Goal: Task Accomplishment & Management: Use online tool/utility

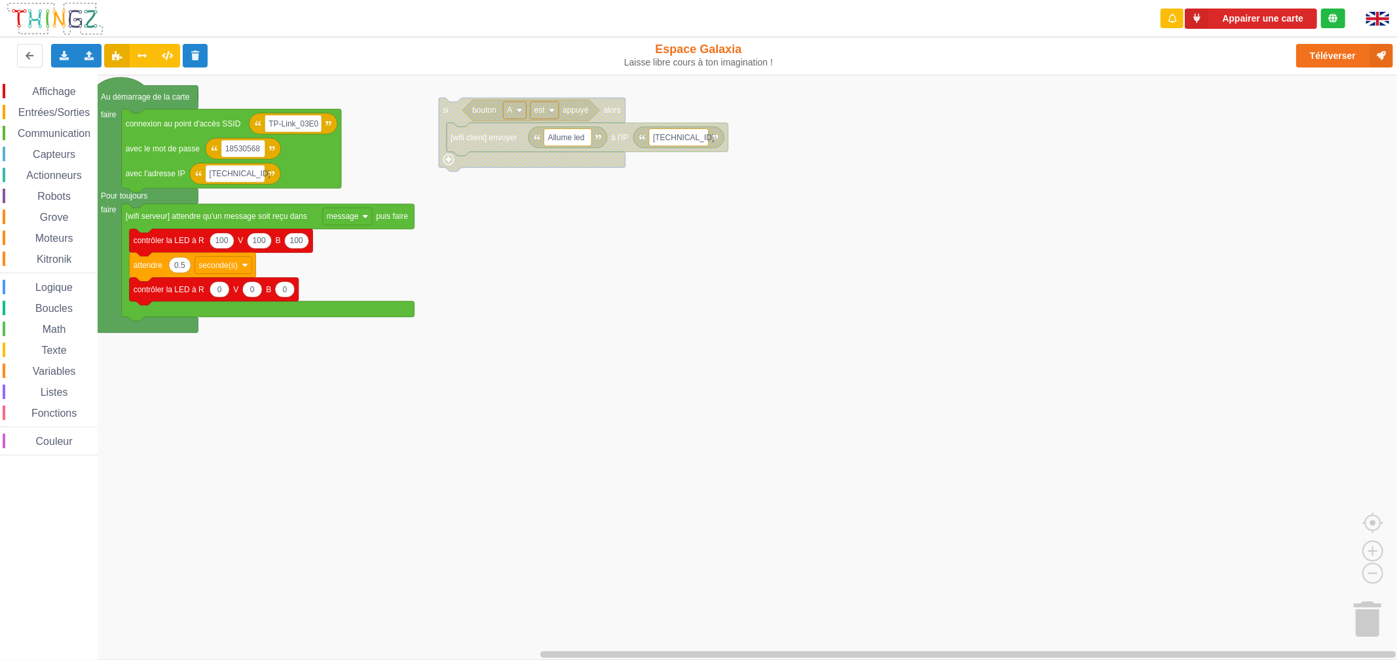
click at [546, 288] on rect "Espace de travail de Blocky" at bounding box center [703, 367] width 1406 height 585
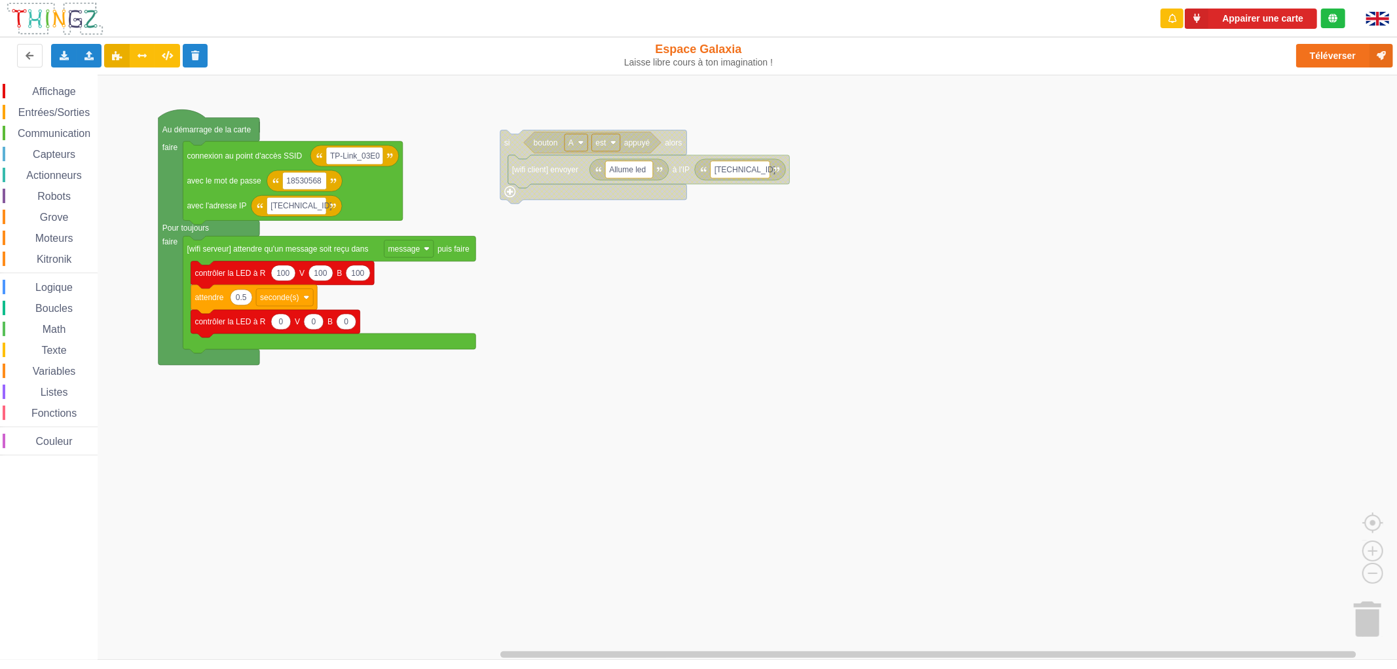
click at [1269, 117] on rect "Espace de travail de Blocky" at bounding box center [703, 367] width 1406 height 585
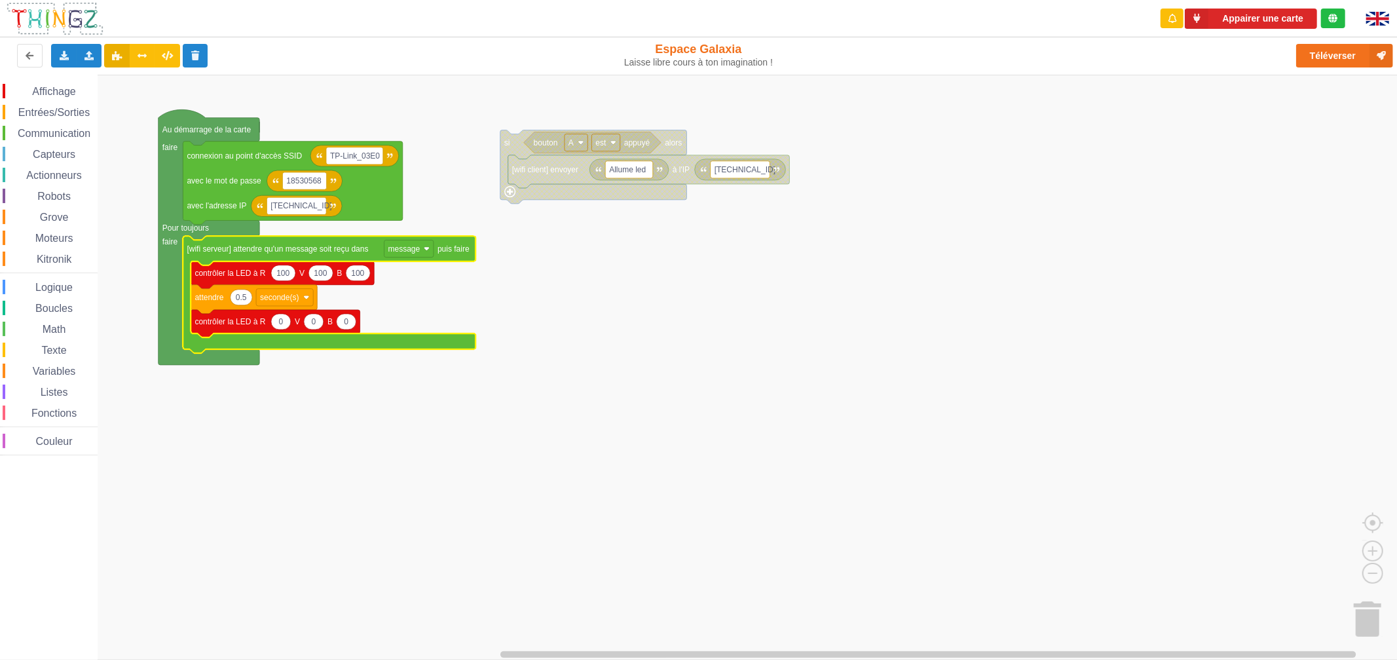
click at [954, 444] on rect "Espace de travail de Blocky" at bounding box center [703, 367] width 1406 height 585
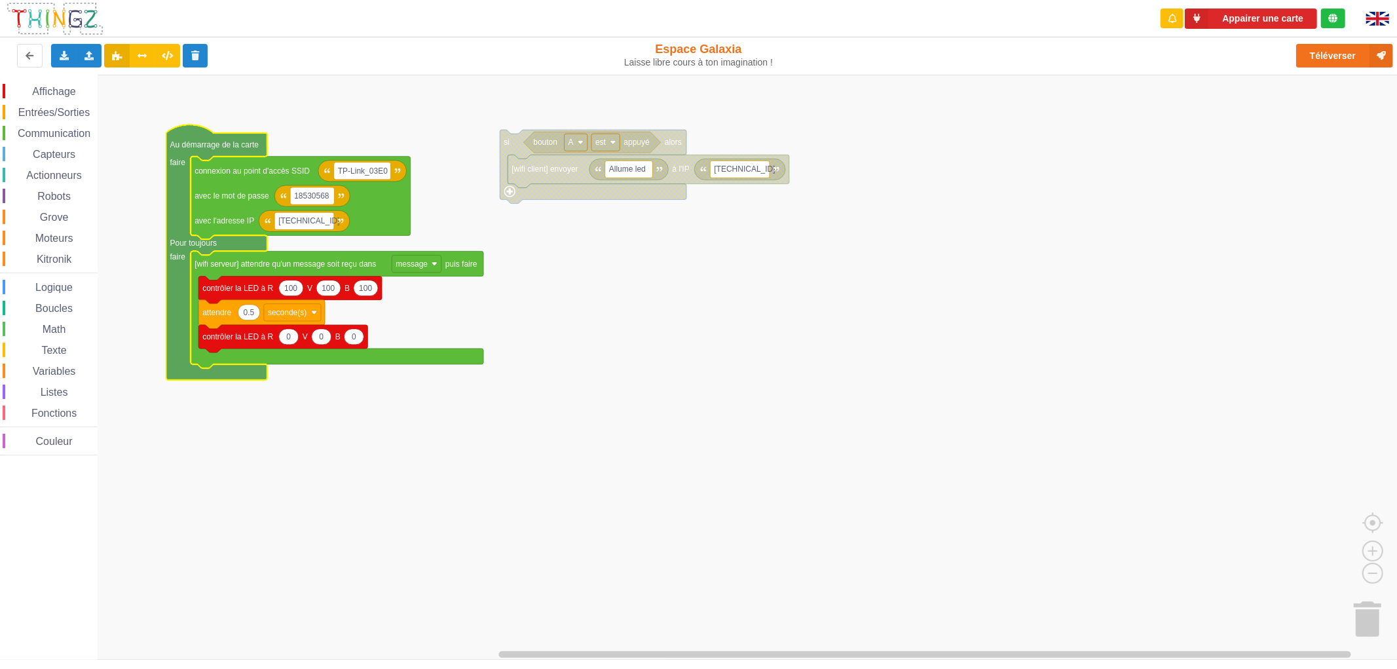
click at [758, 376] on rect "Espace de travail de Blocky" at bounding box center [703, 367] width 1406 height 585
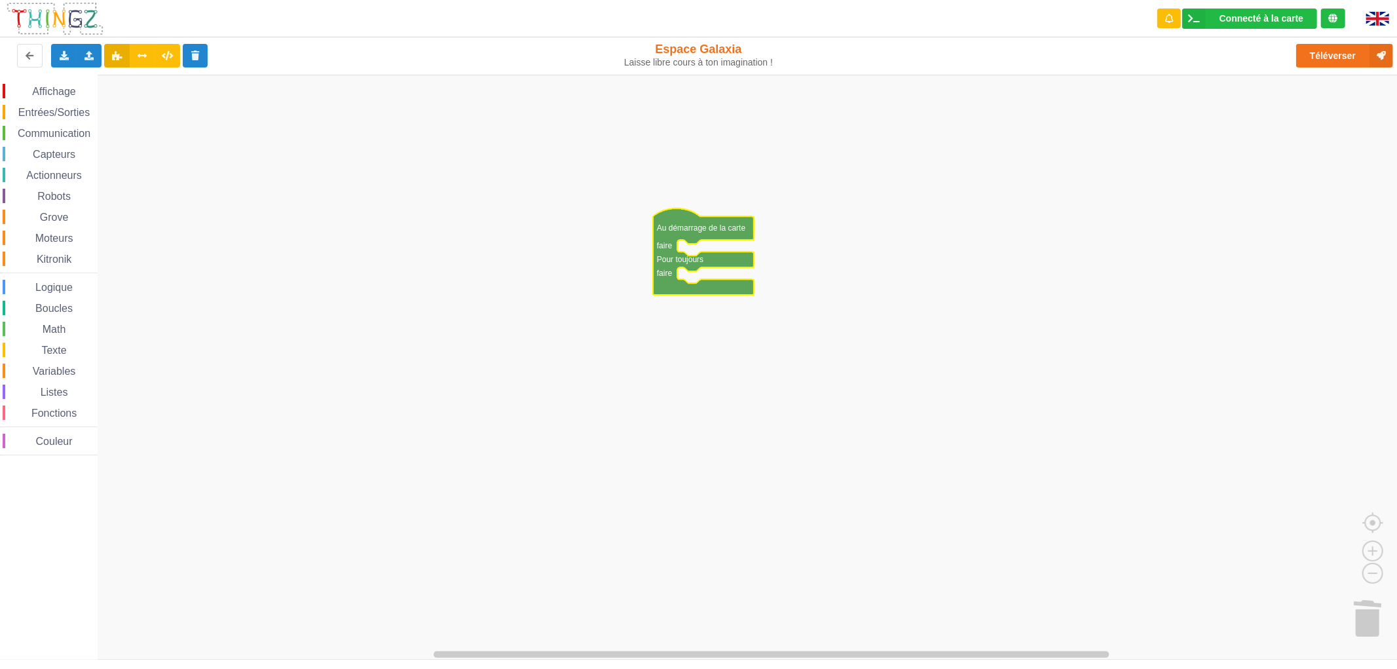
click at [46, 257] on span "Kitronik" at bounding box center [54, 258] width 39 height 11
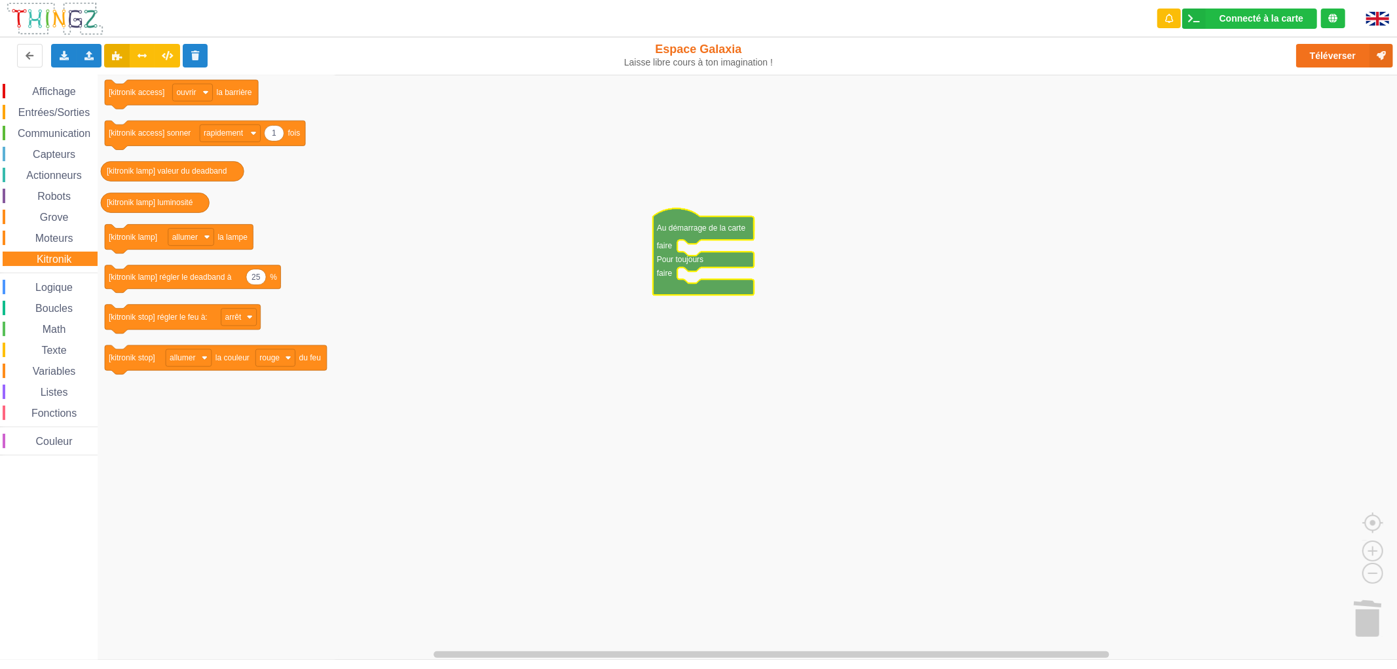
click at [73, 126] on div "Communication" at bounding box center [50, 133] width 95 height 14
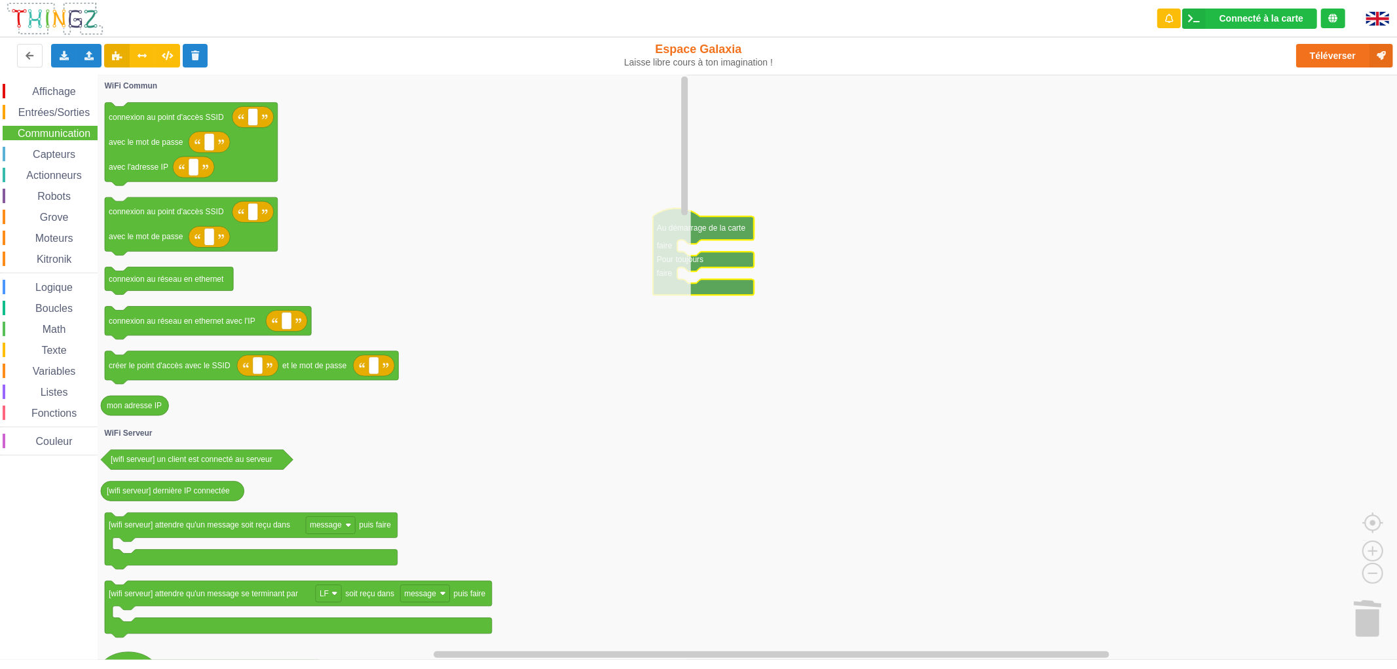
click at [64, 113] on span "Entrées/Sorties" at bounding box center [53, 112] width 75 height 11
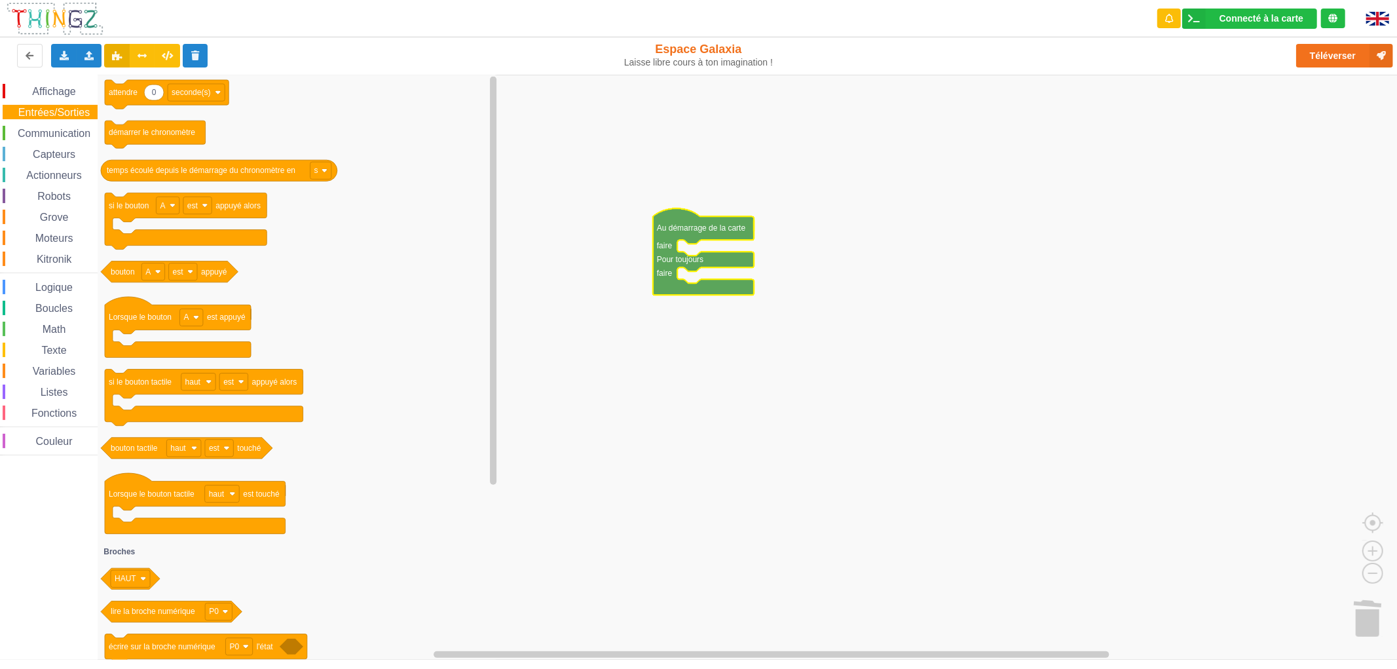
click at [48, 287] on span "Logique" at bounding box center [53, 287] width 41 height 11
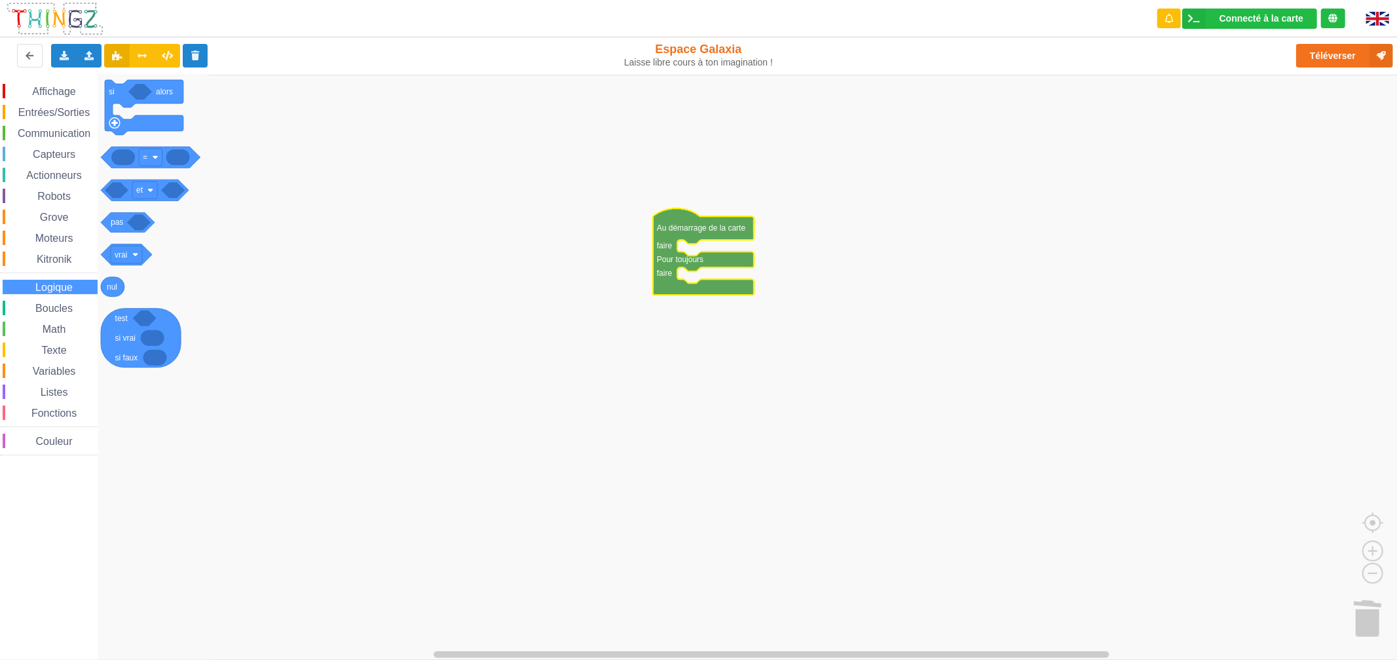
click at [67, 158] on span "Capteurs" at bounding box center [54, 154] width 47 height 11
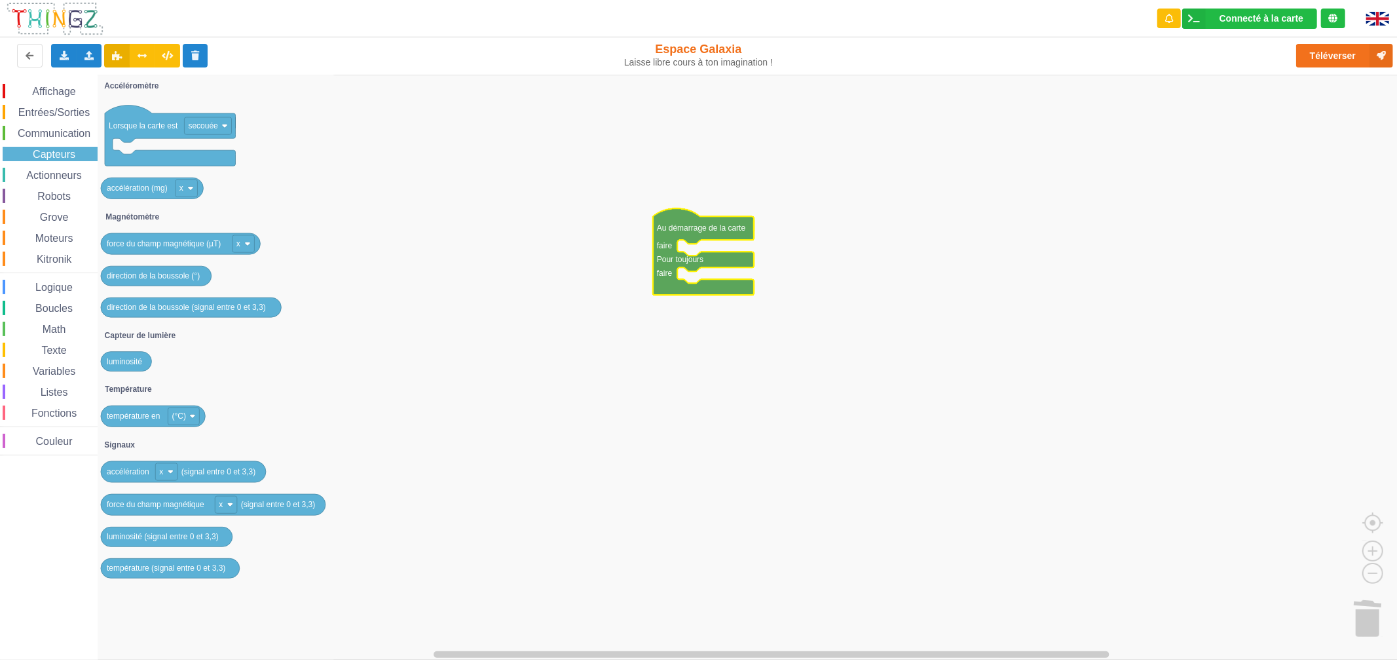
click at [56, 128] on span "Communication" at bounding box center [54, 133] width 77 height 11
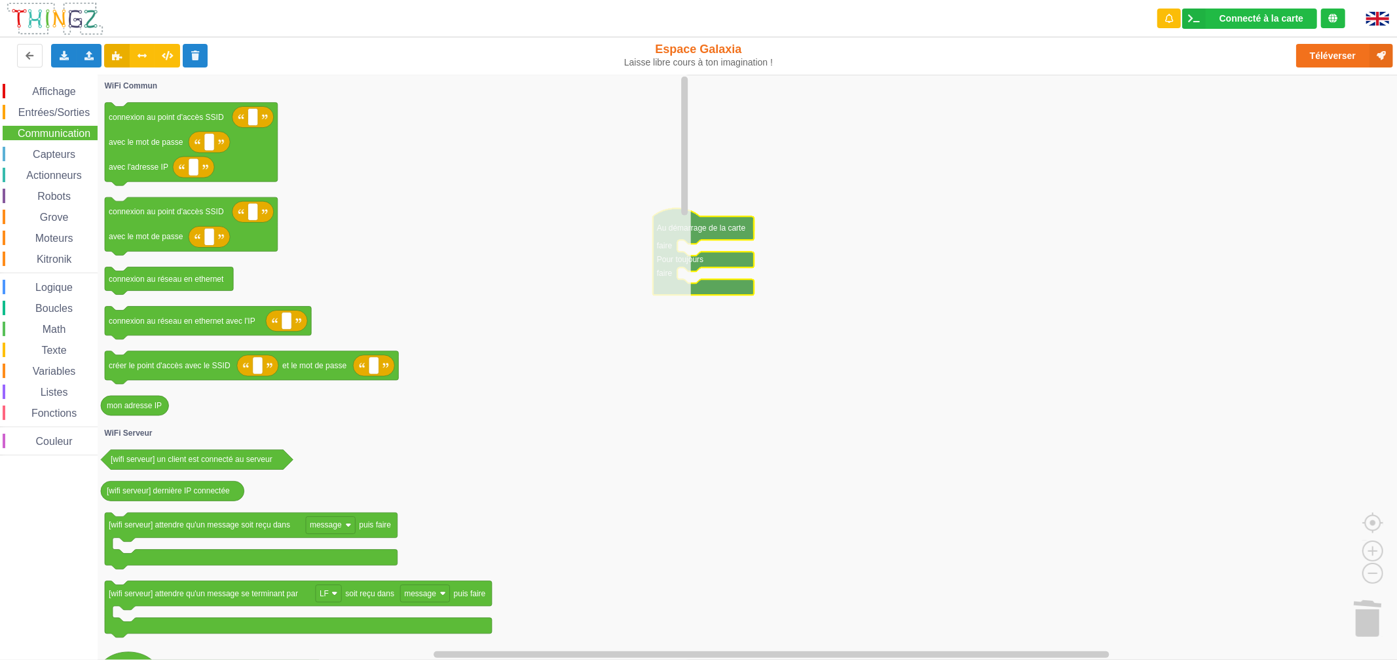
click at [70, 191] on span "Robots" at bounding box center [53, 196] width 37 height 11
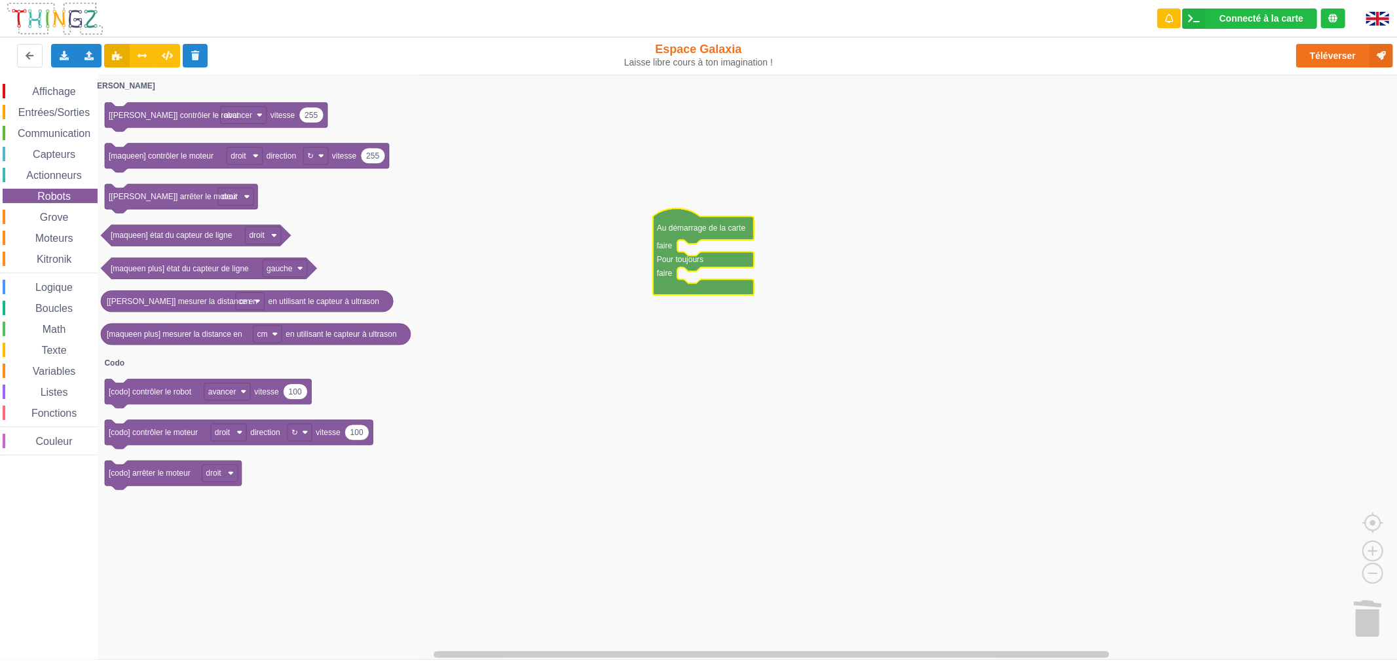
click at [68, 233] on span "Moteurs" at bounding box center [54, 238] width 42 height 11
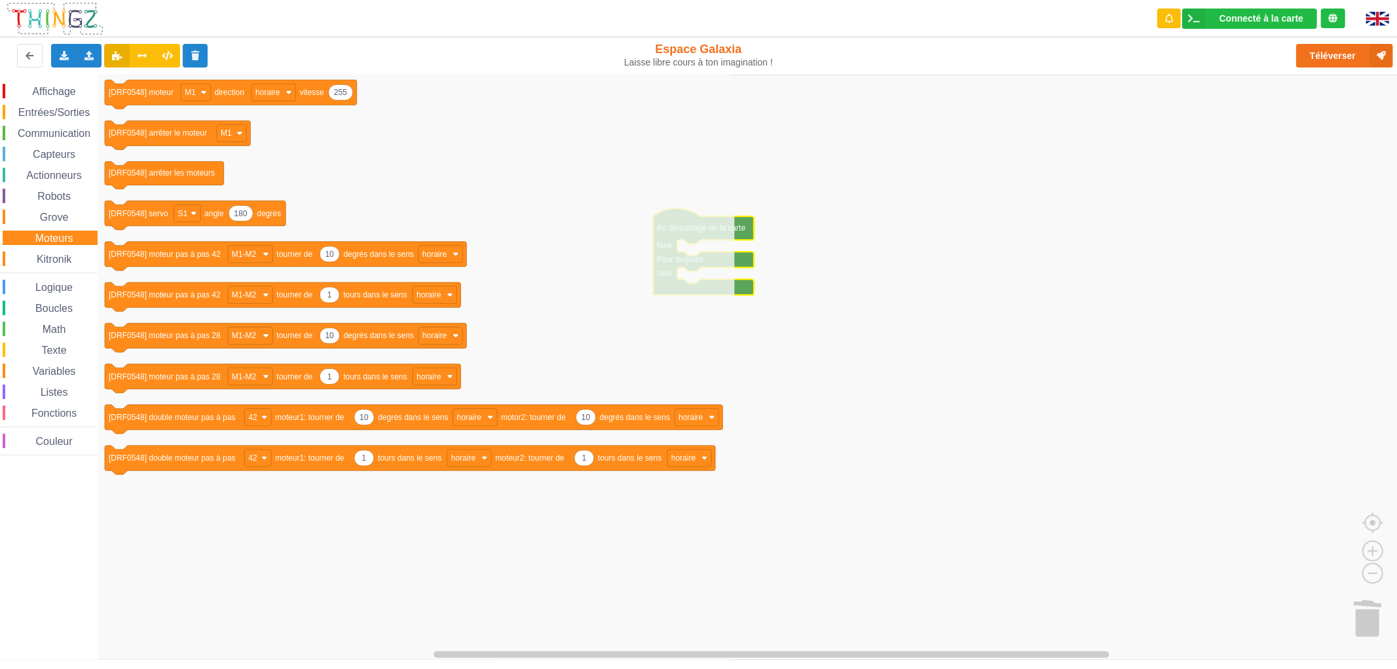
click at [64, 256] on span "Kitronik" at bounding box center [54, 258] width 39 height 11
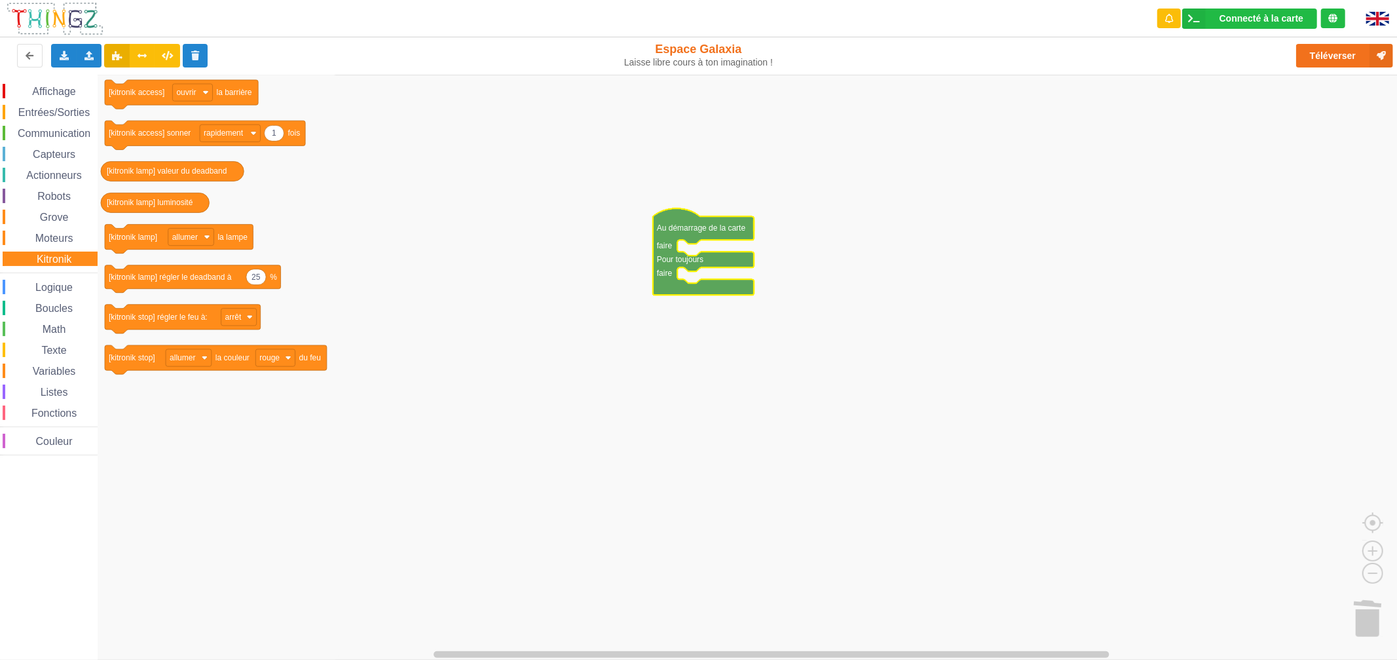
click at [56, 286] on span "Logique" at bounding box center [53, 287] width 41 height 11
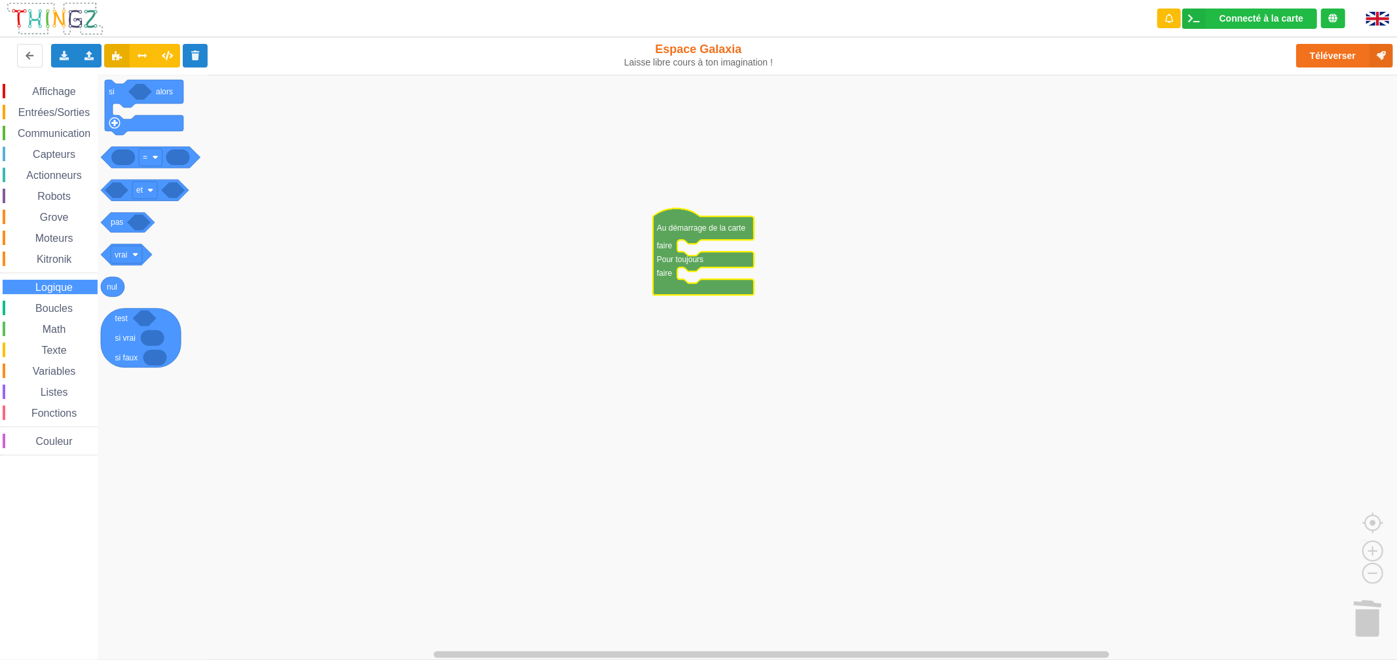
click at [48, 307] on span "Boucles" at bounding box center [53, 308] width 41 height 11
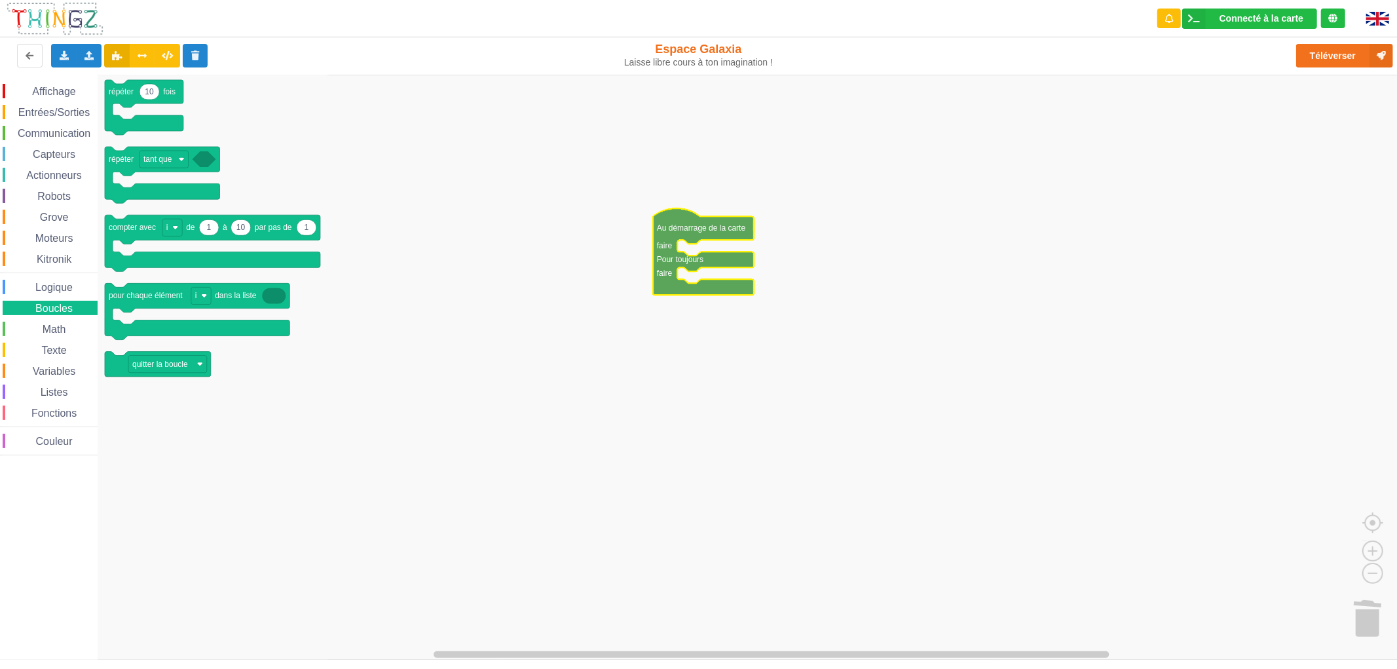
click at [37, 254] on span "Kitronik" at bounding box center [54, 258] width 39 height 11
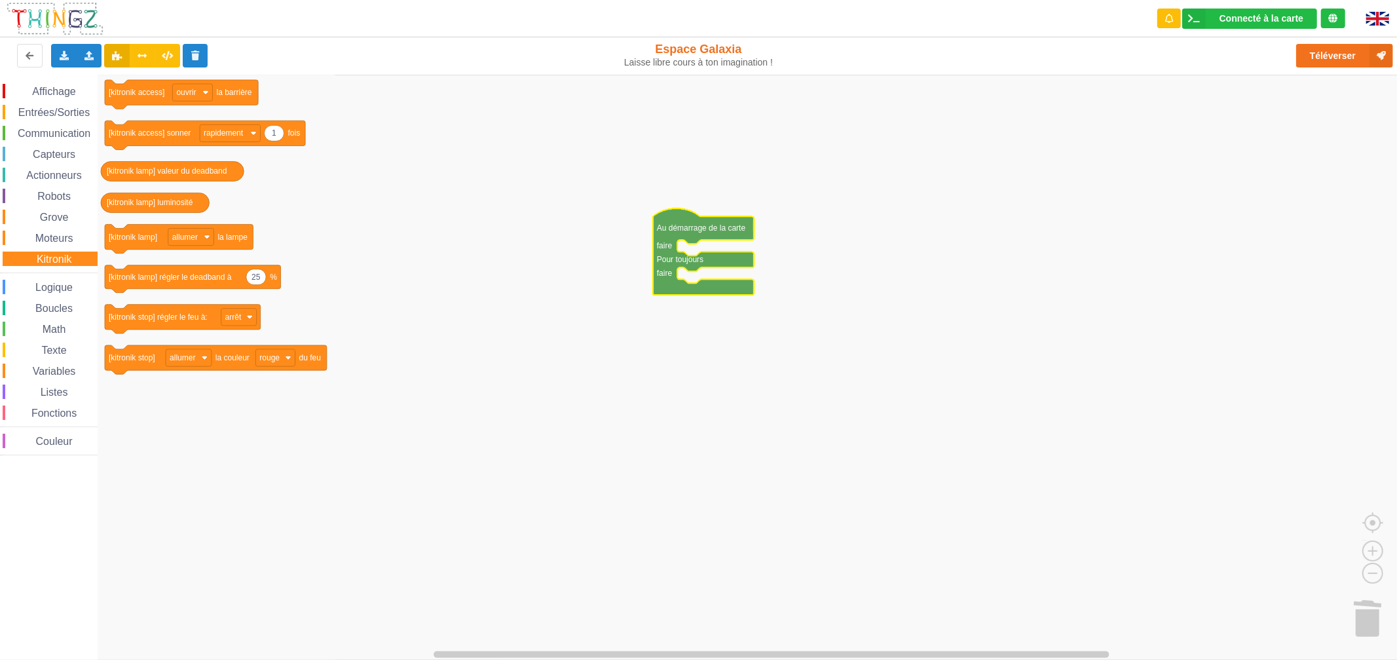
click at [47, 238] on span "Moteurs" at bounding box center [54, 238] width 42 height 11
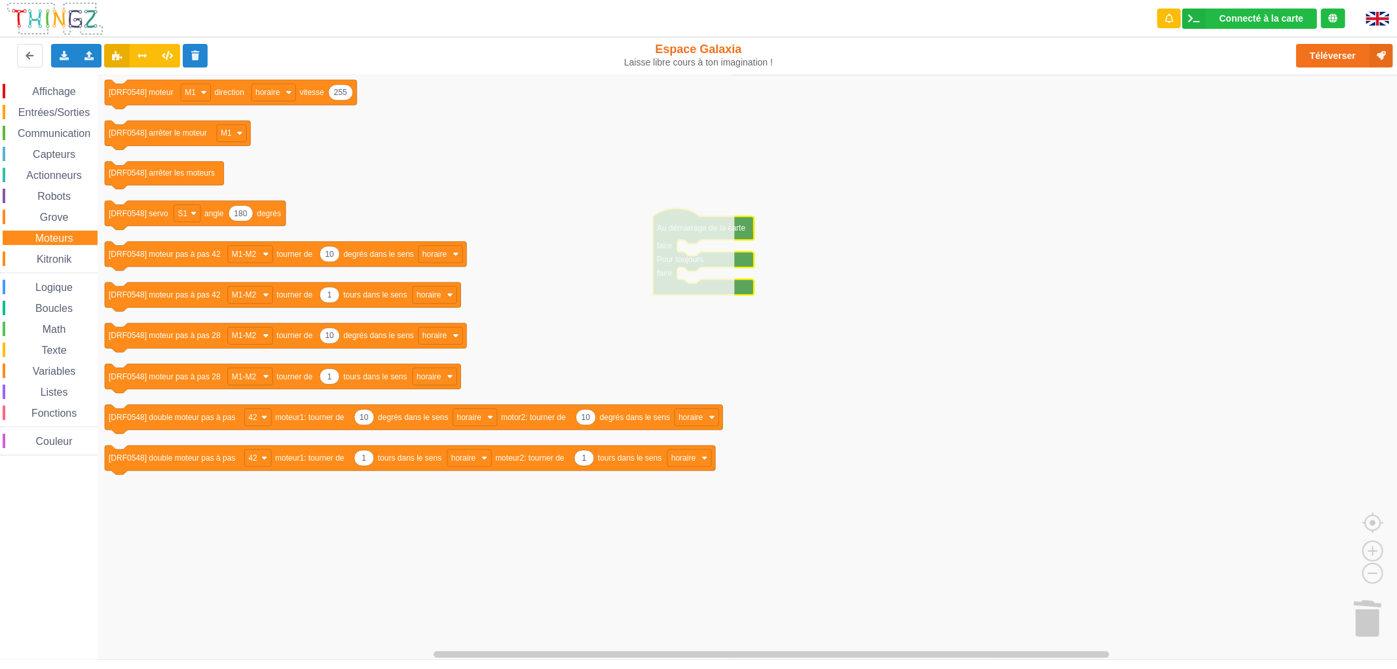
click at [57, 212] on span "Grove" at bounding box center [54, 217] width 33 height 11
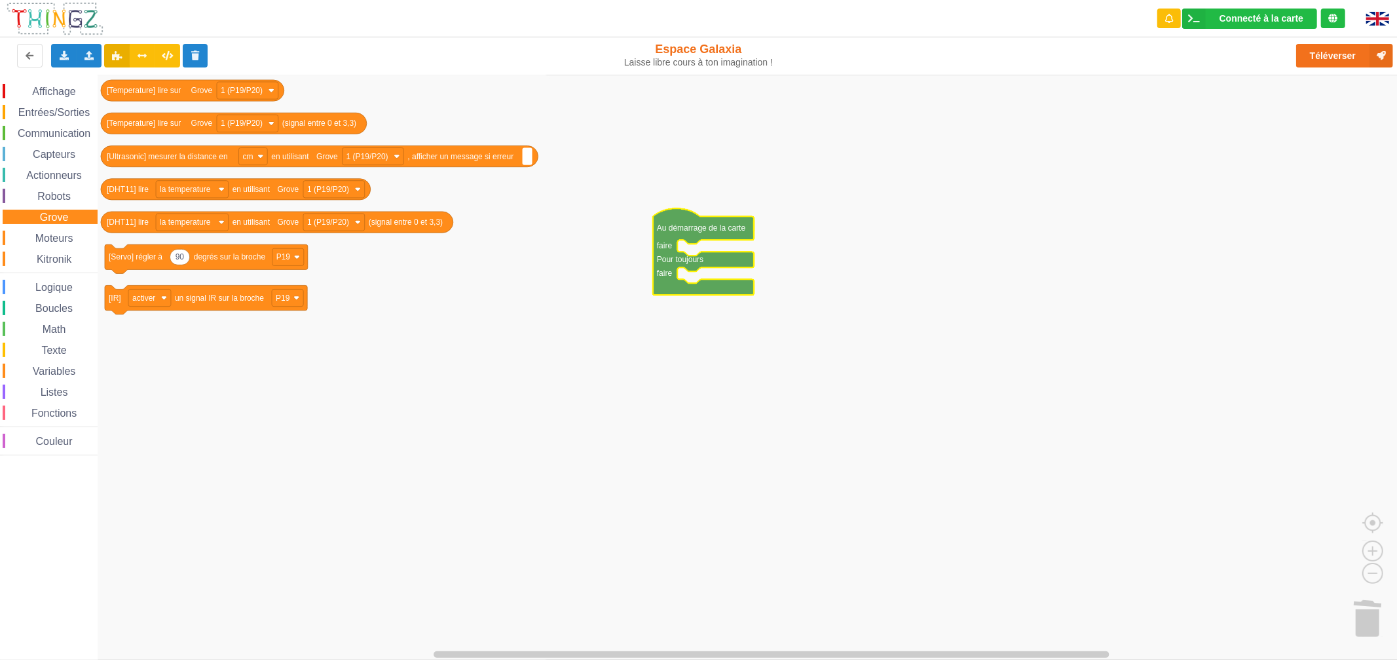
click at [60, 193] on span "Robots" at bounding box center [53, 196] width 37 height 11
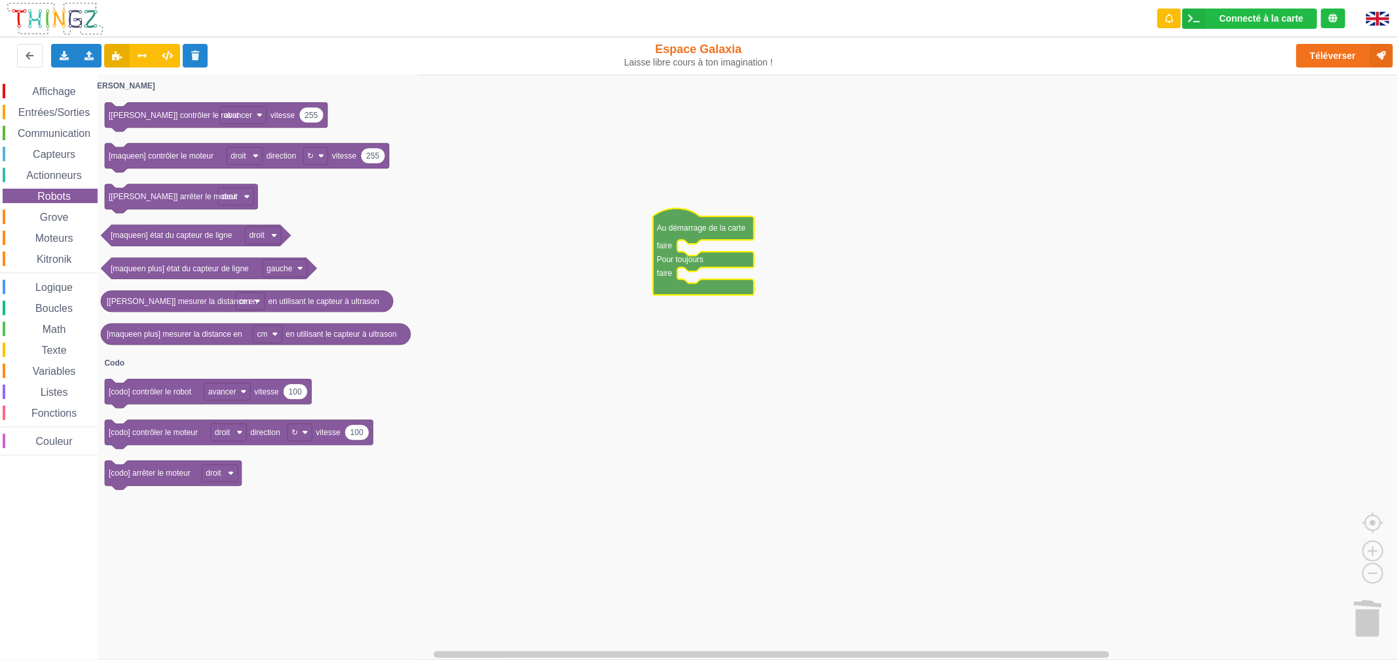
click at [70, 170] on span "Actionneurs" at bounding box center [54, 175] width 60 height 11
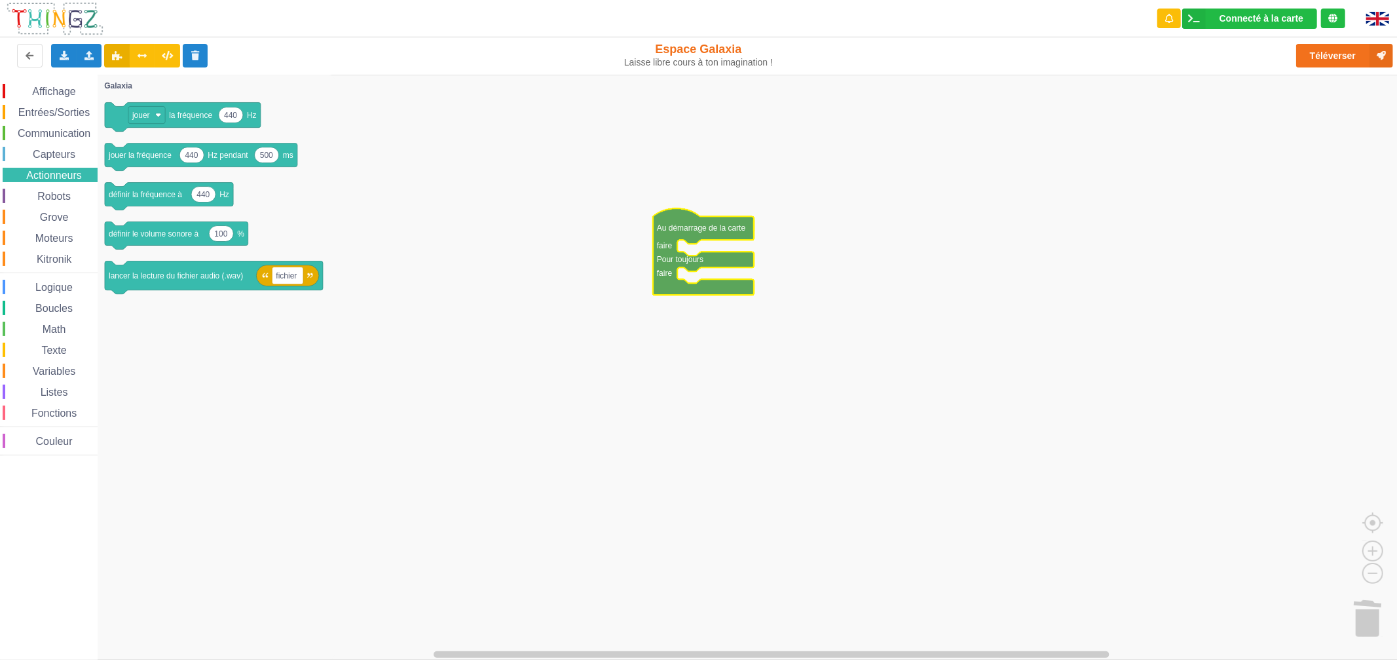
click at [56, 151] on span "Capteurs" at bounding box center [54, 154] width 47 height 11
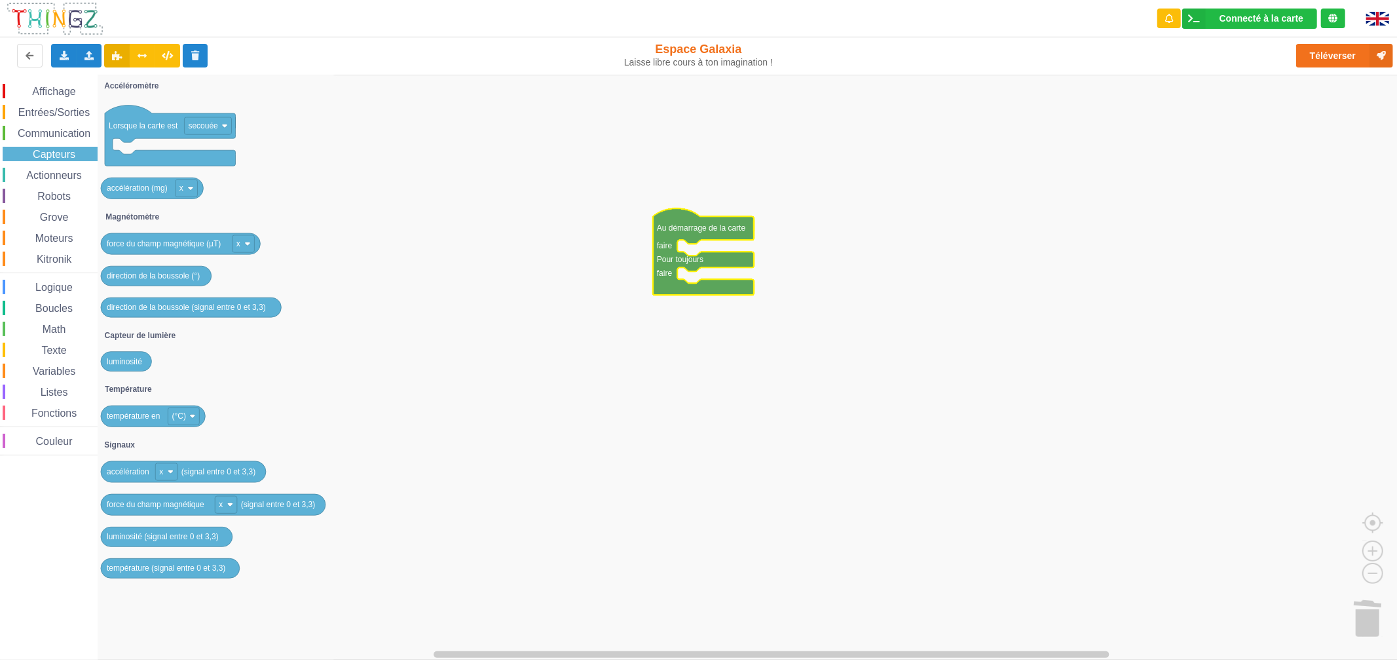
click at [71, 90] on span "Affichage" at bounding box center [53, 91] width 47 height 11
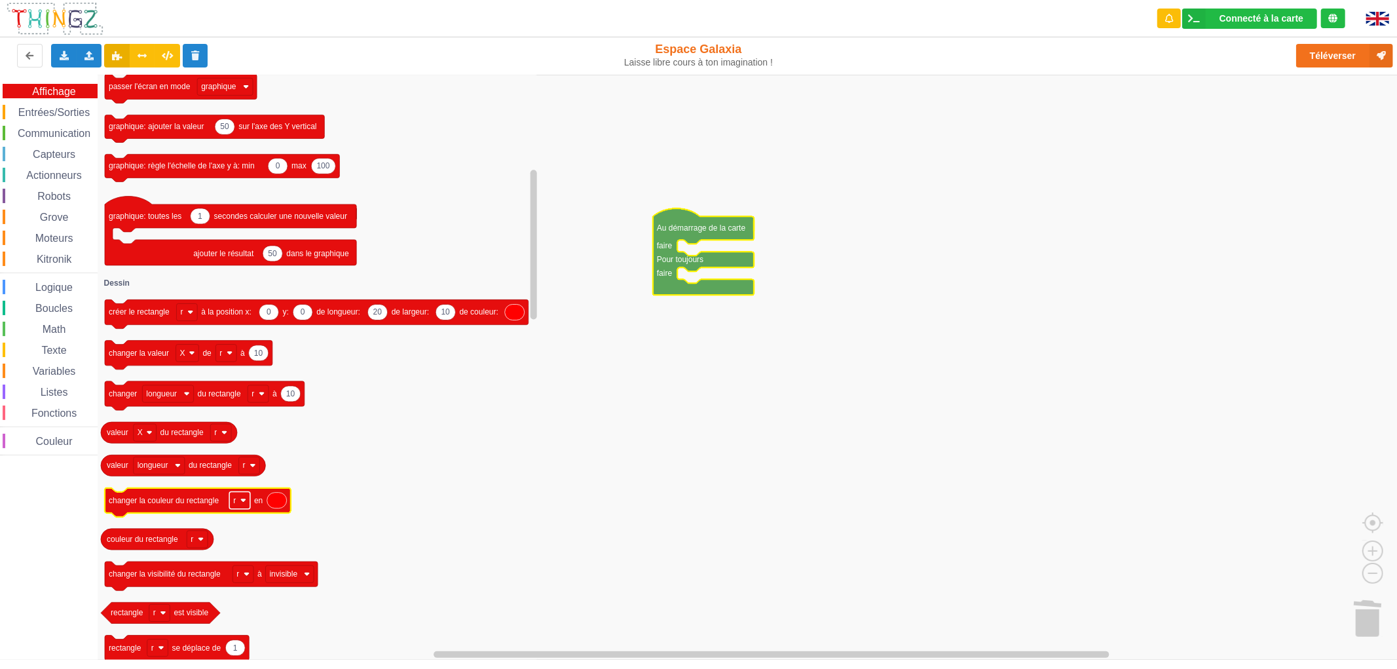
click at [244, 503] on rect "Espace de travail de Blocky" at bounding box center [239, 500] width 21 height 17
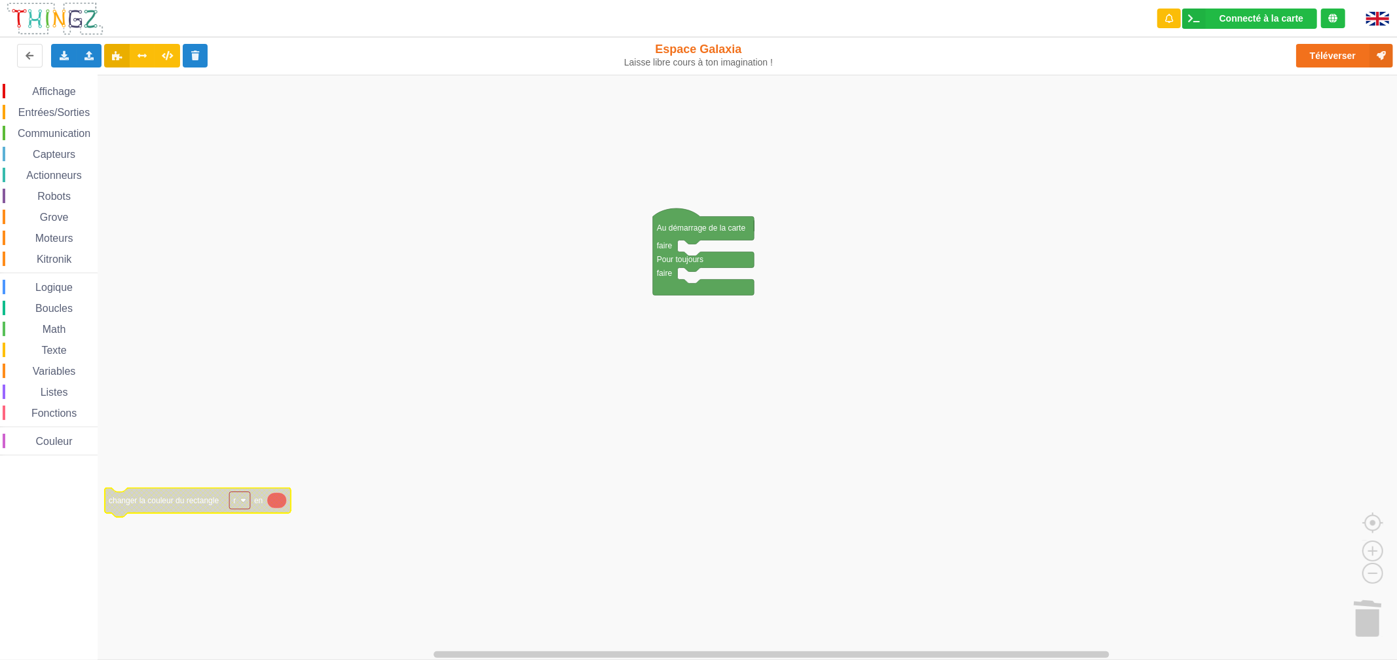
click at [244, 503] on rect "Espace de travail de Blocky" at bounding box center [239, 500] width 21 height 17
click at [37, 97] on div "Affichage" at bounding box center [50, 91] width 95 height 14
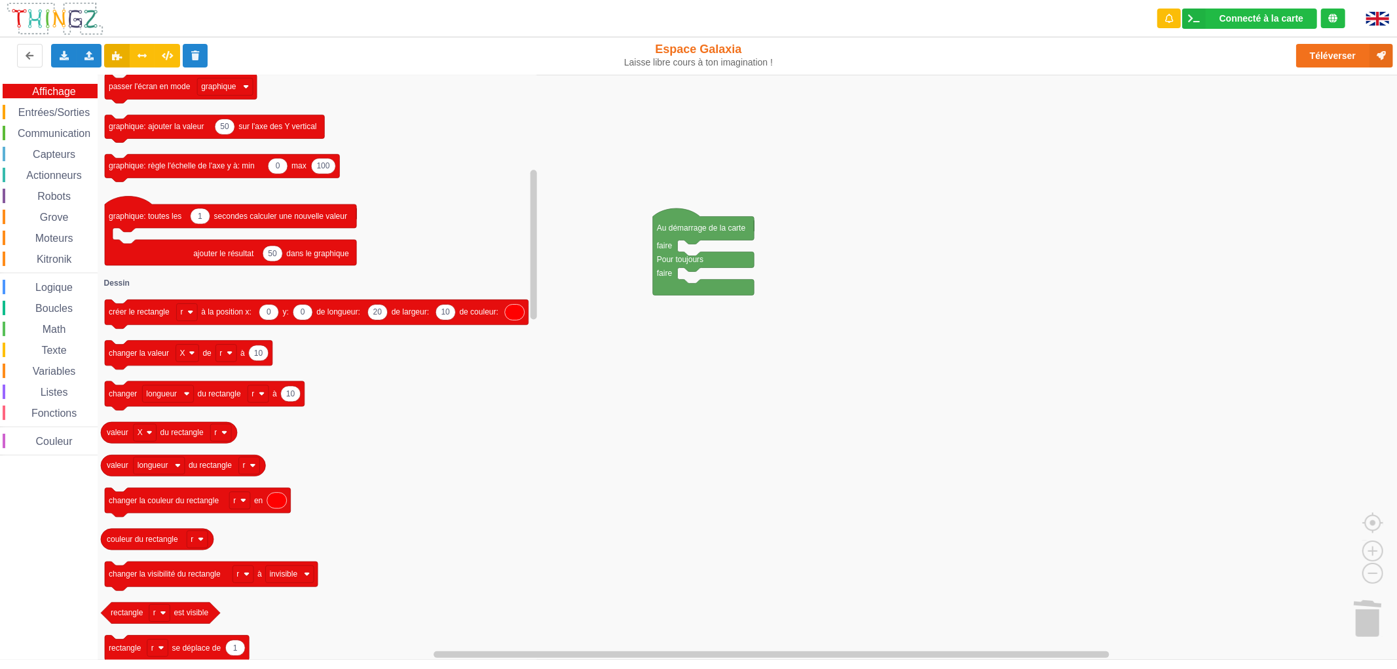
click at [38, 108] on span "Entrées/Sorties" at bounding box center [53, 112] width 75 height 11
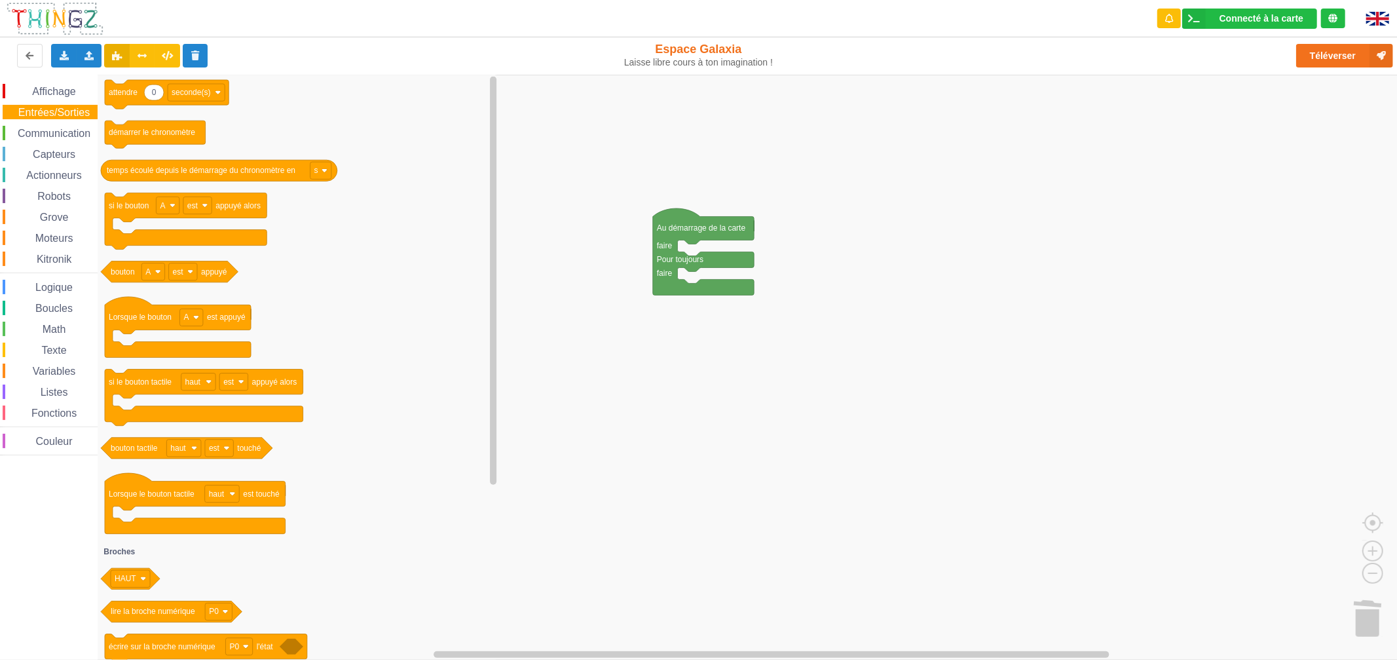
click at [56, 133] on span "Communication" at bounding box center [54, 133] width 77 height 11
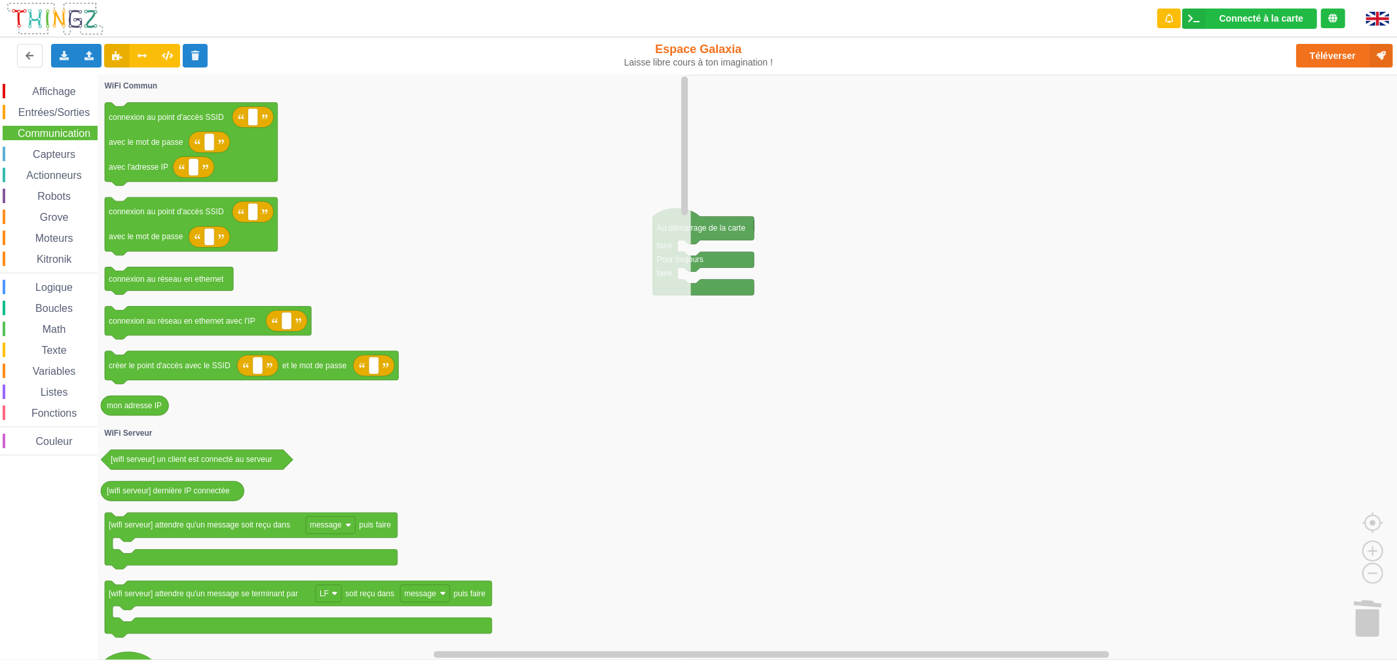
click at [42, 152] on span "Capteurs" at bounding box center [54, 154] width 47 height 11
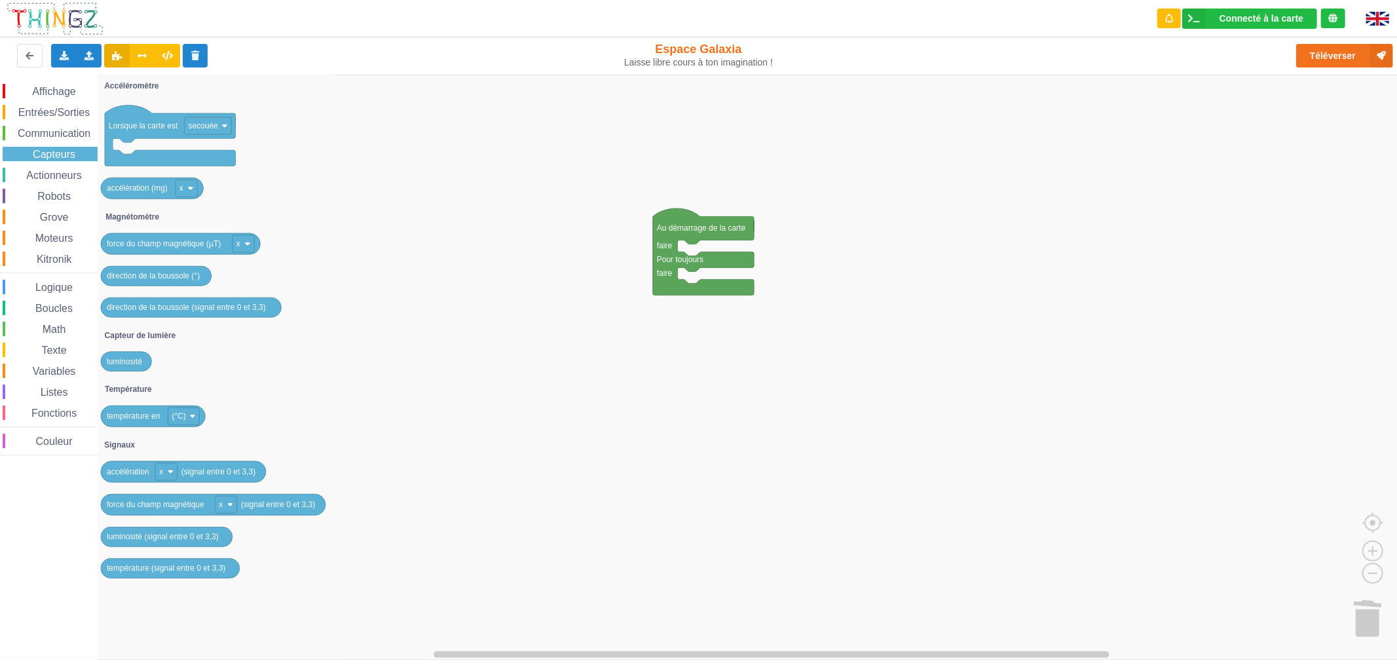
click at [48, 180] on div "Actionneurs" at bounding box center [50, 175] width 95 height 14
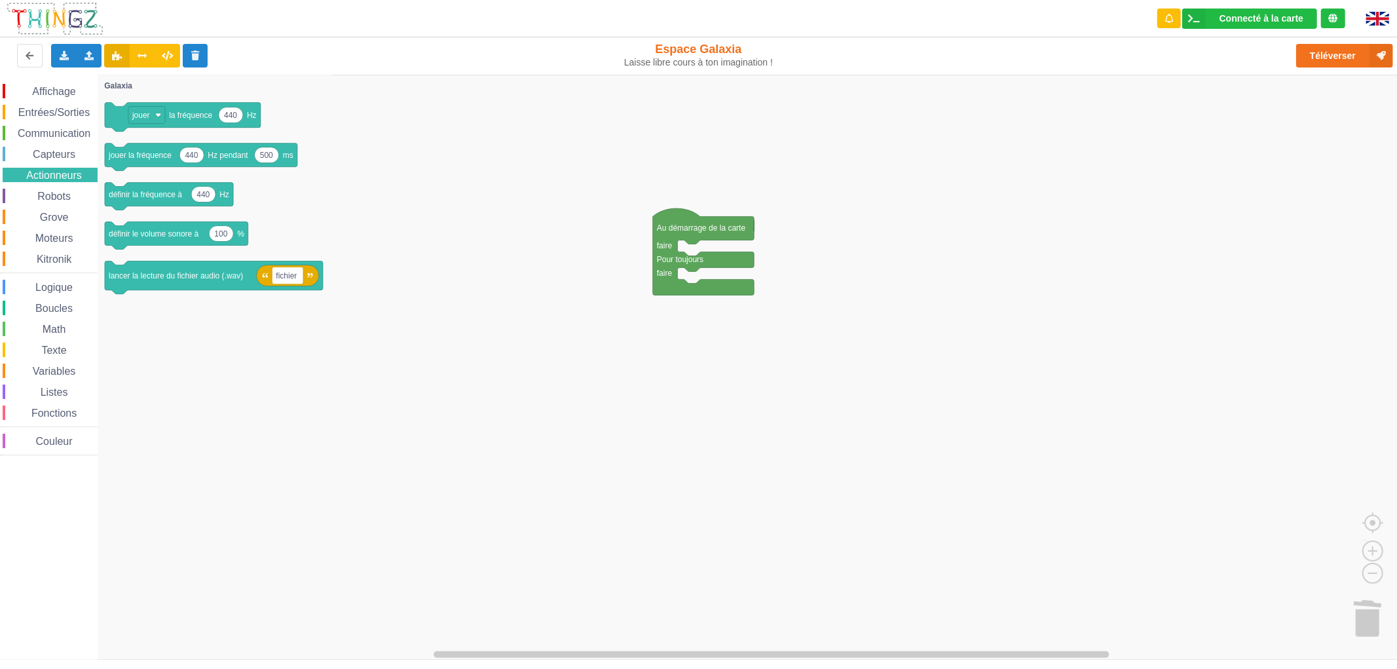
click at [54, 201] on div "Robots" at bounding box center [50, 196] width 95 height 14
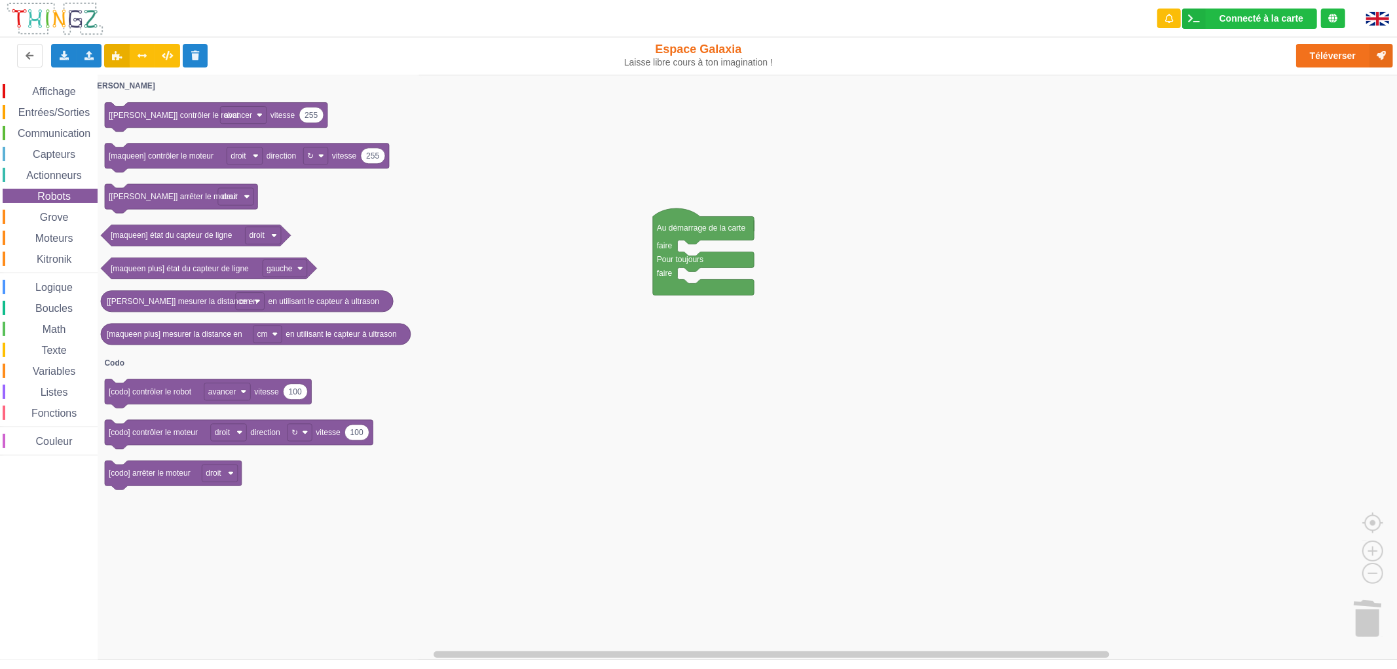
click at [50, 212] on span "Grove" at bounding box center [54, 217] width 33 height 11
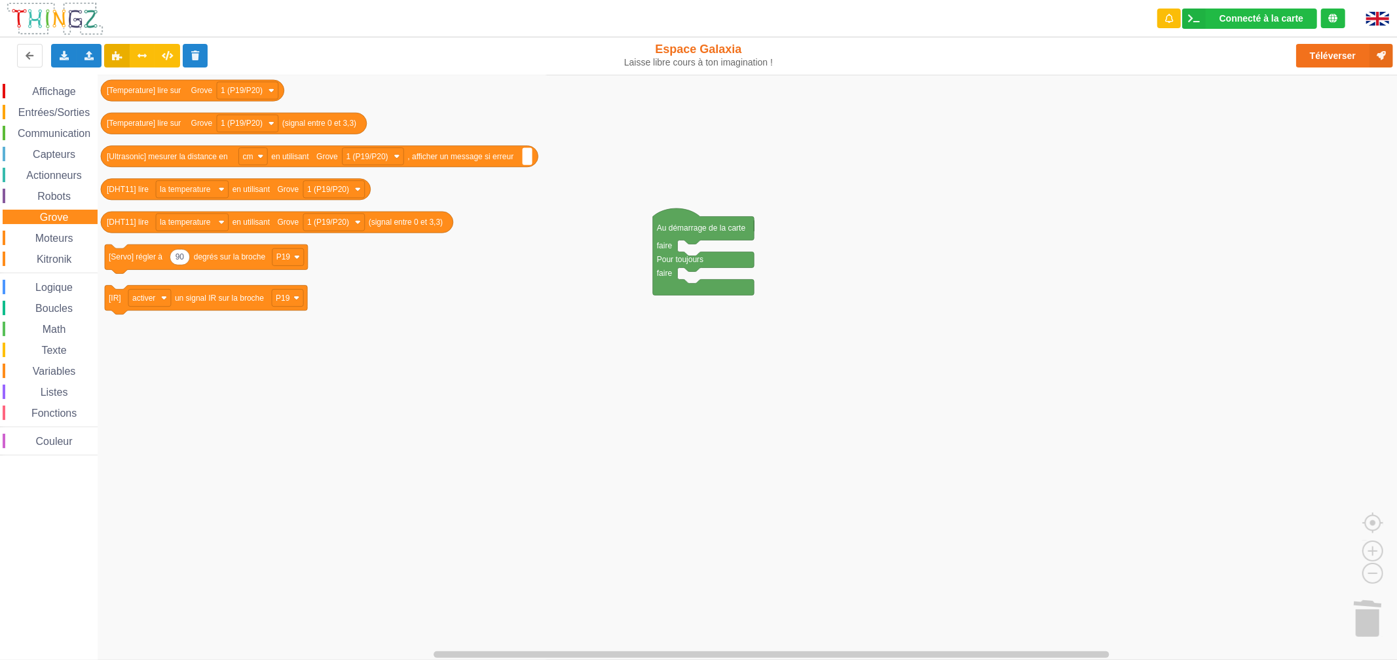
click at [42, 253] on span "Kitronik" at bounding box center [54, 258] width 39 height 11
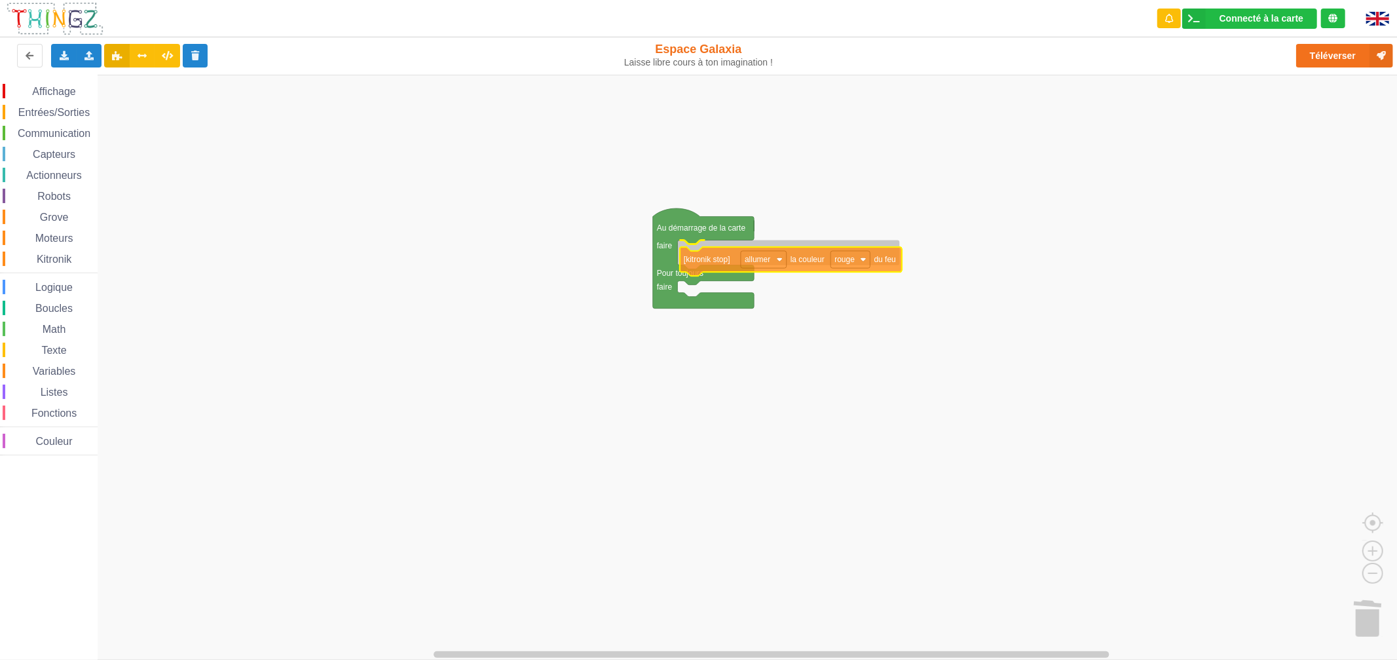
click at [706, 263] on div "Affichage Entrées/Sorties Communication Capteurs Actionneurs Robots Grove Moteu…" at bounding box center [703, 367] width 1406 height 585
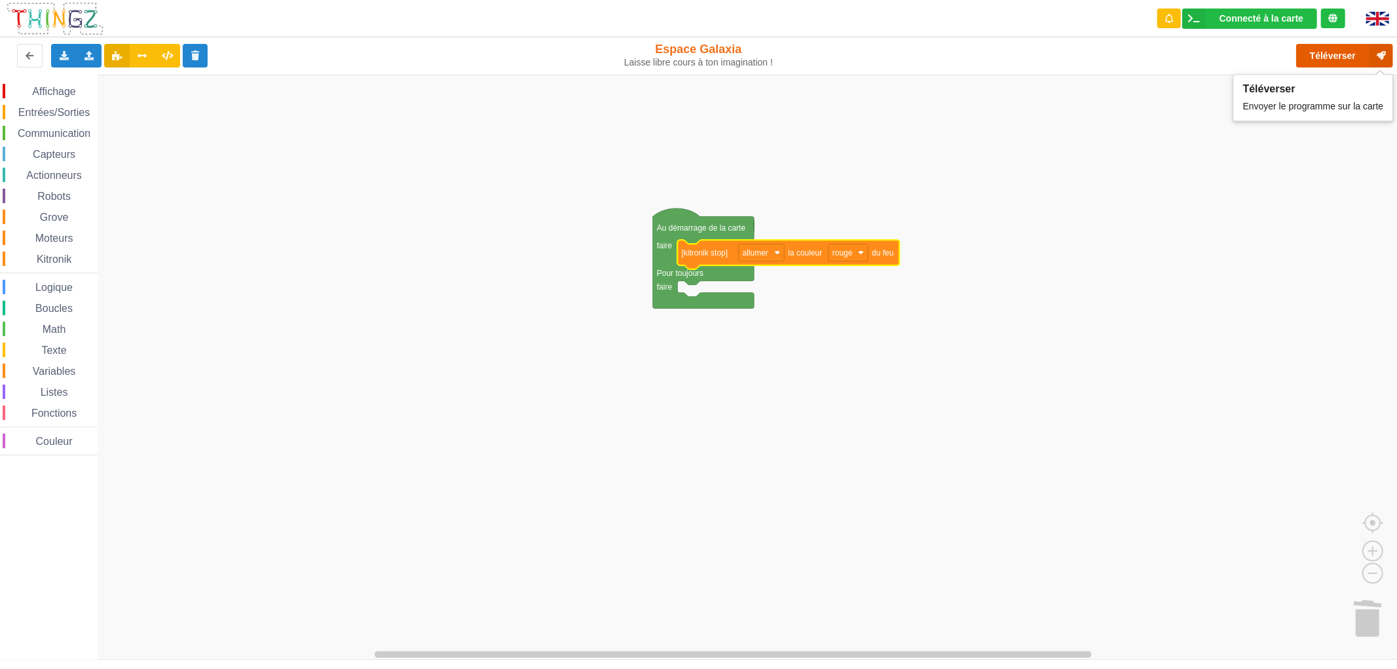
click at [1322, 49] on button "Téléverser" at bounding box center [1344, 56] width 97 height 24
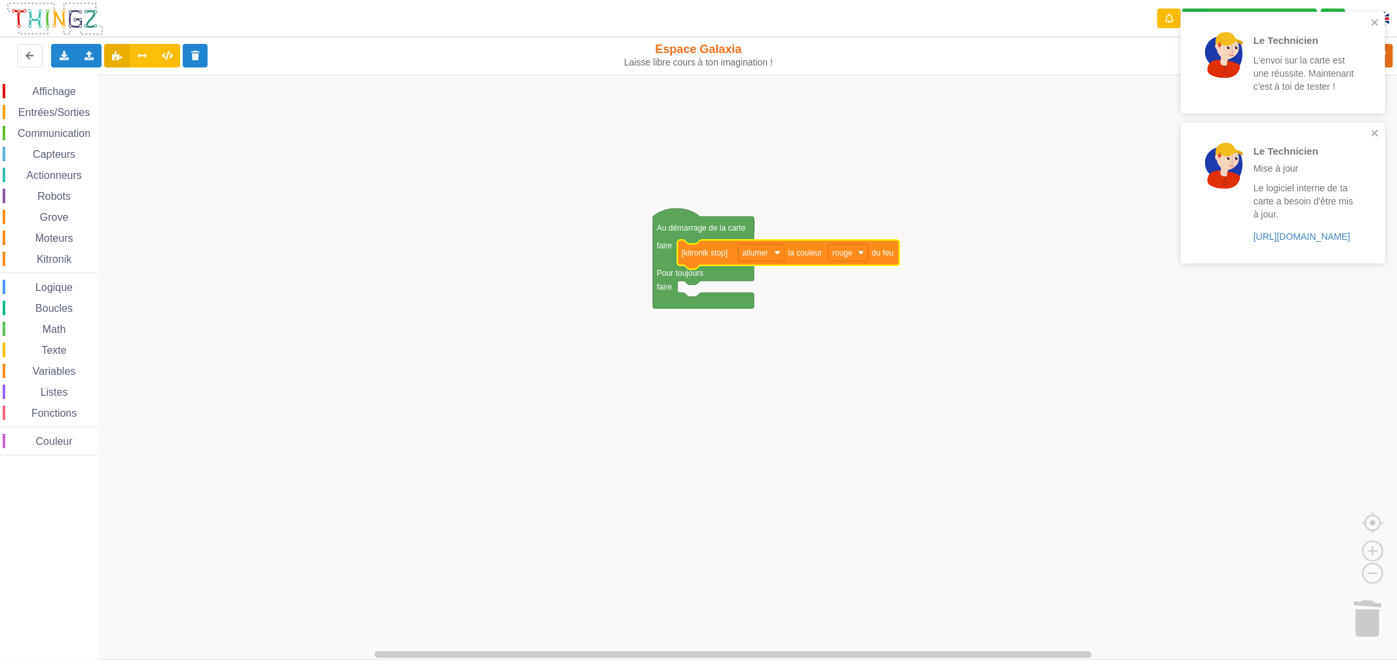
click at [51, 257] on span "Kitronik" at bounding box center [54, 258] width 39 height 11
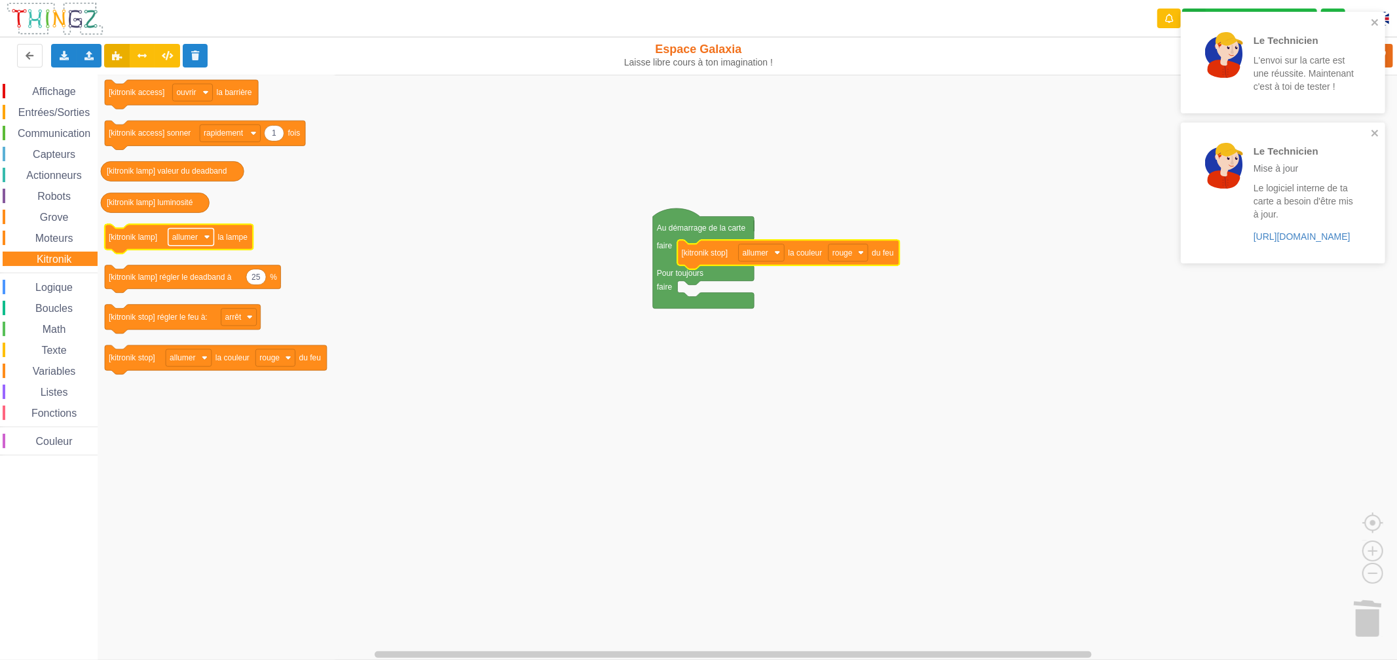
click at [180, 241] on text "allumer" at bounding box center [185, 237] width 26 height 9
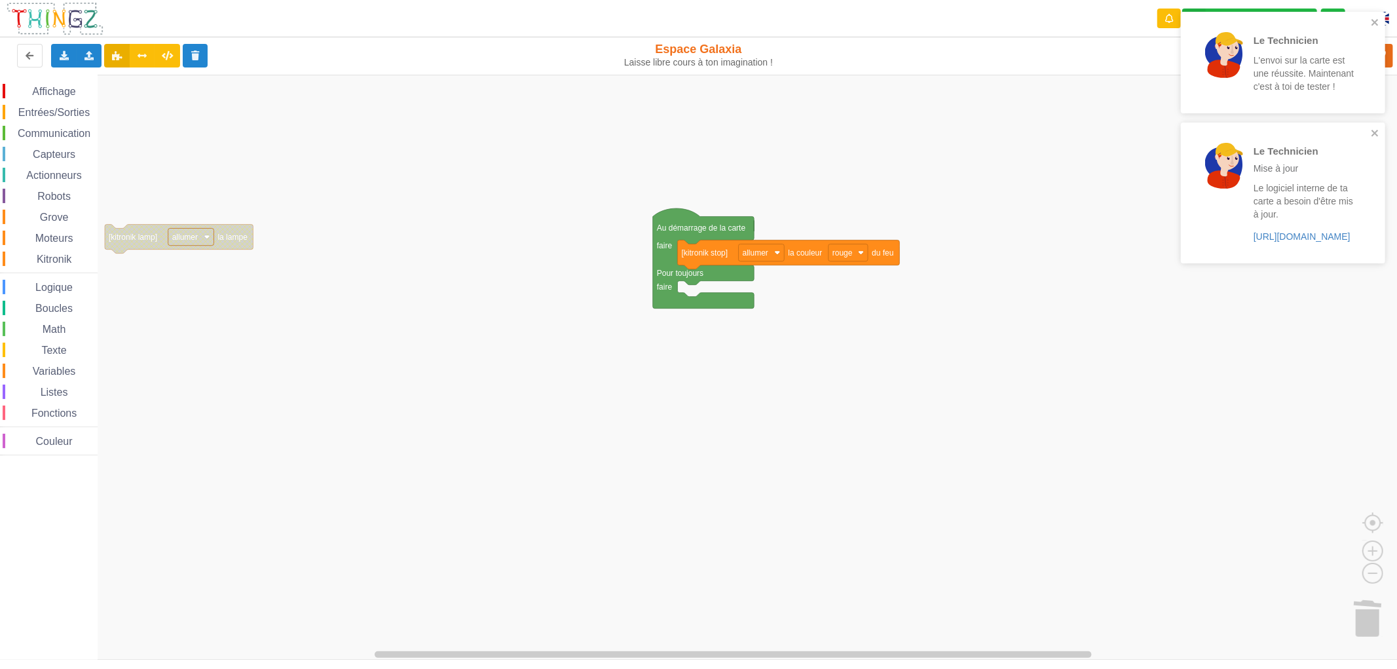
click at [180, 241] on text "allumer" at bounding box center [185, 237] width 26 height 9
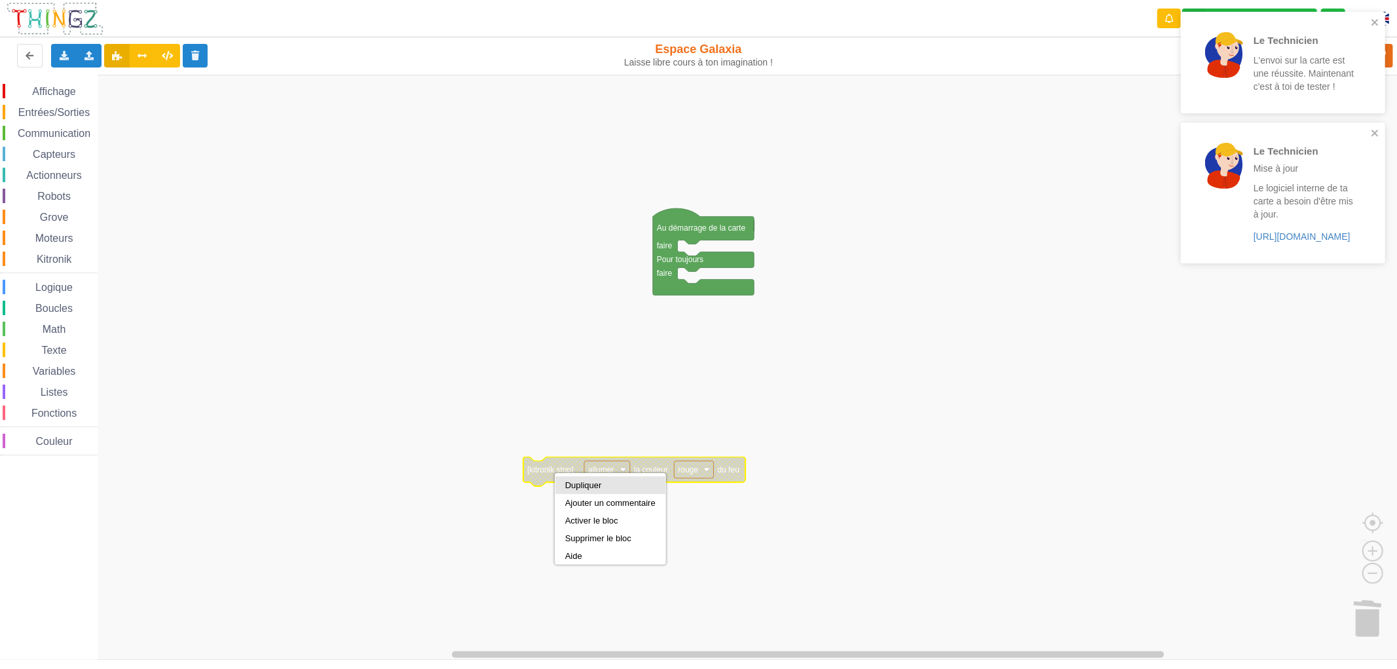
click at [596, 485] on div "Dupliquer" at bounding box center [610, 485] width 90 height 10
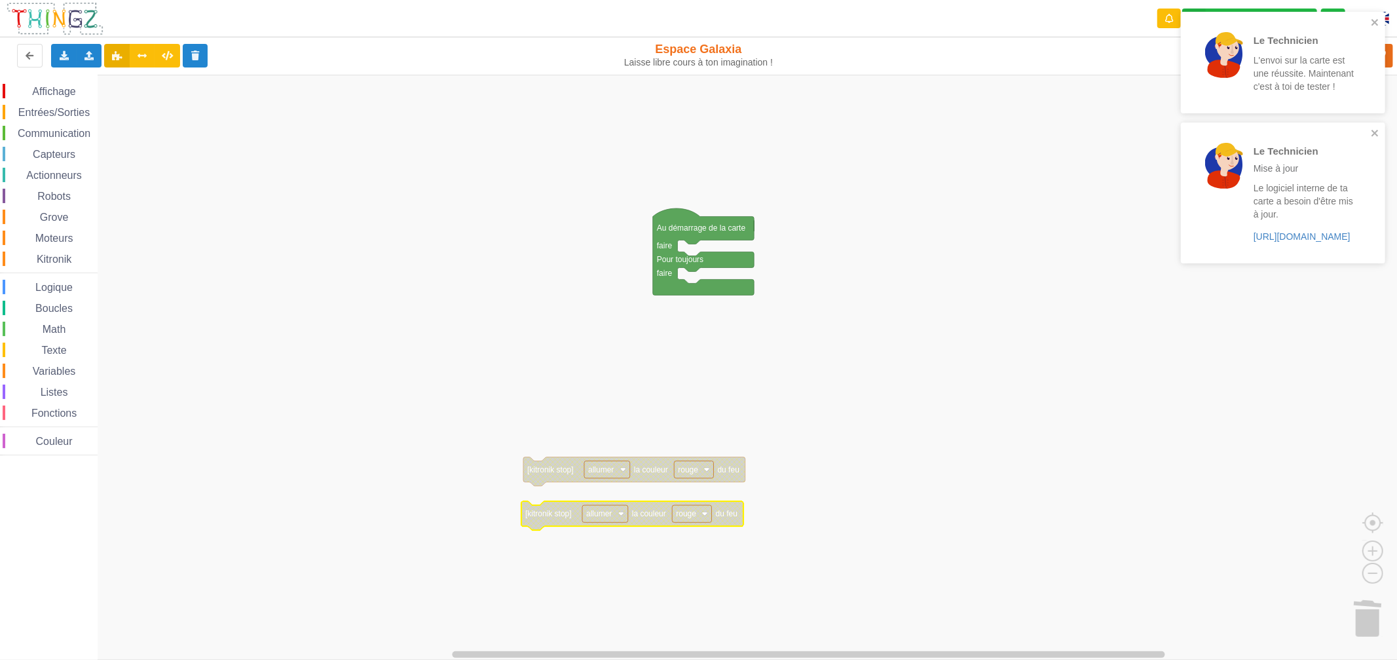
click at [591, 517] on text "allumer" at bounding box center [599, 513] width 26 height 9
click at [606, 565] on div "éteindre" at bounding box center [608, 562] width 31 height 10
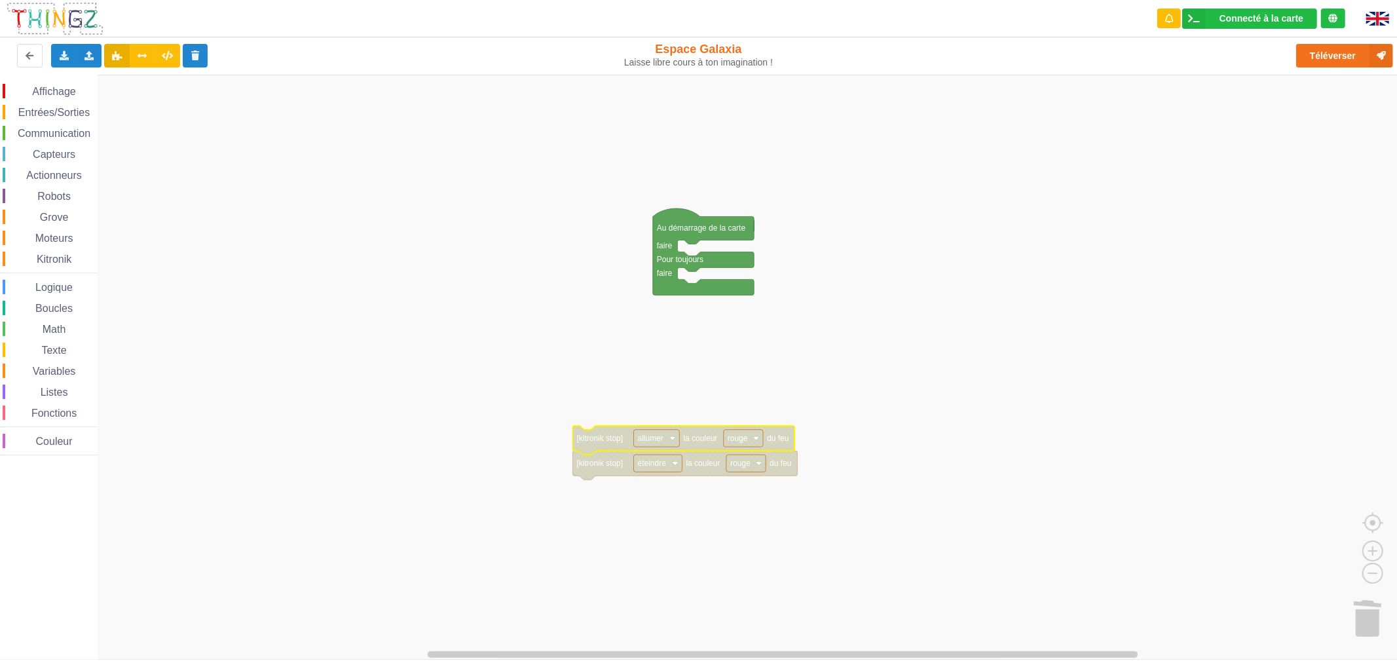
drag, startPoint x: 64, startPoint y: 354, endPoint x: 61, endPoint y: 342, distance: 12.7
click at [63, 354] on span "Texte" at bounding box center [53, 350] width 29 height 11
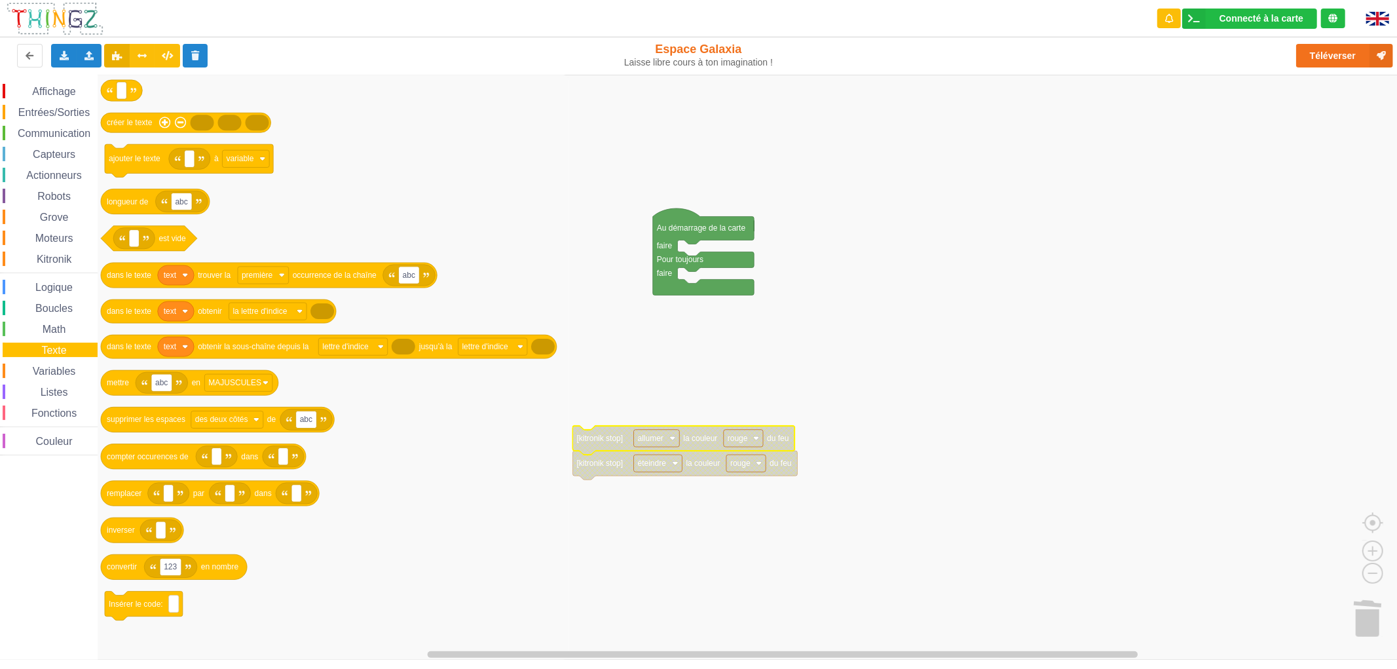
click at [58, 334] on div "Math" at bounding box center [50, 329] width 95 height 14
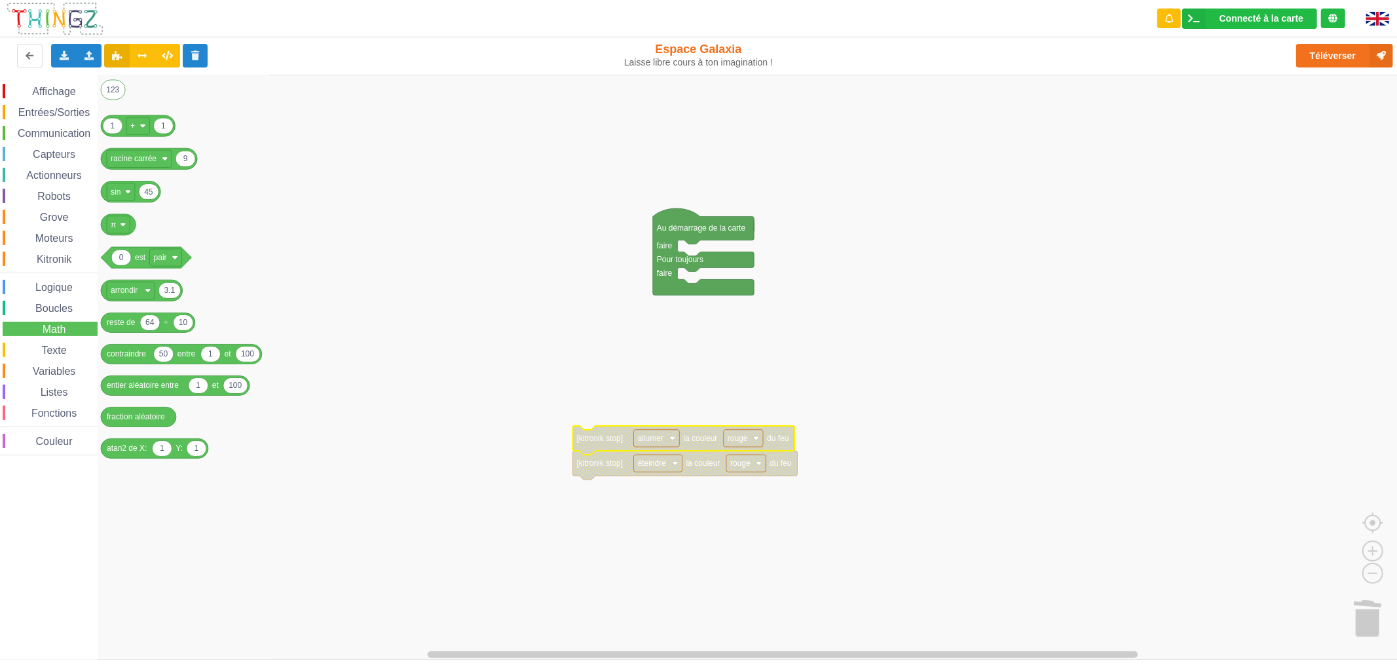
click at [54, 346] on span "Texte" at bounding box center [53, 350] width 29 height 11
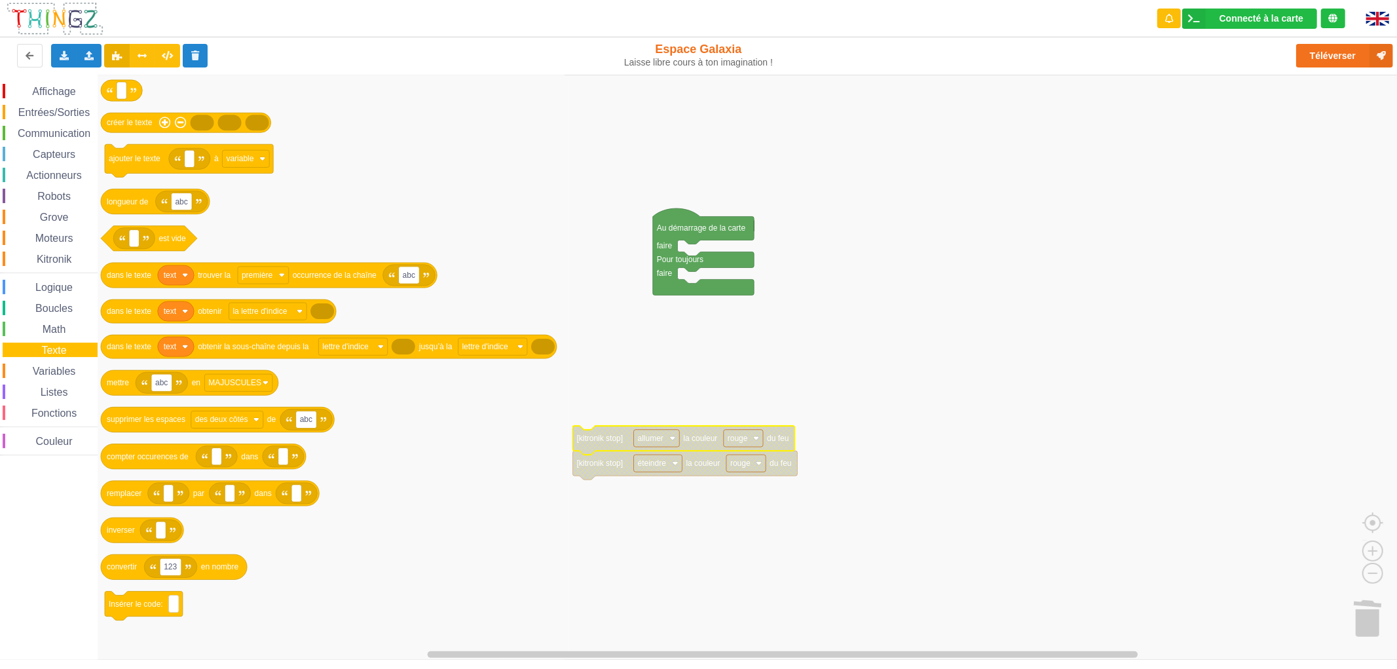
drag, startPoint x: 48, startPoint y: 115, endPoint x: 50, endPoint y: 100, distance: 14.5
click at [48, 113] on span "Entrées/Sorties" at bounding box center [53, 112] width 75 height 11
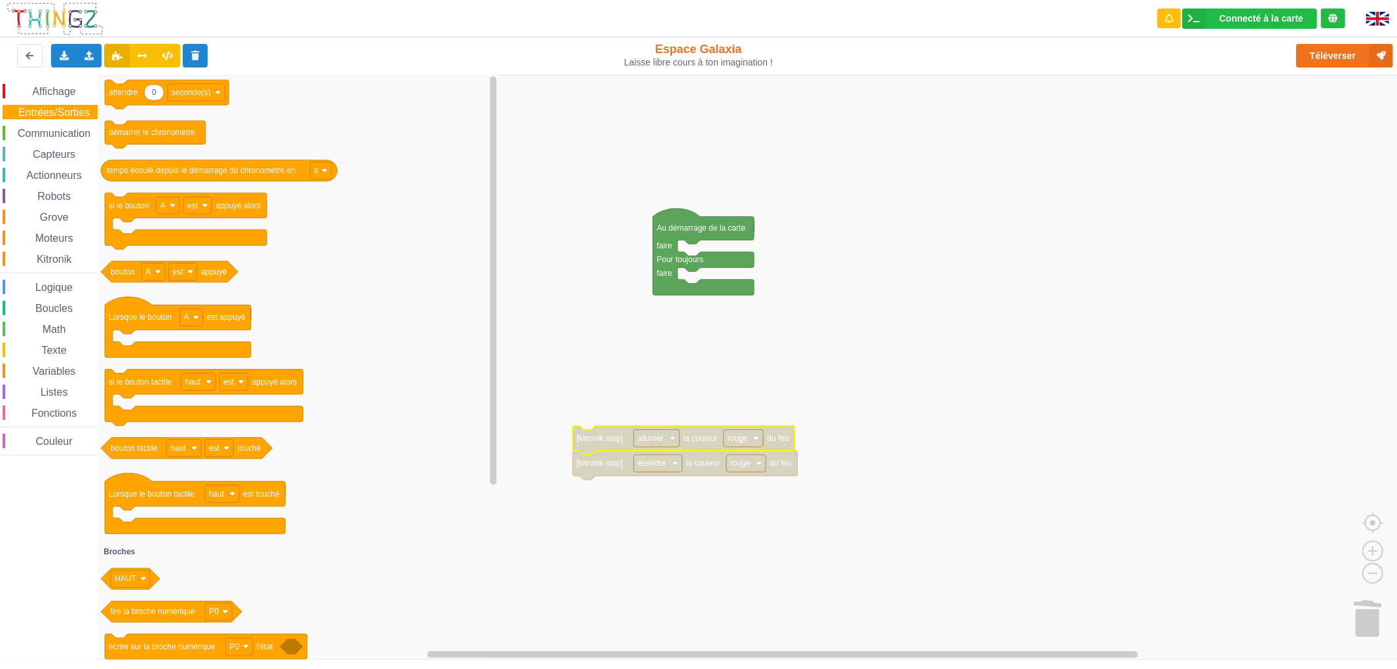
click at [54, 86] on span "Affichage" at bounding box center [53, 91] width 47 height 11
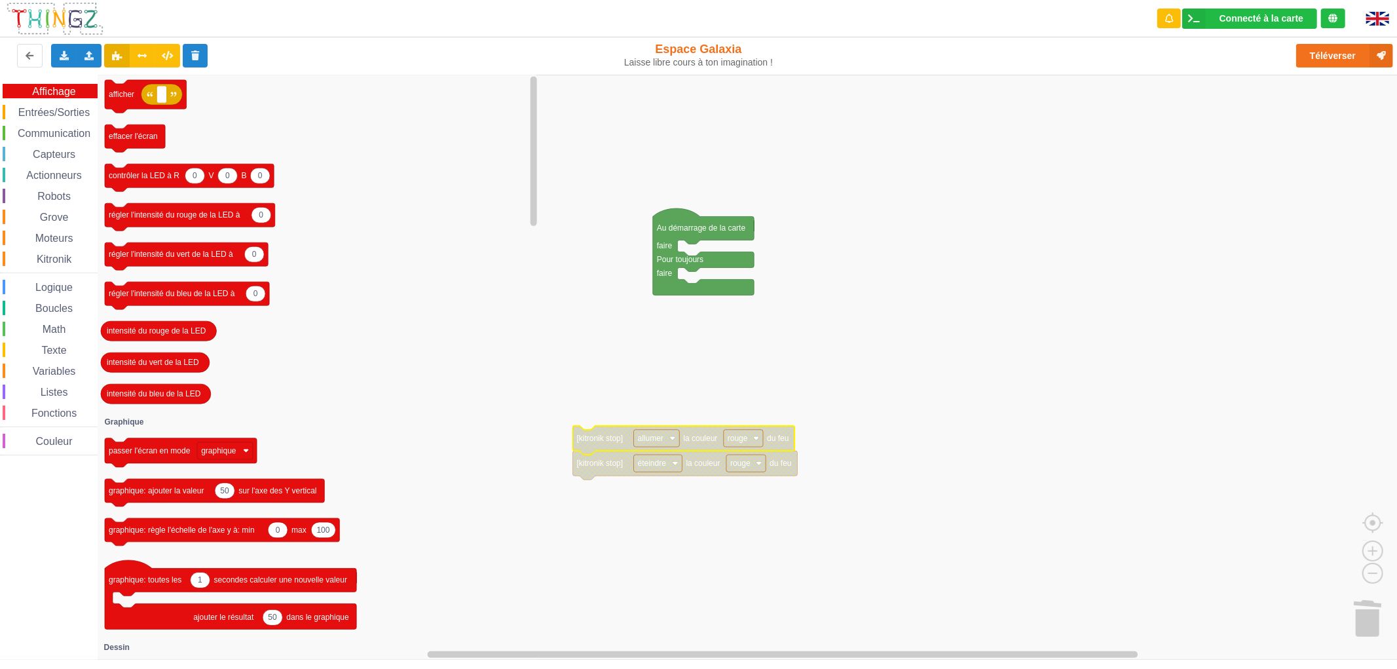
click at [50, 107] on span "Entrées/Sorties" at bounding box center [53, 112] width 75 height 11
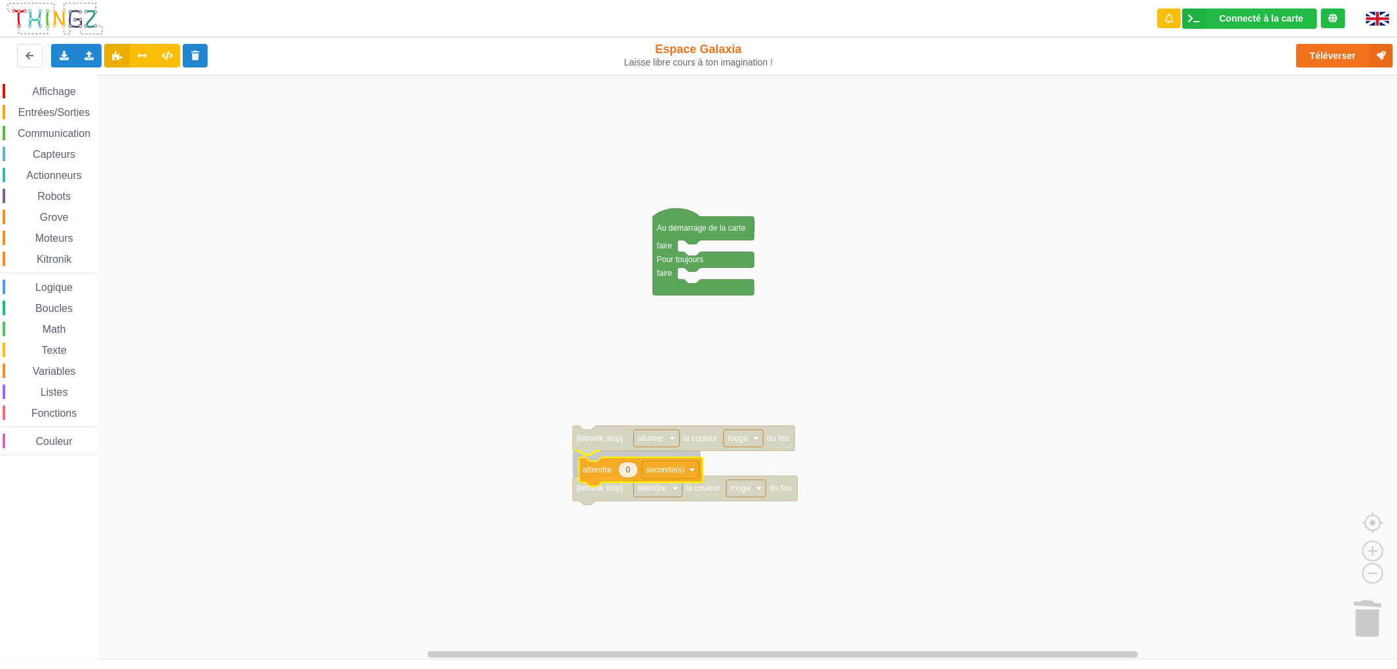
click at [587, 473] on div "Affichage Entrées/Sorties Communication Capteurs Actionneurs Robots Grove Moteu…" at bounding box center [703, 367] width 1406 height 585
click at [622, 461] on text "0" at bounding box center [622, 462] width 5 height 9
type input "0.5"
click at [498, 492] on rect "Espace de travail de Blocky" at bounding box center [703, 367] width 1406 height 585
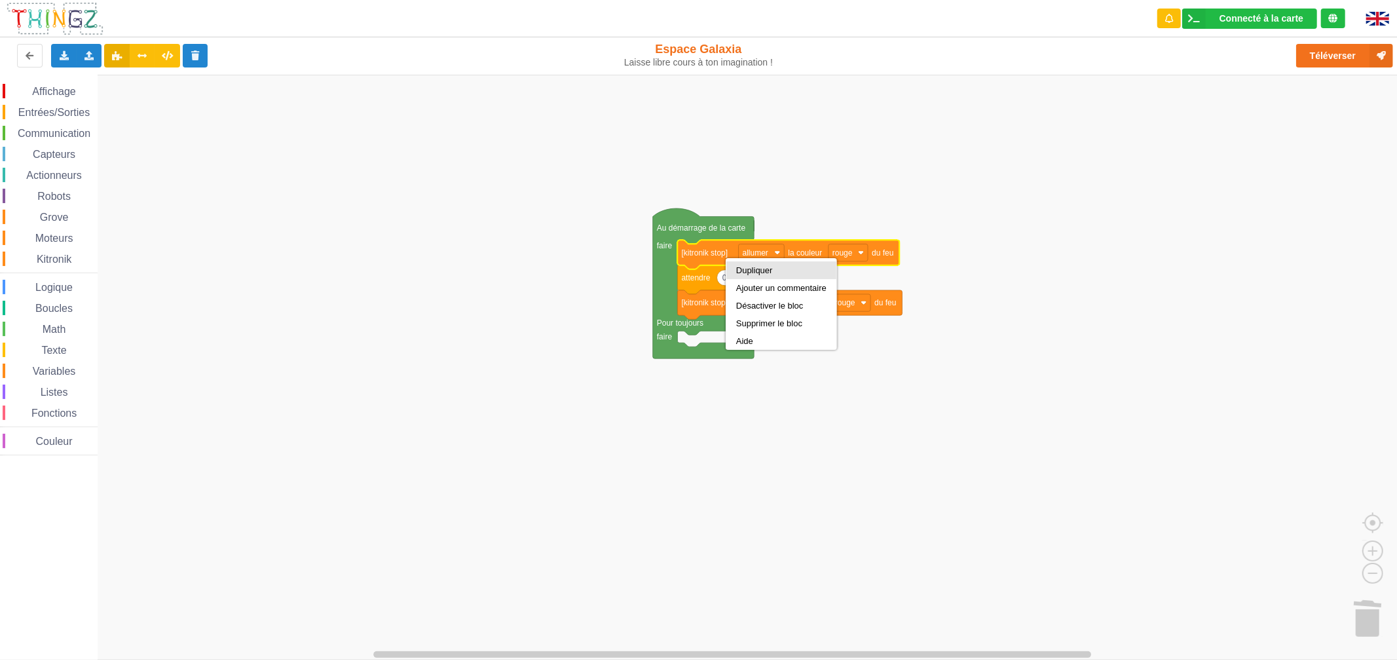
click at [737, 270] on div "Dupliquer" at bounding box center [781, 270] width 90 height 10
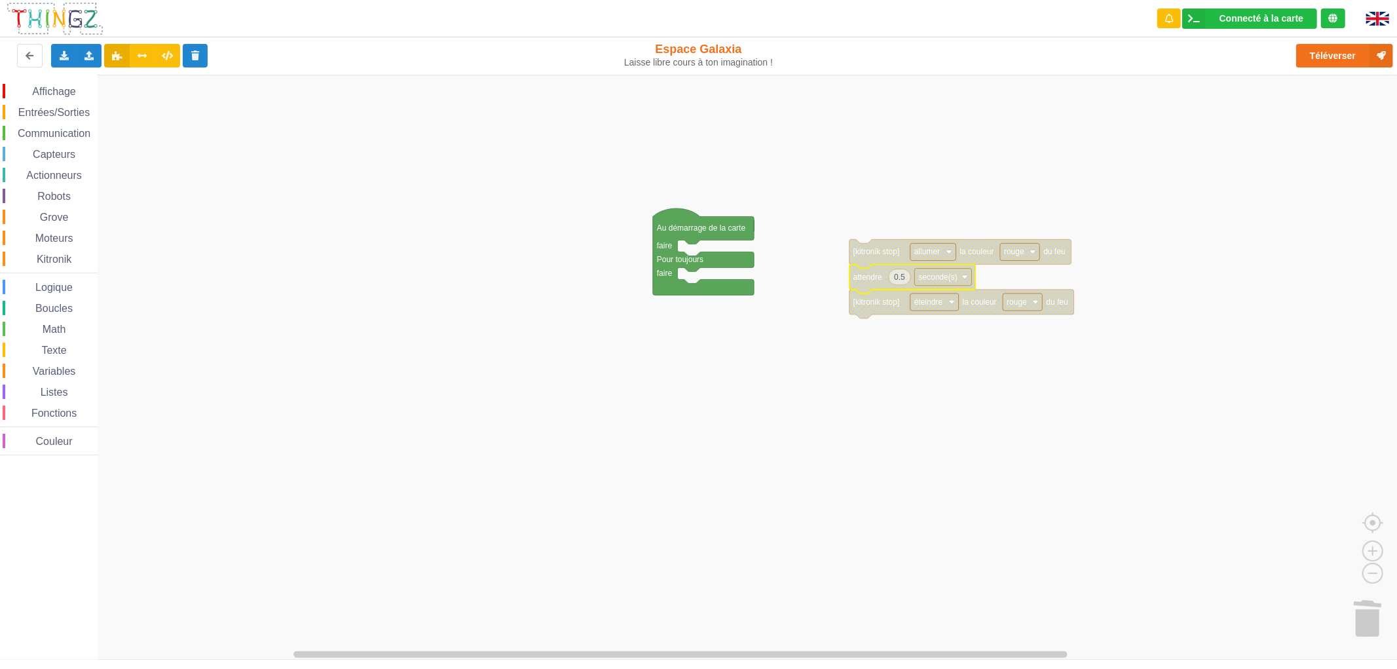
click at [858, 279] on text "attendre" at bounding box center [867, 276] width 29 height 9
click at [871, 315] on g "[kitronik stop] éteindre la couleur rouge du feu" at bounding box center [961, 303] width 225 height 29
click at [872, 282] on icon "Espace de travail de Blocky" at bounding box center [912, 279] width 126 height 29
click at [880, 262] on icon "Espace de travail de Blocky" at bounding box center [960, 253] width 222 height 29
click at [874, 303] on text "[kitronik stop]" at bounding box center [876, 301] width 47 height 9
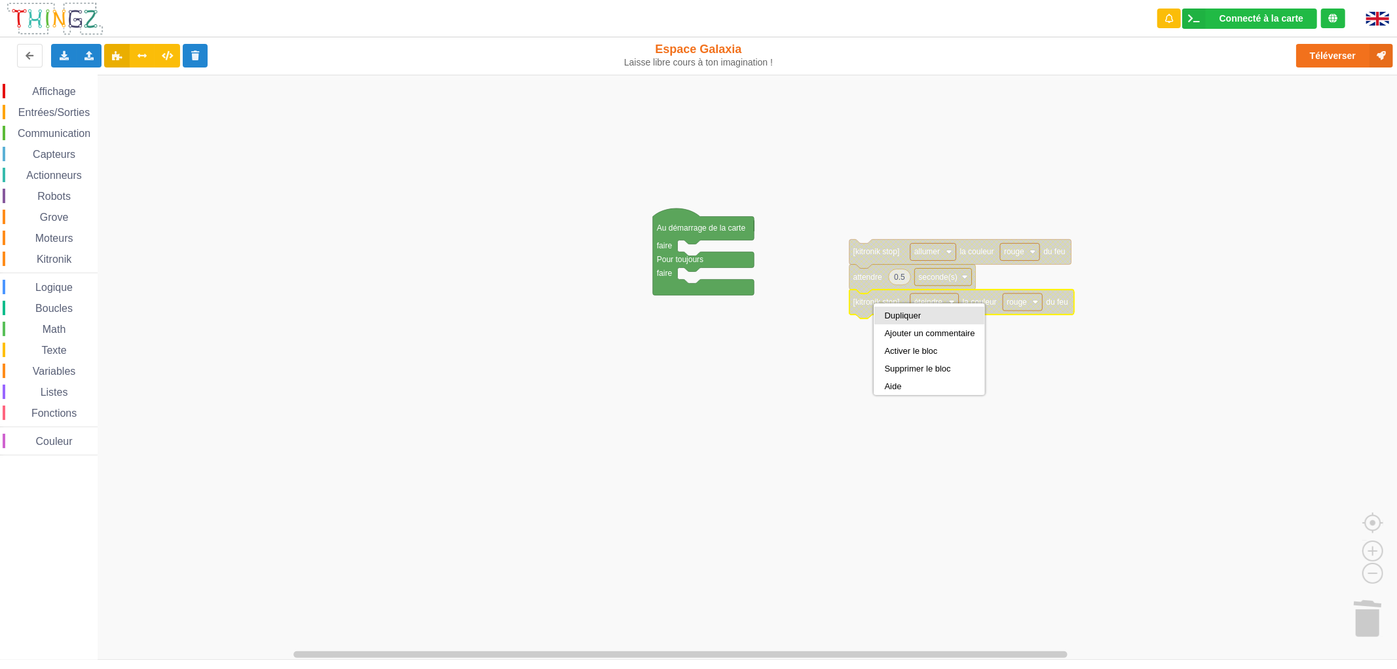
click at [876, 317] on div "Dupliquer" at bounding box center [929, 316] width 110 height 18
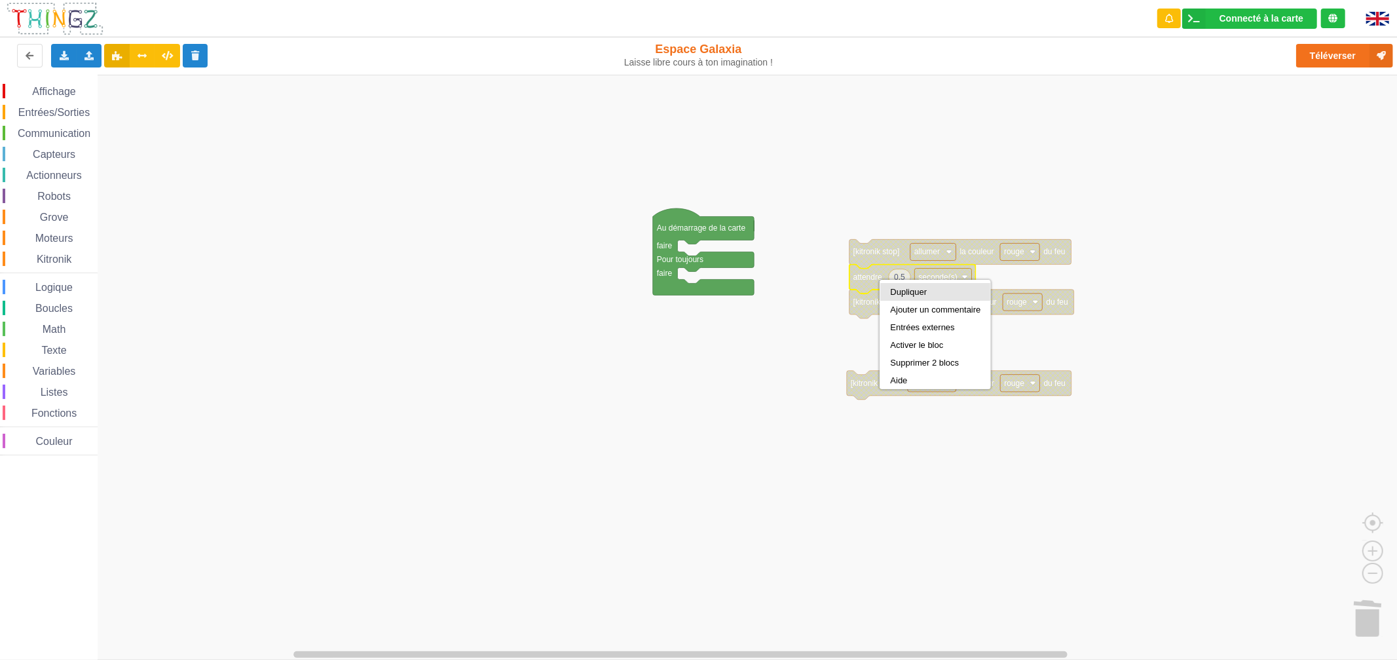
click at [885, 290] on div "Dupliquer" at bounding box center [935, 292] width 110 height 18
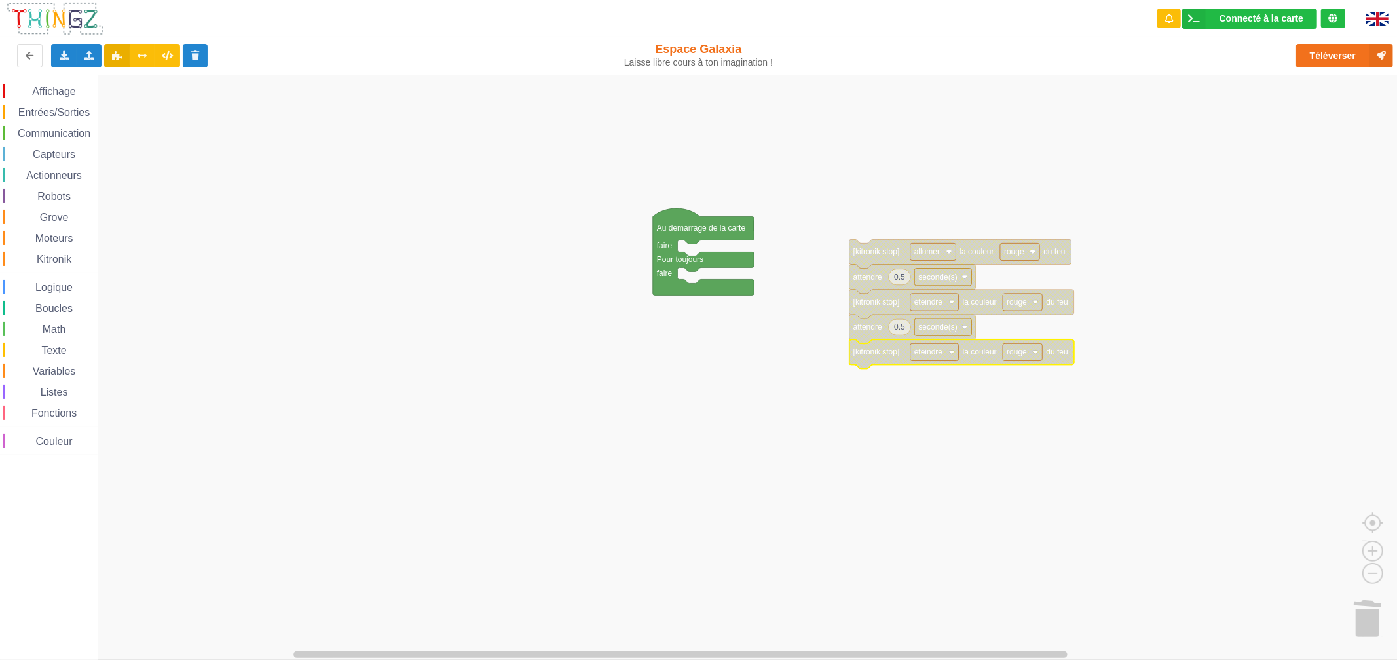
click at [922, 356] on text "éteindre" at bounding box center [928, 351] width 29 height 9
click at [929, 380] on div "allumer" at bounding box center [938, 383] width 31 height 10
click at [1014, 347] on text "rouge" at bounding box center [1014, 351] width 20 height 9
click at [1009, 404] on div "jaune" at bounding box center [1023, 401] width 31 height 10
click at [896, 345] on div "Dupliquer" at bounding box center [936, 348] width 90 height 10
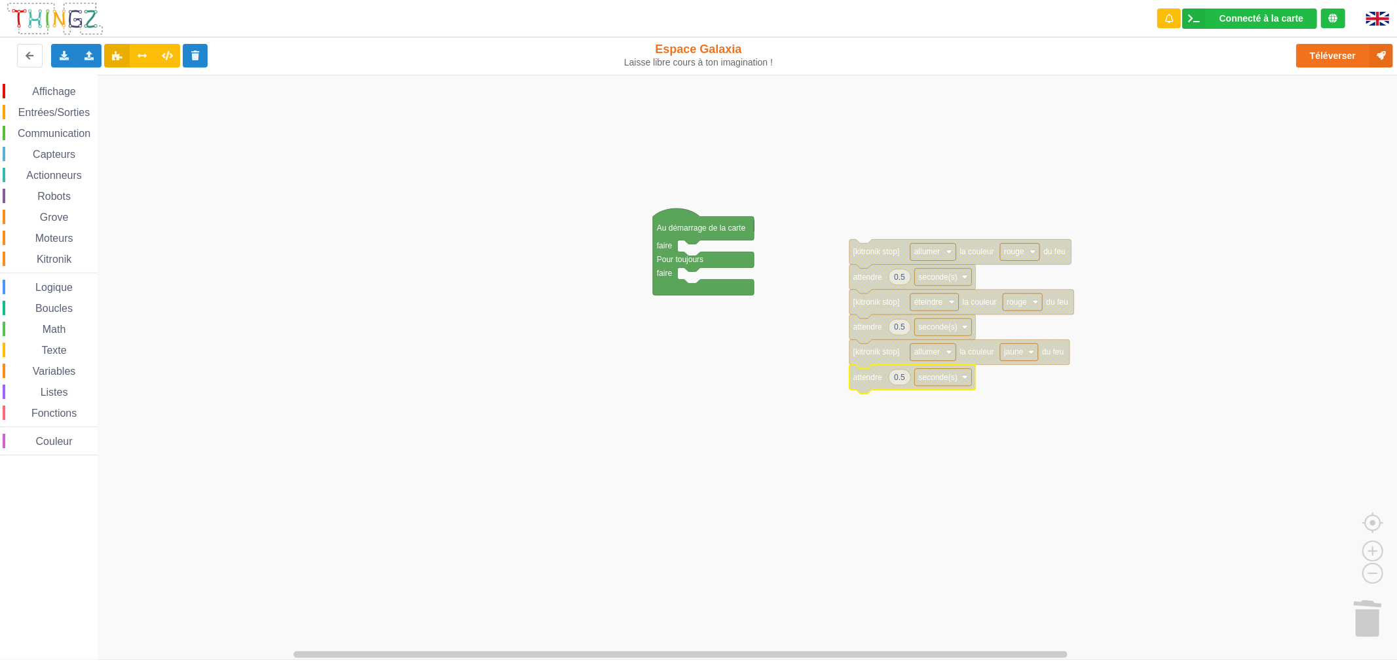
click at [894, 356] on text "[kitronik stop]" at bounding box center [876, 351] width 47 height 9
click at [903, 363] on div "Dupliquer" at bounding box center [950, 370] width 110 height 18
click at [933, 401] on text "allumer" at bounding box center [927, 402] width 26 height 9
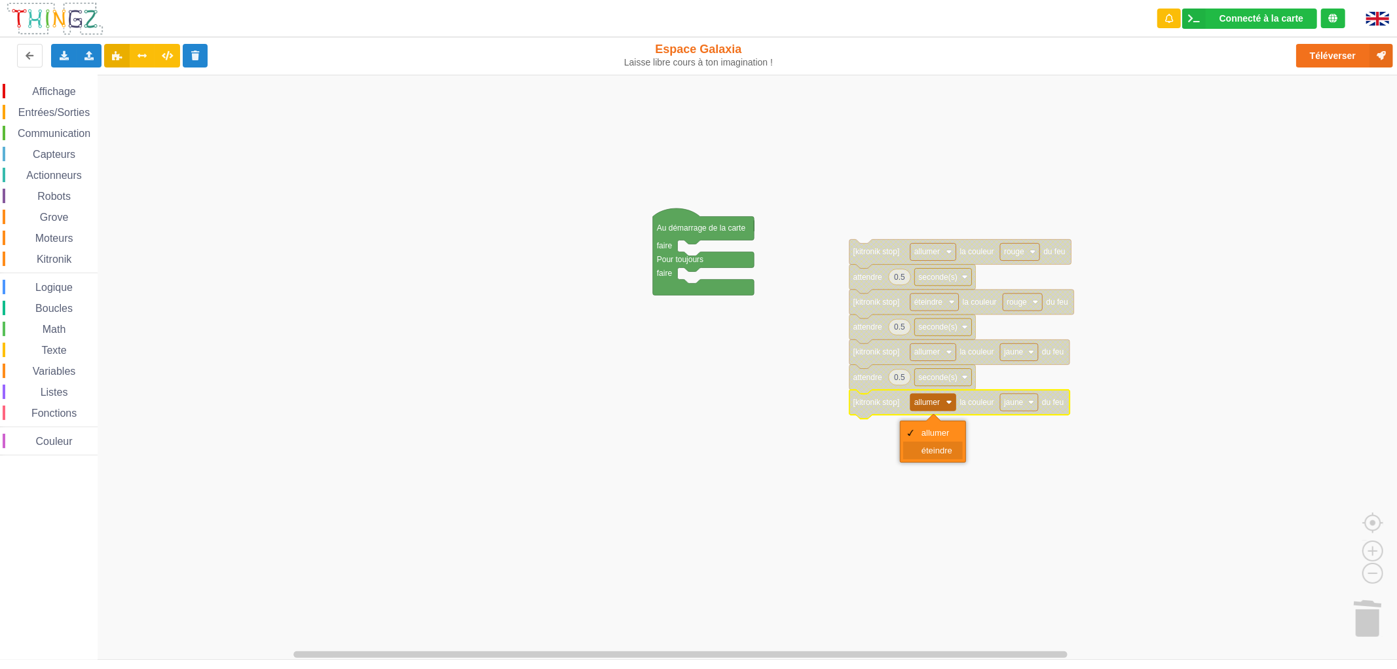
click at [927, 441] on div "éteindre" at bounding box center [933, 450] width 60 height 18
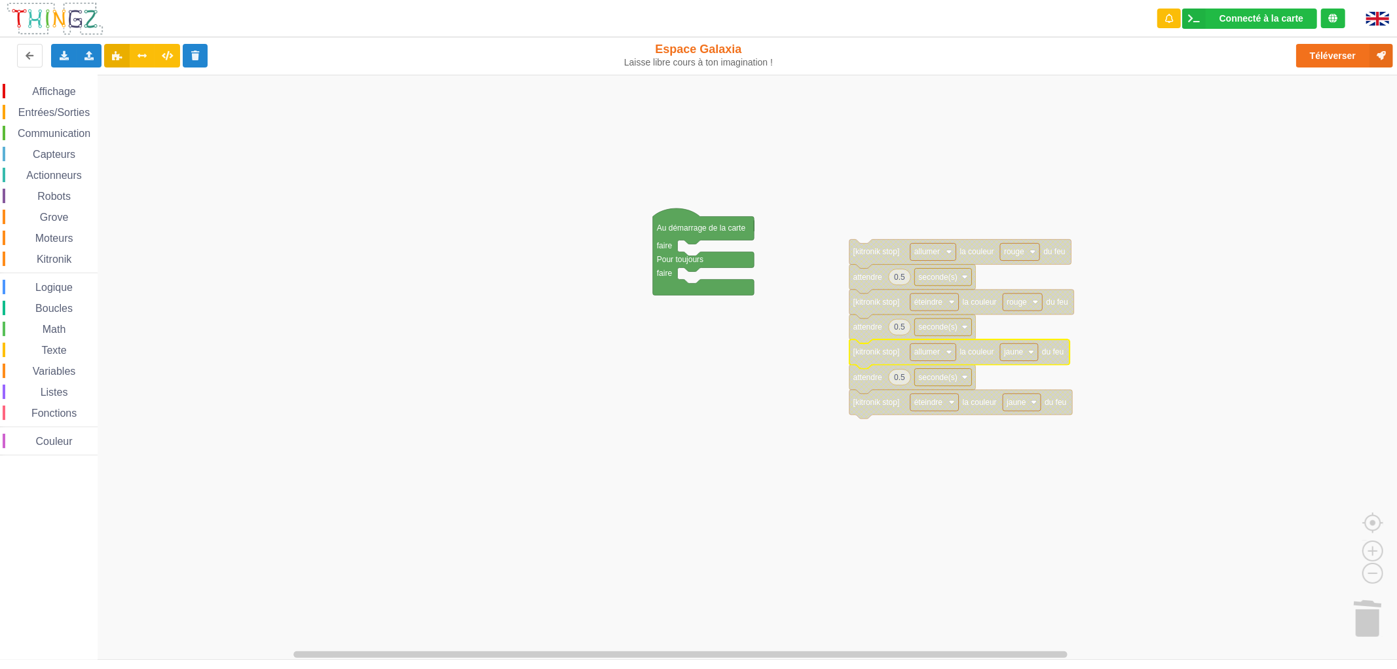
click at [878, 356] on text "[kitronik stop]" at bounding box center [876, 351] width 47 height 9
click at [884, 369] on div "Dupliquer" at bounding box center [934, 369] width 110 height 18
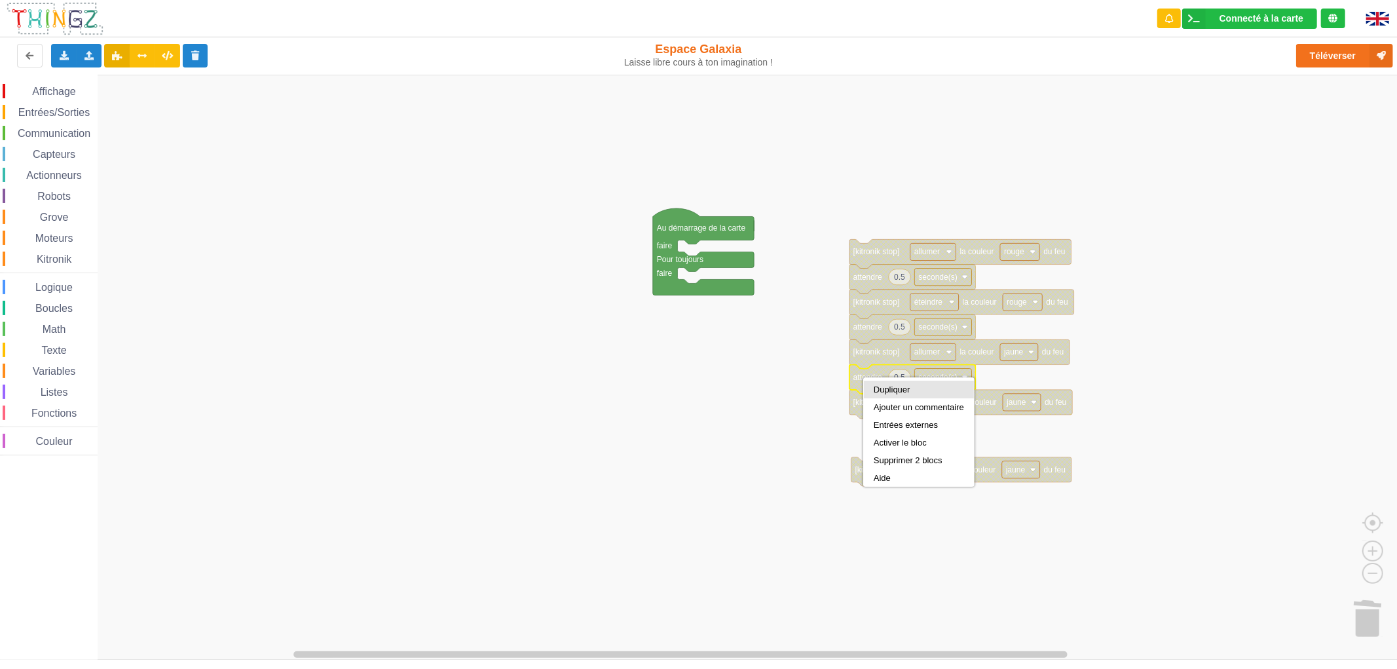
click at [882, 387] on div "Dupliquer" at bounding box center [919, 389] width 90 height 10
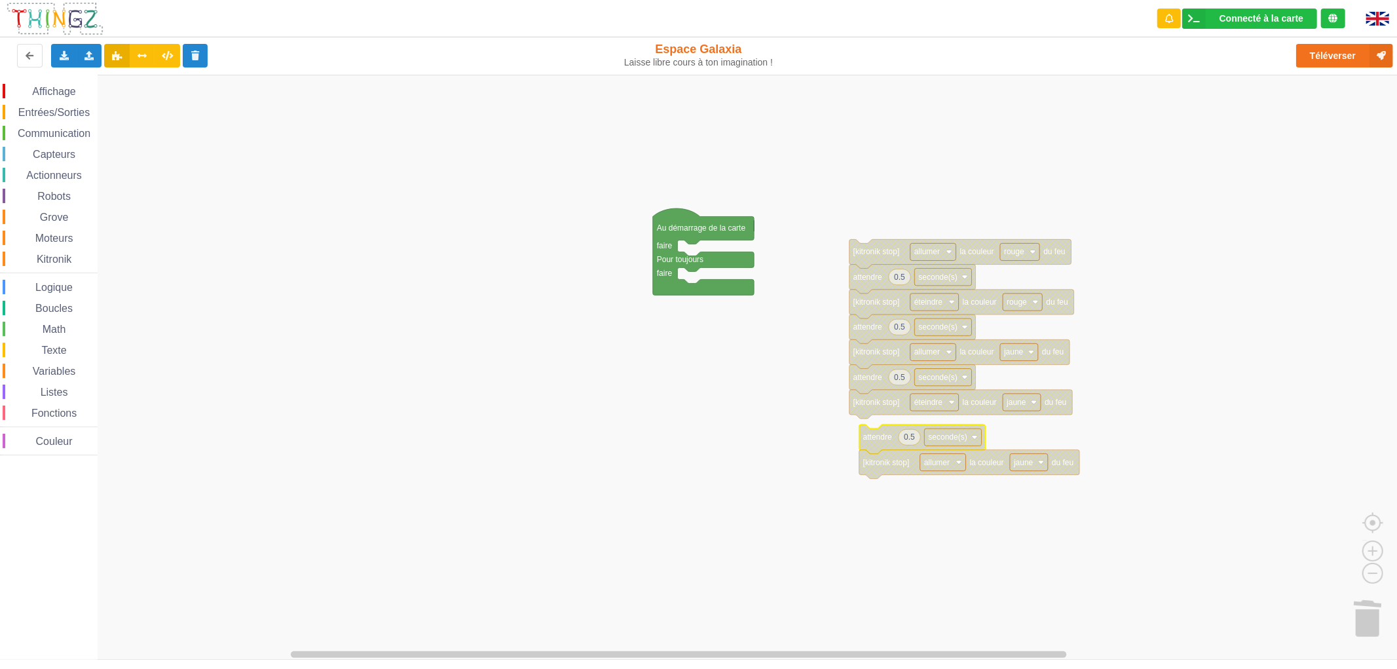
click at [882, 475] on rect "Espace de travail de Blocky" at bounding box center [703, 367] width 1406 height 585
click at [885, 467] on text "[kitronik stop]" at bounding box center [886, 462] width 47 height 9
click at [891, 479] on div "Dupliquer" at bounding box center [940, 479] width 110 height 18
click at [904, 459] on div "Dupliquer" at bounding box center [942, 452] width 110 height 18
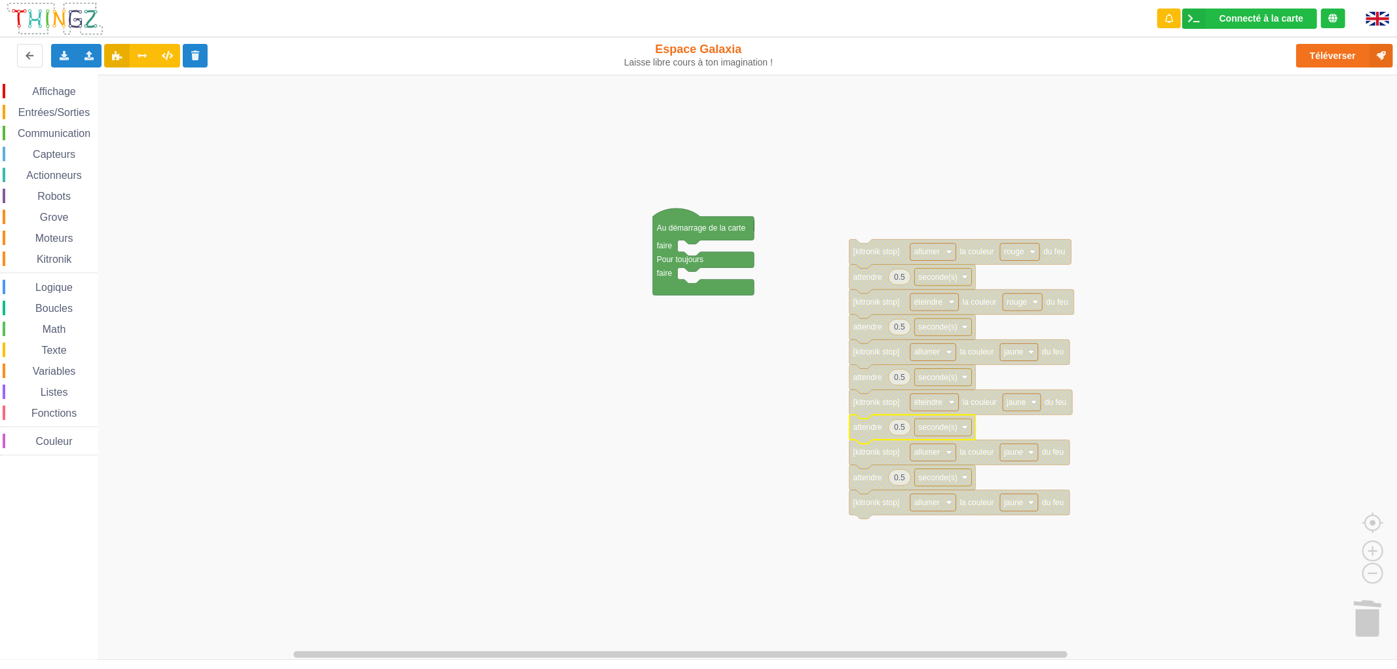
click at [1016, 461] on icon "Espace de travail de Blocky" at bounding box center [959, 453] width 221 height 29
click at [1018, 457] on rect "Espace de travail de Blocky" at bounding box center [1019, 451] width 38 height 17
click at [1023, 511] on div "vert" at bounding box center [1019, 519] width 60 height 18
click at [940, 502] on text "allumer" at bounding box center [927, 502] width 26 height 9
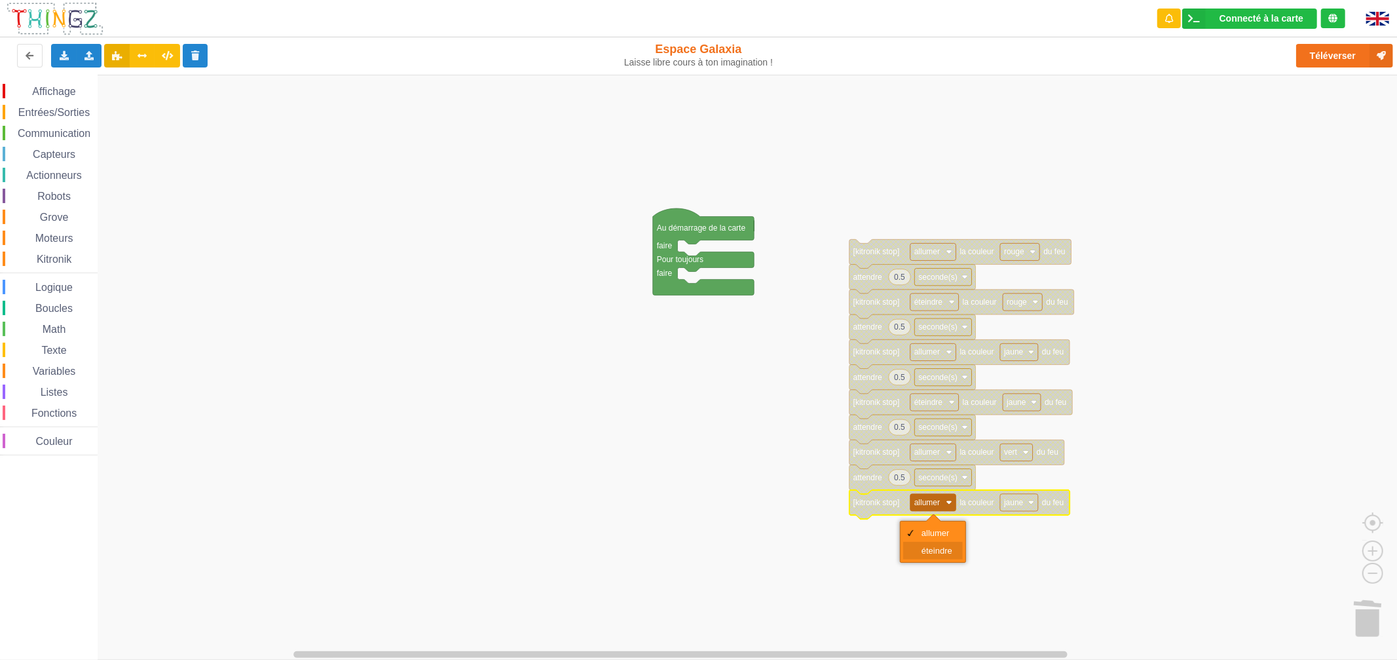
click at [948, 546] on div "éteindre" at bounding box center [937, 551] width 31 height 10
click at [1016, 505] on text "jaune" at bounding box center [1016, 502] width 20 height 9
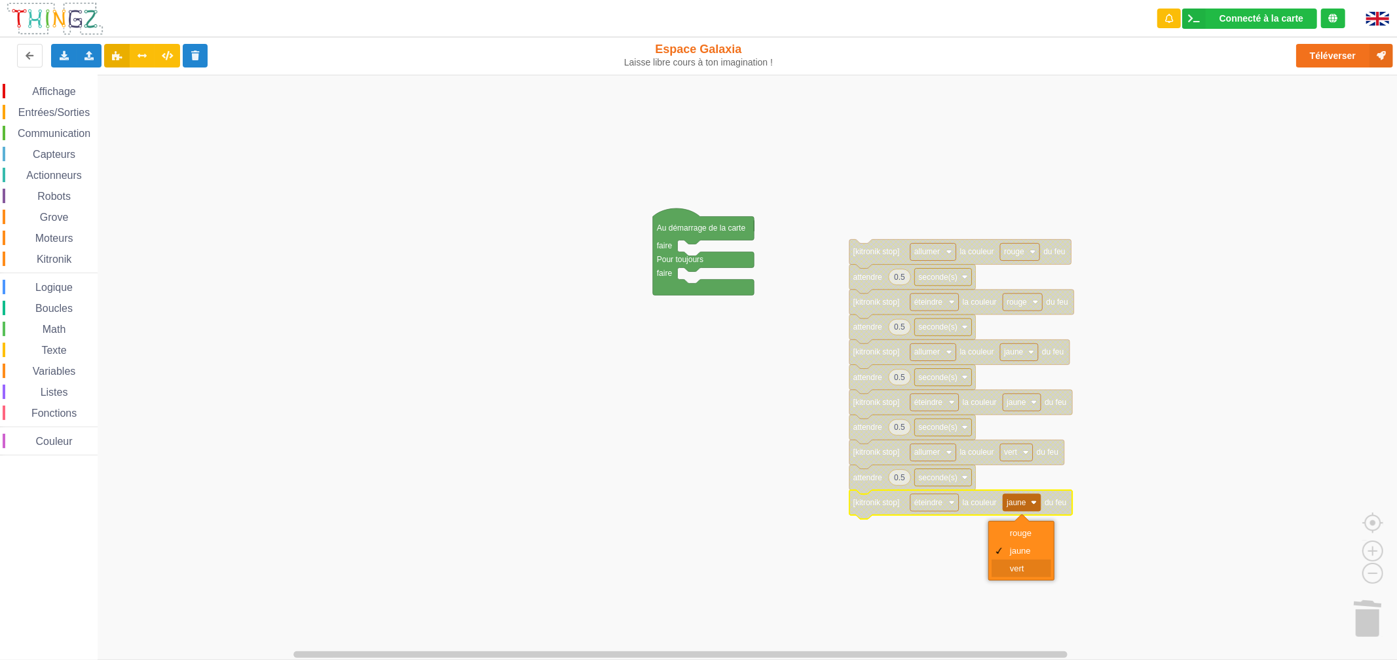
click at [1012, 560] on div "vert" at bounding box center [1022, 568] width 60 height 18
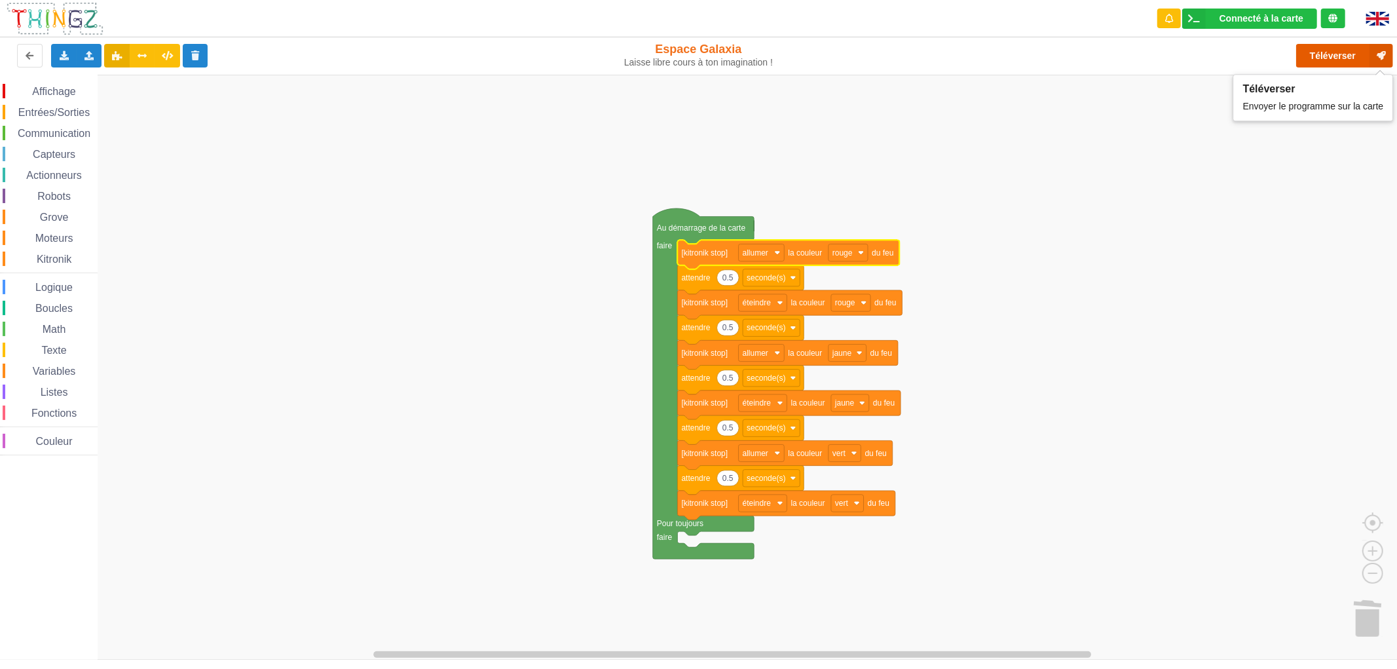
click at [1304, 46] on button "Téléverser" at bounding box center [1344, 56] width 97 height 24
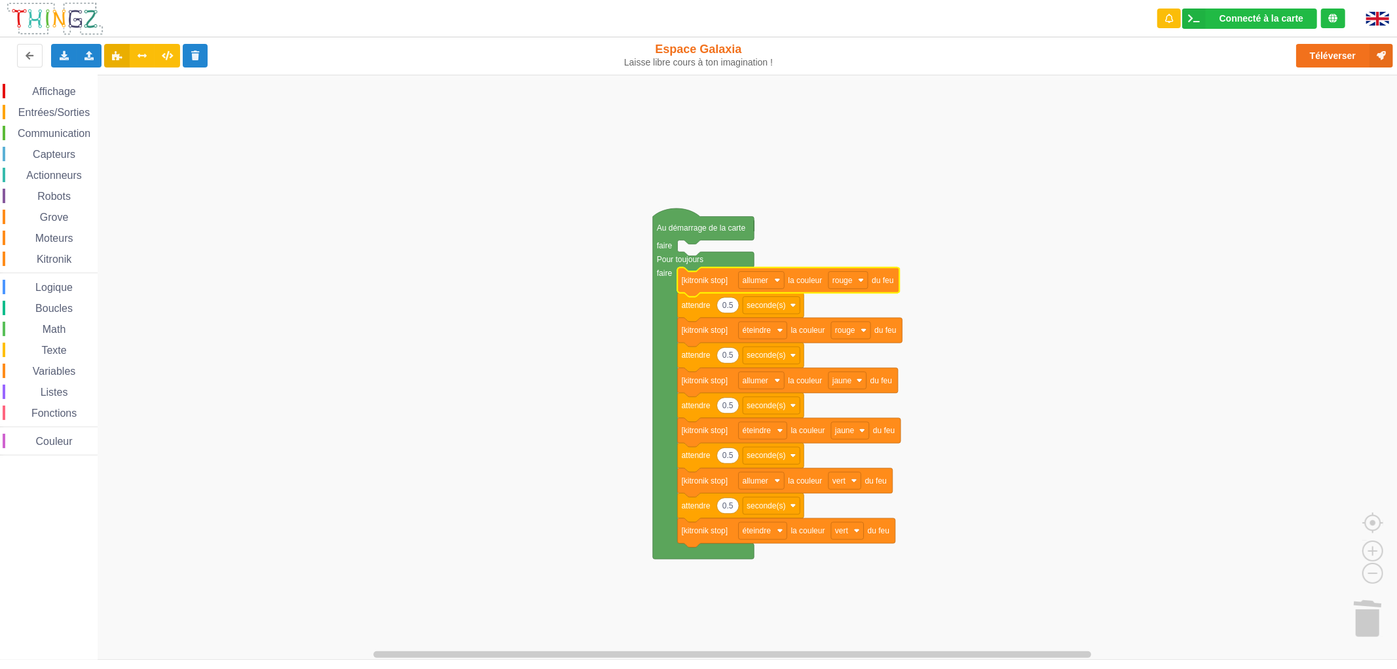
click at [60, 118] on div "Entrées/Sorties" at bounding box center [50, 112] width 95 height 14
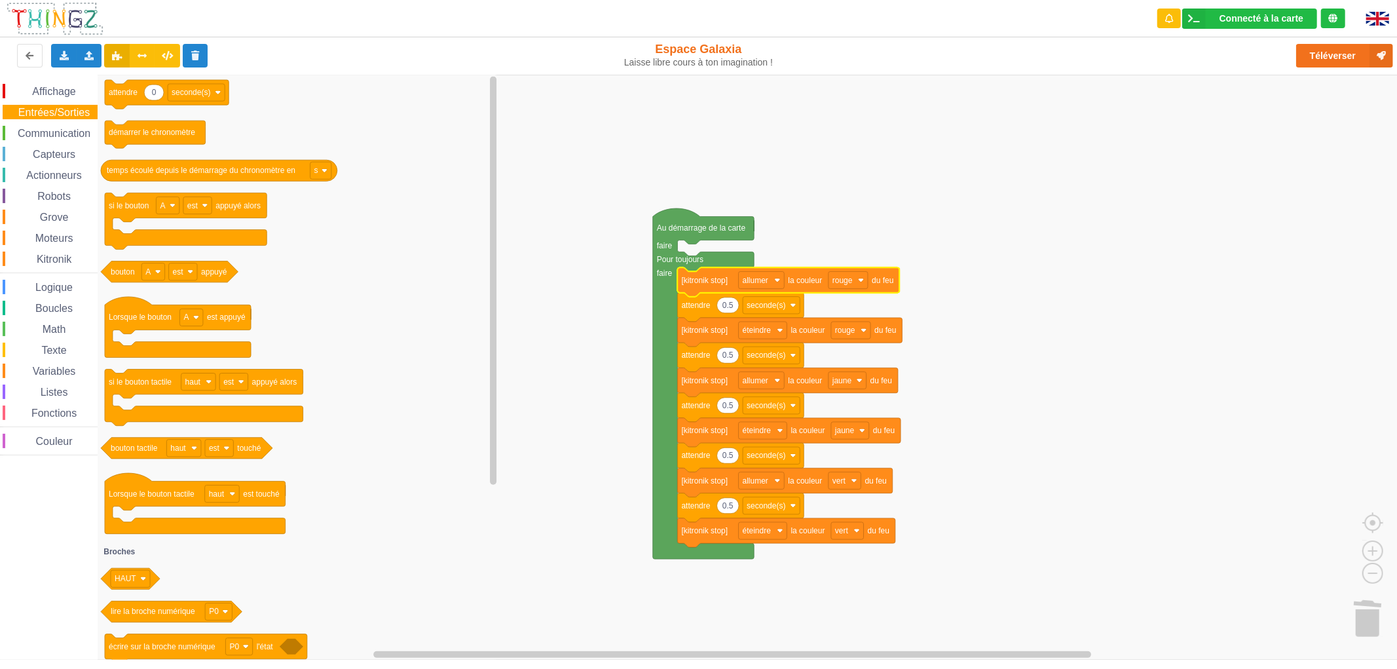
click at [53, 136] on span "Communication" at bounding box center [54, 133] width 77 height 11
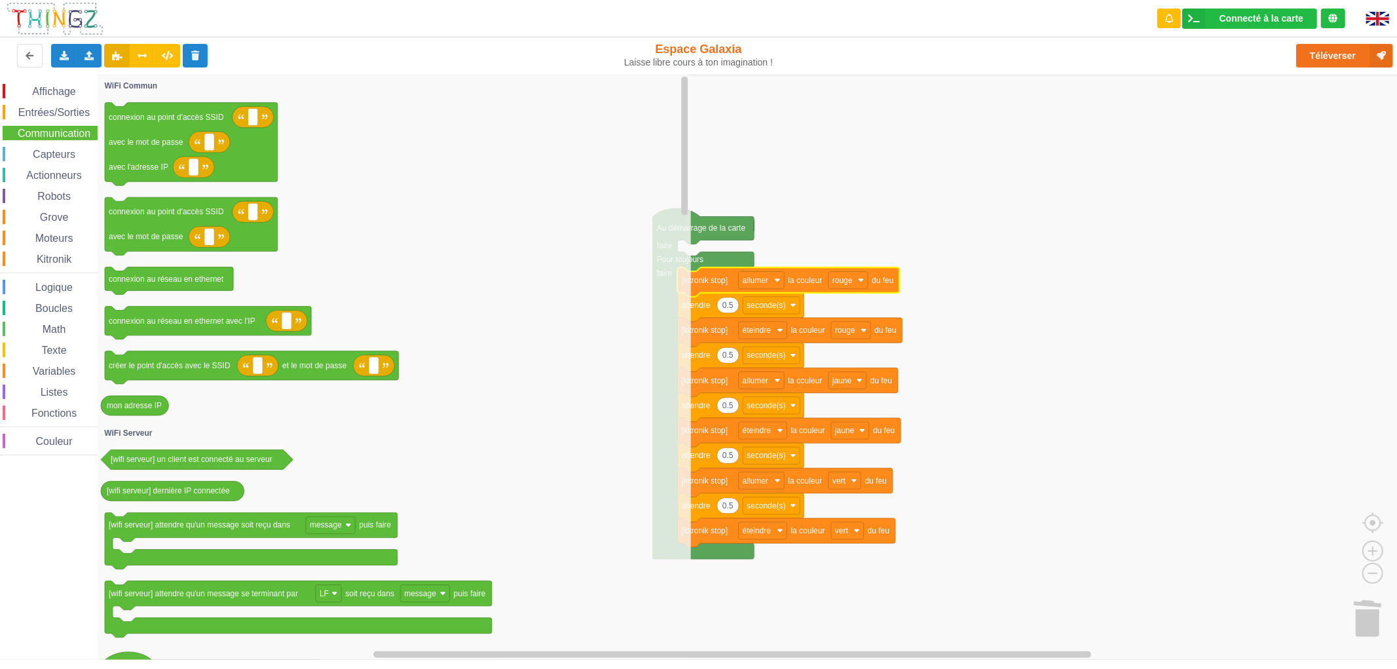
click at [61, 90] on span "Affichage" at bounding box center [53, 91] width 47 height 11
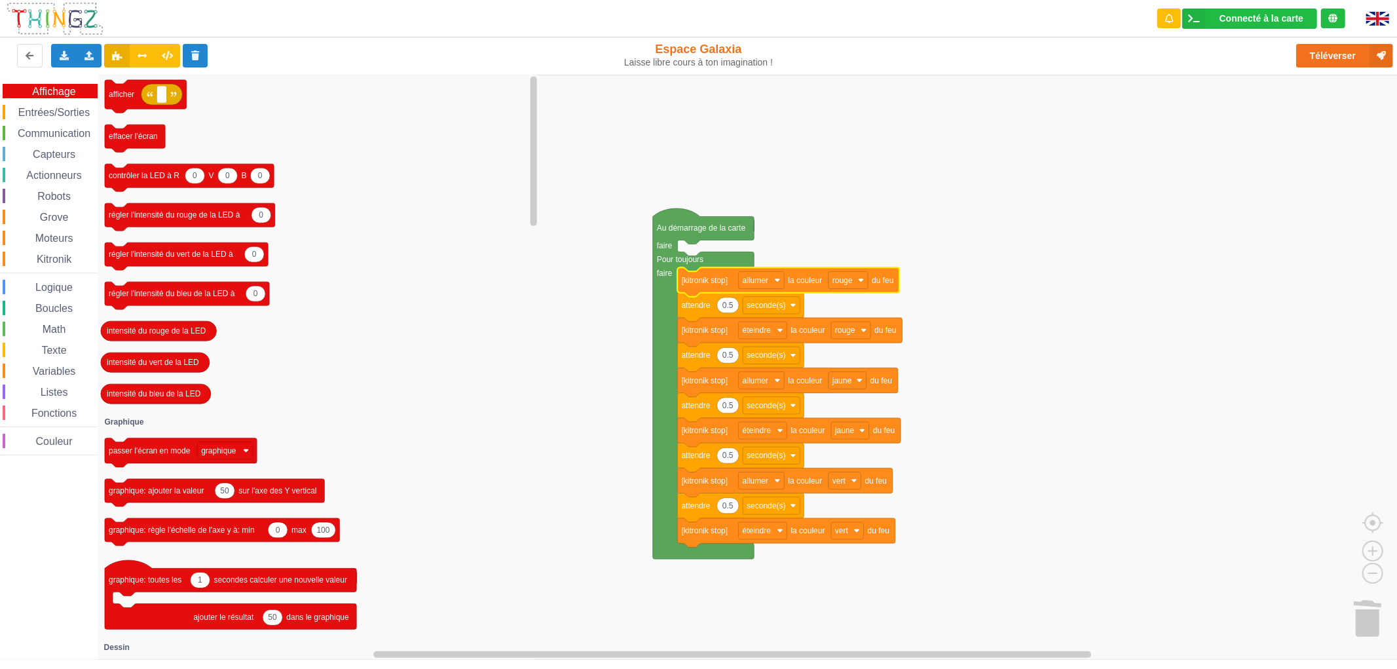
click at [45, 158] on span "Capteurs" at bounding box center [54, 154] width 47 height 11
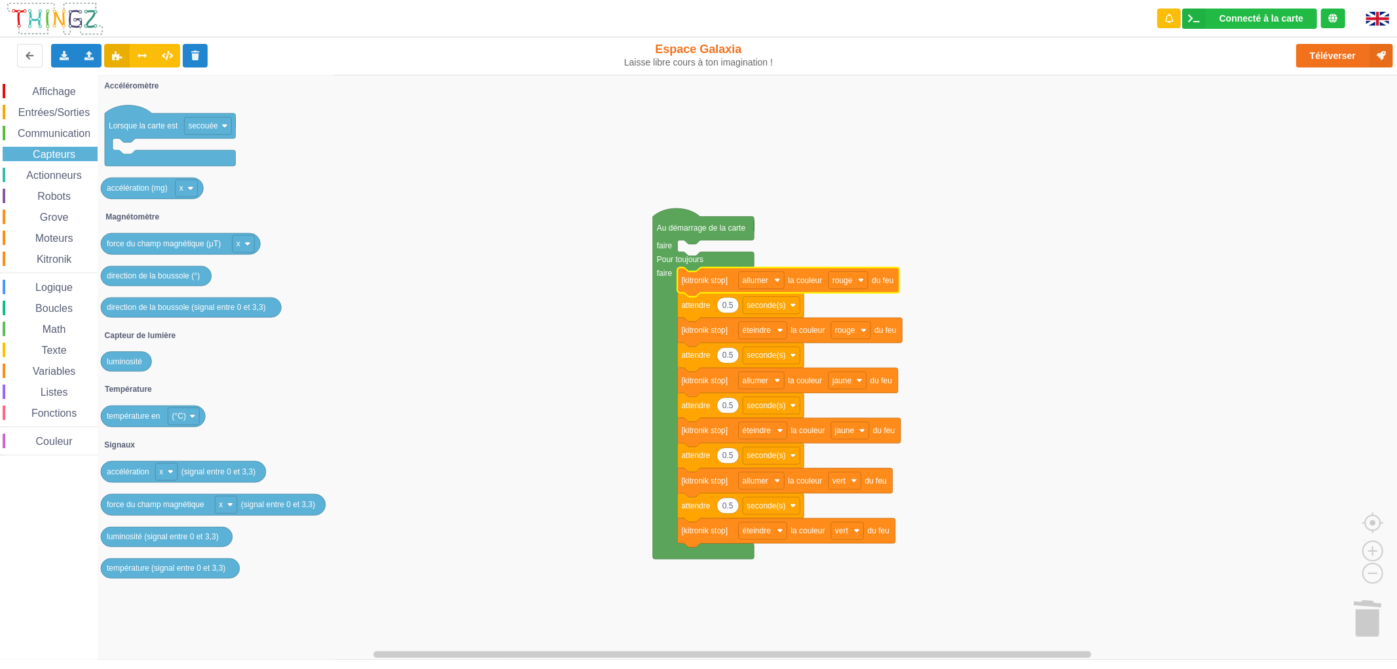
click at [43, 172] on span "Actionneurs" at bounding box center [54, 175] width 60 height 11
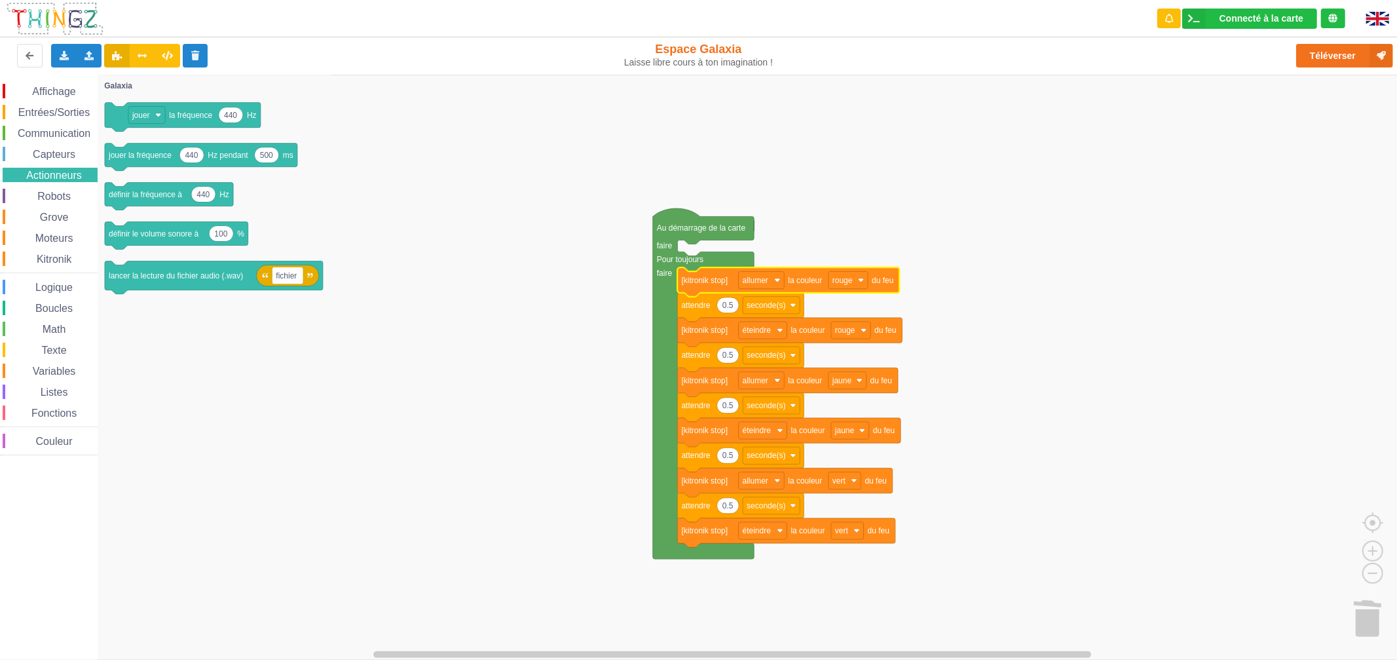
click at [39, 197] on span "Robots" at bounding box center [53, 196] width 37 height 11
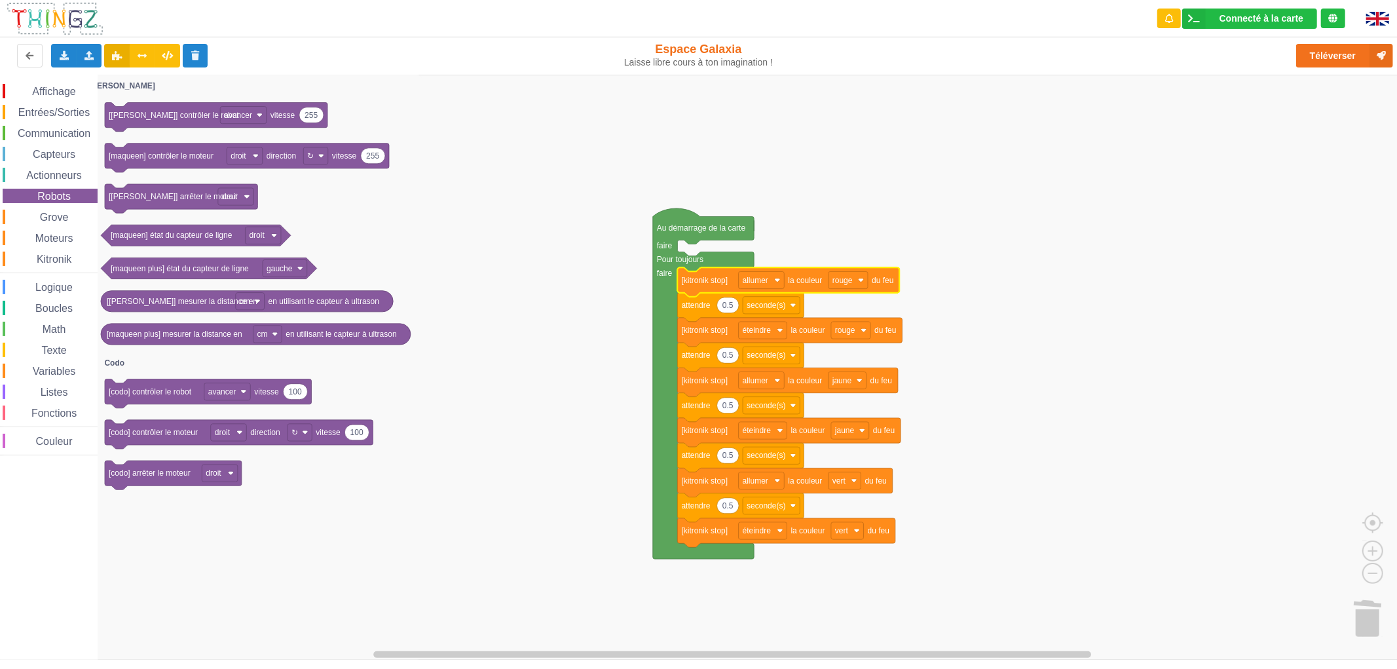
click at [43, 153] on span "Capteurs" at bounding box center [54, 154] width 47 height 11
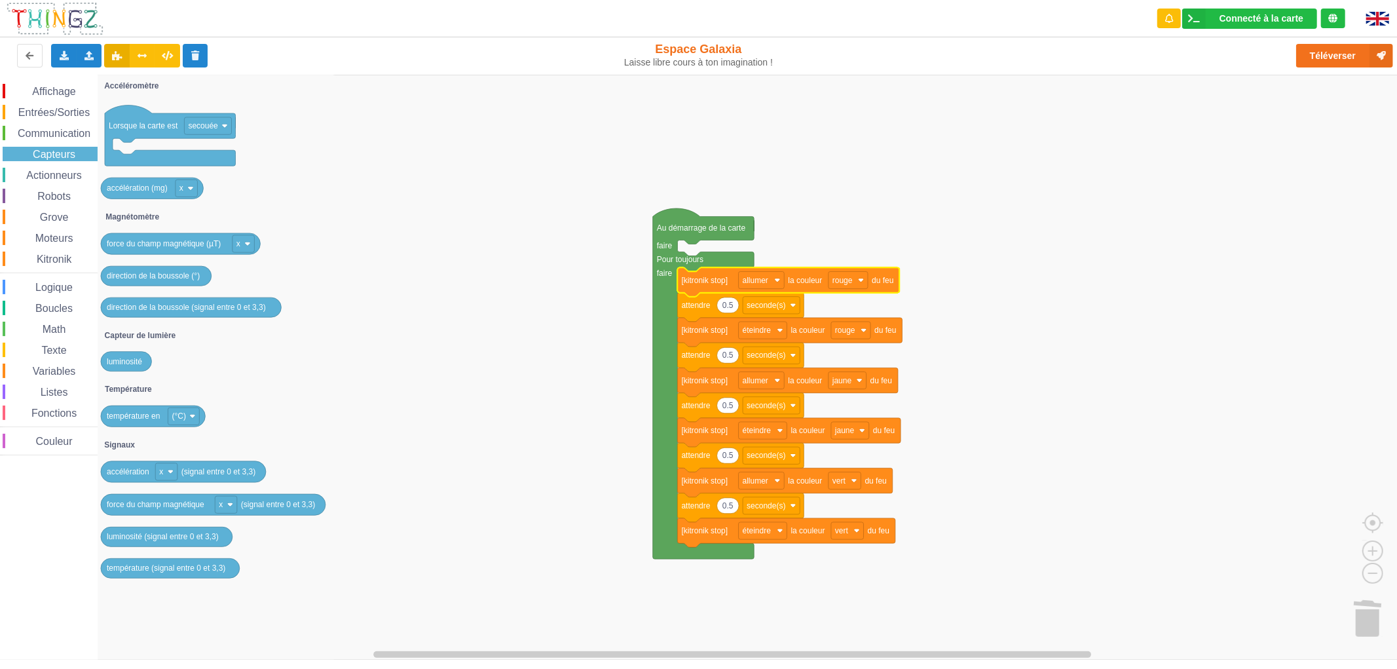
click at [48, 132] on span "Communication" at bounding box center [54, 133] width 77 height 11
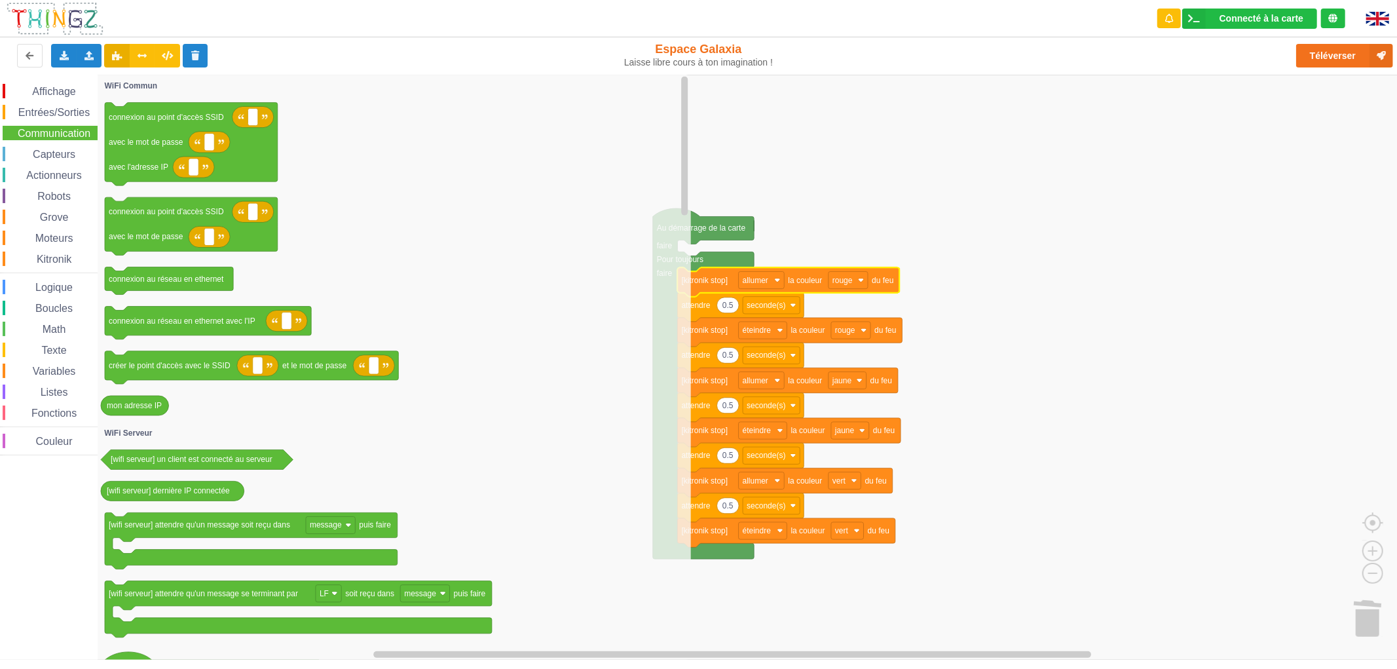
click at [62, 303] on span "Boucles" at bounding box center [53, 308] width 41 height 11
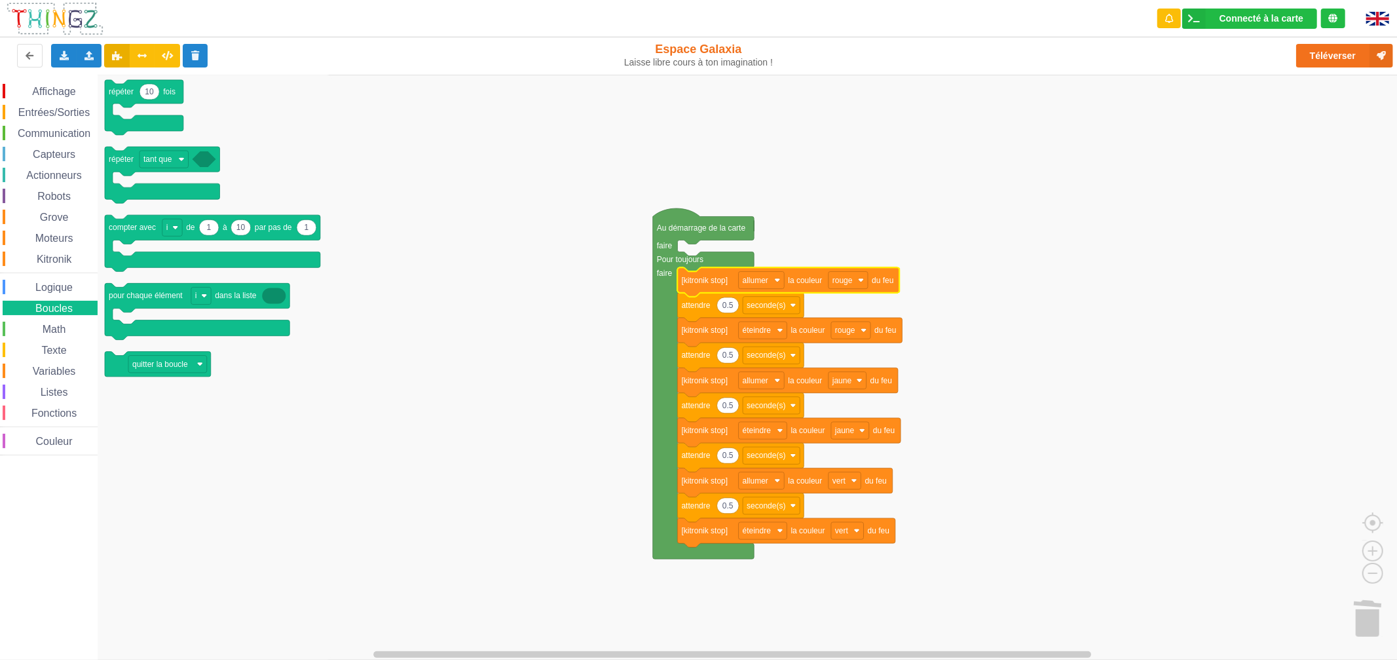
click at [57, 324] on span "Math" at bounding box center [55, 329] width 28 height 11
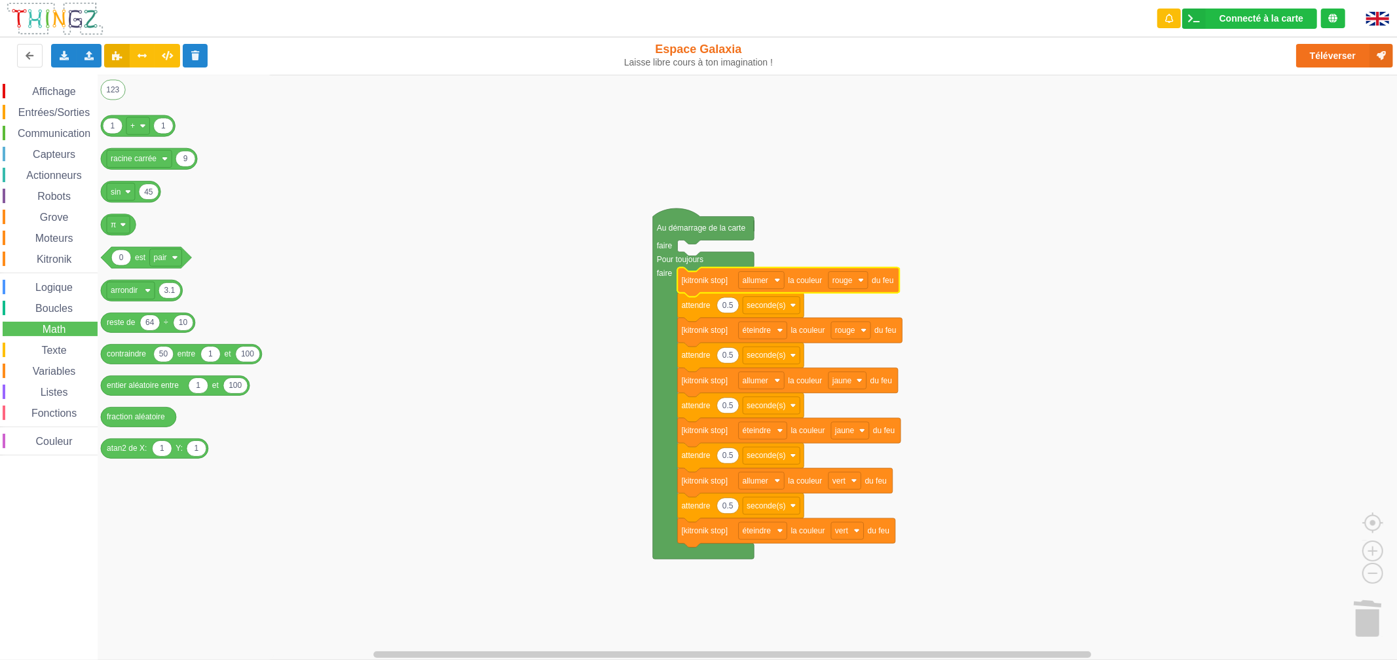
click at [55, 308] on span "Boucles" at bounding box center [53, 308] width 41 height 11
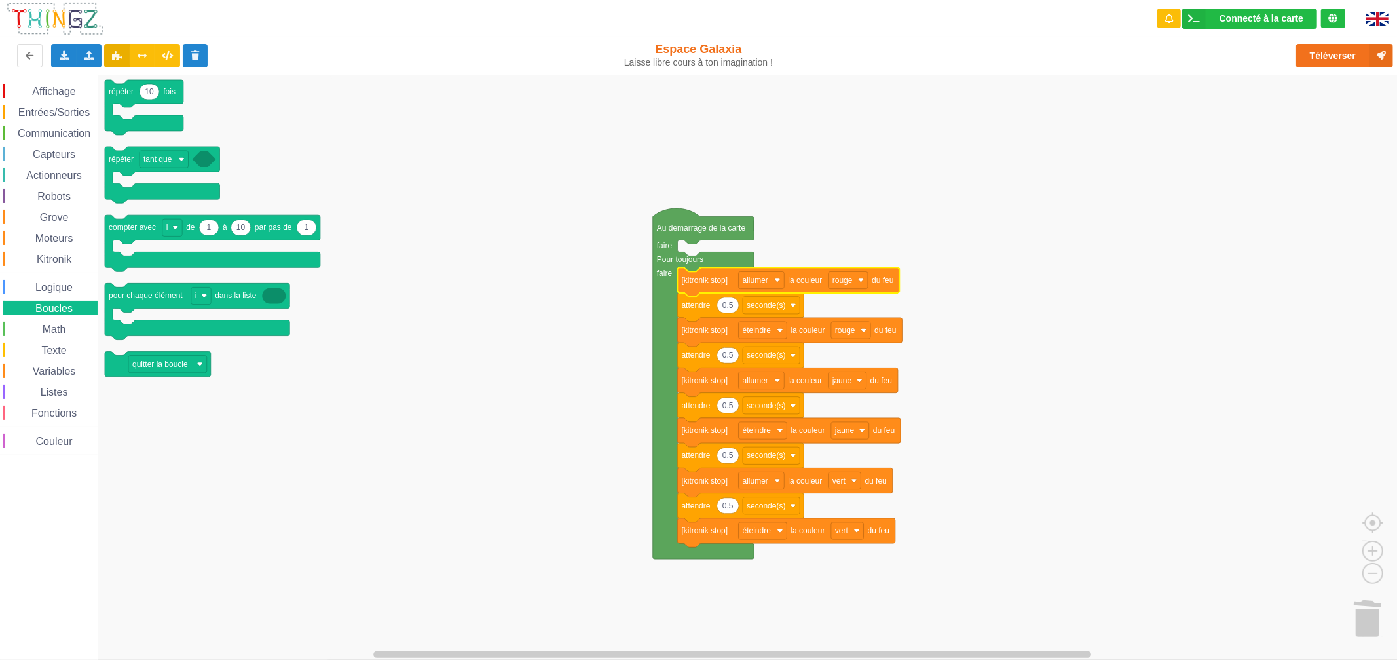
click at [50, 286] on span "Logique" at bounding box center [53, 287] width 41 height 11
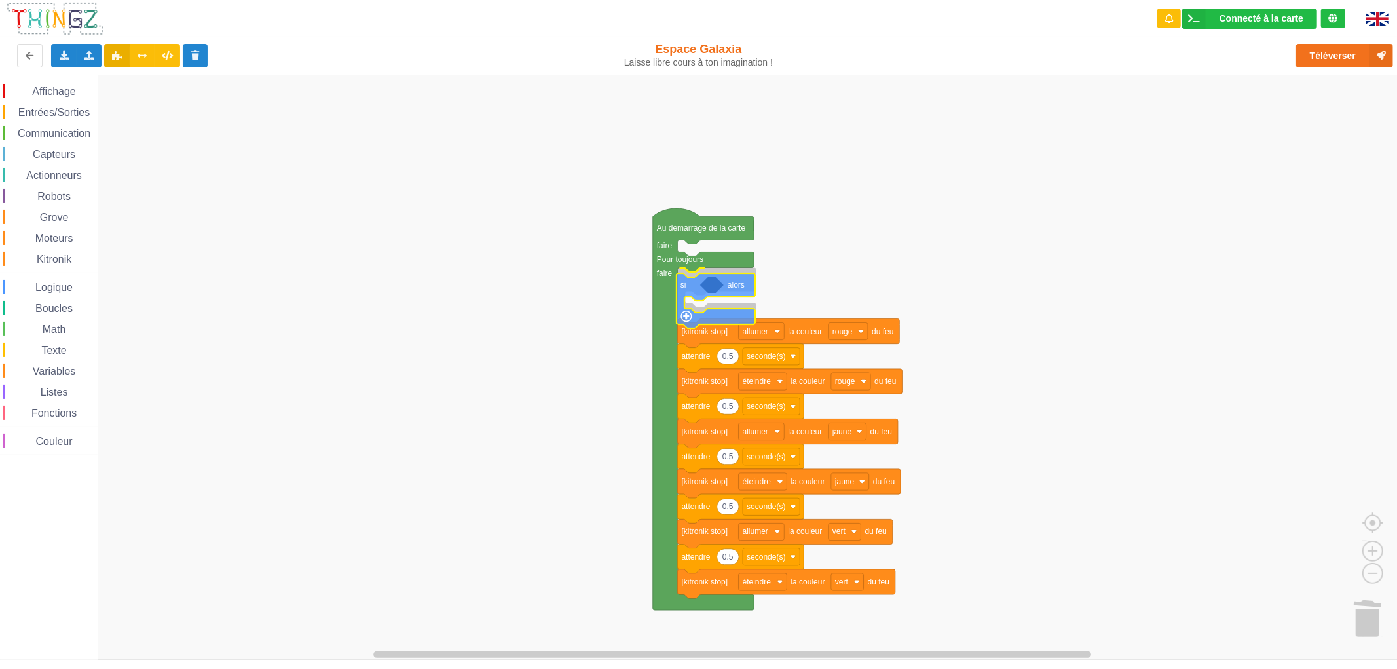
click at [689, 279] on div "Affichage Entrées/Sorties Communication Capteurs Actionneurs Robots Grove Moteu…" at bounding box center [703, 367] width 1406 height 585
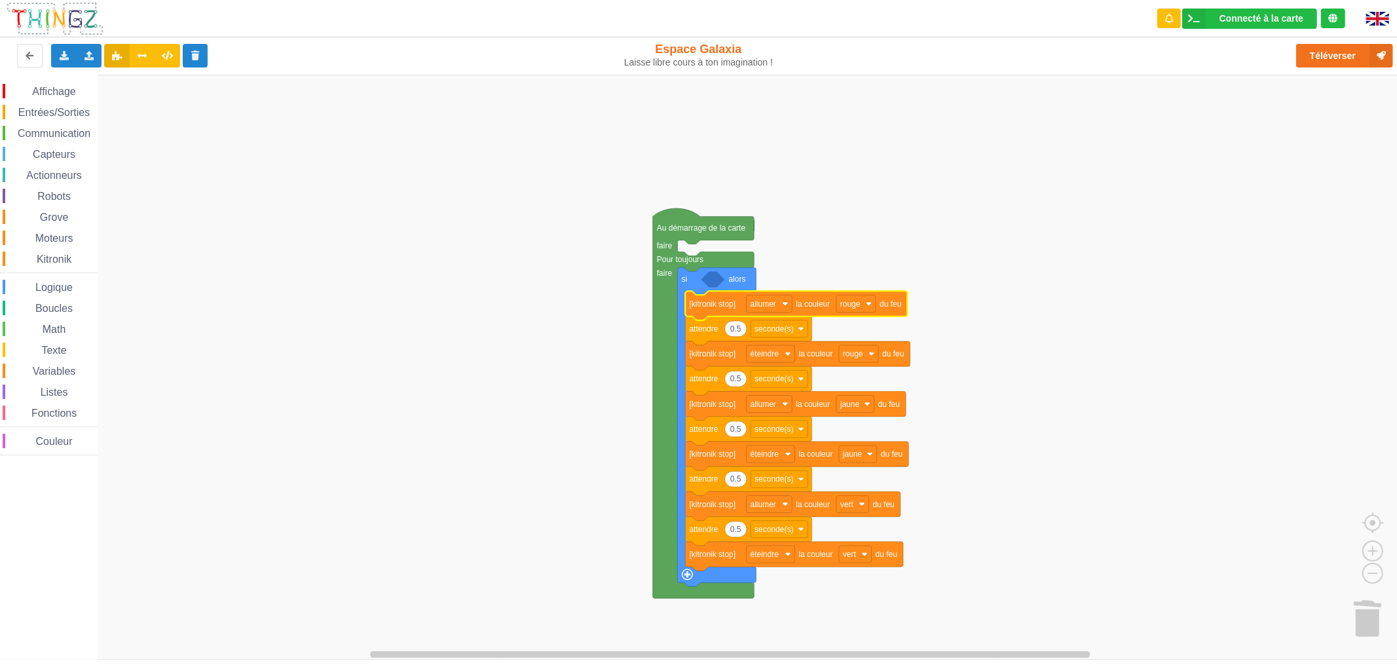
click at [56, 118] on div "Entrées/Sorties" at bounding box center [50, 112] width 95 height 14
click at [727, 289] on div "Affichage Entrées/Sorties Communication Capteurs Actionneurs Robots Grove Moteu…" at bounding box center [703, 367] width 1406 height 585
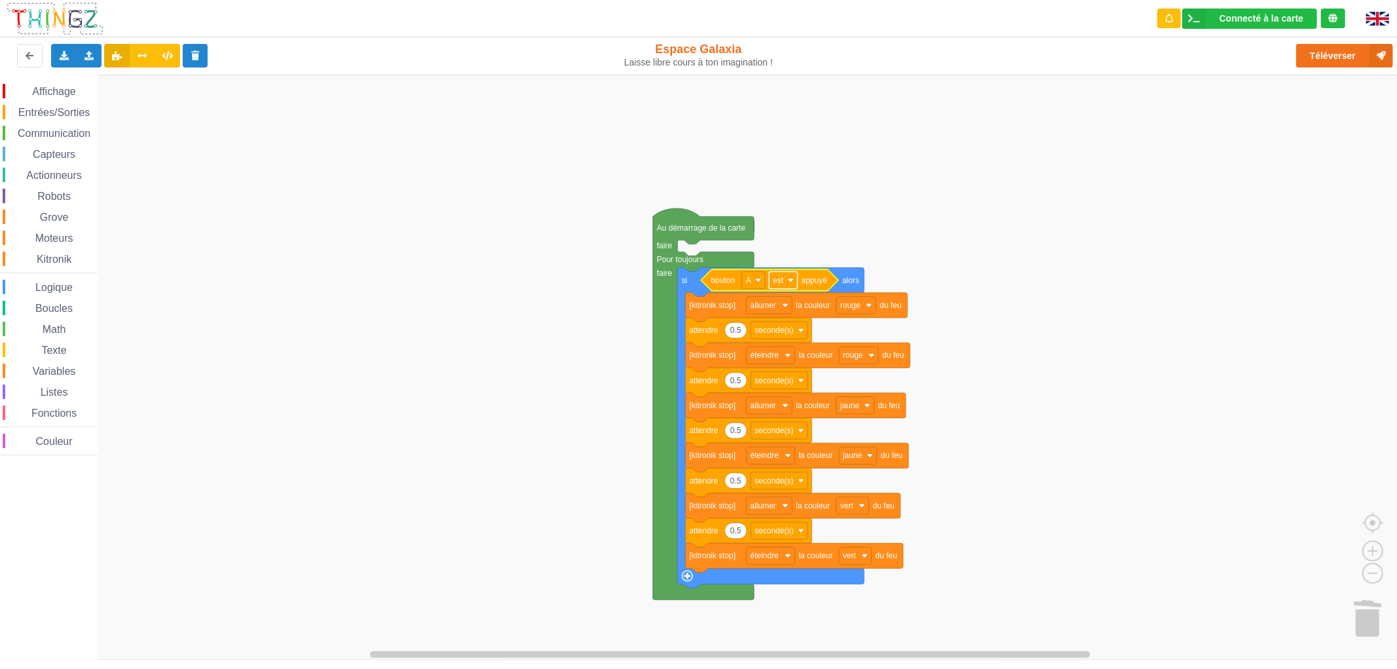
click at [773, 279] on text "est" at bounding box center [778, 280] width 11 height 9
click at [800, 238] on rect "Espace de travail de Blocky" at bounding box center [703, 367] width 1406 height 585
click at [1328, 54] on button "Téléverser" at bounding box center [1344, 56] width 97 height 24
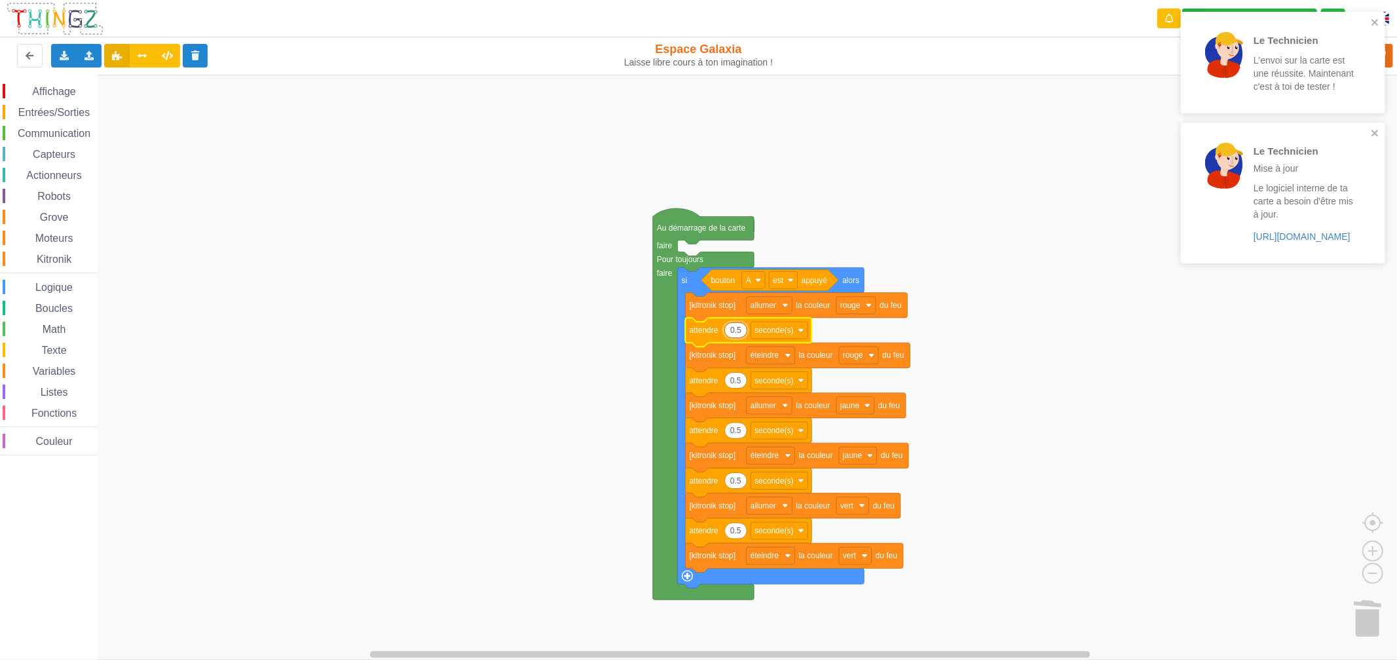
type input "1"
click at [732, 382] on text "0.5" at bounding box center [735, 380] width 11 height 9
type input "1"
click at [739, 431] on text "0.5" at bounding box center [735, 430] width 11 height 9
type input "1"
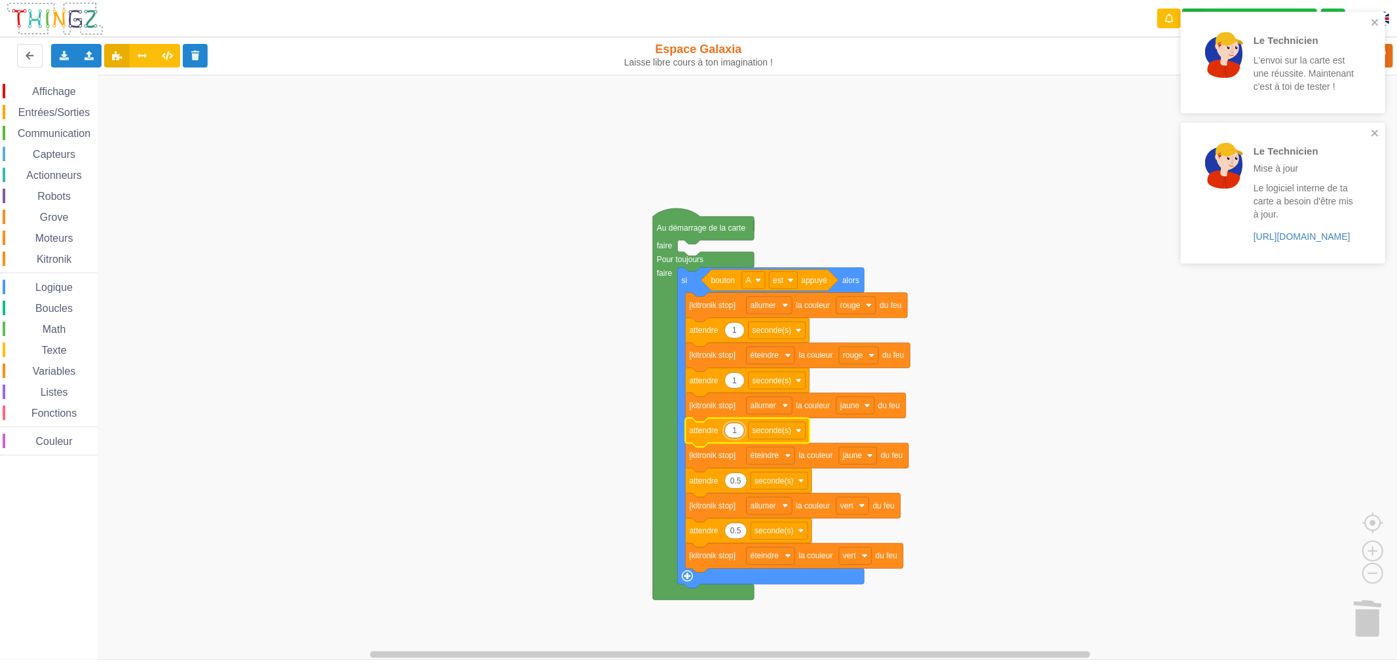
click at [735, 481] on text "0.5" at bounding box center [735, 480] width 11 height 9
type input "1"
click at [737, 535] on text "0.5" at bounding box center [735, 530] width 11 height 9
type input "1"
click at [1134, 327] on rect "Espace de travail de Blocky" at bounding box center [703, 367] width 1406 height 585
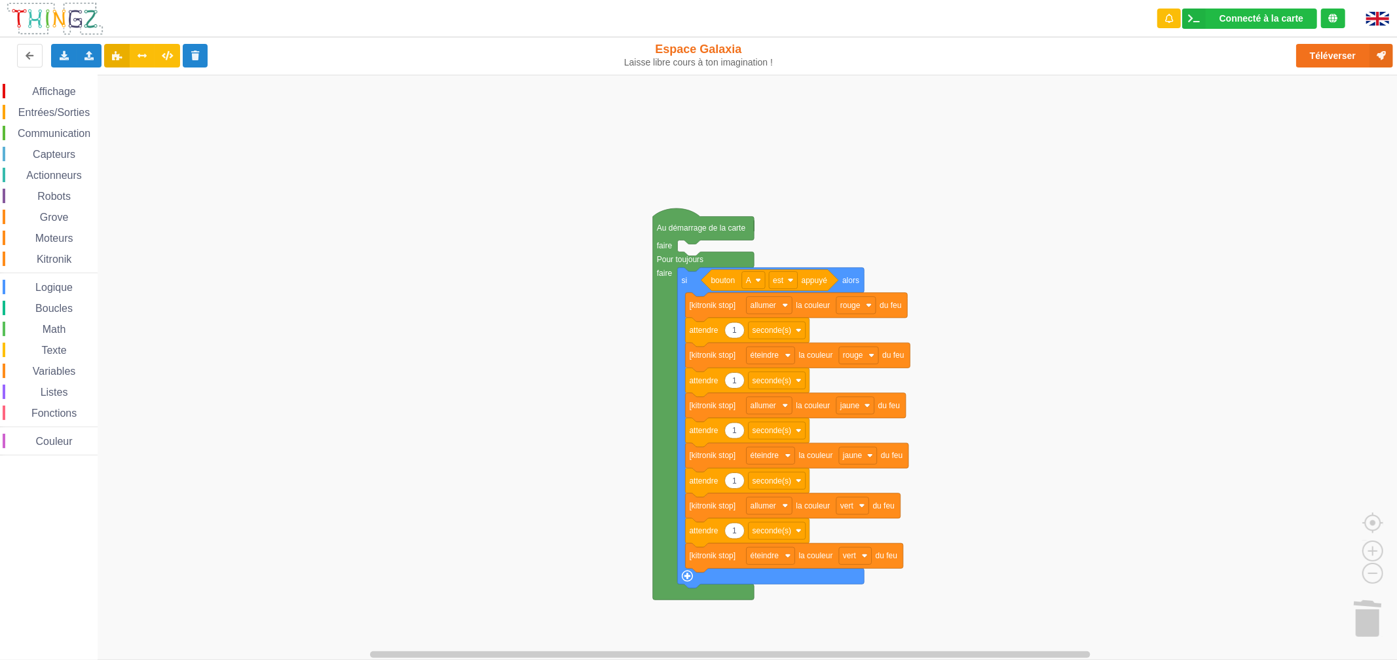
click at [1343, 49] on div "Le Technicien L'envoi sur la carte est une réussite. Maintenant c'est à toi de …" at bounding box center [1283, 86] width 210 height 155
click at [1340, 58] on button "Téléverser" at bounding box center [1344, 56] width 97 height 24
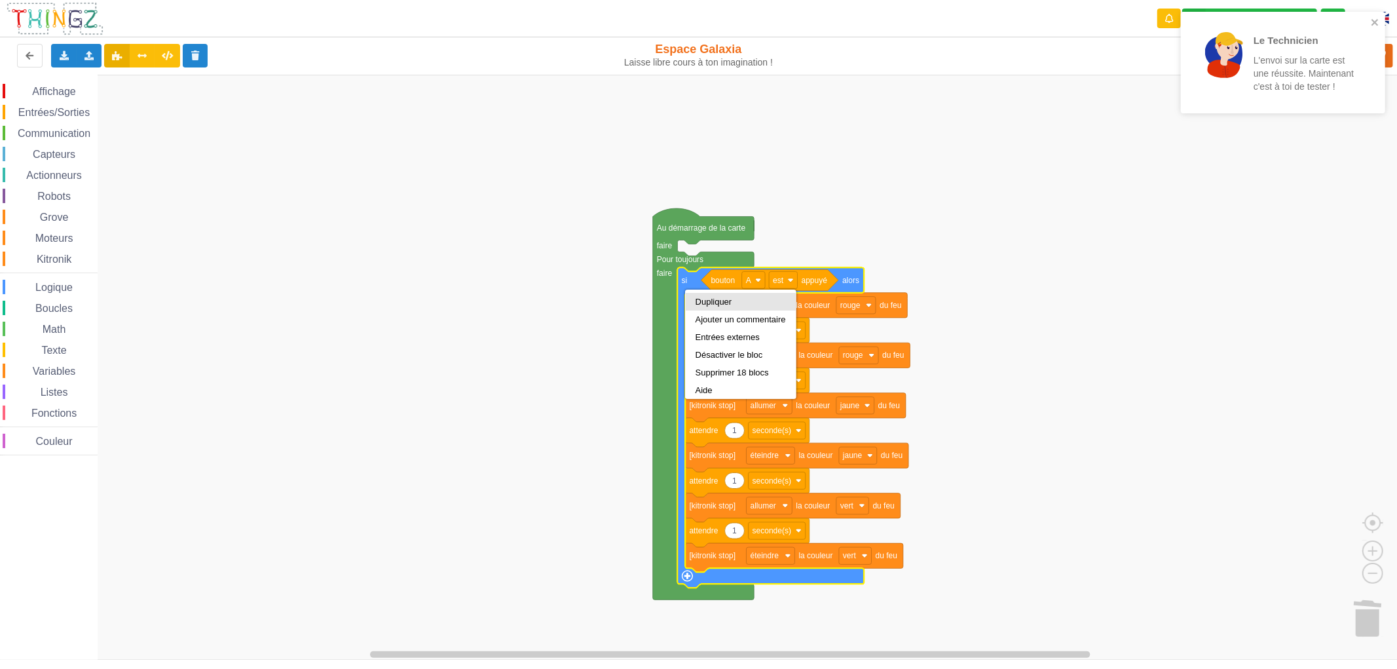
click at [698, 299] on div "Dupliquer" at bounding box center [741, 302] width 90 height 10
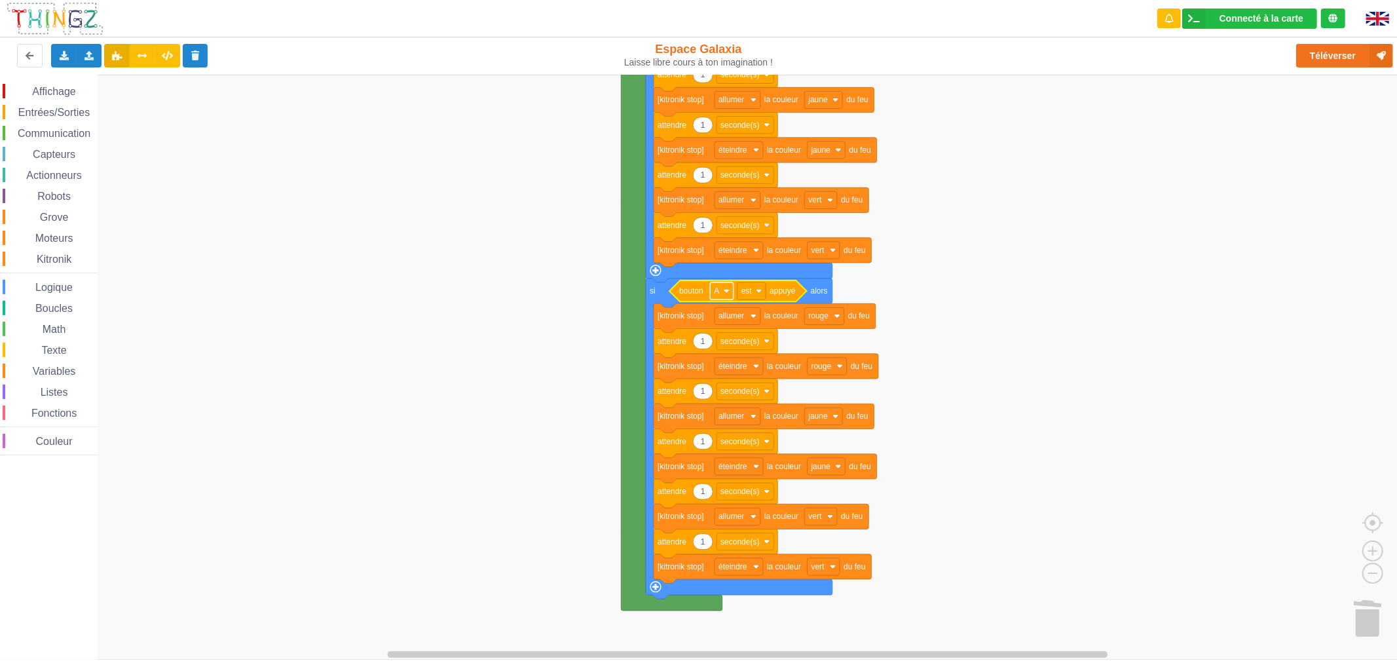
click at [724, 297] on rect "Espace de travail de Blocky" at bounding box center [721, 290] width 23 height 17
click at [722, 335] on div "B" at bounding box center [725, 340] width 31 height 10
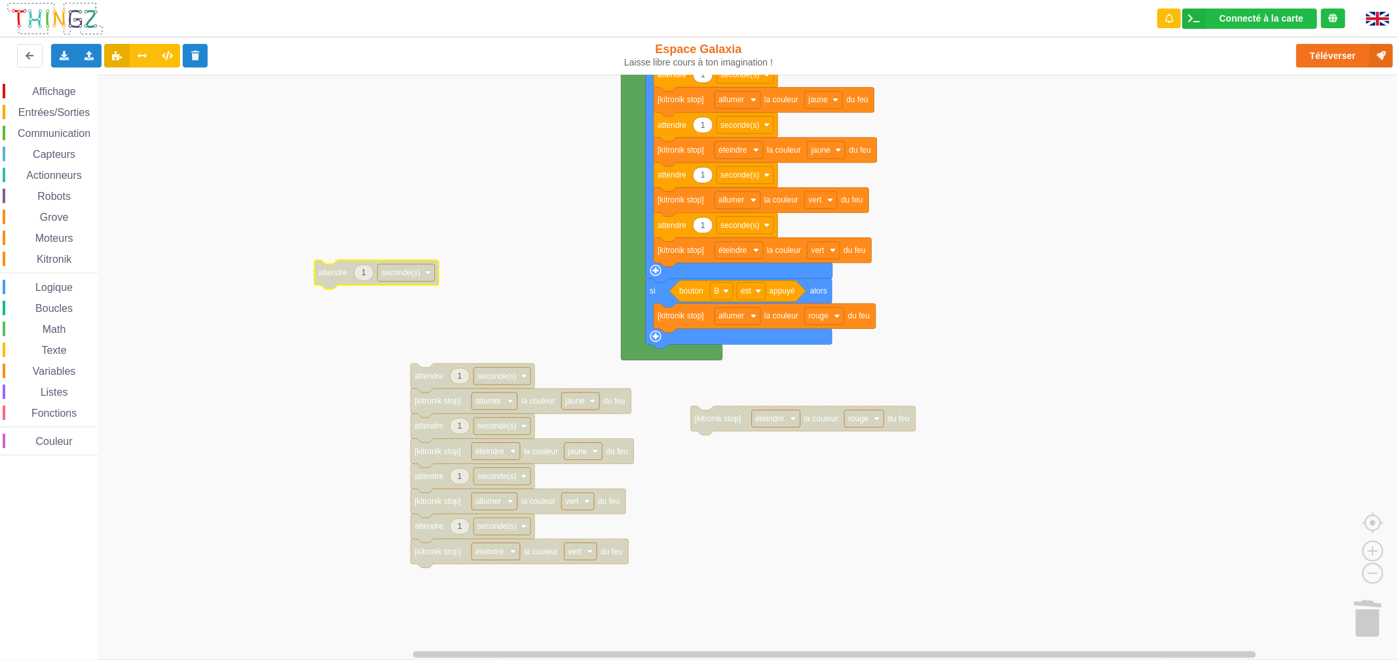
click at [67, 152] on span "Capteurs" at bounding box center [54, 154] width 47 height 11
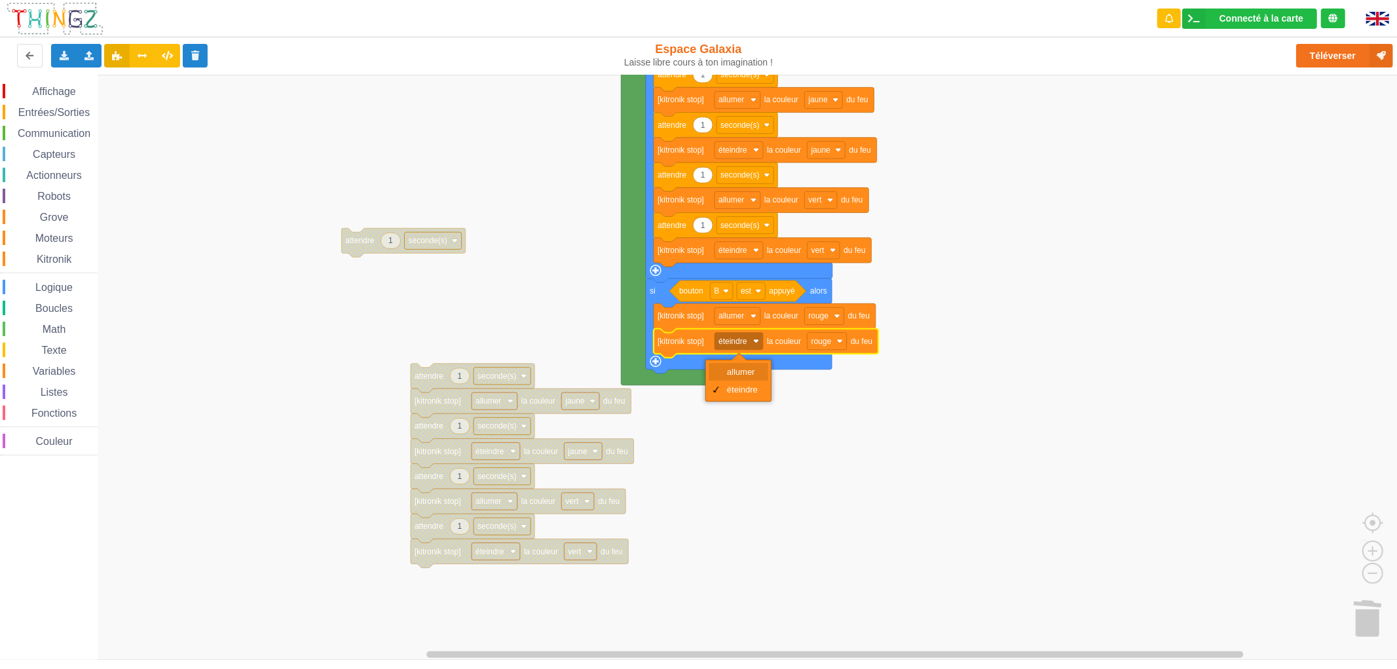
click at [732, 372] on div "allumer" at bounding box center [742, 372] width 31 height 10
click at [834, 348] on rect "Espace de travail de Blocky" at bounding box center [823, 340] width 39 height 17
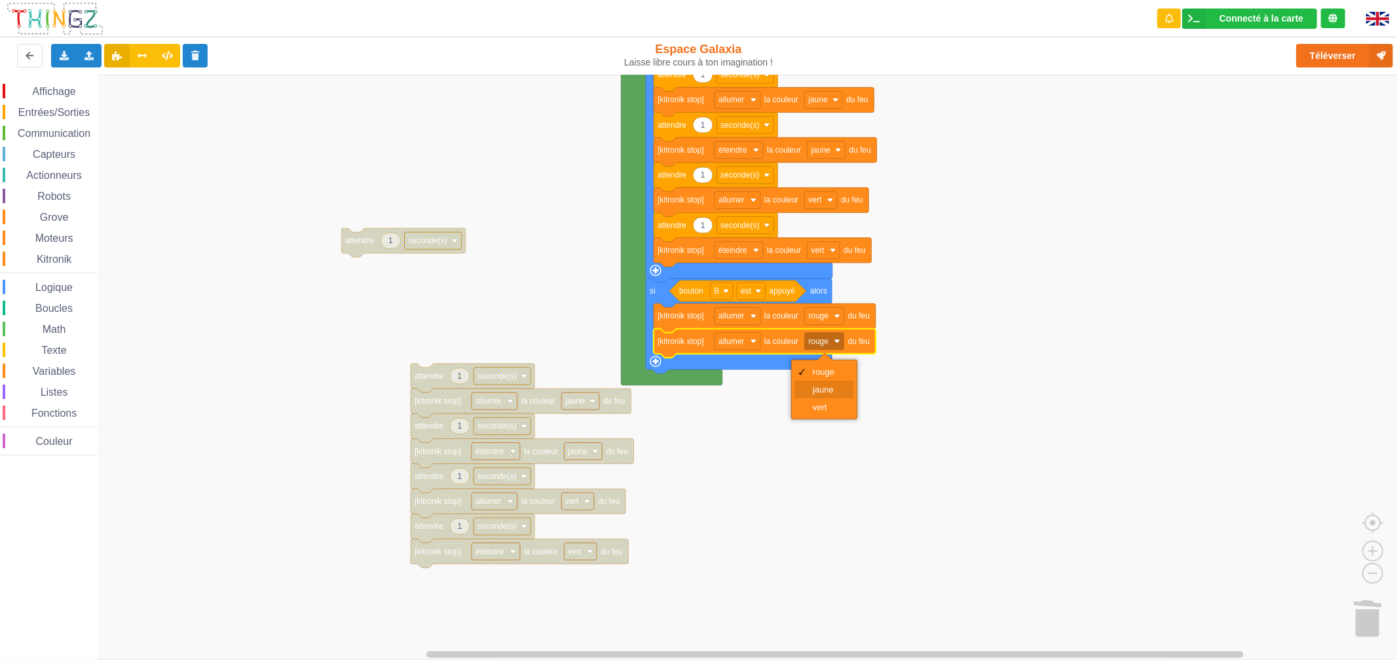
click at [817, 389] on div "jaune" at bounding box center [828, 389] width 31 height 10
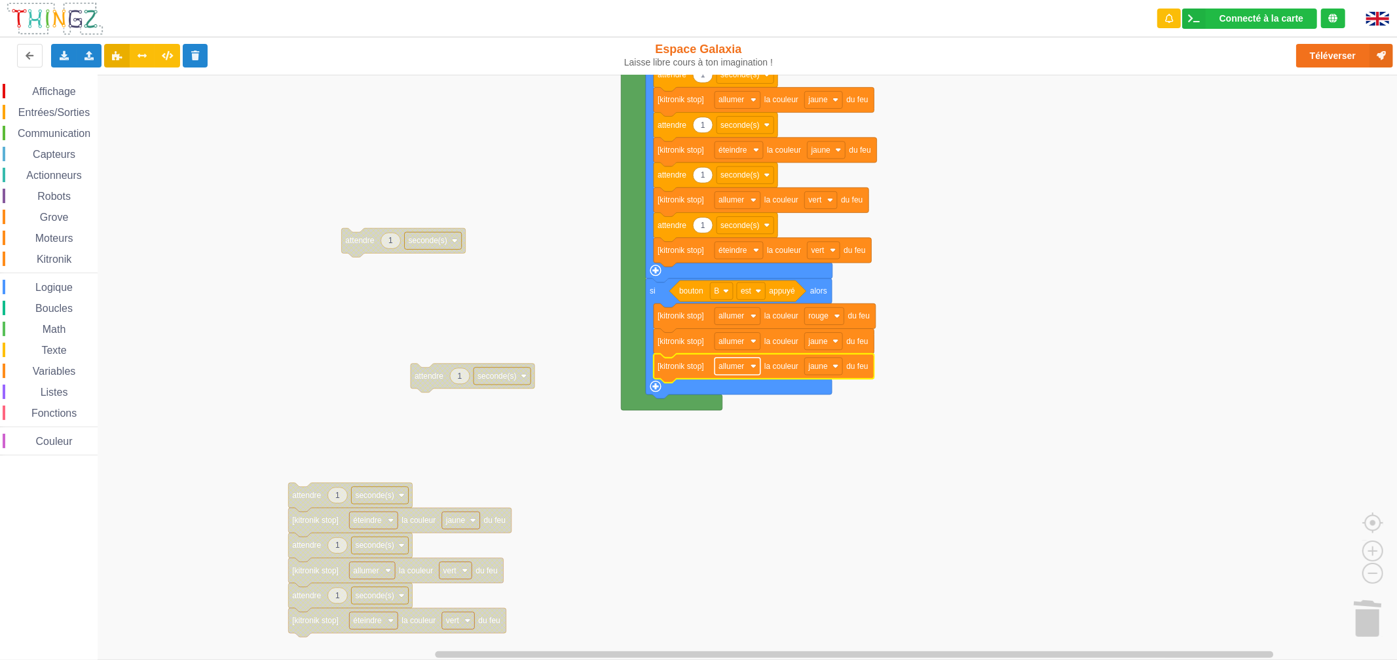
click at [727, 369] on text "allumer" at bounding box center [731, 366] width 26 height 9
click at [834, 365] on image "Espace de travail de Blocky" at bounding box center [835, 366] width 6 height 6
click at [823, 428] on div "vert" at bounding box center [826, 432] width 31 height 10
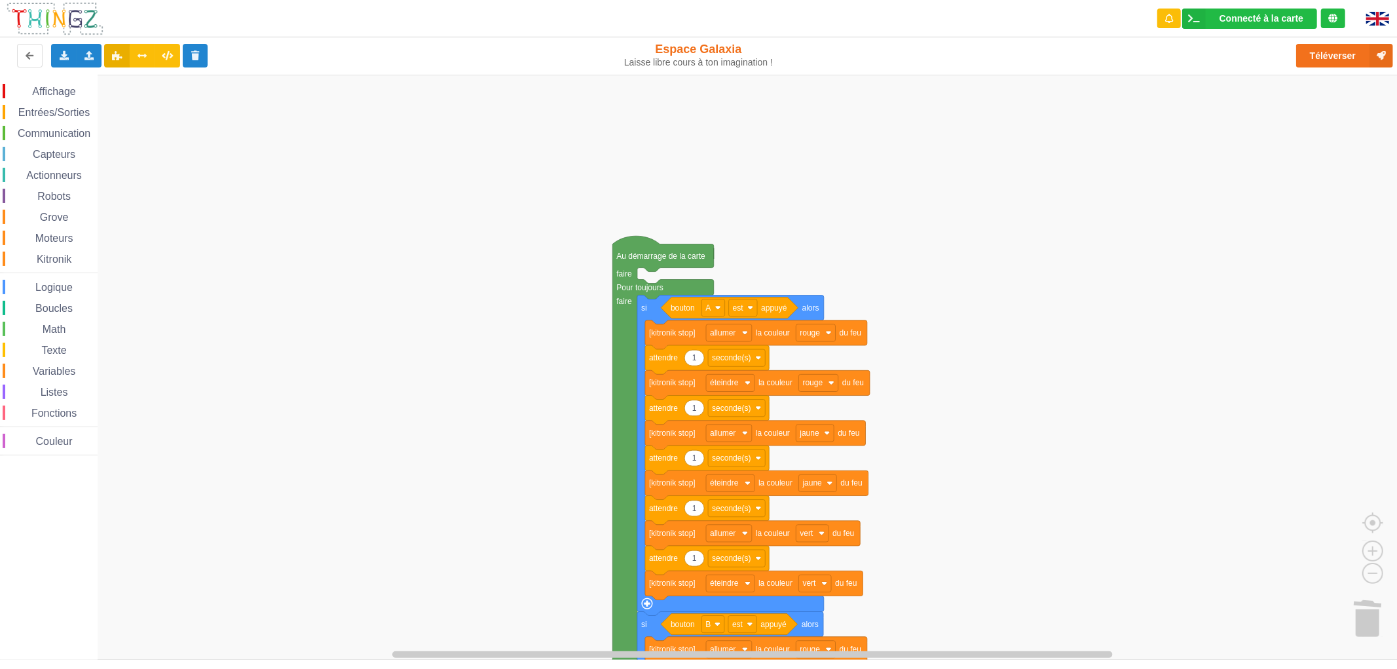
click at [56, 105] on div "Entrées/Sorties" at bounding box center [50, 112] width 95 height 14
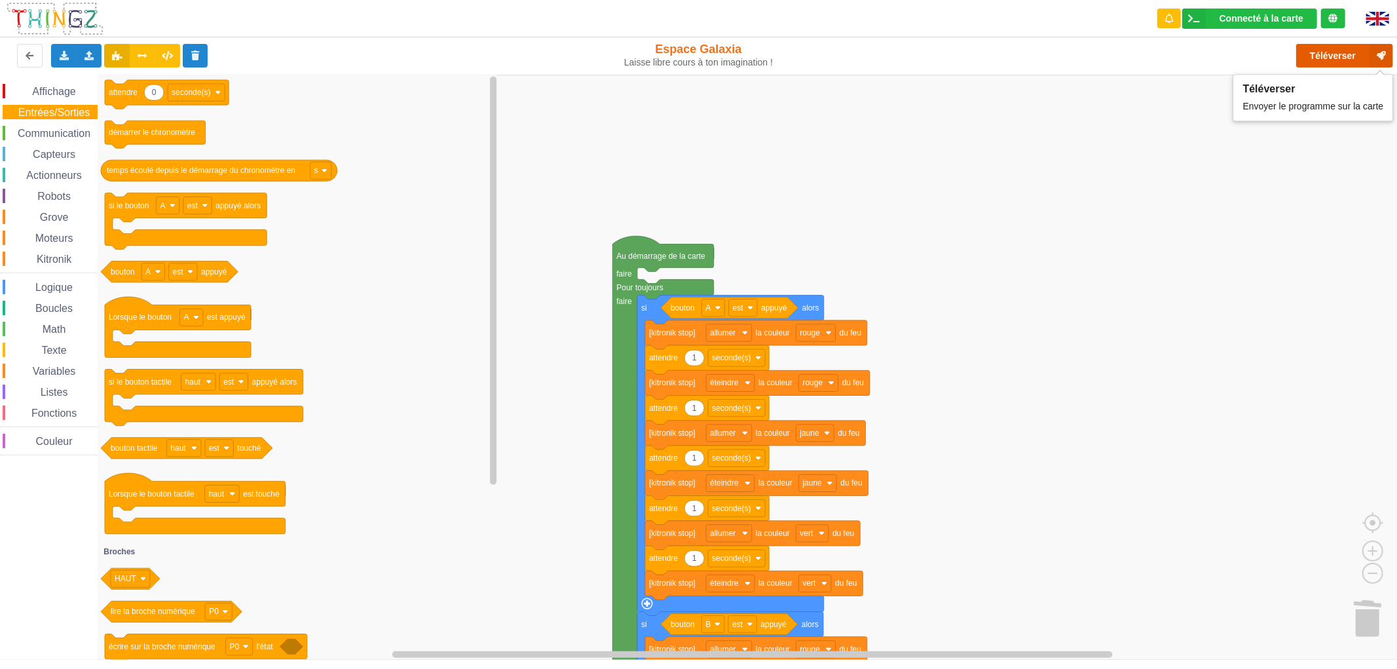
click at [1339, 59] on button "Téléverser" at bounding box center [1344, 56] width 97 height 24
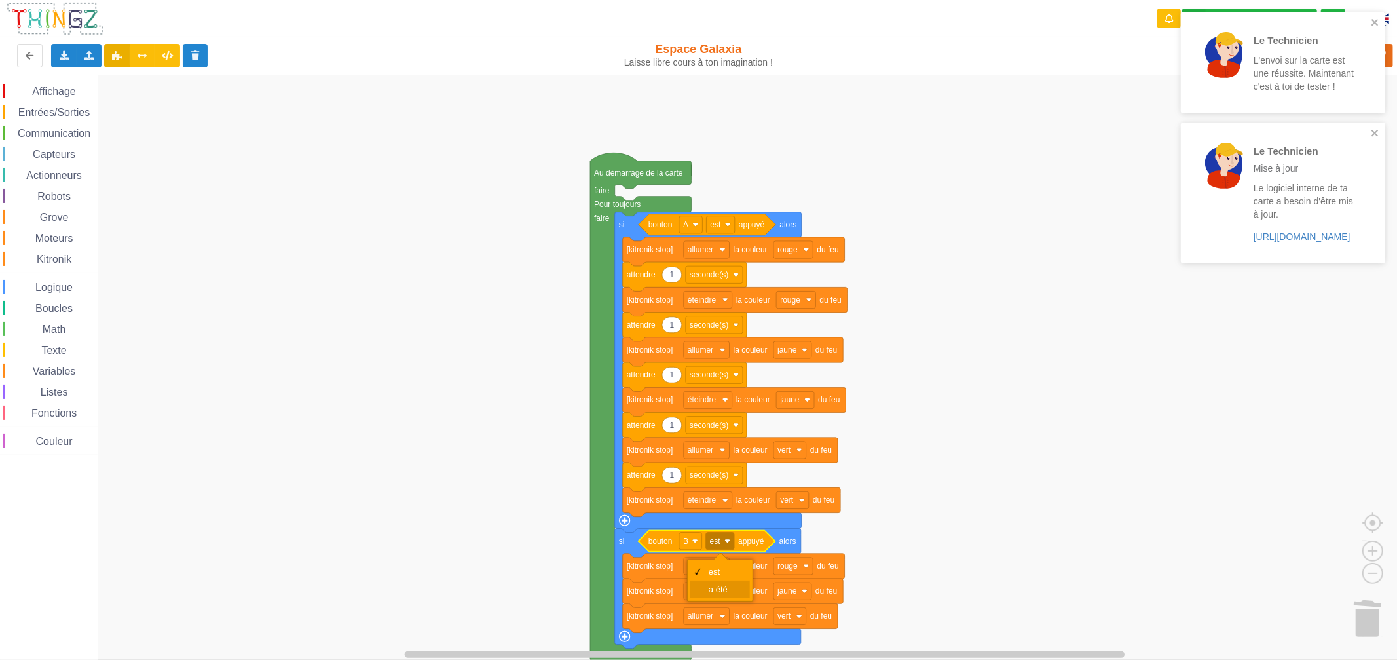
click at [722, 586] on div "a été" at bounding box center [724, 589] width 31 height 10
click at [1371, 20] on icon "close" at bounding box center [1375, 22] width 9 height 10
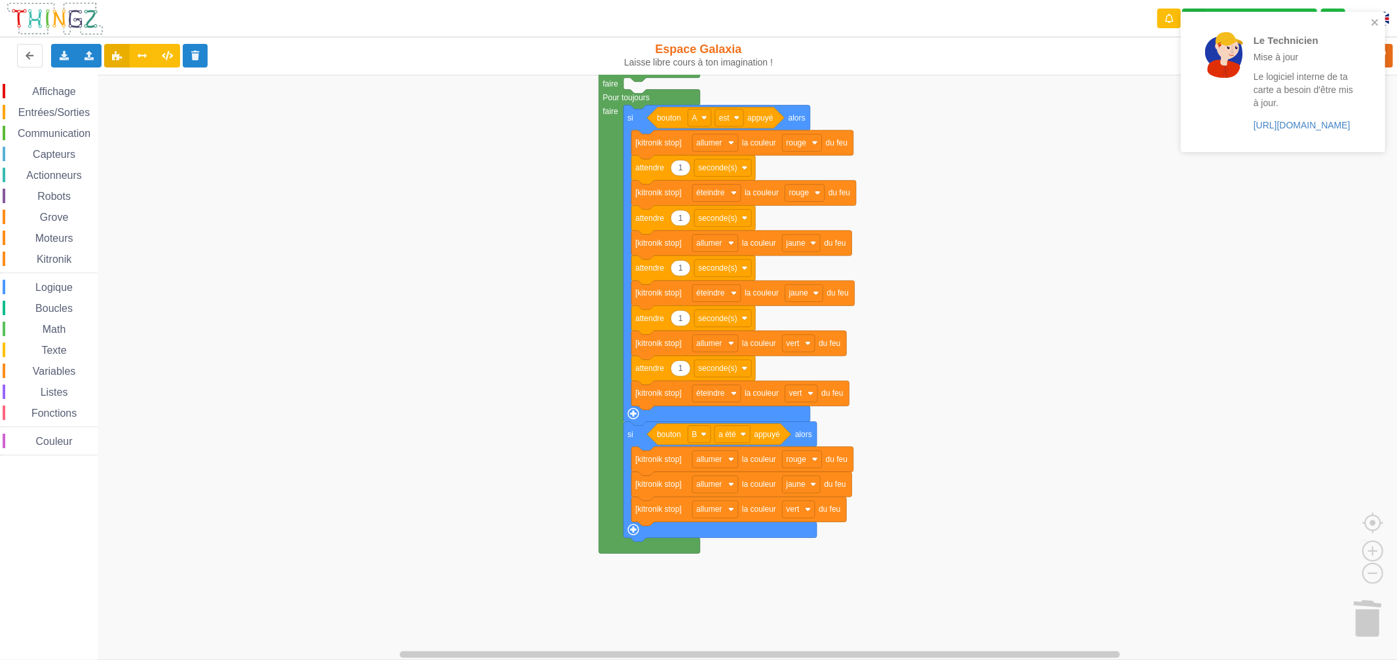
click at [85, 108] on span "Entrées/Sorties" at bounding box center [53, 112] width 75 height 11
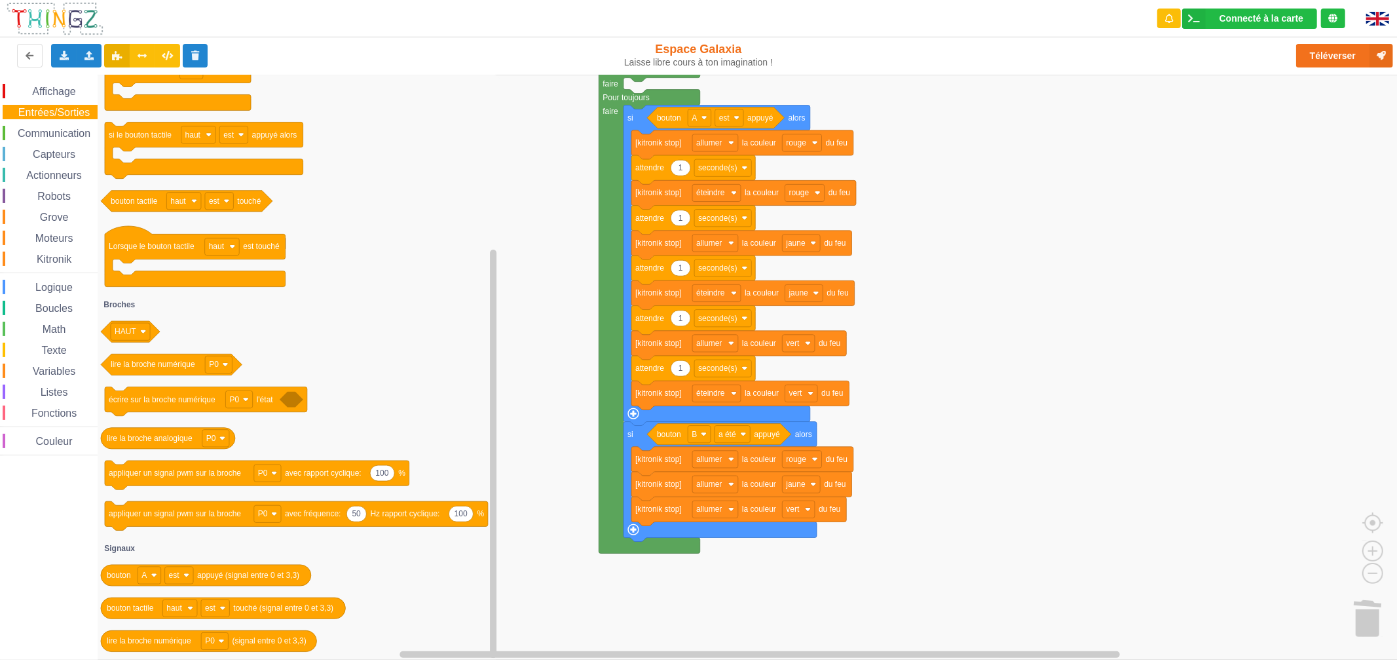
click at [58, 369] on span "Variables" at bounding box center [54, 370] width 47 height 11
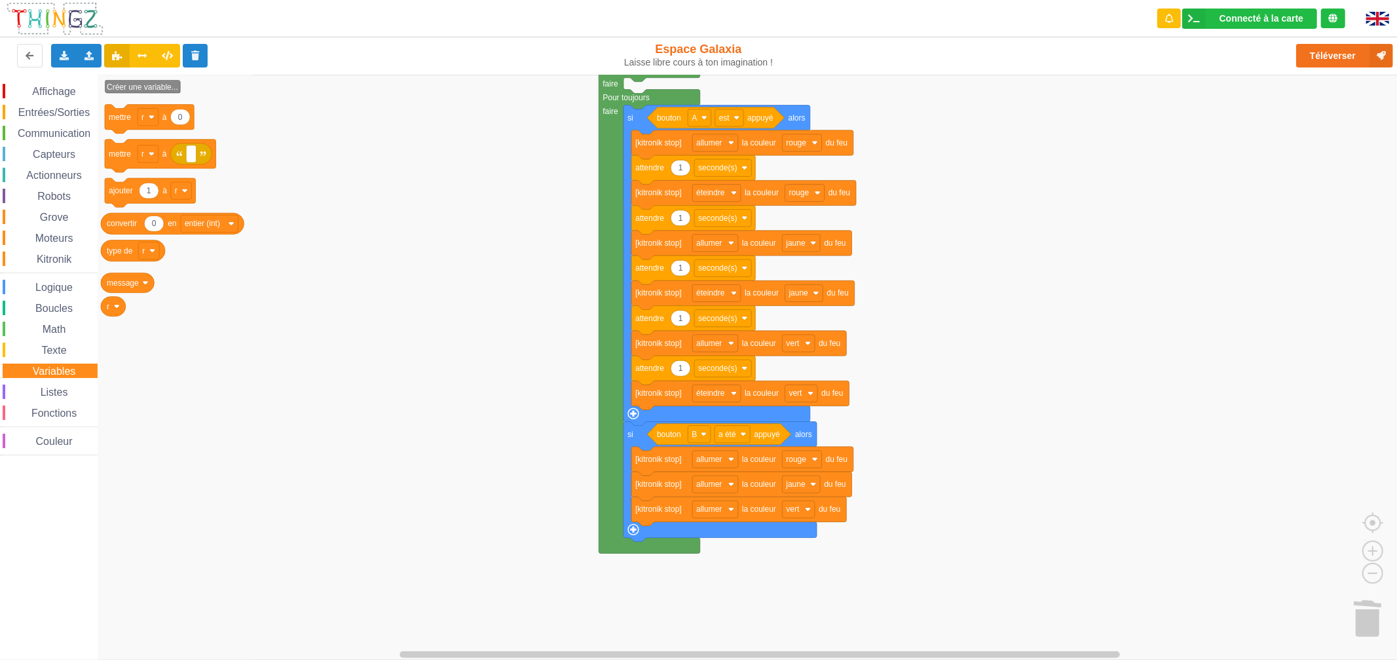
click at [60, 346] on span "Texte" at bounding box center [53, 350] width 29 height 11
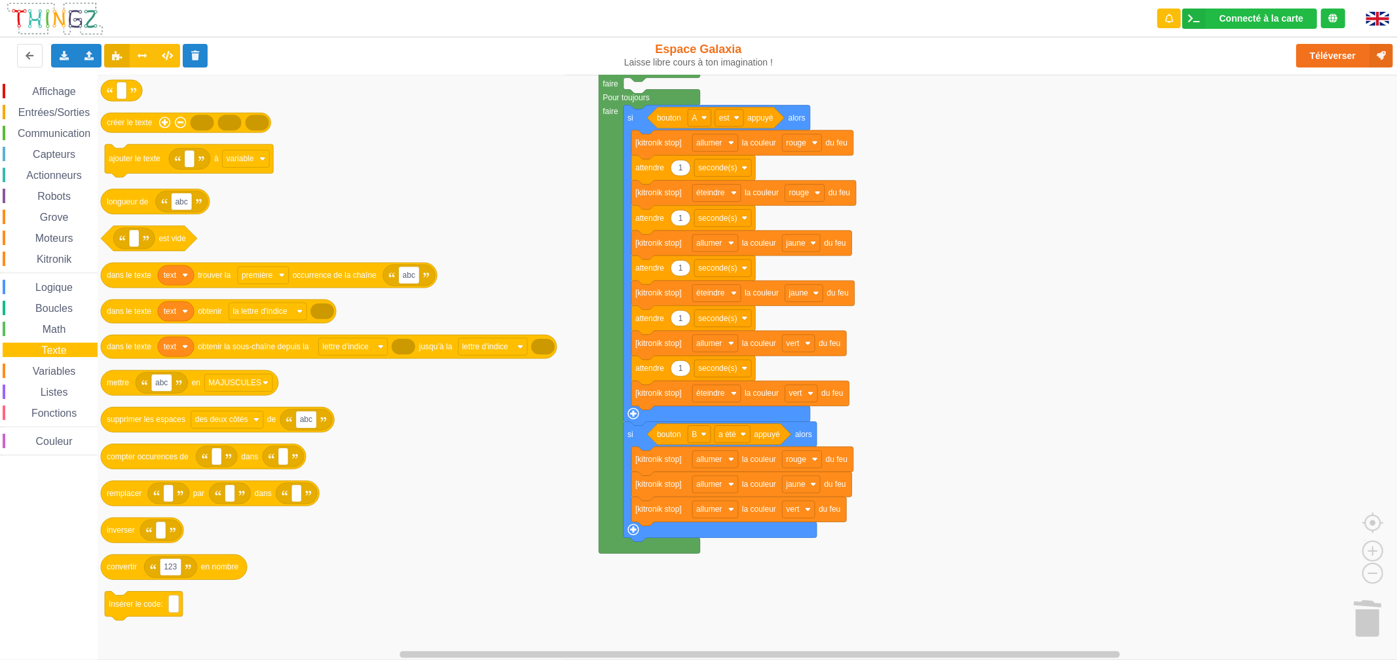
click at [56, 410] on span "Fonctions" at bounding box center [53, 412] width 49 height 11
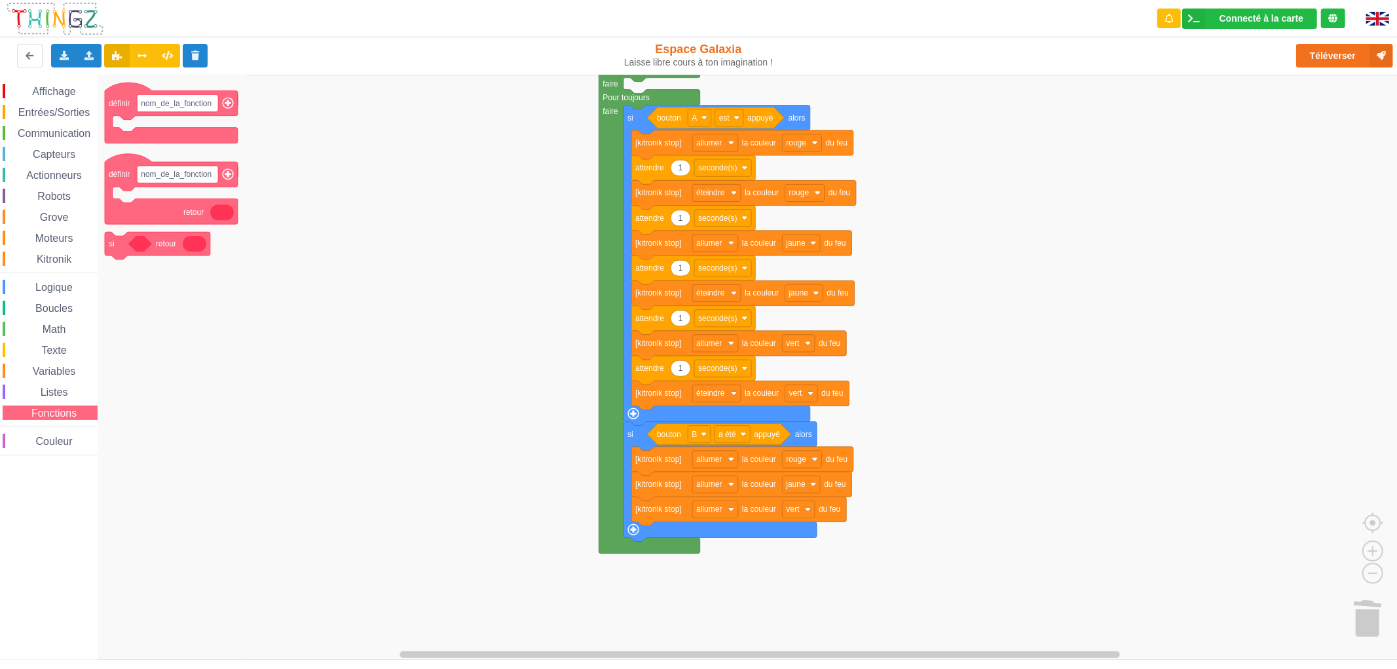
click at [47, 383] on div "Affichage Entrées/Sorties Communication Capteurs Actionneurs Robots Grove Moteu…" at bounding box center [49, 269] width 98 height 371
click at [47, 384] on div "Listes" at bounding box center [50, 391] width 95 height 14
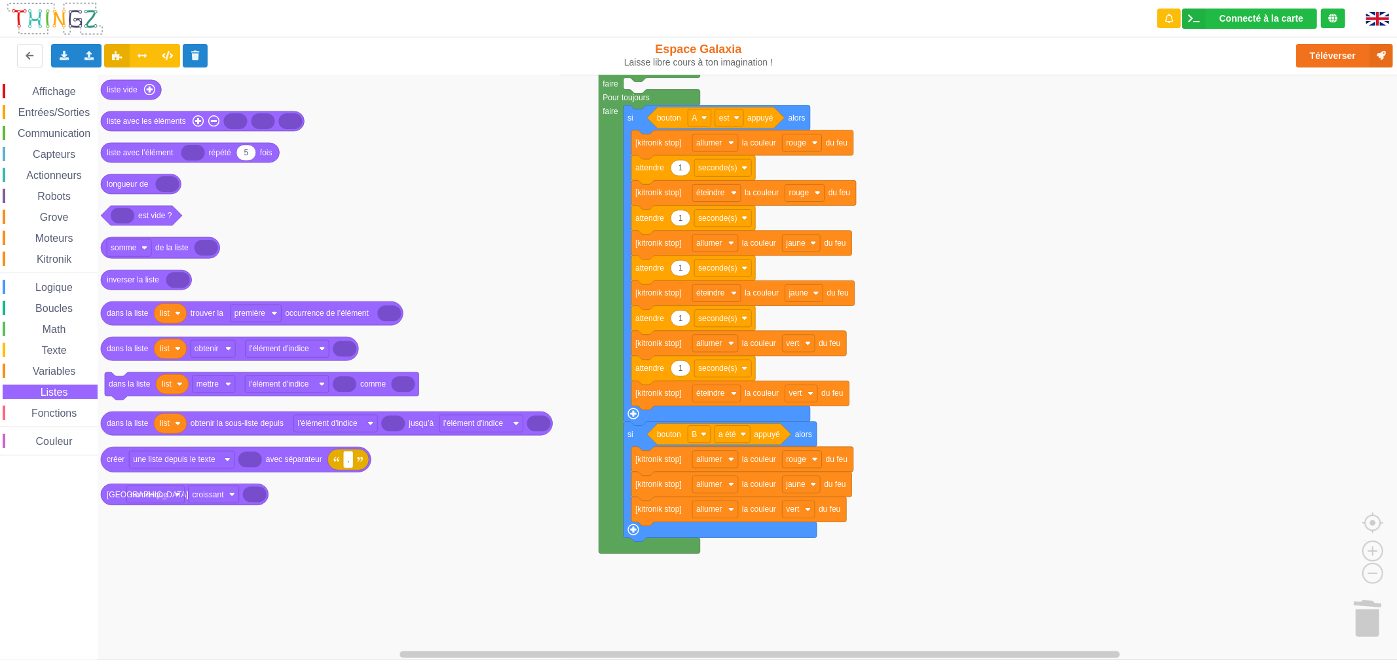
click at [48, 386] on span "Listes" at bounding box center [54, 391] width 31 height 11
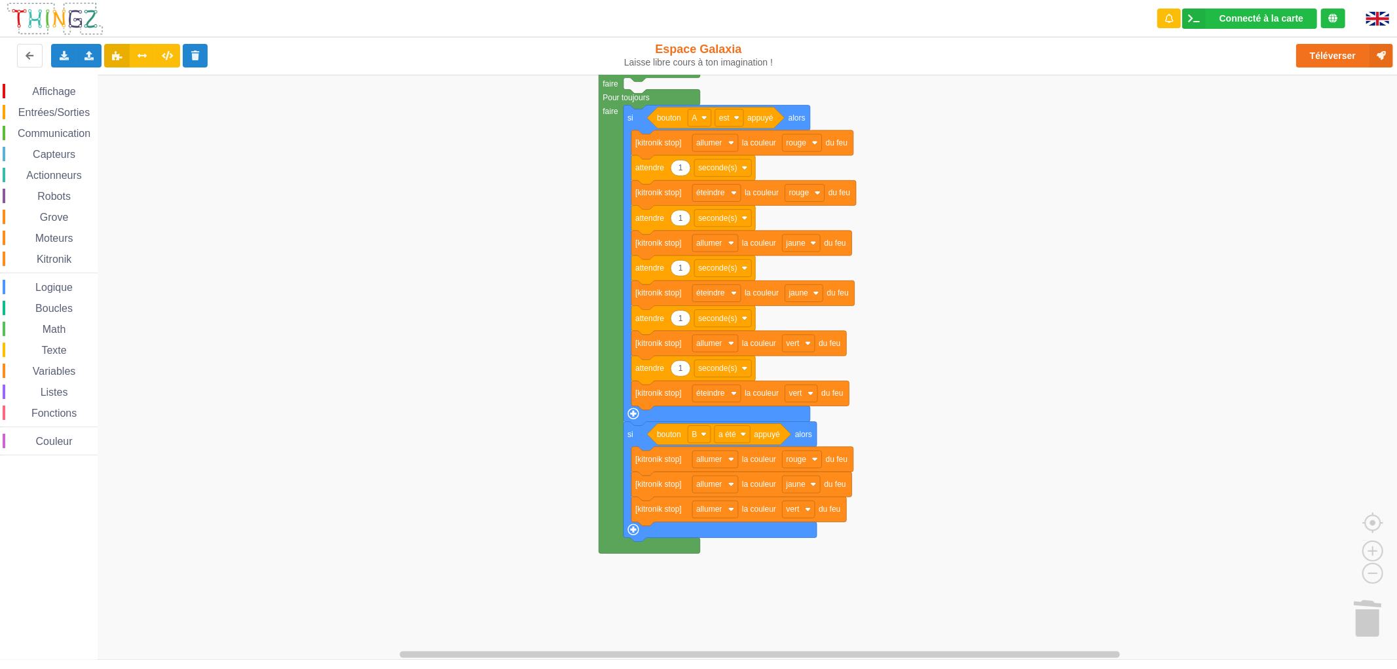
click at [48, 386] on span "Listes" at bounding box center [54, 391] width 31 height 11
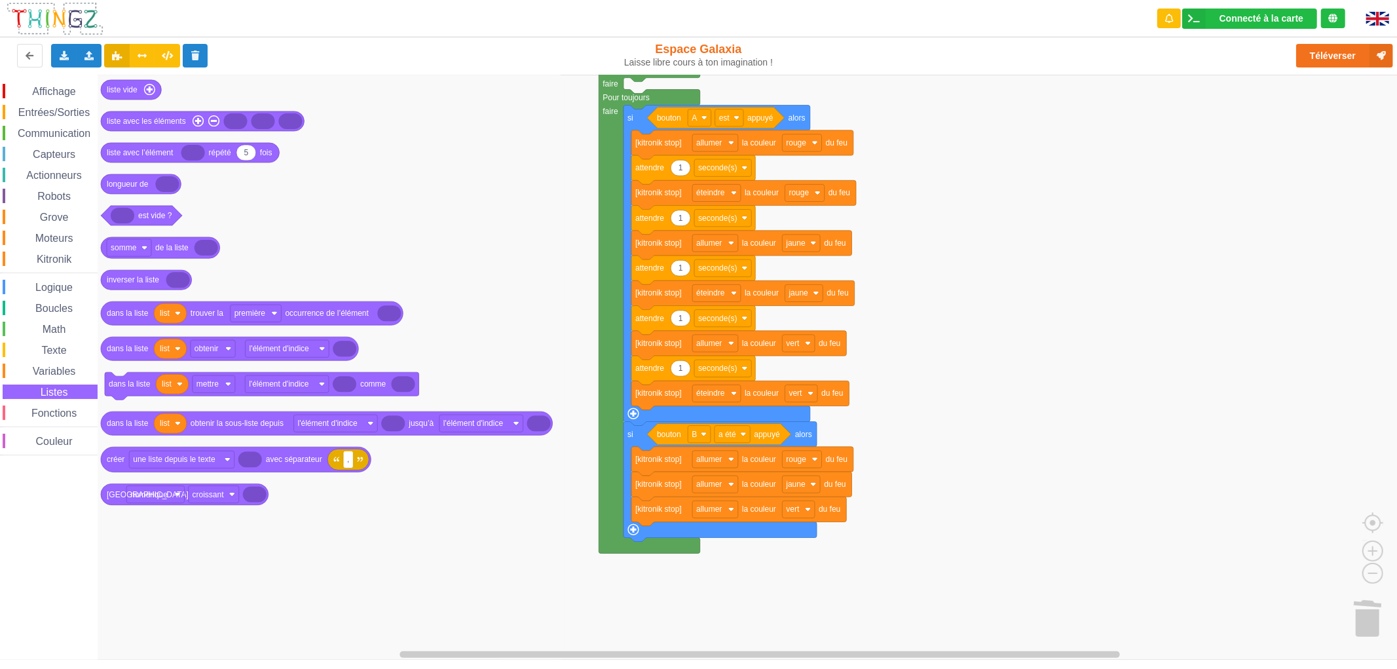
click at [53, 413] on span "Fonctions" at bounding box center [53, 412] width 49 height 11
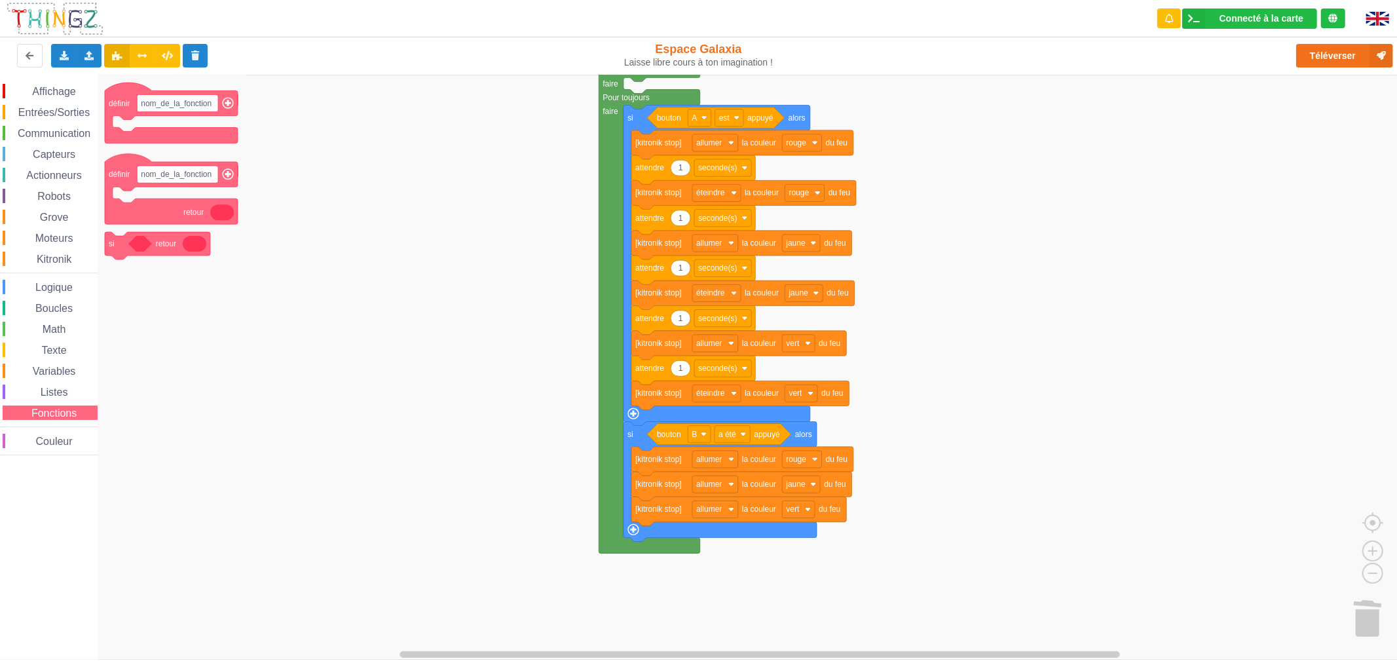
click at [52, 379] on div "Affichage Entrées/Sorties Communication Capteurs Actionneurs Robots Grove Moteu…" at bounding box center [49, 269] width 98 height 371
click at [52, 363] on div "Variables" at bounding box center [50, 370] width 95 height 14
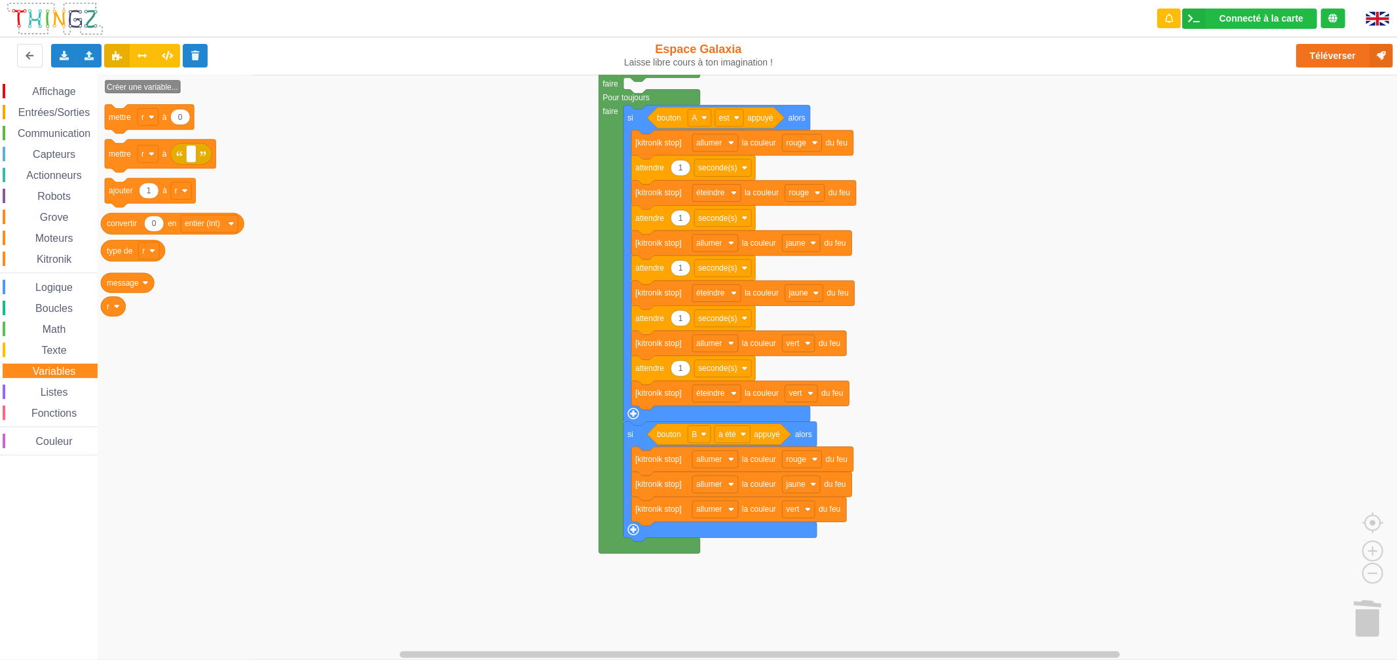
click at [55, 352] on span "Texte" at bounding box center [53, 350] width 29 height 11
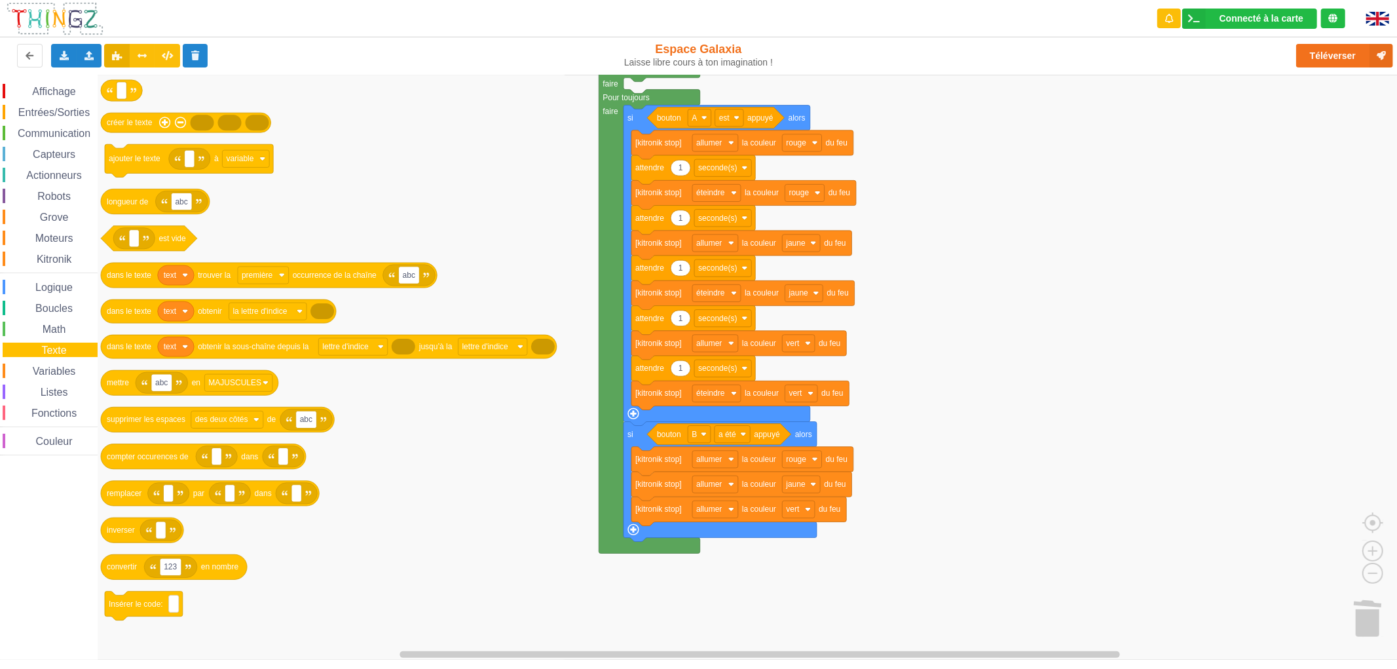
click at [62, 328] on span "Math" at bounding box center [55, 329] width 28 height 11
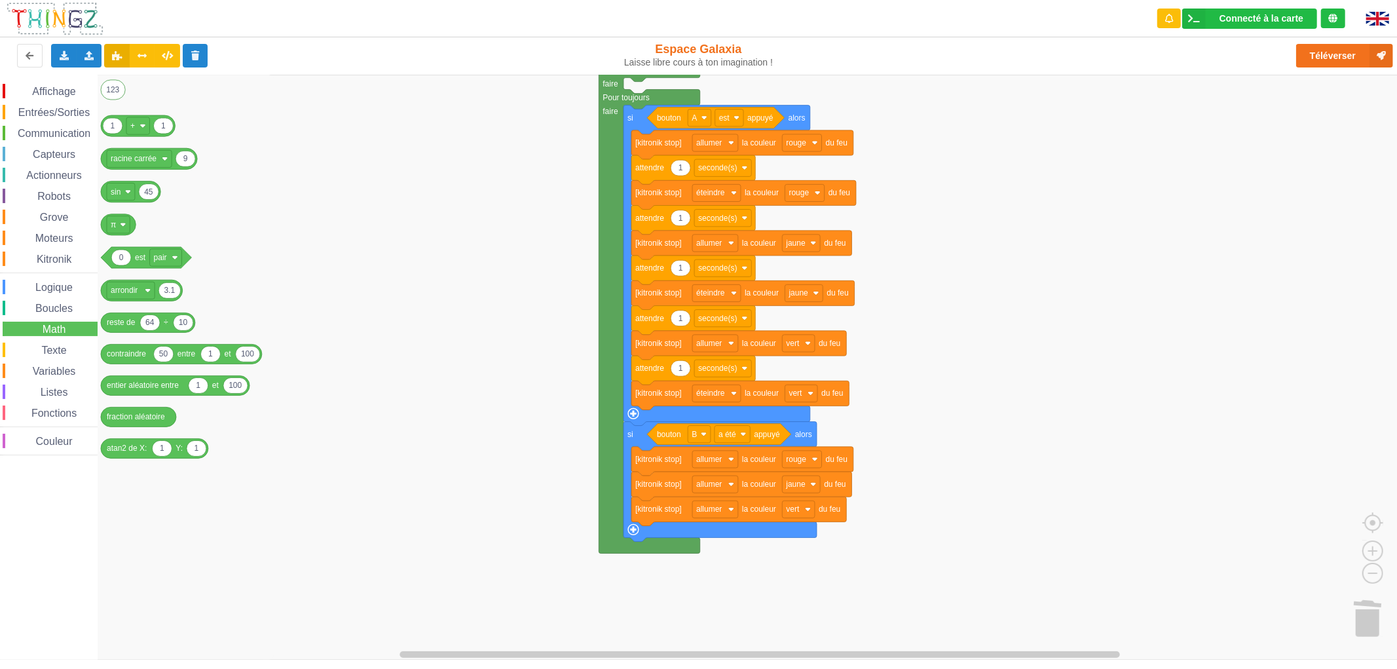
click at [56, 303] on span "Boucles" at bounding box center [53, 308] width 41 height 11
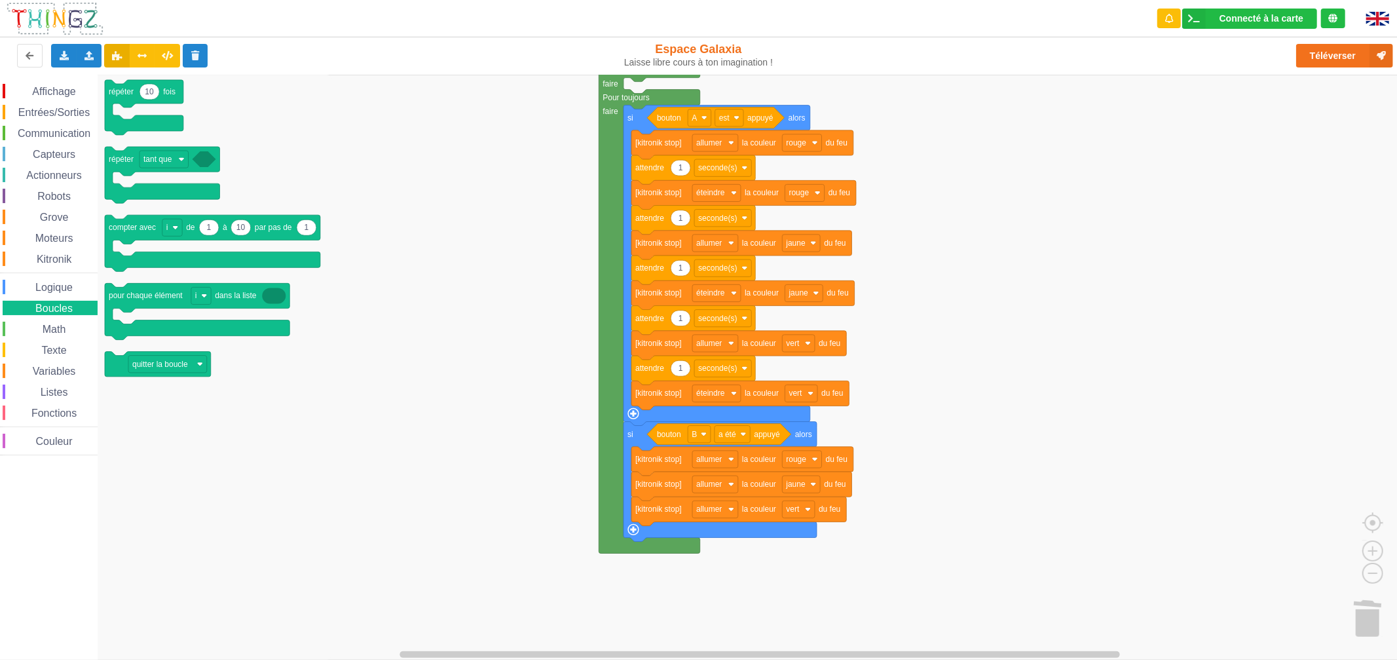
click at [322, 460] on icon "Espace de travail de Blocky" at bounding box center [214, 367] width 235 height 585
click at [1313, 54] on button "Téléverser" at bounding box center [1344, 56] width 97 height 24
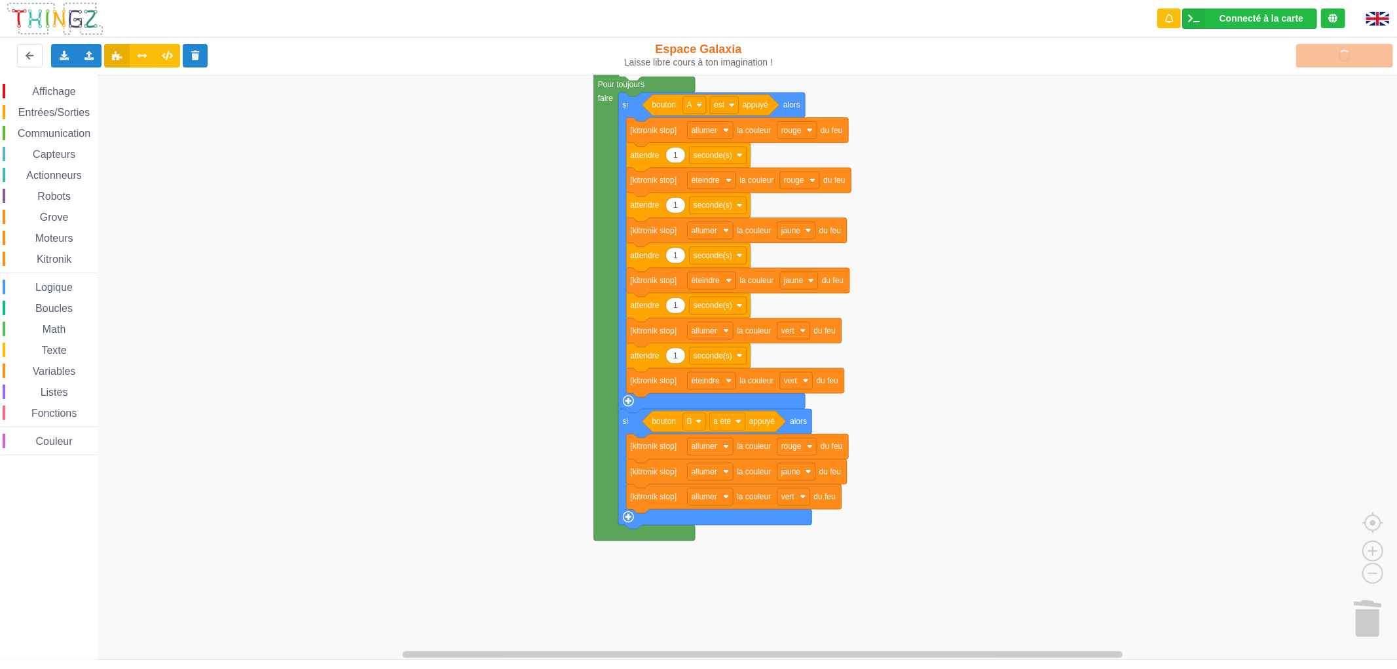
click at [64, 115] on span "Entrées/Sorties" at bounding box center [53, 112] width 75 height 11
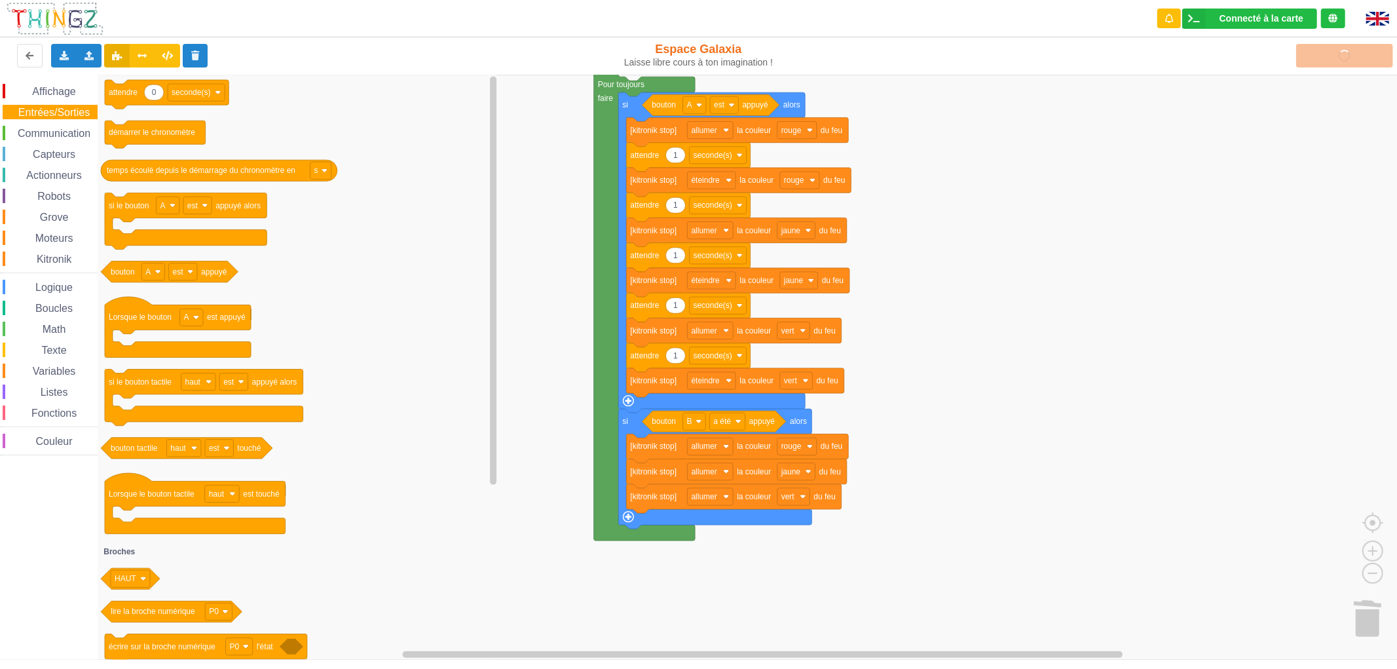
click at [502, 407] on rect "Espace de travail de Blocky" at bounding box center [703, 367] width 1406 height 585
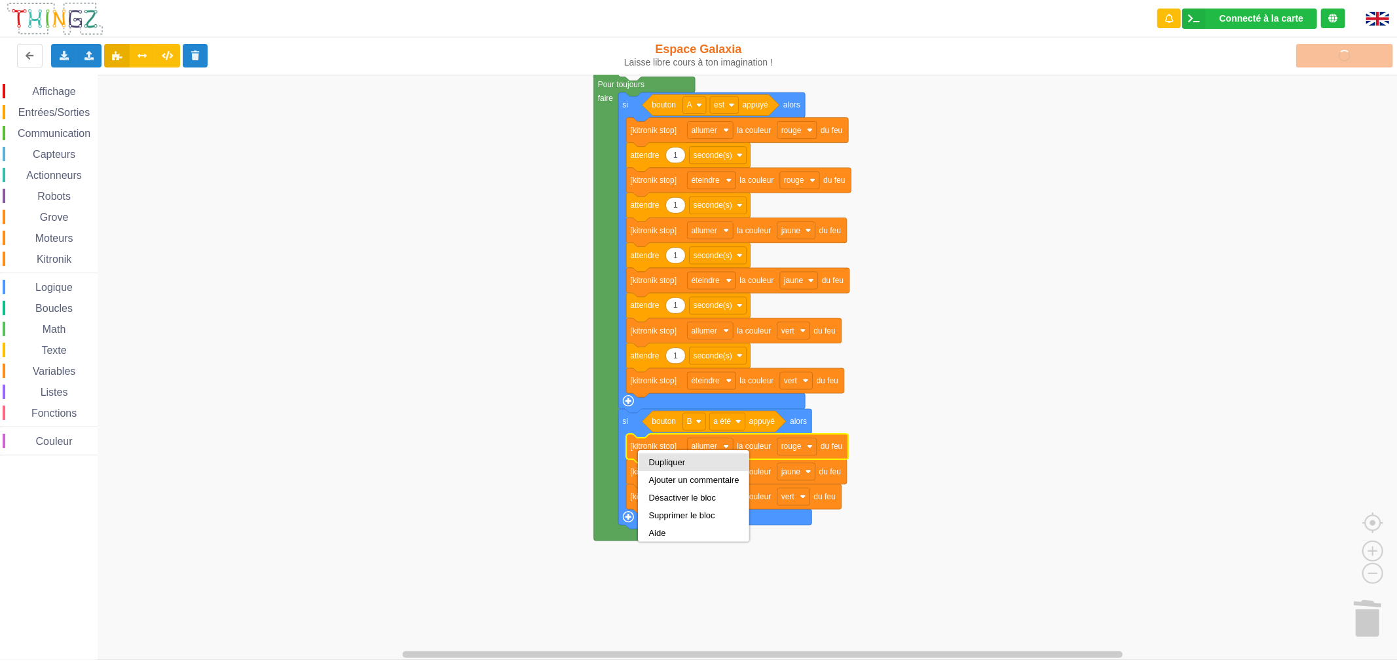
click at [677, 467] on div "Dupliquer" at bounding box center [694, 462] width 110 height 18
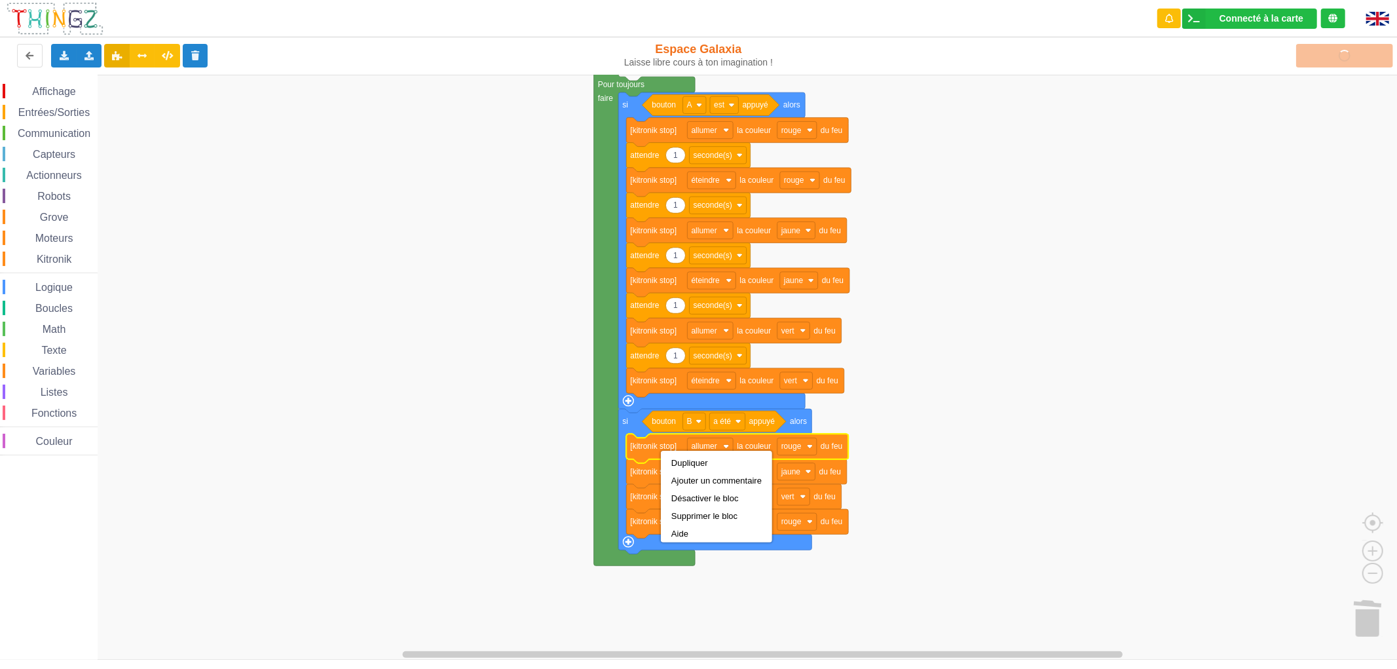
click at [934, 544] on rect "Espace de travail de Blocky" at bounding box center [703, 367] width 1406 height 585
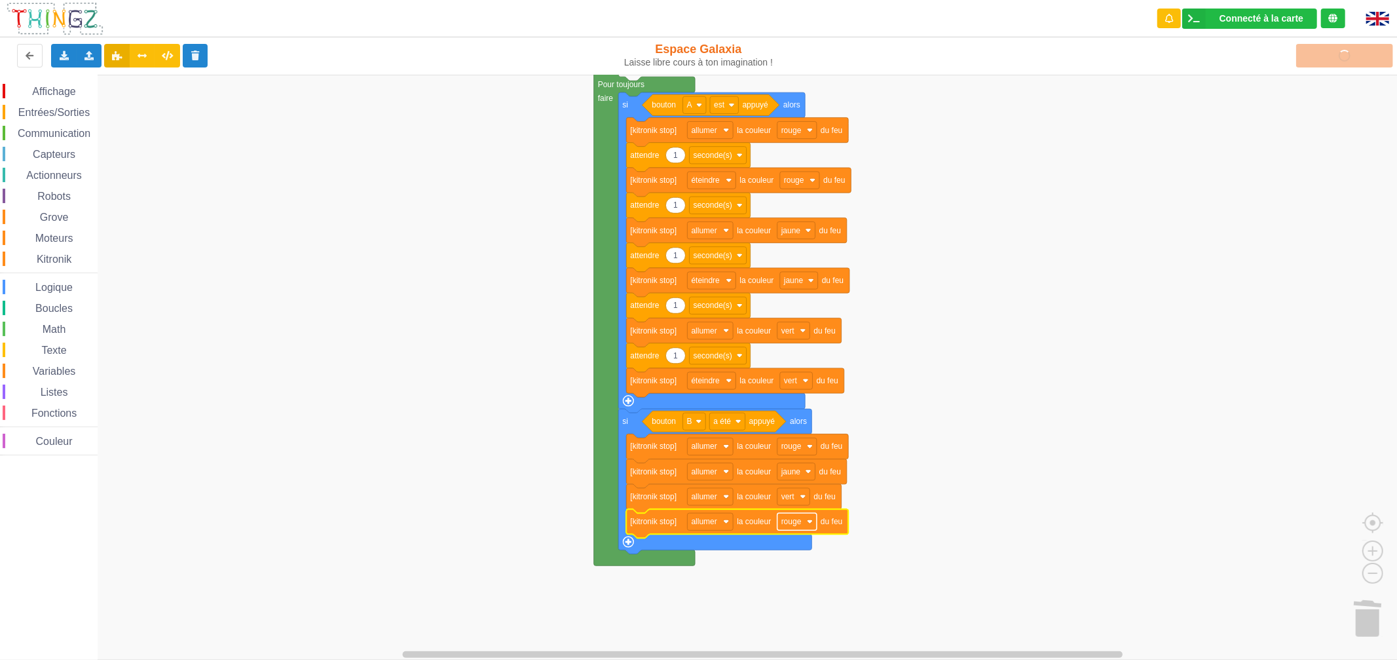
click at [790, 523] on text "rouge" at bounding box center [791, 521] width 20 height 9
click at [711, 520] on text "allumer" at bounding box center [705, 521] width 26 height 9
click at [711, 570] on div "éteindre" at bounding box center [713, 570] width 31 height 10
click at [899, 547] on rect "Espace de travail de Blocky" at bounding box center [703, 367] width 1406 height 585
click at [737, 475] on text "la couleur" at bounding box center [754, 471] width 34 height 9
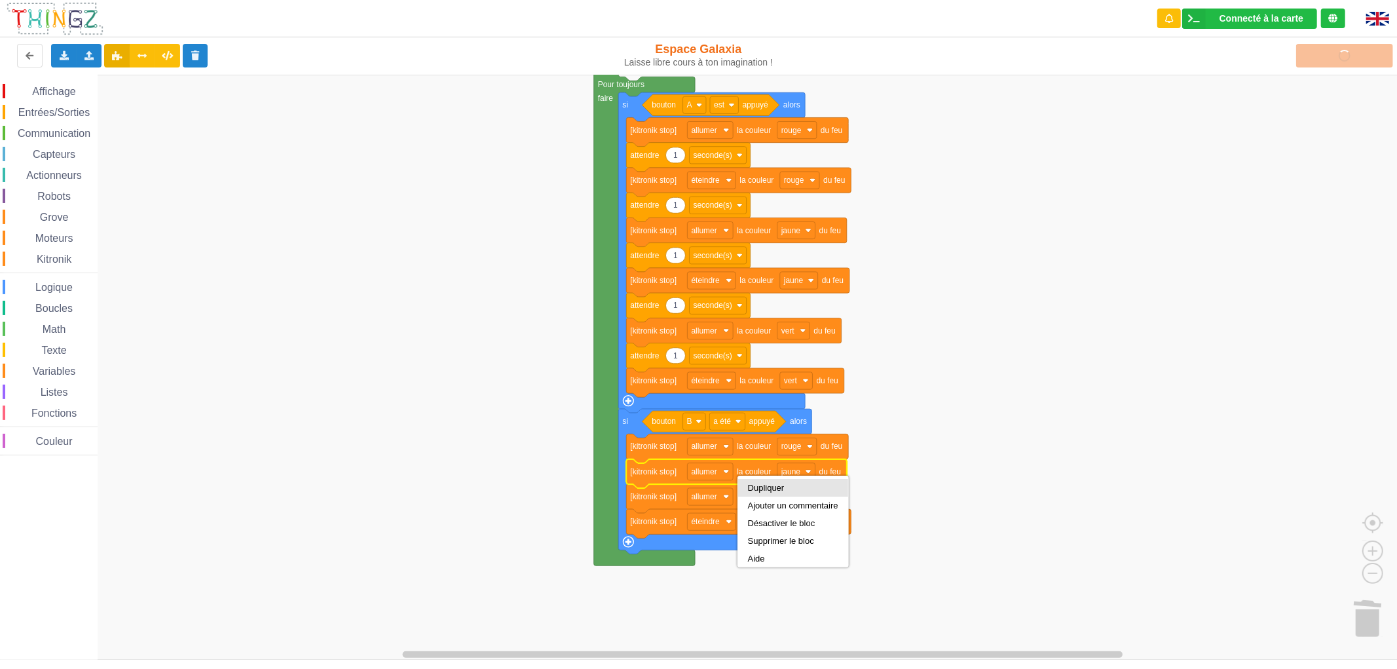
click at [760, 485] on div "Dupliquer" at bounding box center [793, 488] width 90 height 10
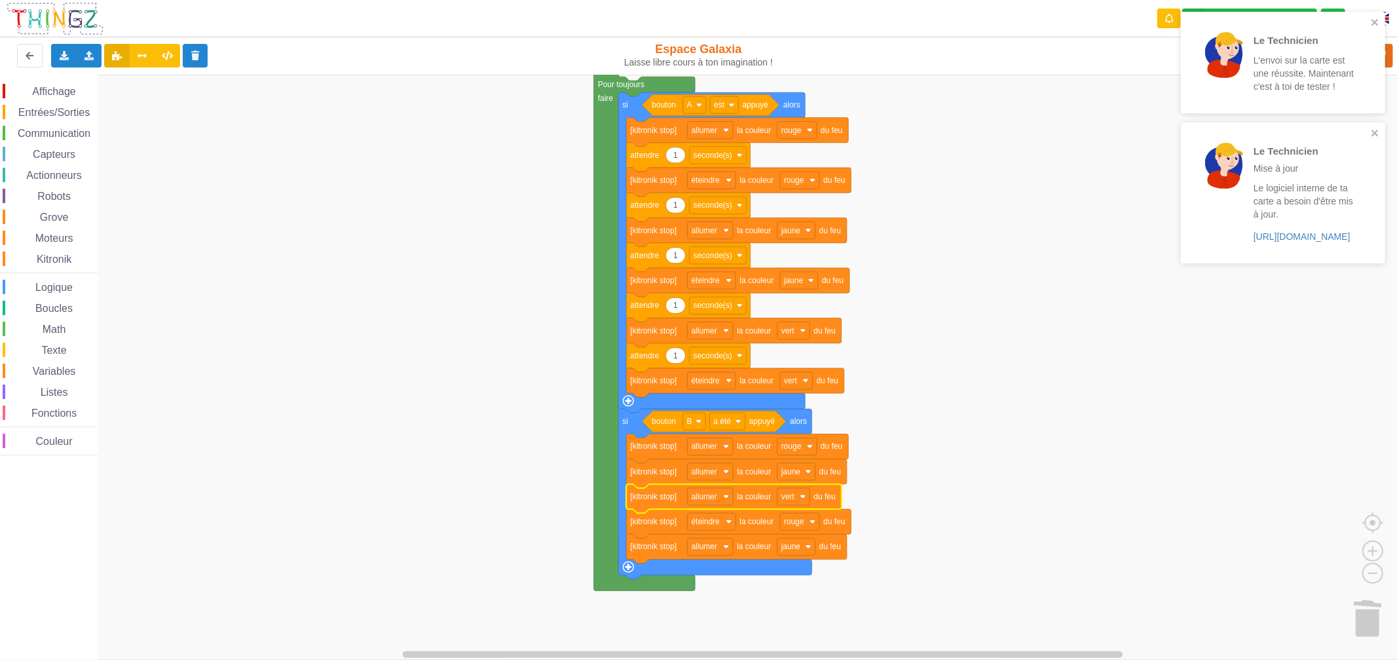
click at [745, 500] on text "la couleur" at bounding box center [754, 496] width 34 height 9
click at [761, 510] on div "Dupliquer" at bounding box center [801, 512] width 90 height 10
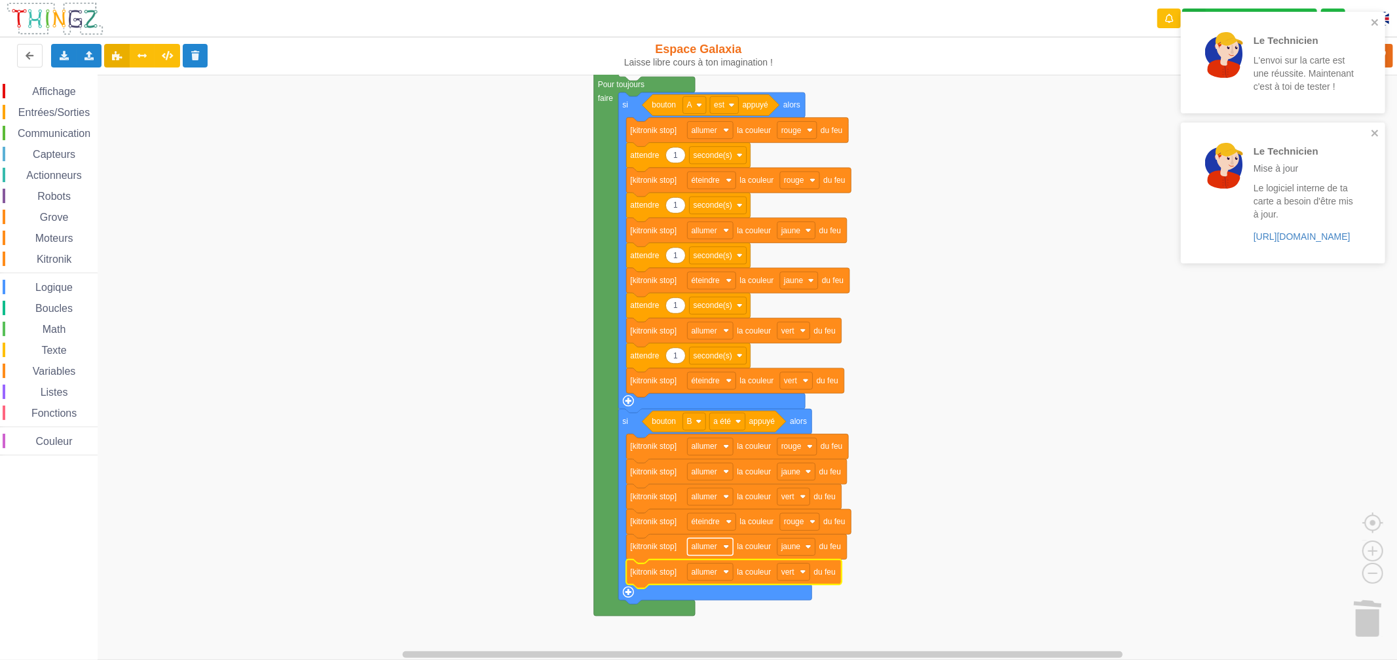
click at [709, 548] on text "allumer" at bounding box center [705, 546] width 26 height 9
click at [696, 598] on div "éteindre" at bounding box center [710, 595] width 60 height 18
click at [701, 580] on icon "Espace de travail de Blocky" at bounding box center [733, 573] width 215 height 29
click at [703, 578] on rect "Espace de travail de Blocky" at bounding box center [711, 571] width 46 height 17
click at [706, 620] on div "éteindre" at bounding box center [713, 620] width 31 height 10
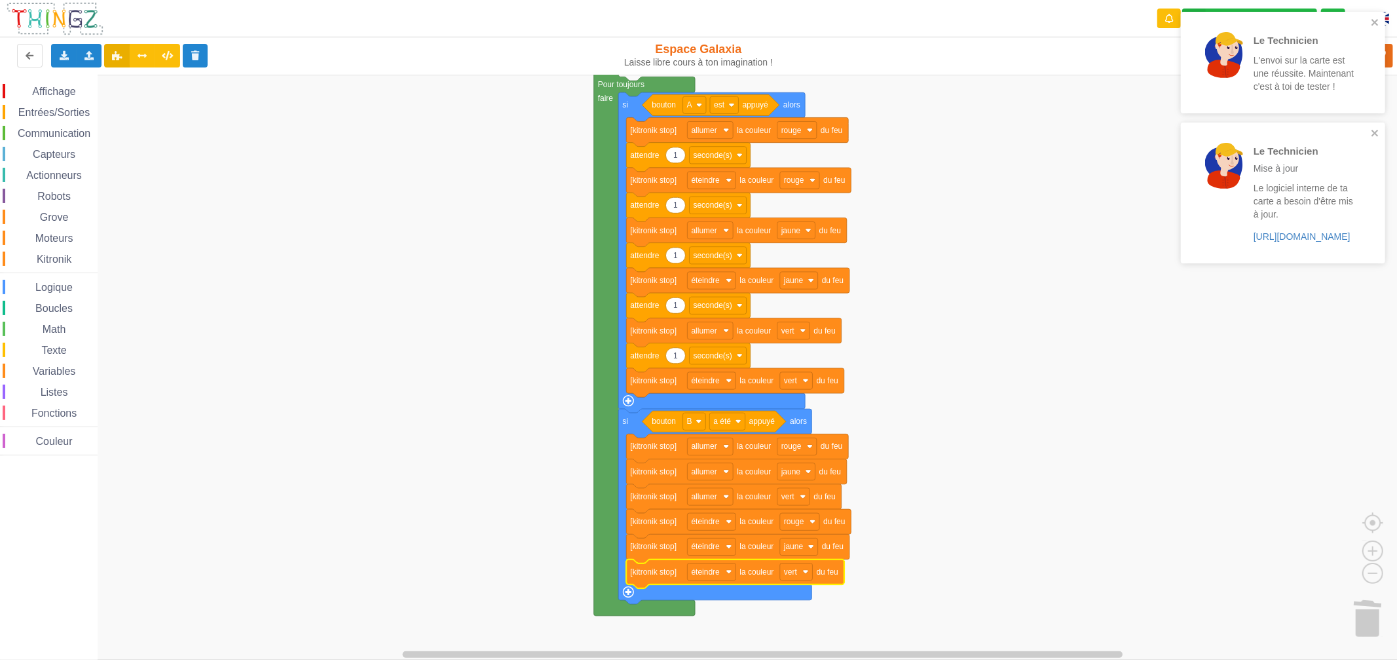
click at [62, 92] on span "Affichage" at bounding box center [53, 91] width 47 height 11
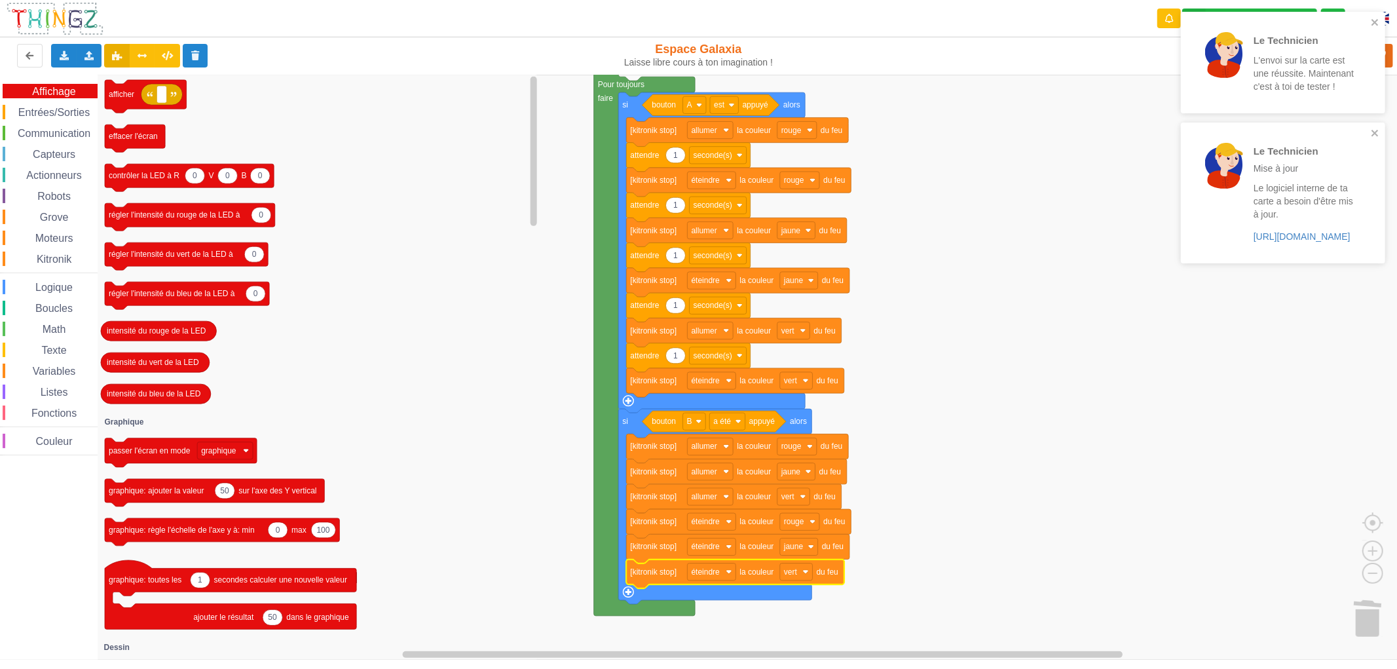
click at [64, 110] on span "Entrées/Sorties" at bounding box center [53, 112] width 75 height 11
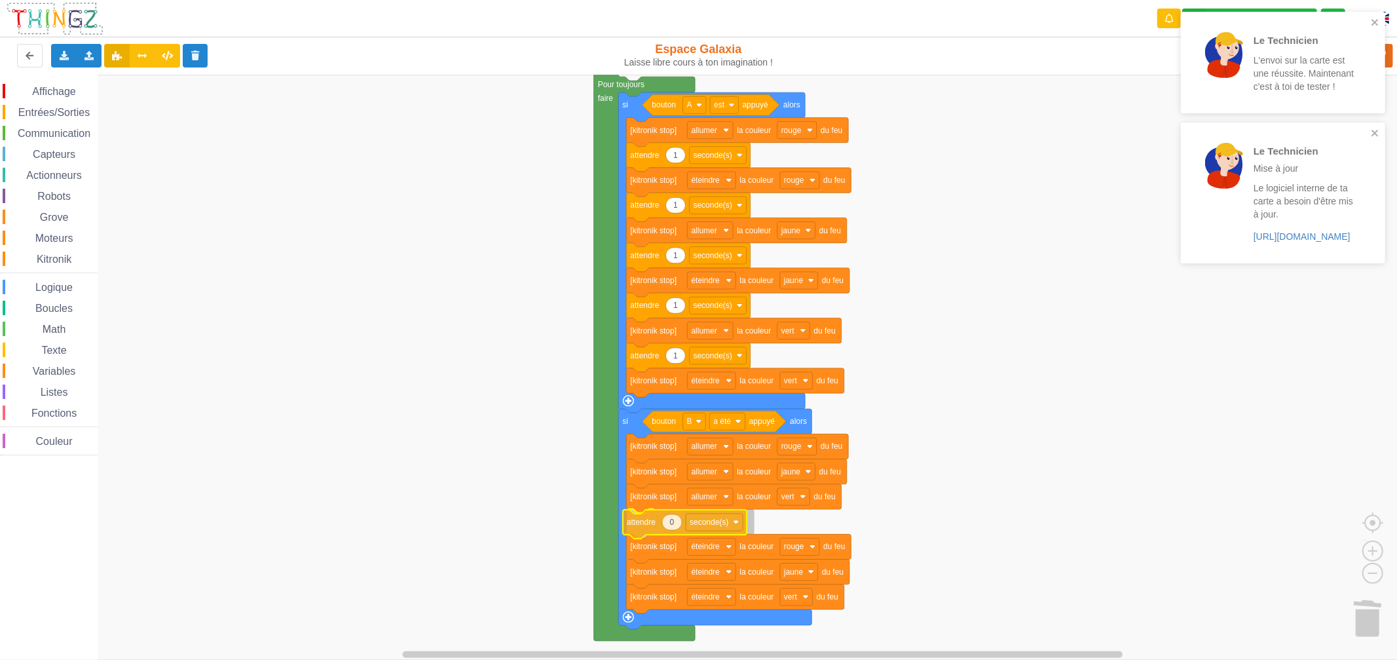
click at [645, 525] on div "Affichage Entrées/Sorties Communication Capteurs Actionneurs Robots Grove Moteu…" at bounding box center [703, 367] width 1406 height 585
click at [675, 524] on text "0" at bounding box center [675, 521] width 5 height 9
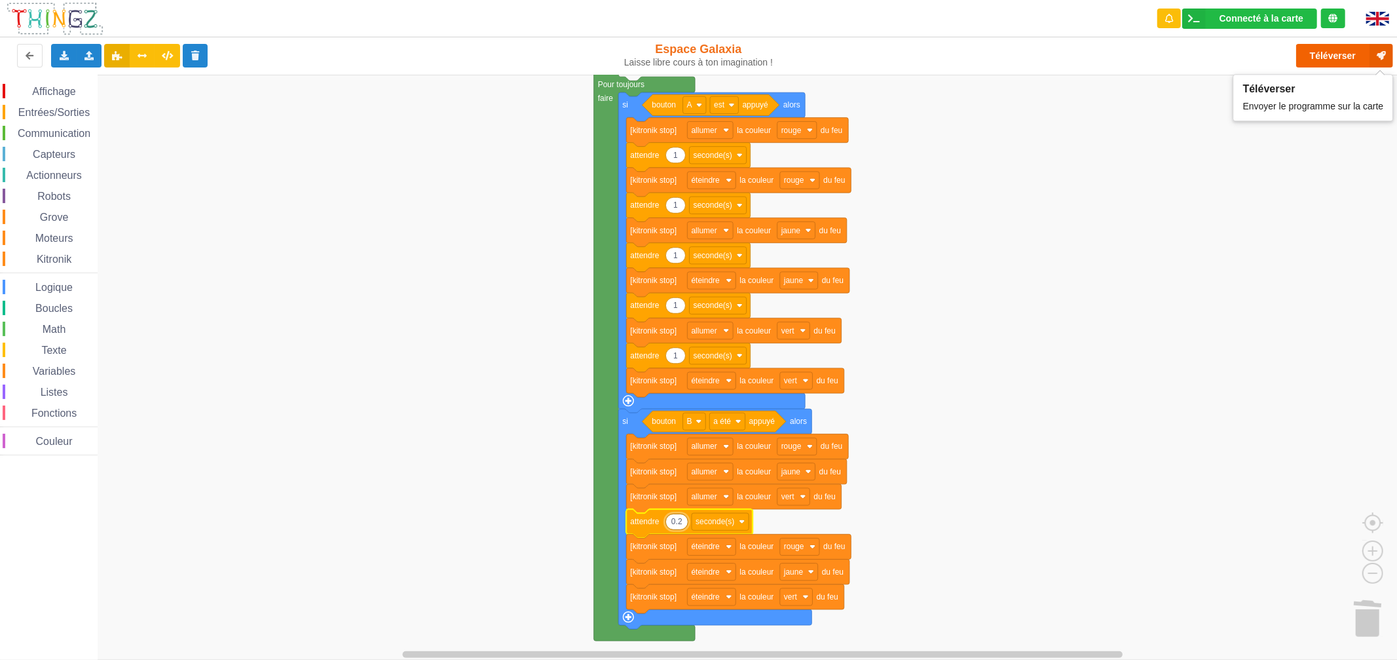
type input "0.2"
click at [1337, 60] on button "Téléverser" at bounding box center [1344, 56] width 97 height 24
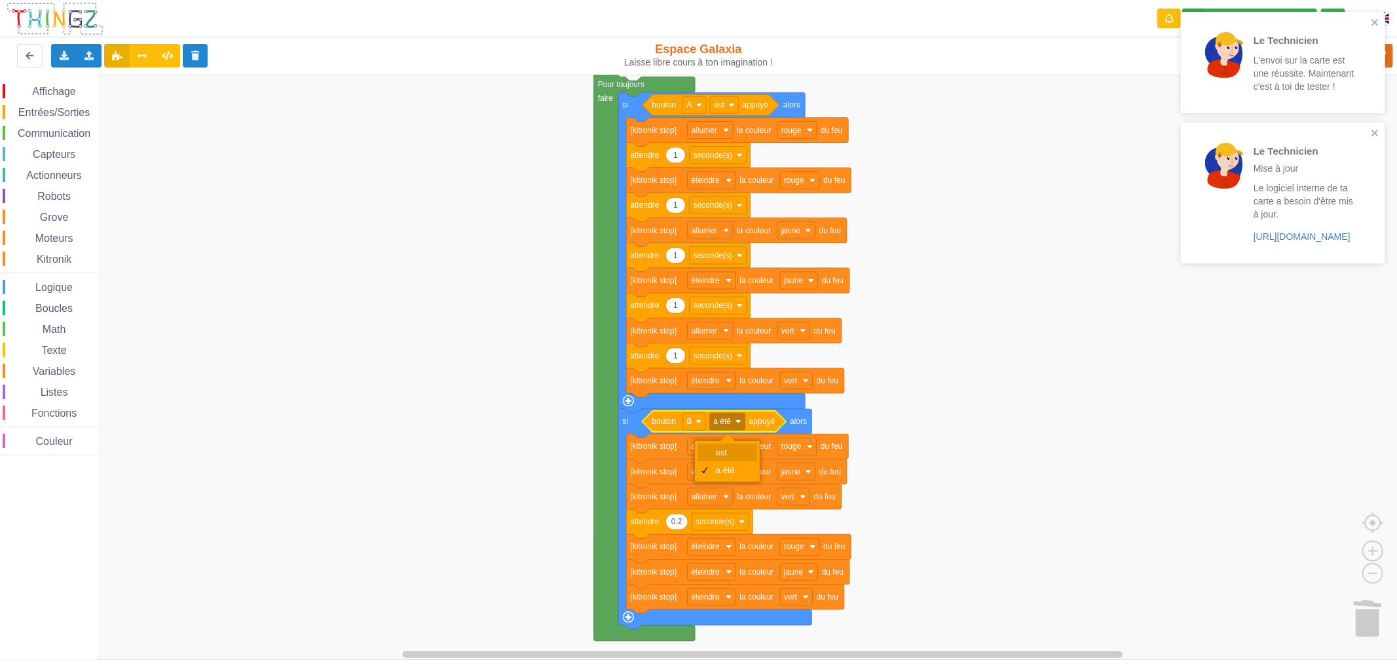
click at [725, 457] on div "est" at bounding box center [728, 452] width 60 height 18
click at [1372, 20] on icon "close" at bounding box center [1374, 22] width 7 height 7
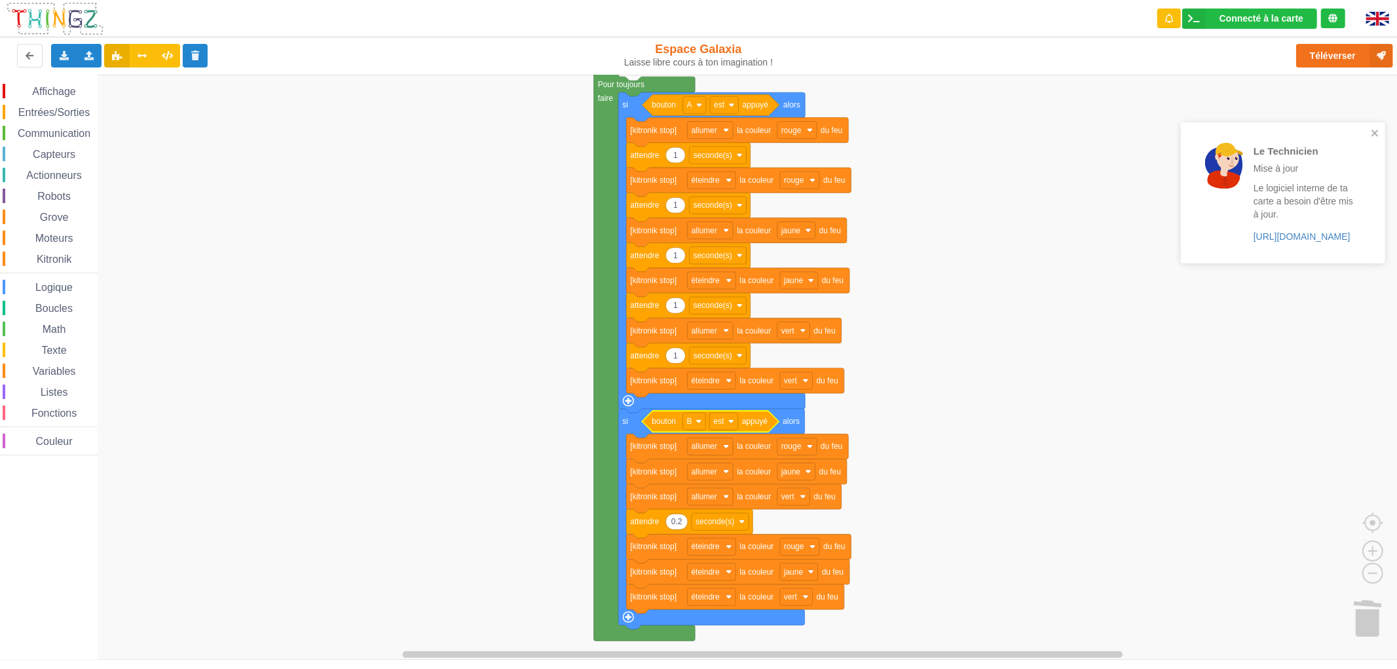
click at [1354, 56] on div "Le Technicien L'envoi sur la carte est une réussite. Maintenant c'est à toi de …" at bounding box center [1283, 142] width 210 height 266
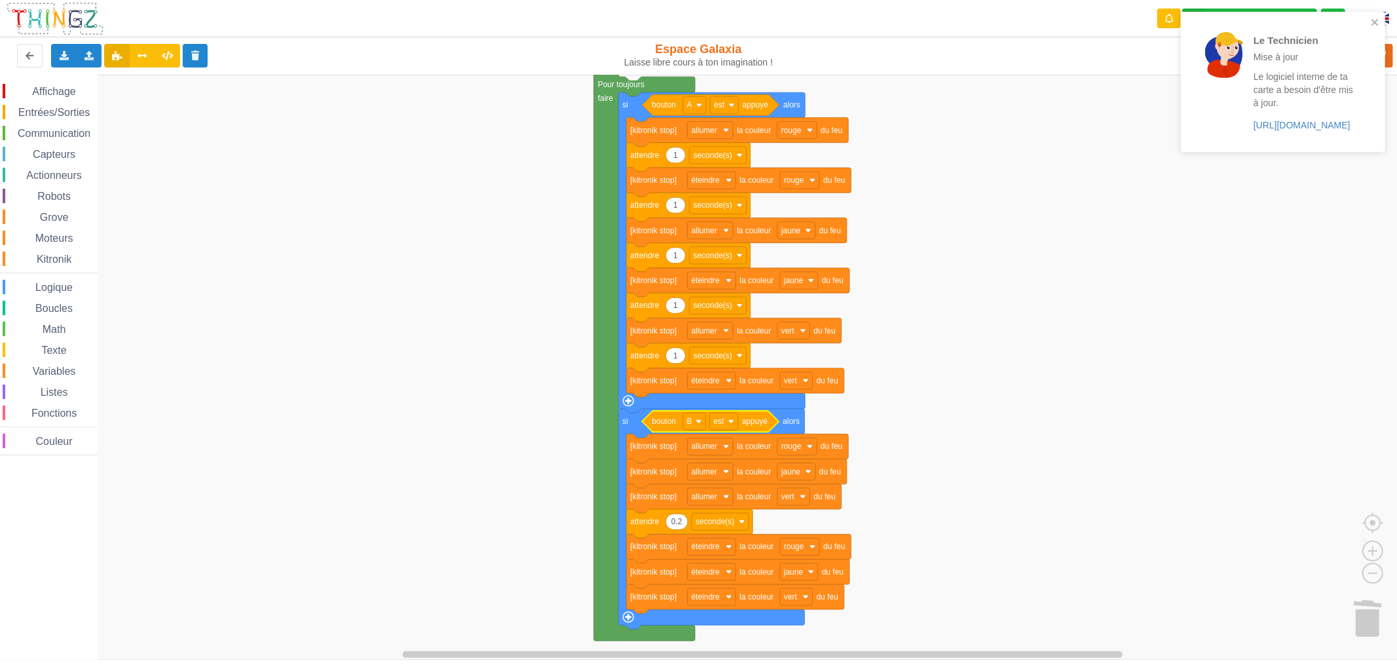
click at [1369, 22] on div "Le Technicien Mise à jour Le logiciel interne de ta carte a besoin d'être mis à…" at bounding box center [1278, 82] width 185 height 130
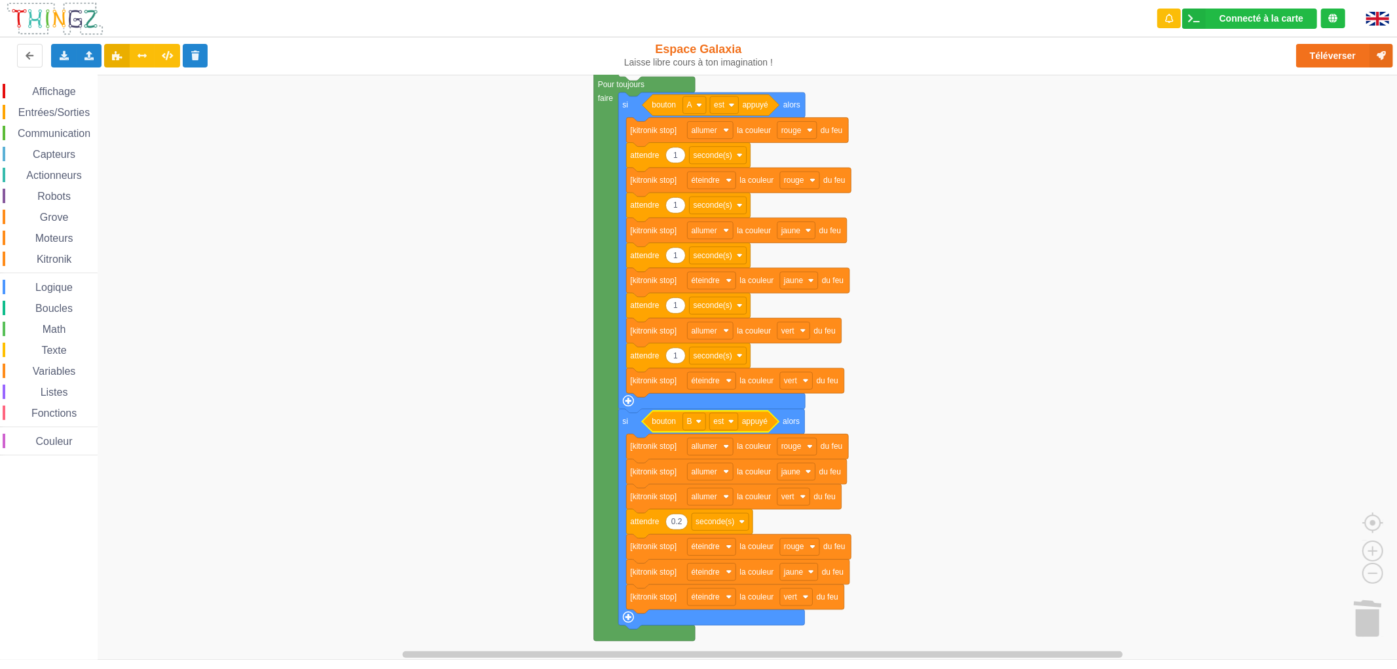
click at [1339, 56] on div "Le Technicien Mise à jour Le logiciel interne de ta carte a besoin d'être mis à…" at bounding box center [1283, 86] width 210 height 155
click at [1339, 56] on button "Téléverser" at bounding box center [1344, 56] width 97 height 24
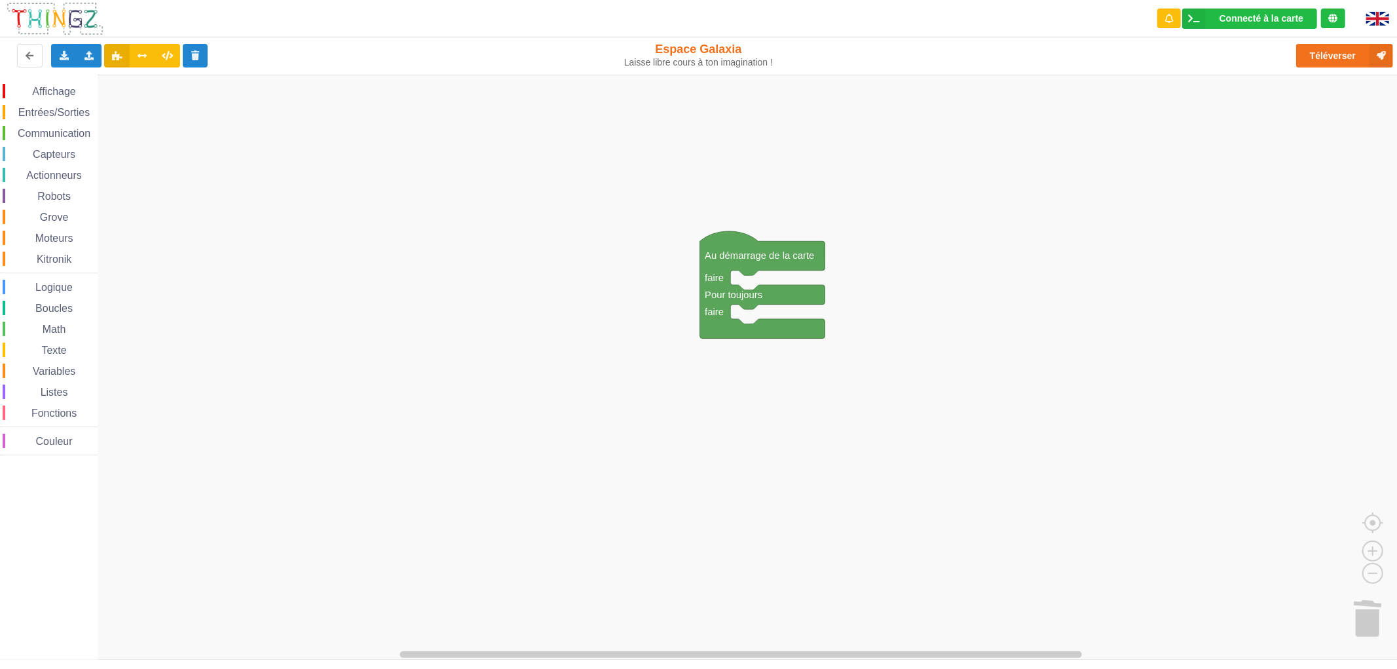
click at [46, 145] on div "Affichage Entrées/Sorties Communication Capteurs Actionneurs Robots Grove Moteu…" at bounding box center [49, 269] width 98 height 371
click at [60, 131] on span "Communication" at bounding box center [54, 133] width 77 height 11
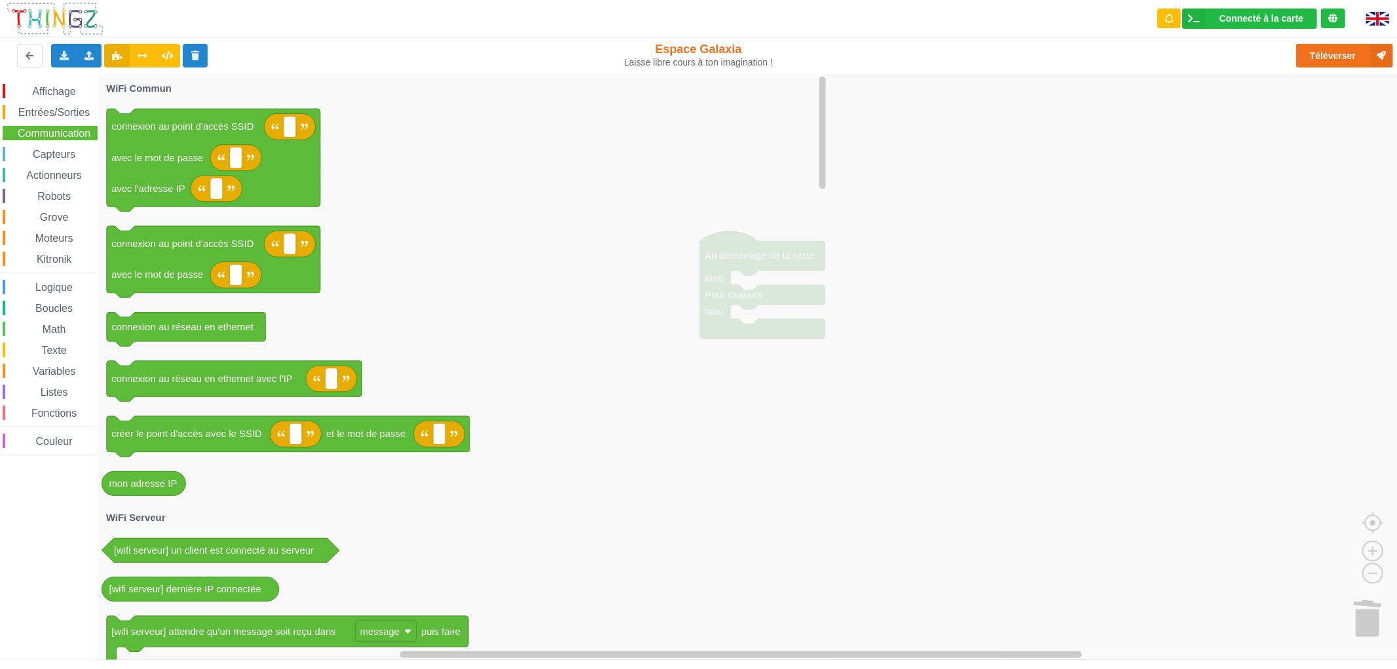
click at [64, 122] on div "Affichage Entrées/Sorties Communication Capteurs Actionneurs Robots Grove Moteu…" at bounding box center [49, 269] width 98 height 371
click at [79, 113] on span "Entrées/Sorties" at bounding box center [53, 112] width 75 height 11
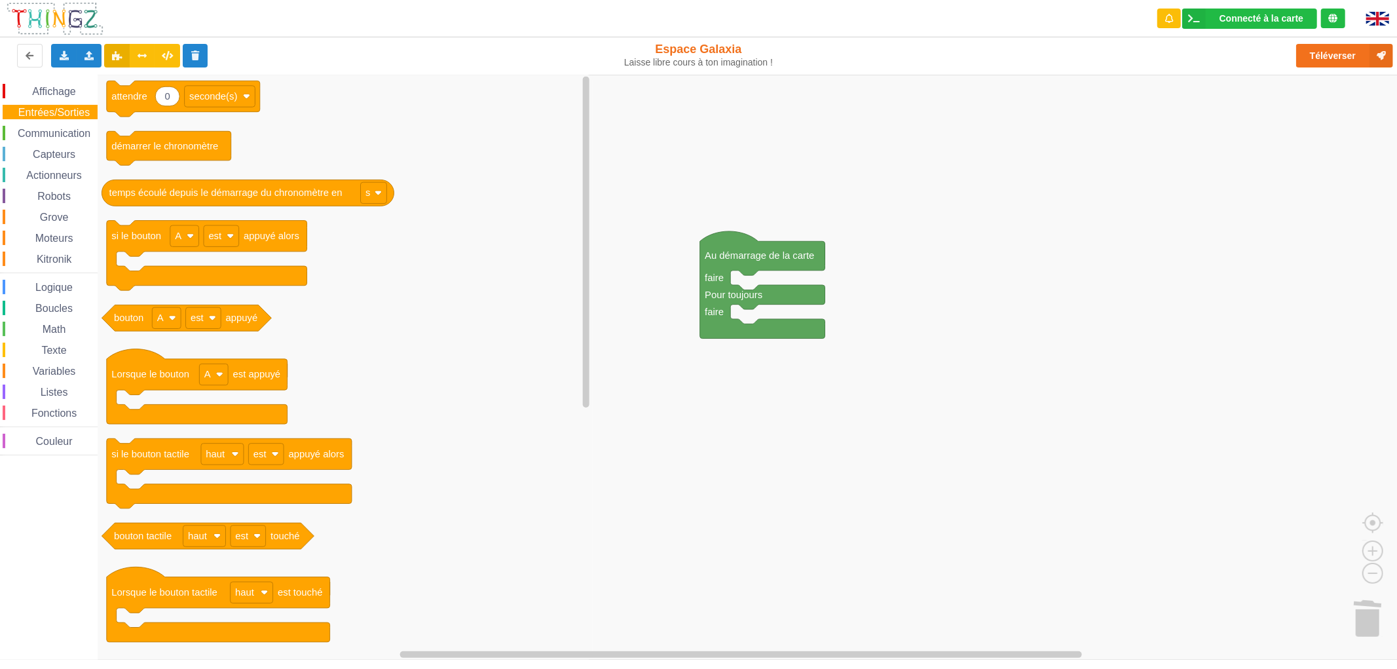
click at [64, 160] on div "Capteurs" at bounding box center [50, 154] width 95 height 14
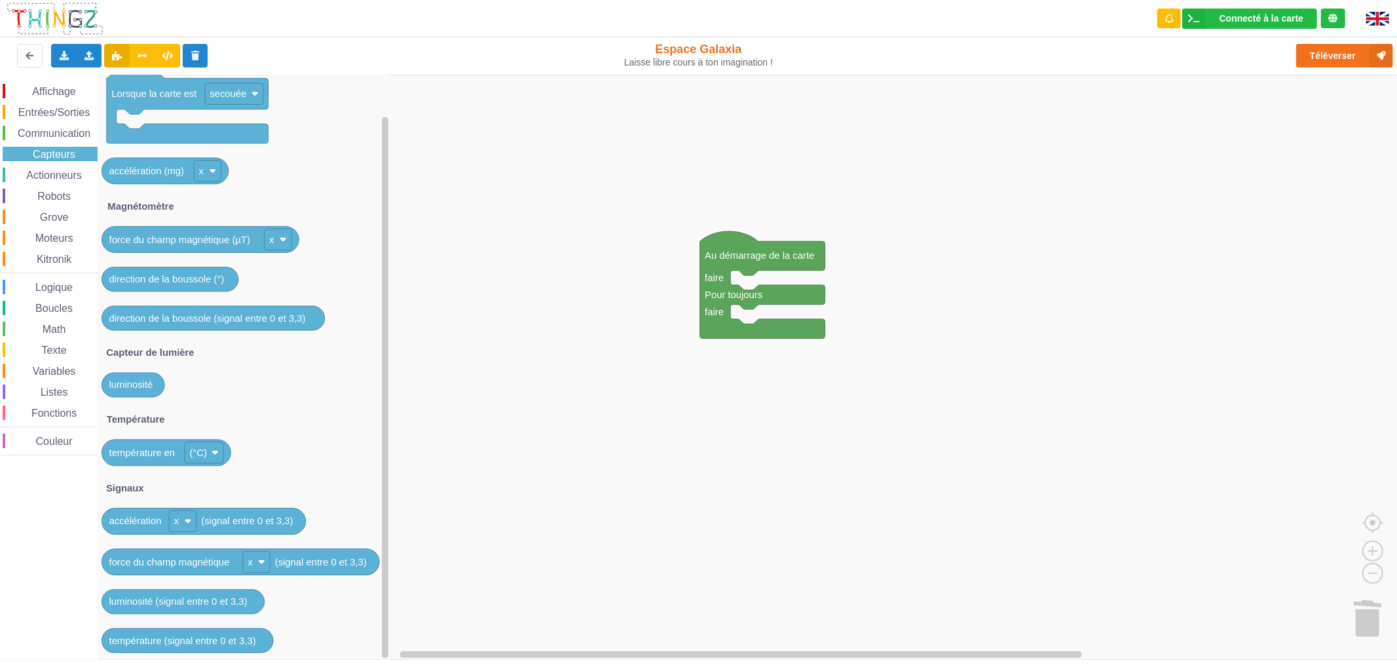
click at [83, 175] on div "Actionneurs" at bounding box center [50, 175] width 95 height 14
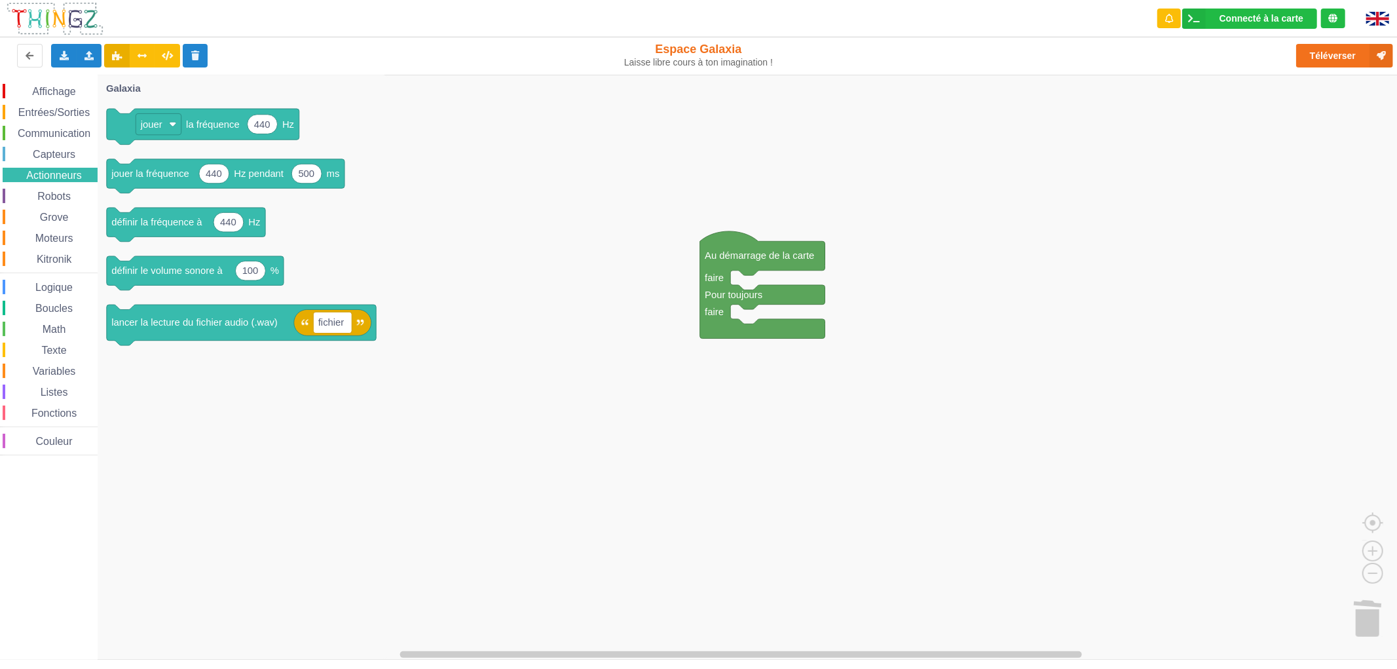
click at [73, 201] on div "Robots" at bounding box center [50, 196] width 95 height 14
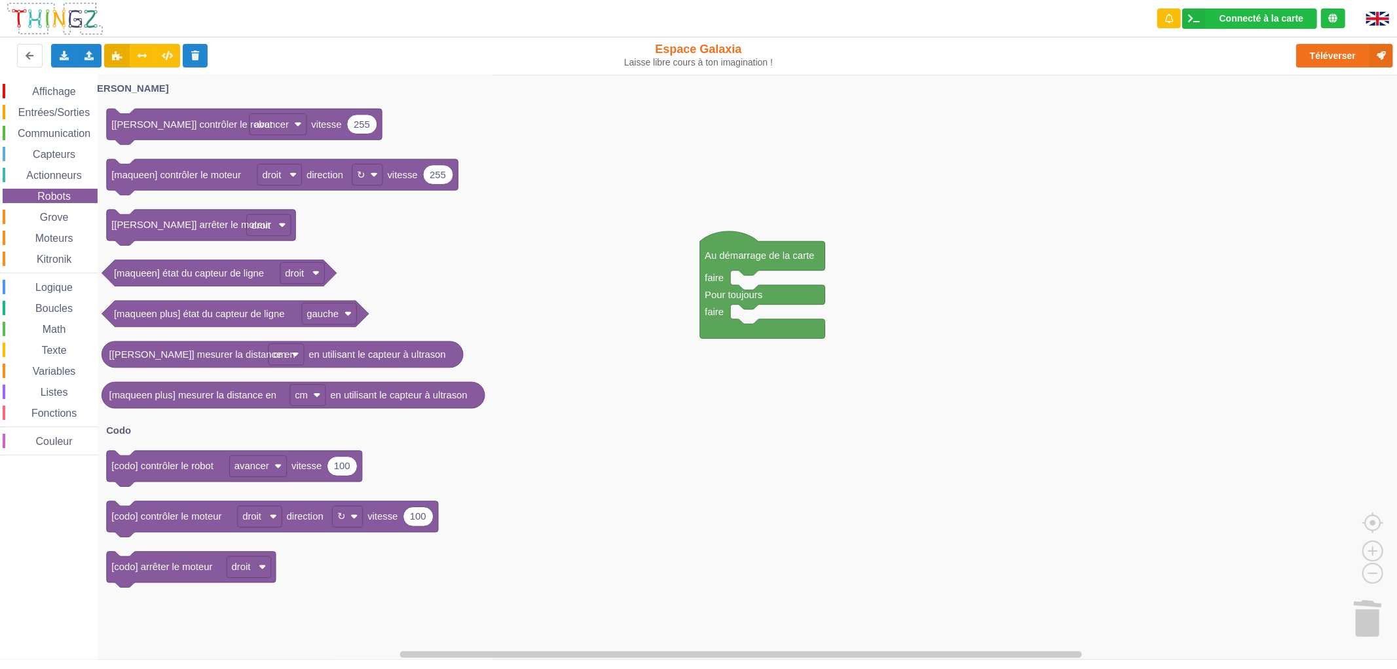
click at [62, 214] on span "Grove" at bounding box center [54, 217] width 33 height 11
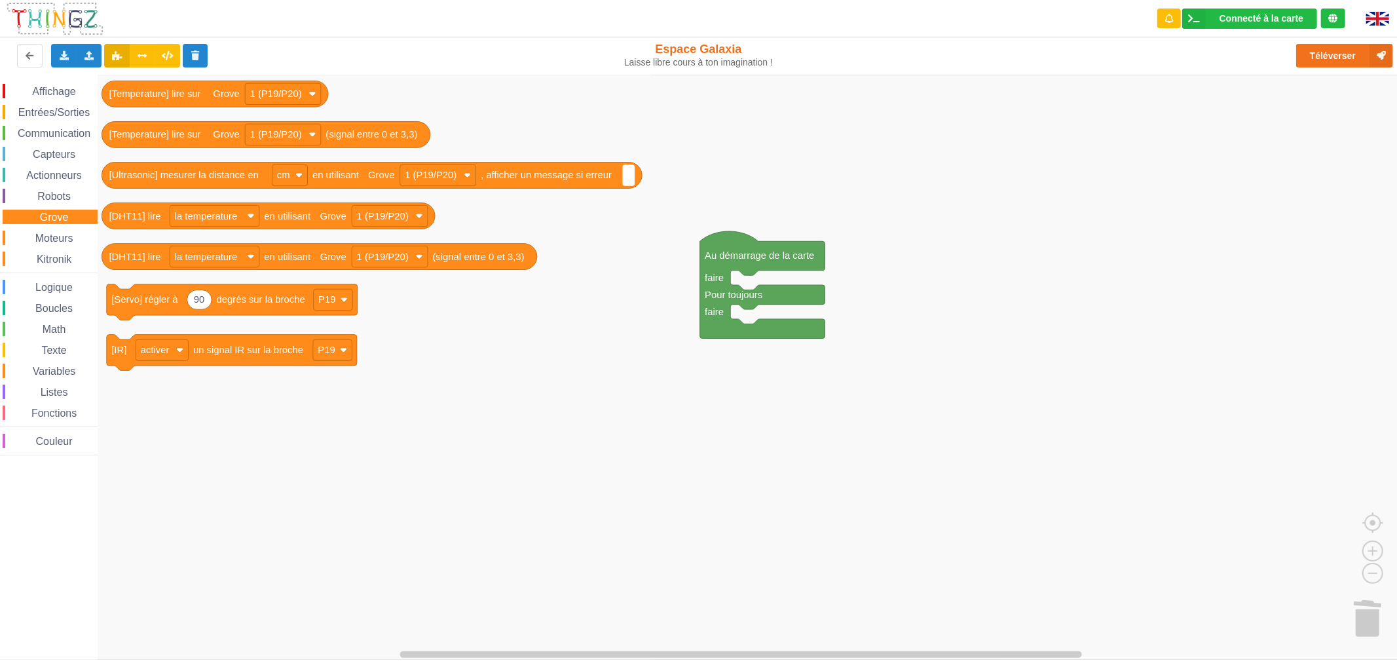
click at [45, 259] on span "Kitronik" at bounding box center [54, 258] width 39 height 11
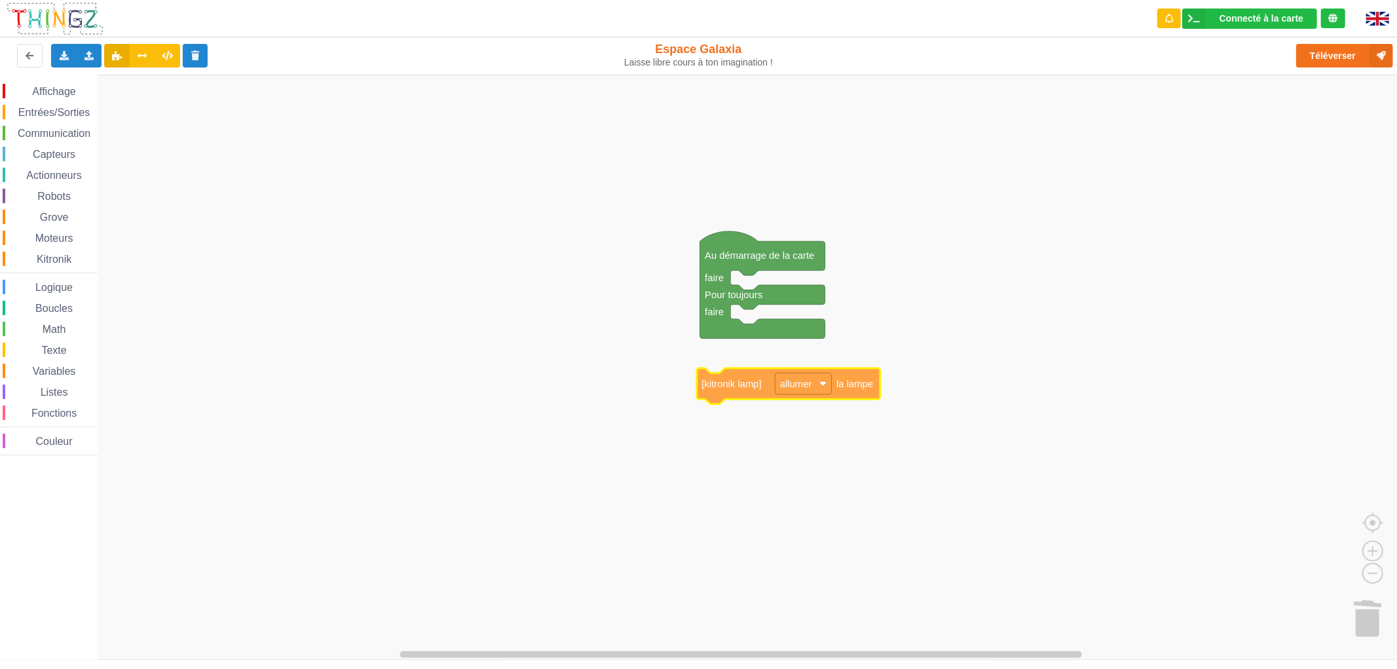
click at [747, 371] on div "Affichage Entrées/Sorties Communication Capteurs Actionneurs Robots Grove Moteu…" at bounding box center [703, 367] width 1406 height 585
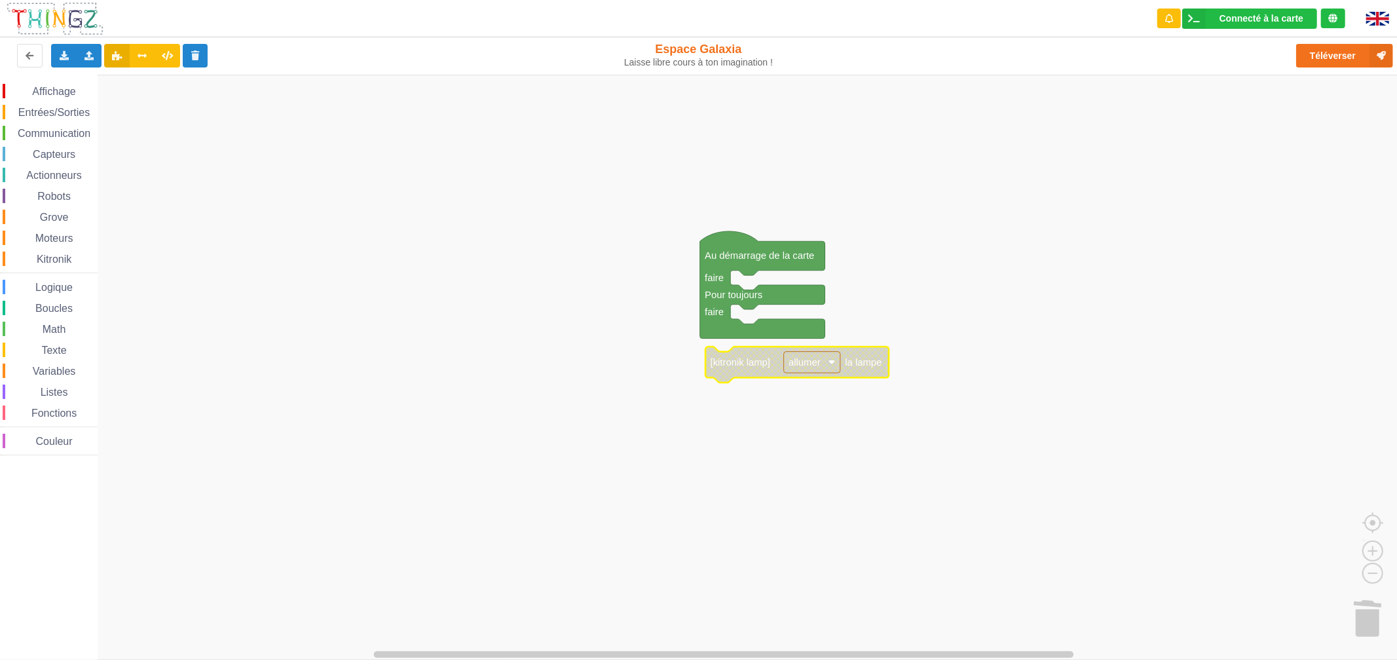
click at [763, 309] on rect "Espace de travail de Blocky" at bounding box center [703, 367] width 1406 height 585
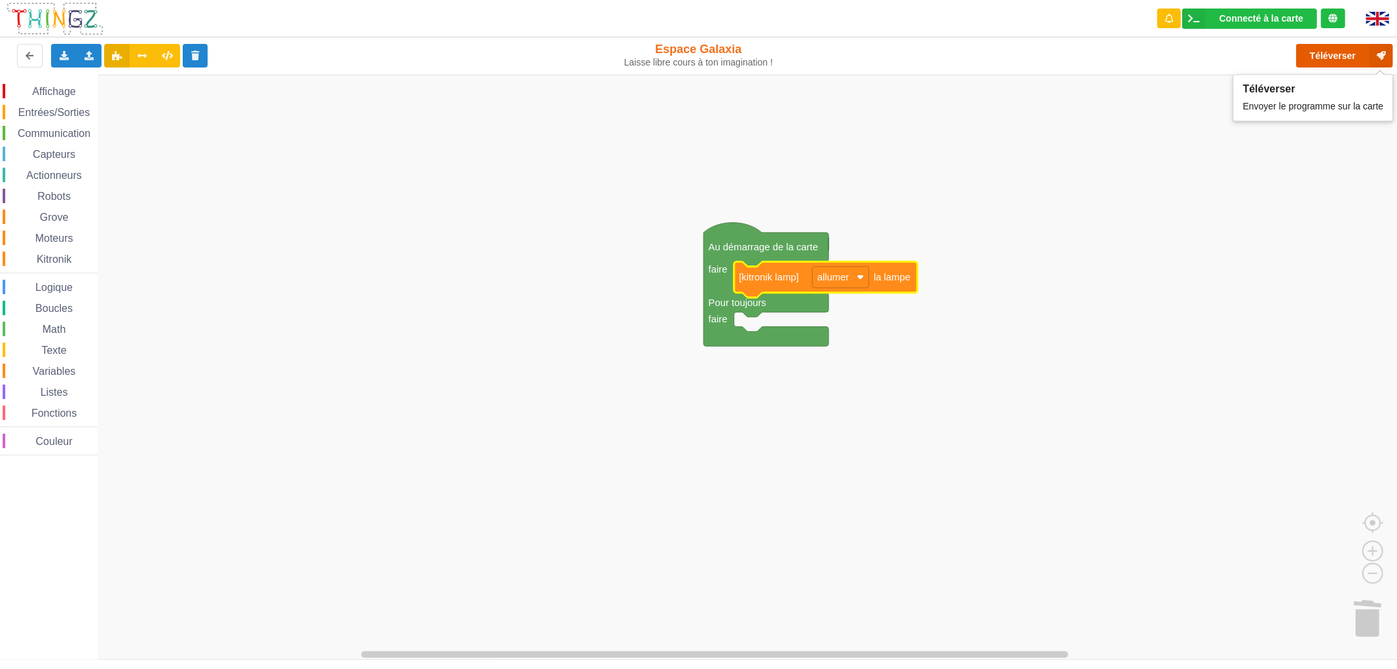
click at [1358, 48] on button "Téléverser" at bounding box center [1344, 56] width 97 height 24
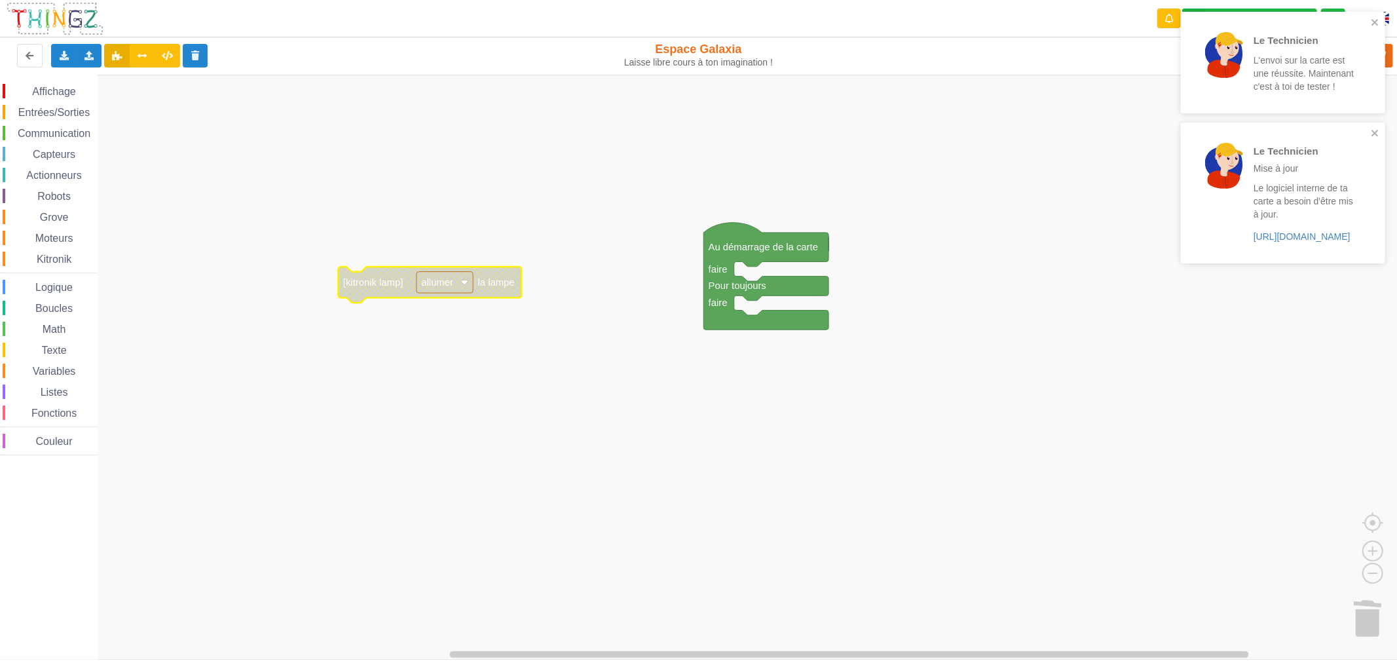
click at [46, 170] on span "Actionneurs" at bounding box center [54, 175] width 60 height 11
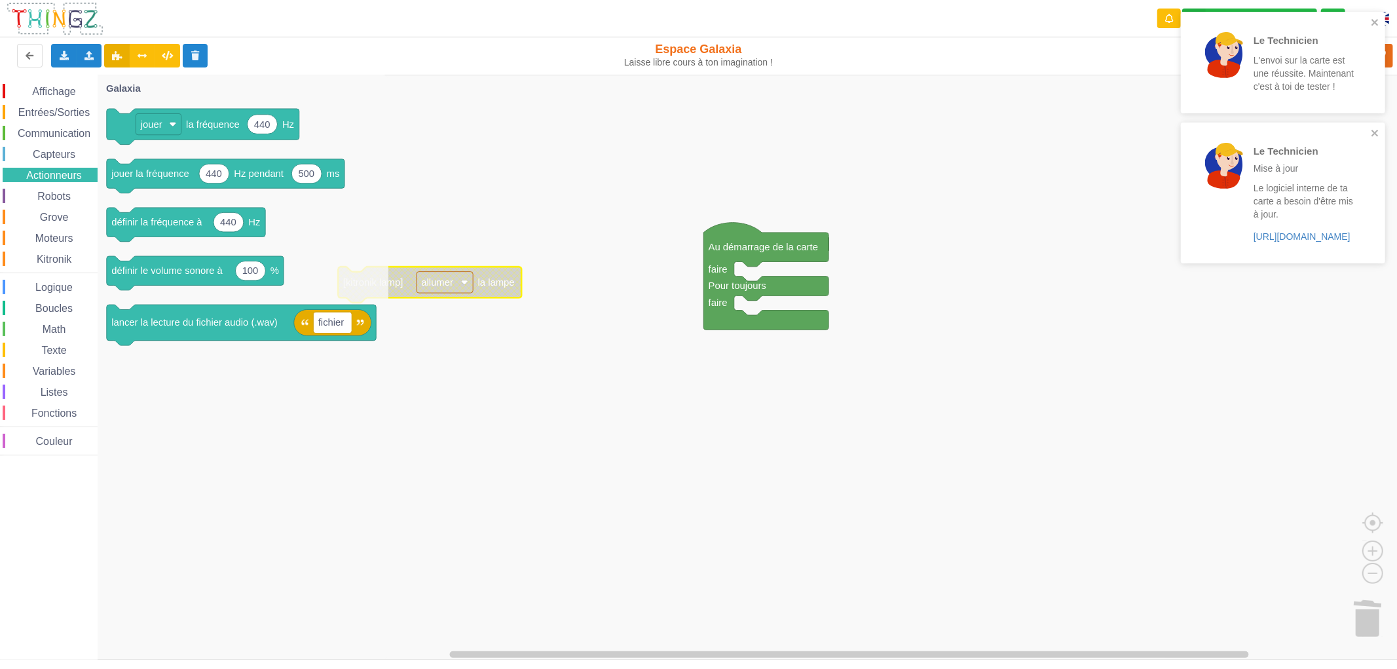
click at [50, 203] on div "Affichage Entrées/Sorties Communication Capteurs Actionneurs Robots Grove Moteu…" at bounding box center [49, 269] width 98 height 371
click at [61, 262] on span "Kitronik" at bounding box center [54, 258] width 39 height 11
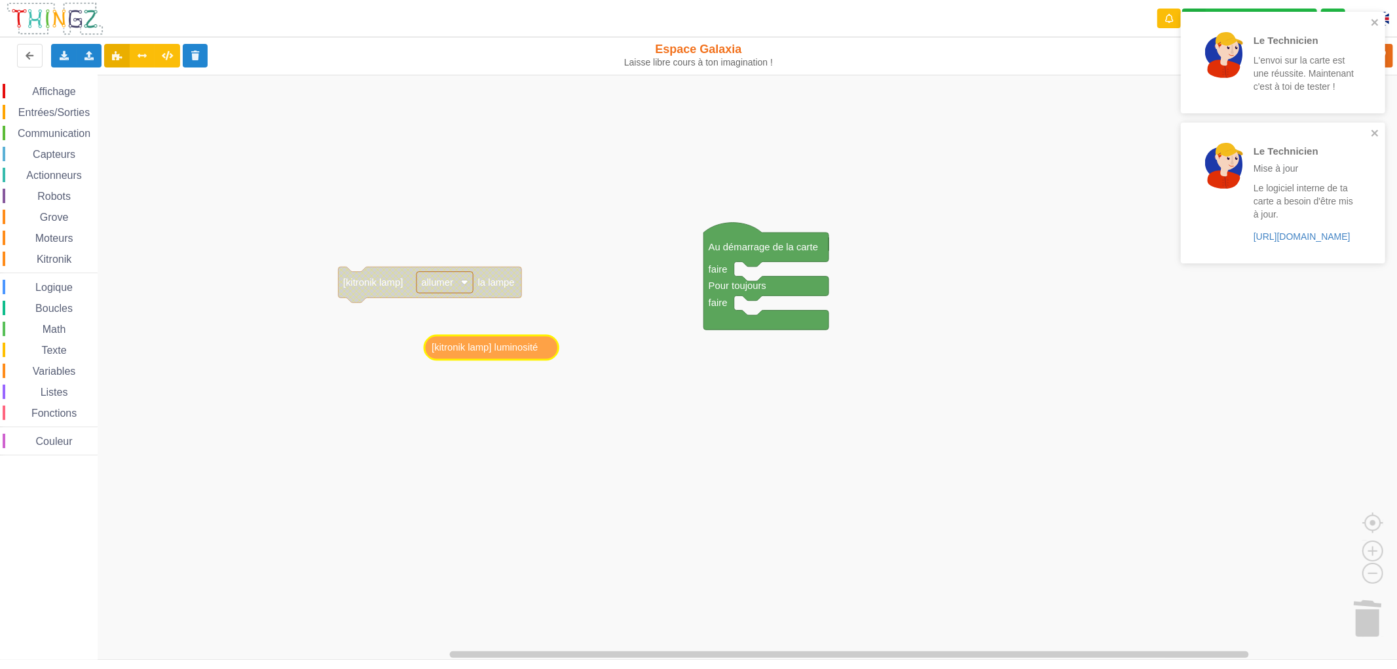
click at [514, 352] on div "Affichage Entrées/Sorties Communication Capteurs Actionneurs Robots Grove Moteu…" at bounding box center [703, 367] width 1406 height 585
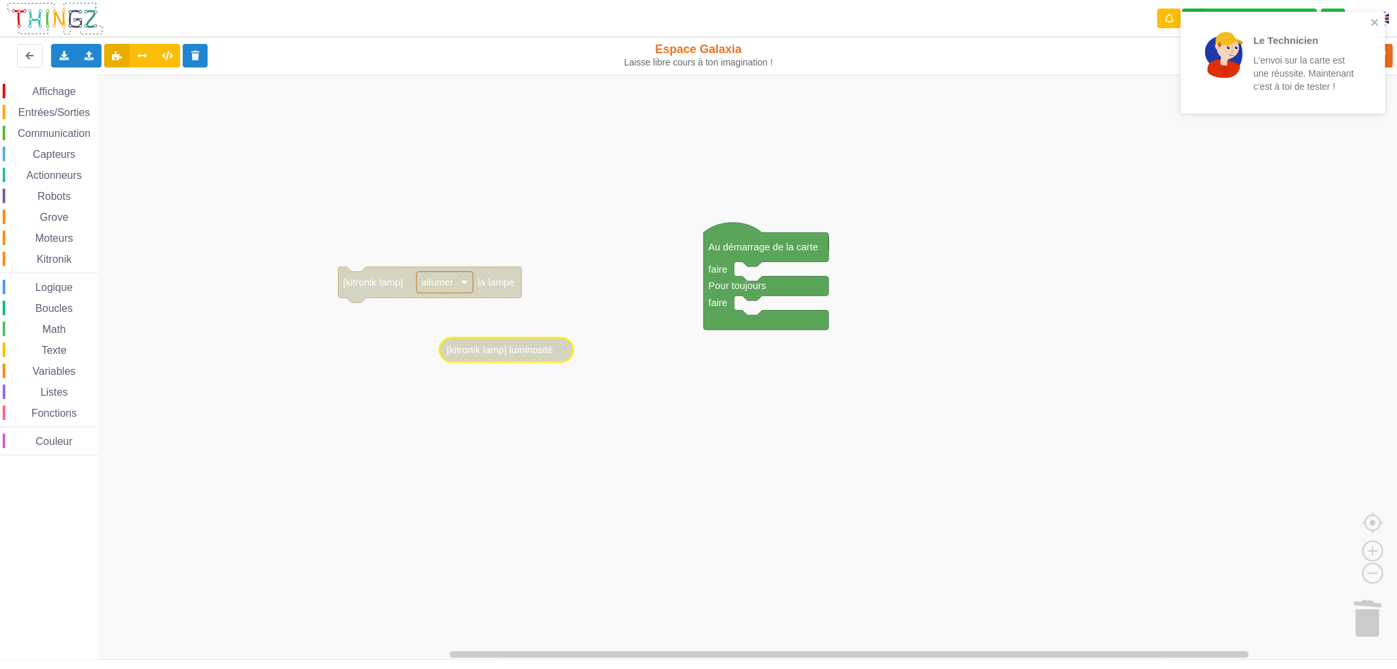
click at [66, 179] on div "Actionneurs" at bounding box center [50, 175] width 95 height 14
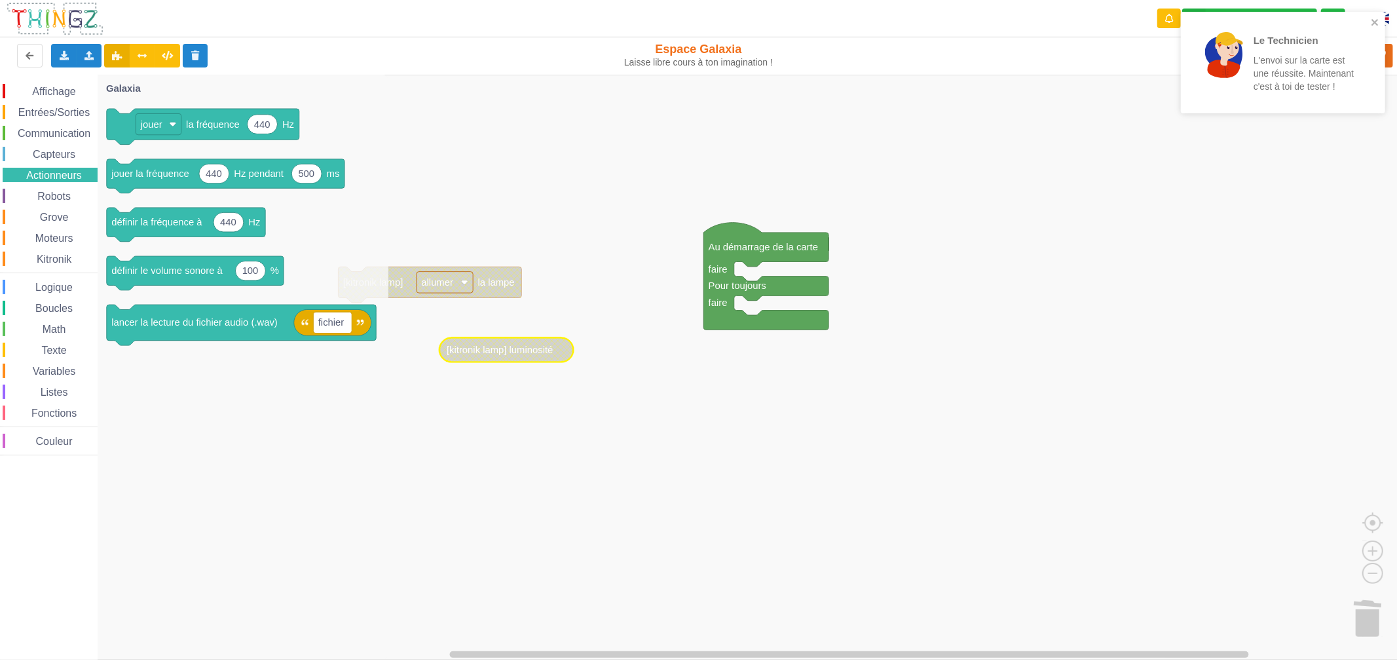
click at [75, 144] on div "Affichage Entrées/Sorties Communication Capteurs Actionneurs Robots Grove Moteu…" at bounding box center [49, 269] width 98 height 371
click at [73, 145] on div "Affichage Entrées/Sorties Communication Capteurs Actionneurs Robots Grove Moteu…" at bounding box center [49, 269] width 98 height 371
click at [68, 149] on span "Capteurs" at bounding box center [54, 154] width 47 height 11
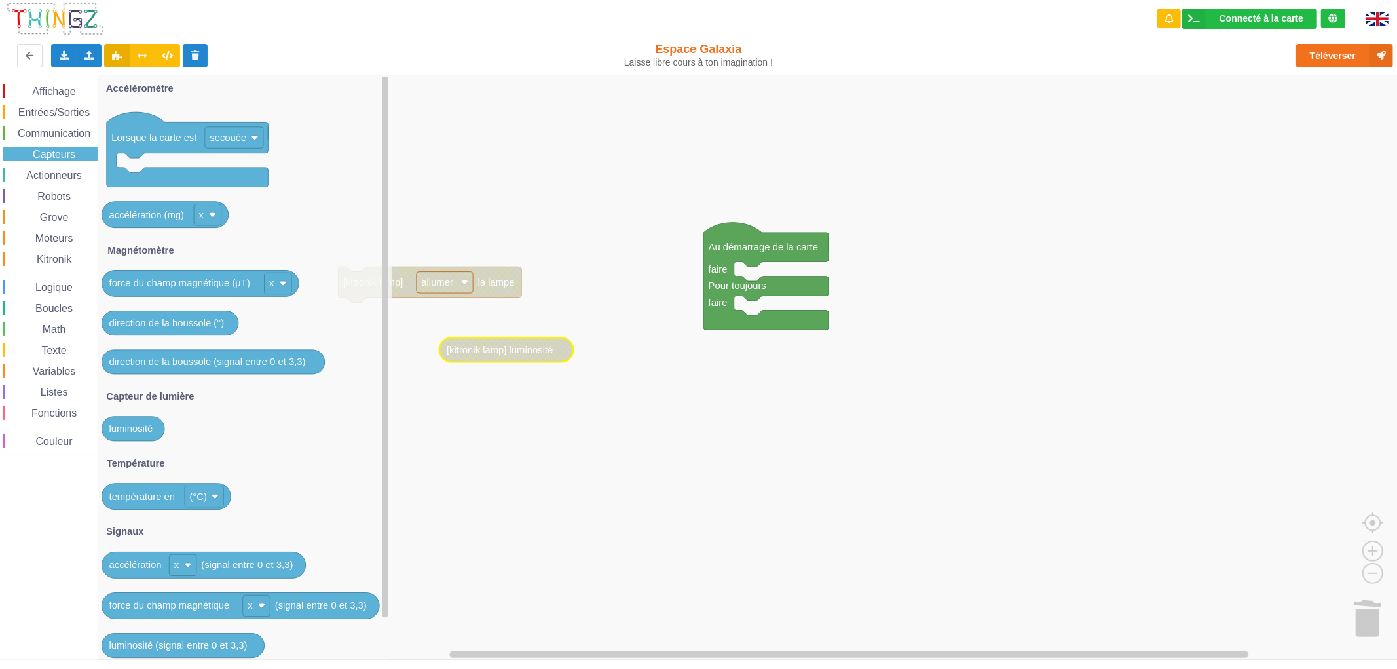
click at [58, 170] on span "Actionneurs" at bounding box center [54, 175] width 60 height 11
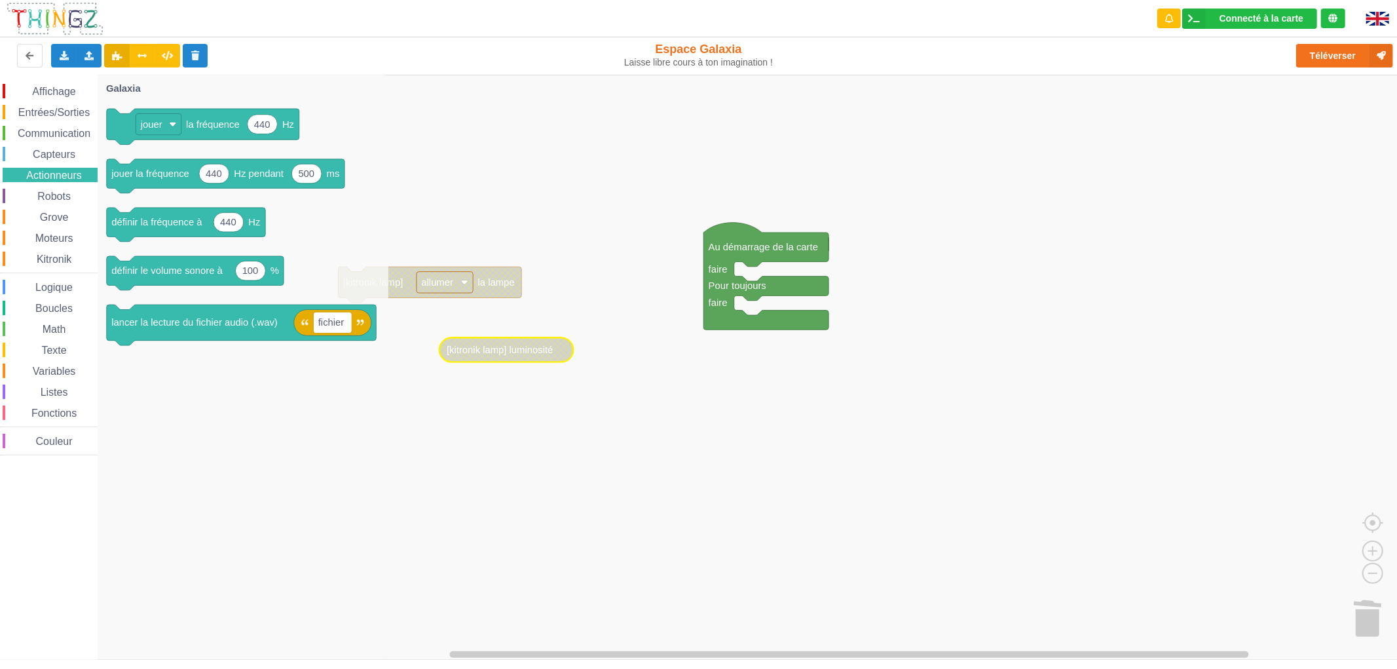
click at [61, 225] on div "Affichage Entrées/Sorties Communication Capteurs Actionneurs Robots Grove Moteu…" at bounding box center [49, 269] width 98 height 371
click at [62, 233] on span "Moteurs" at bounding box center [54, 238] width 42 height 11
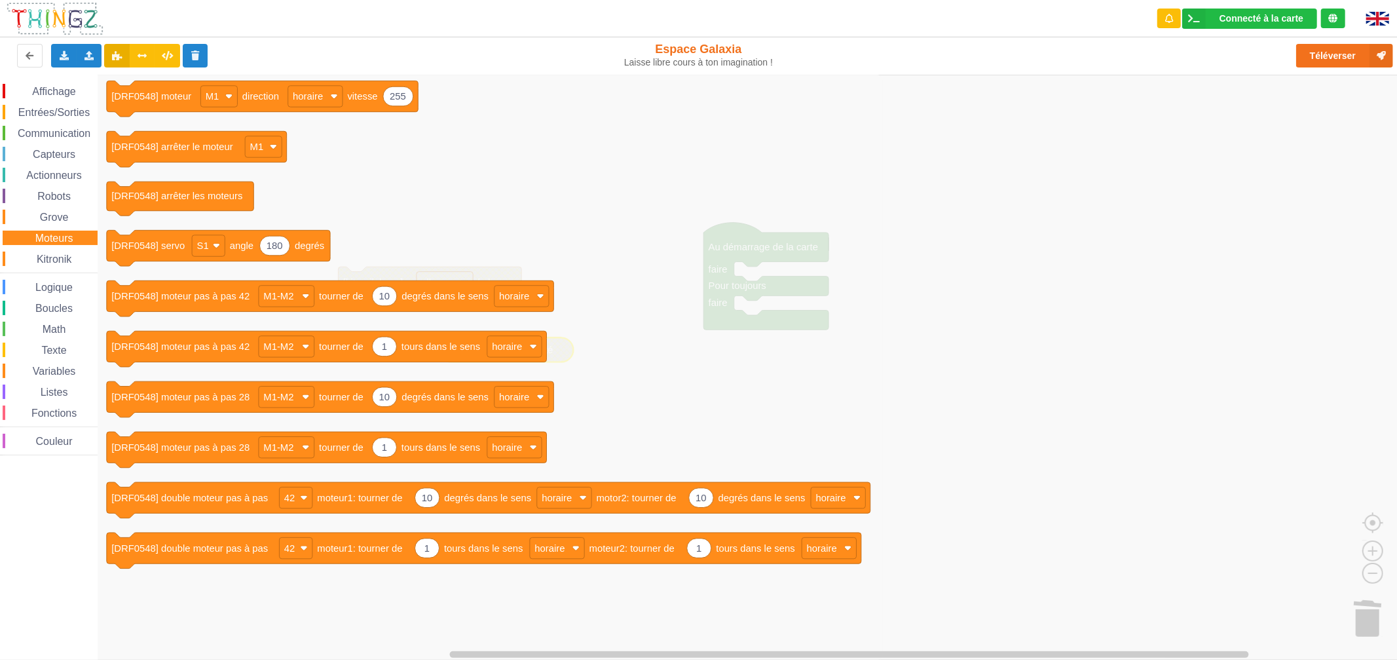
click at [66, 250] on div "Affichage Entrées/Sorties Communication Capteurs Actionneurs Robots Grove Moteu…" at bounding box center [49, 269] width 98 height 371
click at [64, 254] on span "Kitronik" at bounding box center [54, 258] width 39 height 11
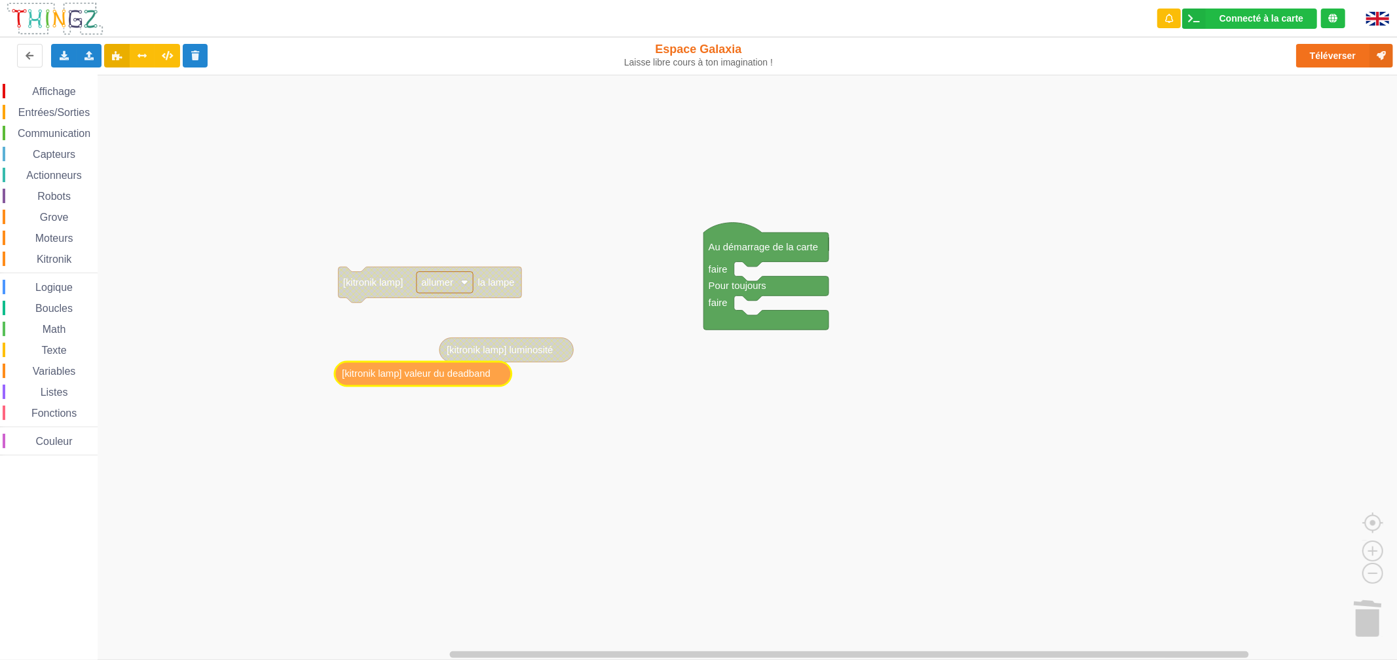
click at [515, 400] on div "Affichage Entrées/Sorties Communication Capteurs Actionneurs Robots Grove Moteu…" at bounding box center [703, 367] width 1406 height 585
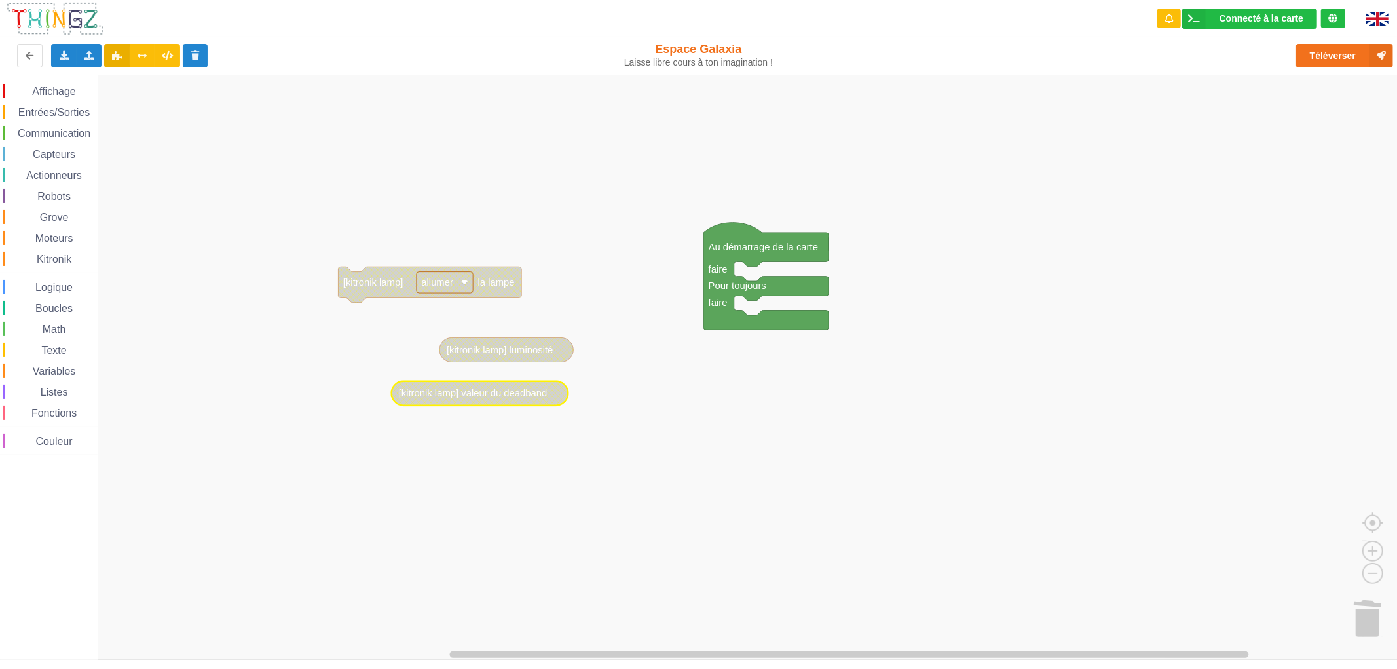
click at [51, 162] on div "Affichage Entrées/Sorties Communication Capteurs Actionneurs Robots Grove Moteu…" at bounding box center [49, 269] width 98 height 371
click at [56, 151] on span "Capteurs" at bounding box center [54, 154] width 47 height 11
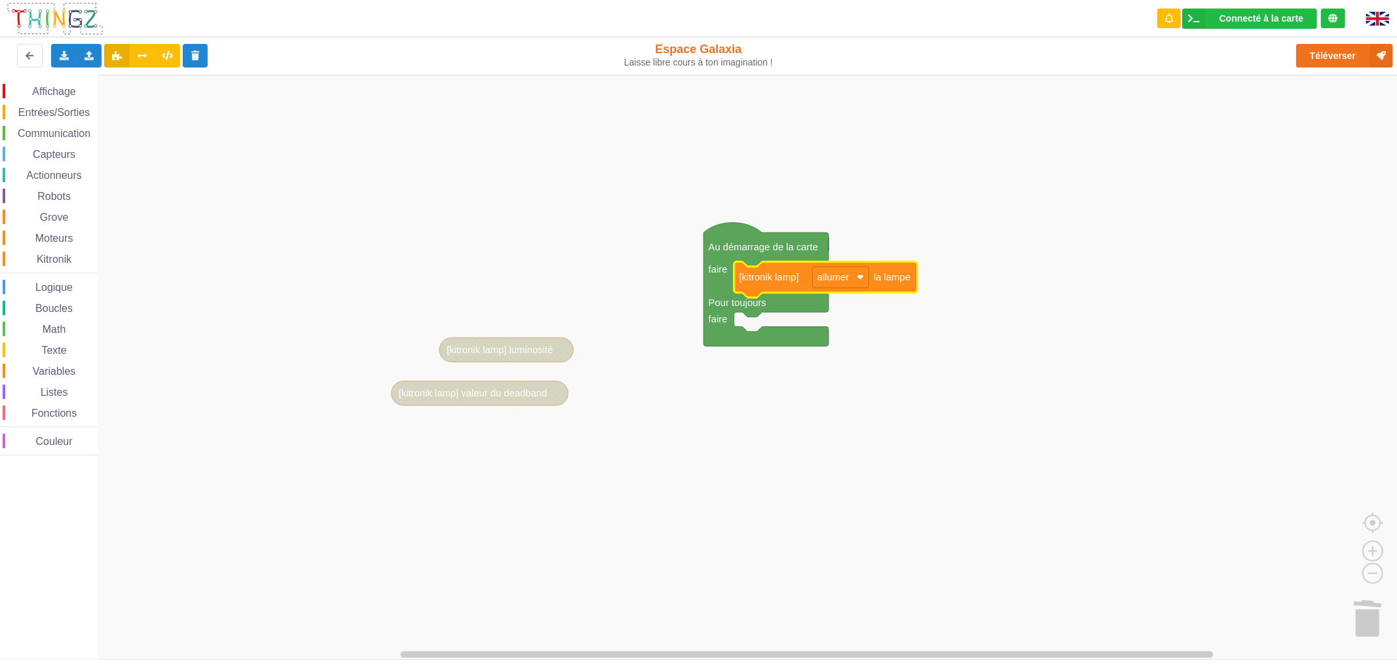
click at [53, 88] on span "Affichage" at bounding box center [53, 91] width 47 height 11
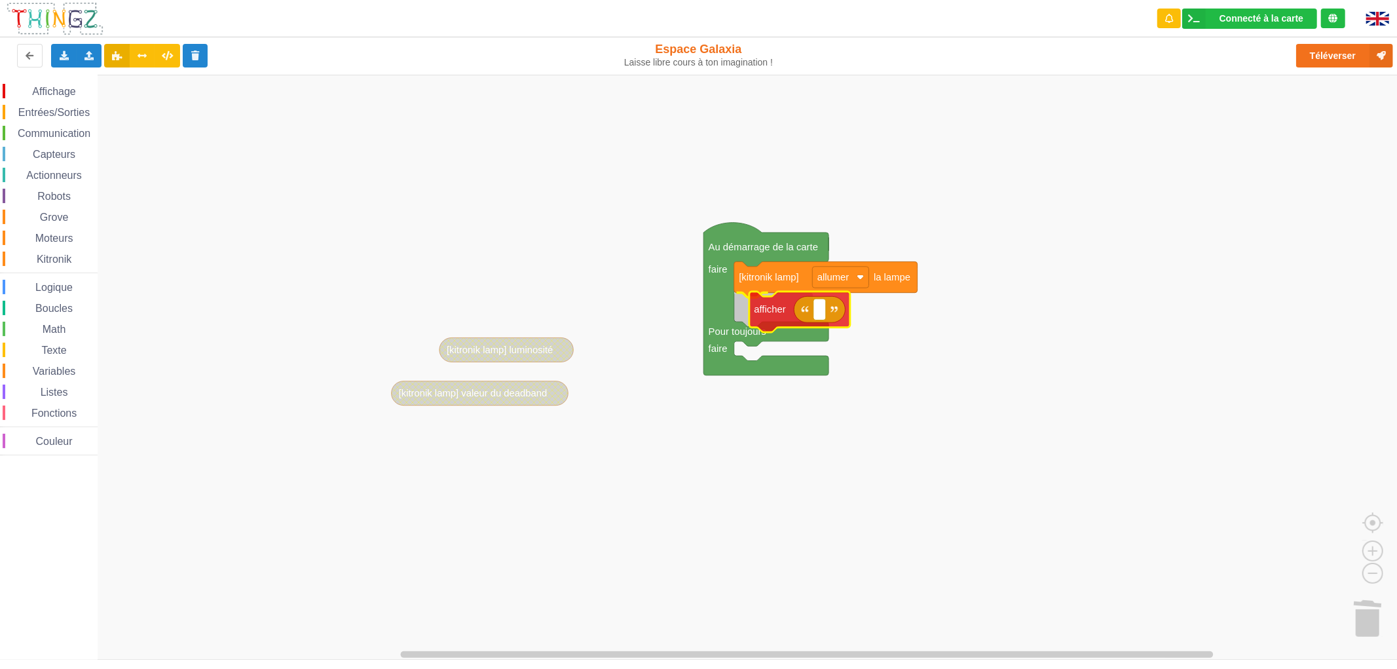
click at [764, 310] on div "Affichage Entrées/Sorties Communication Capteurs Actionneurs Robots Grove Moteu…" at bounding box center [703, 367] width 1406 height 585
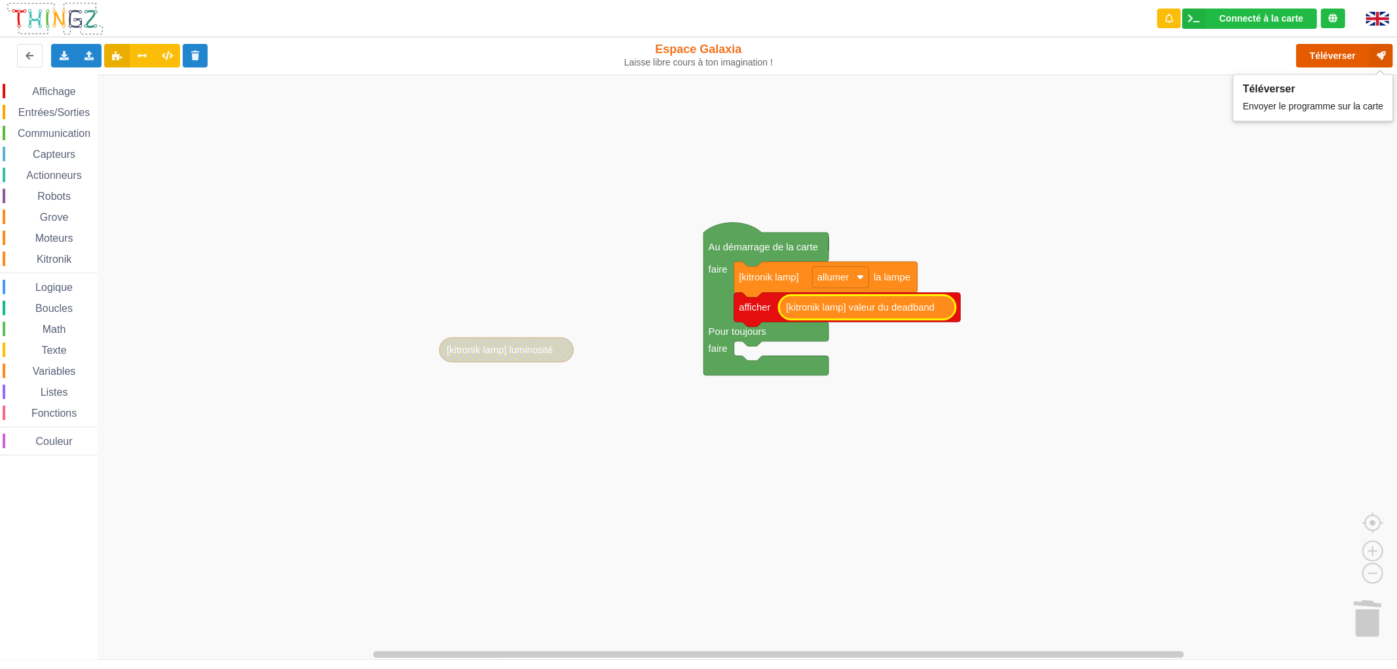
click at [1339, 52] on button "Téléverser" at bounding box center [1344, 56] width 97 height 24
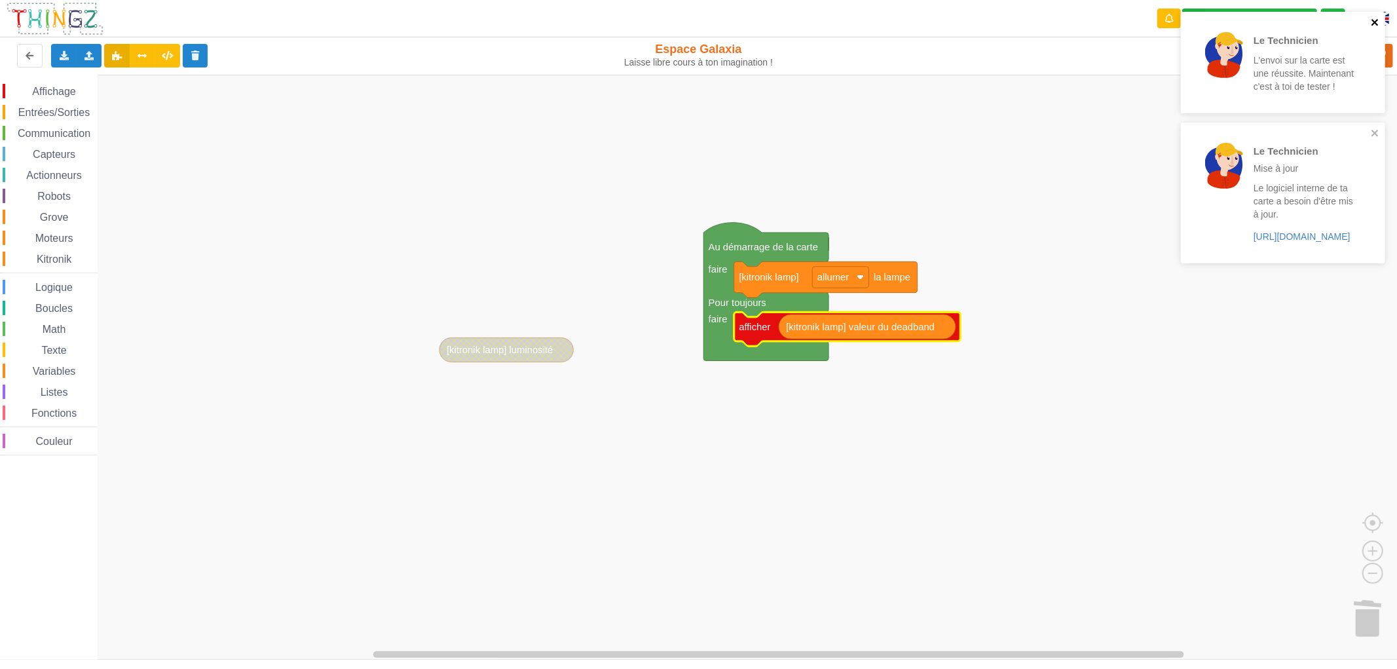
click at [1375, 22] on icon "close" at bounding box center [1374, 22] width 7 height 7
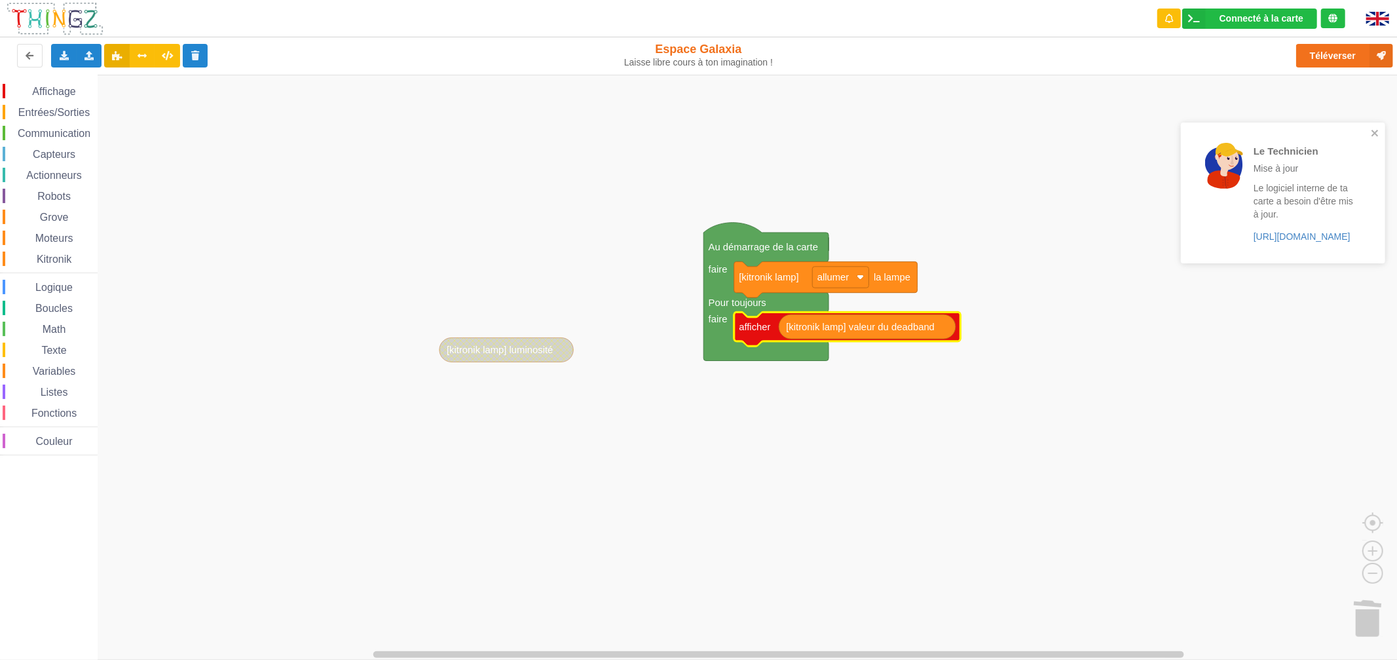
click at [1346, 60] on div "Le Technicien L'envoi sur la carte est une réussite. Maintenant c'est à toi de …" at bounding box center [1283, 142] width 210 height 266
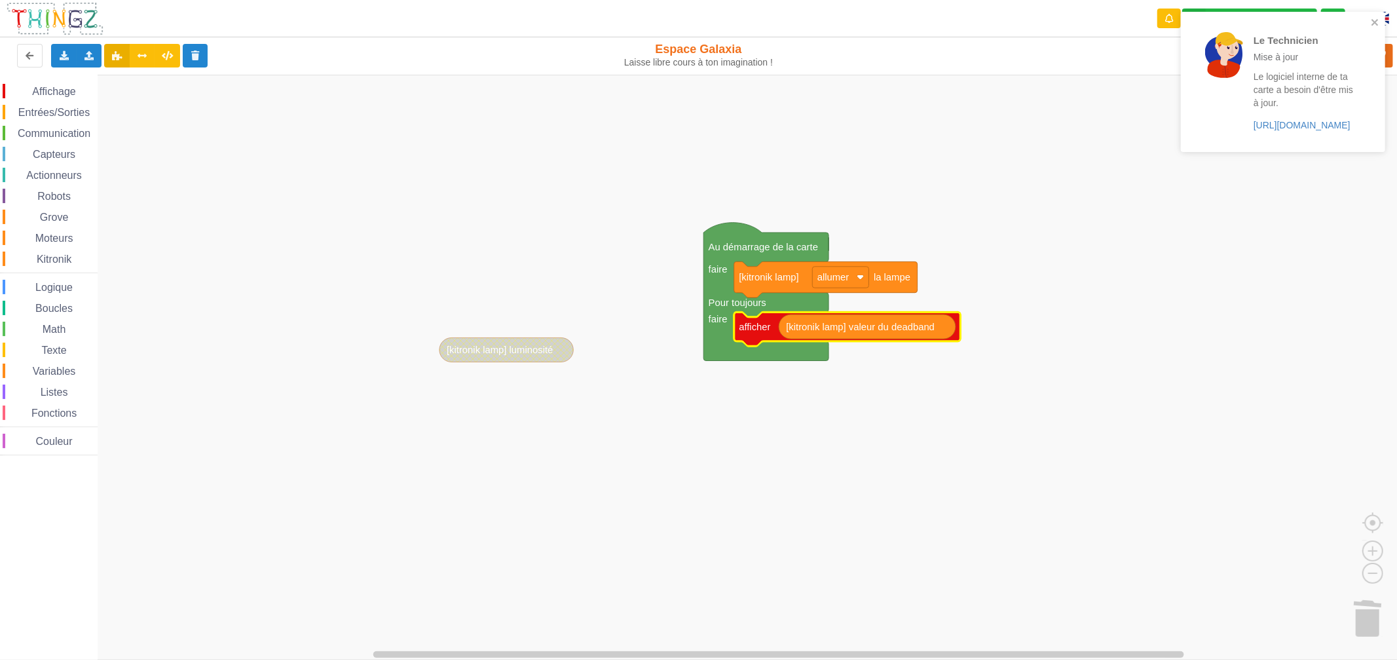
click at [1341, 56] on p "Mise à jour" at bounding box center [1305, 56] width 102 height 13
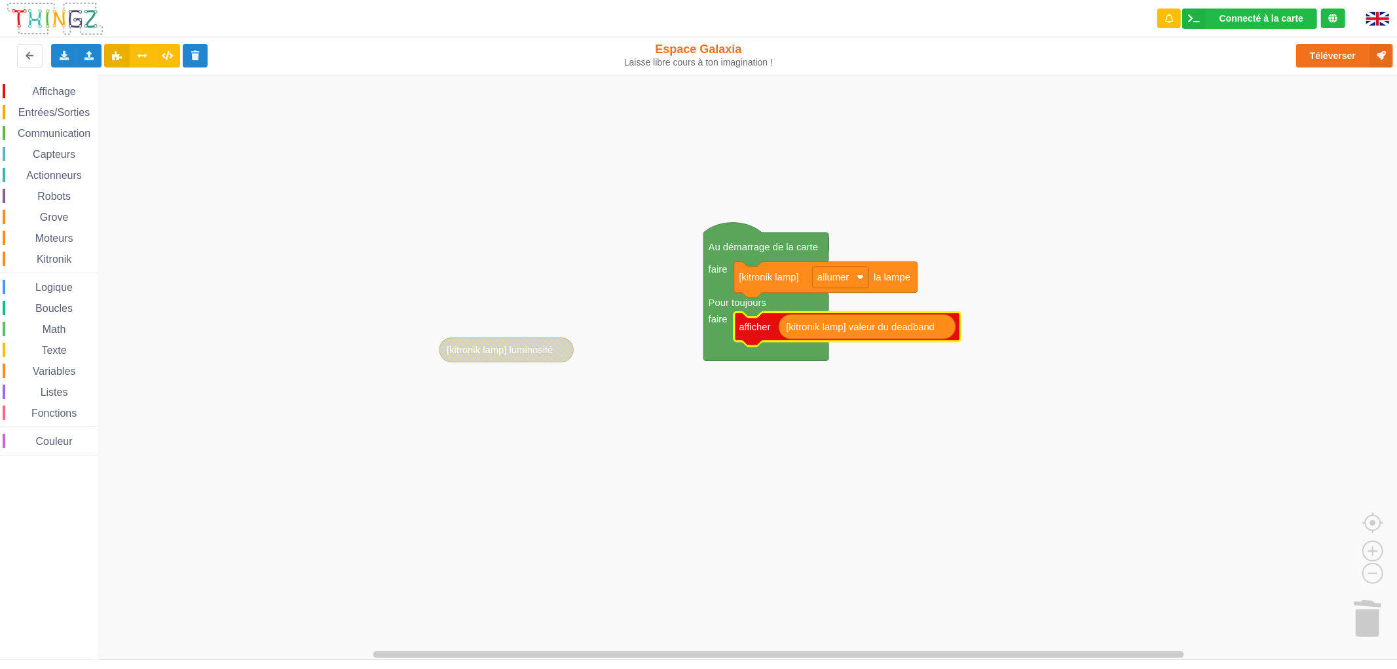
click at [1348, 56] on div "Le Technicien Mise à jour Le logiciel interne de ta carte a besoin d'être mis à…" at bounding box center [1283, 86] width 210 height 155
click at [1338, 54] on button "Téléverser" at bounding box center [1344, 56] width 97 height 24
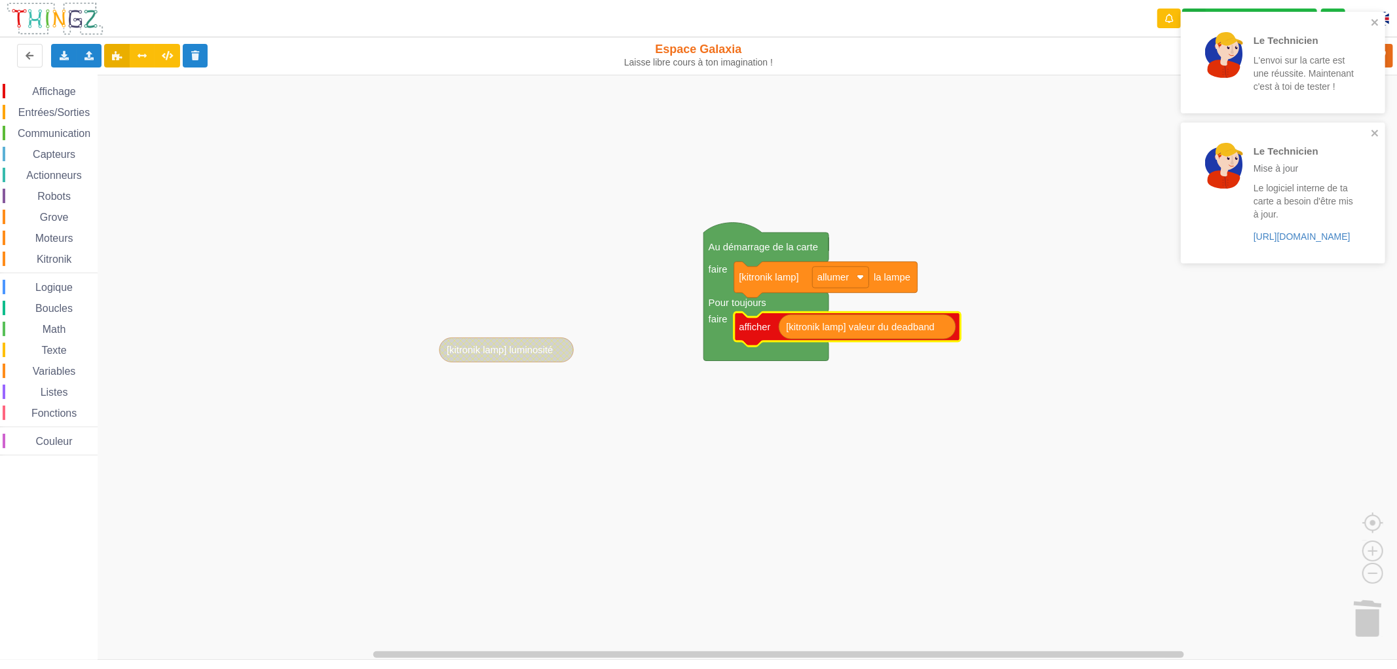
click at [906, 396] on rect "Espace de travail de Blocky" at bounding box center [703, 367] width 1406 height 585
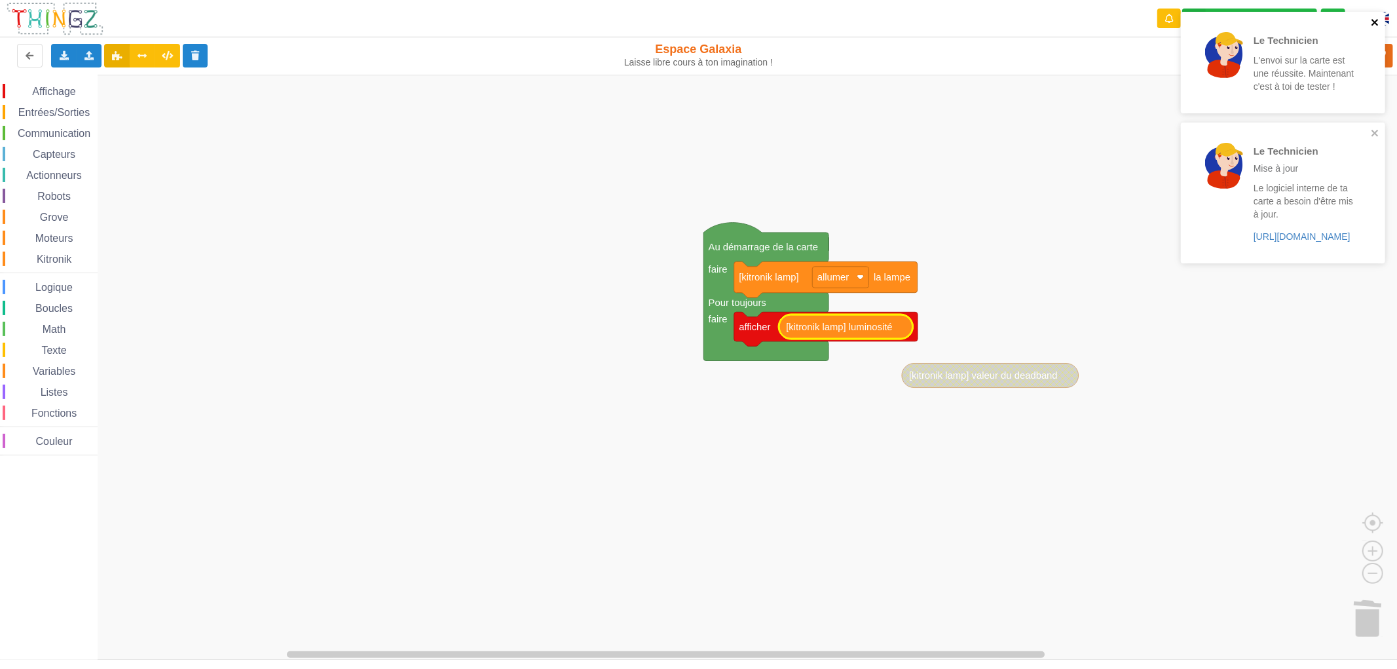
click at [1378, 21] on icon "close" at bounding box center [1375, 22] width 9 height 10
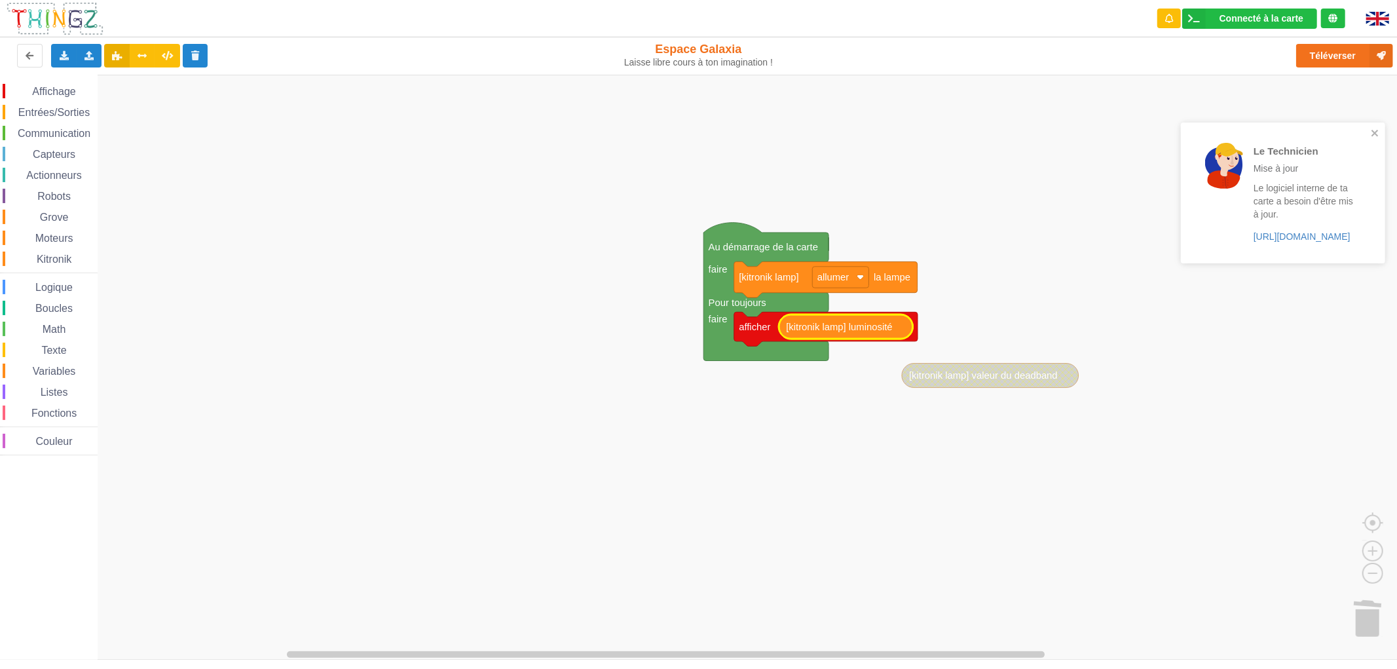
click at [1350, 53] on div "Le Technicien L'envoi sur la carte est une réussite. Maintenant c'est à toi de …" at bounding box center [1283, 142] width 210 height 266
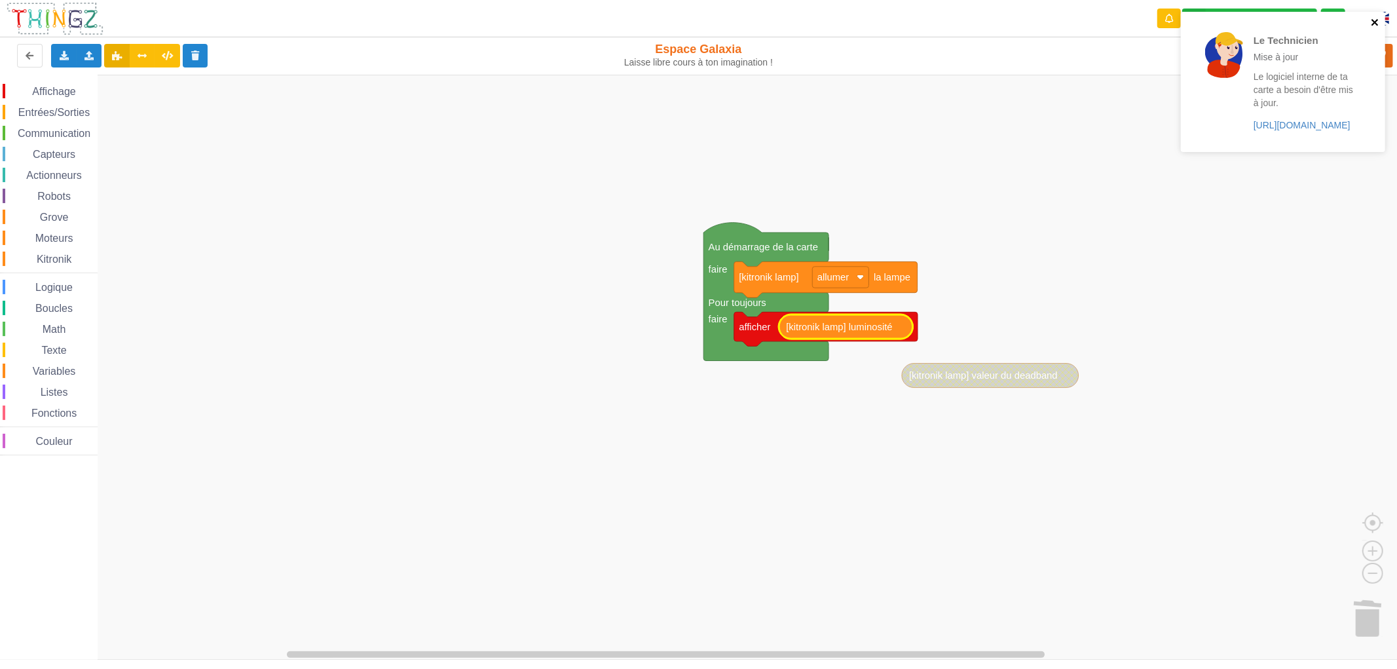
click at [1373, 23] on icon "close" at bounding box center [1374, 22] width 7 height 7
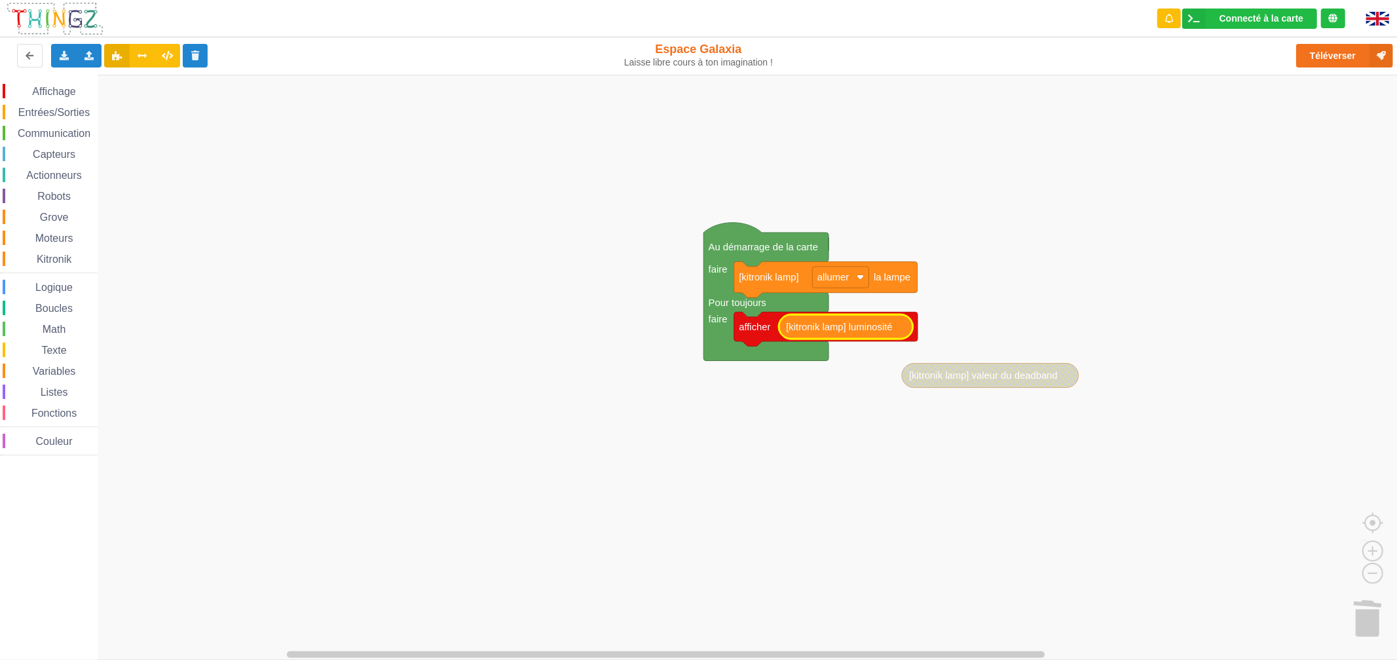
click at [1323, 93] on rect "Espace de travail de Blocky" at bounding box center [703, 367] width 1406 height 585
click at [1333, 54] on button "Téléverser" at bounding box center [1344, 56] width 97 height 24
click at [1371, 14] on img at bounding box center [1377, 19] width 23 height 14
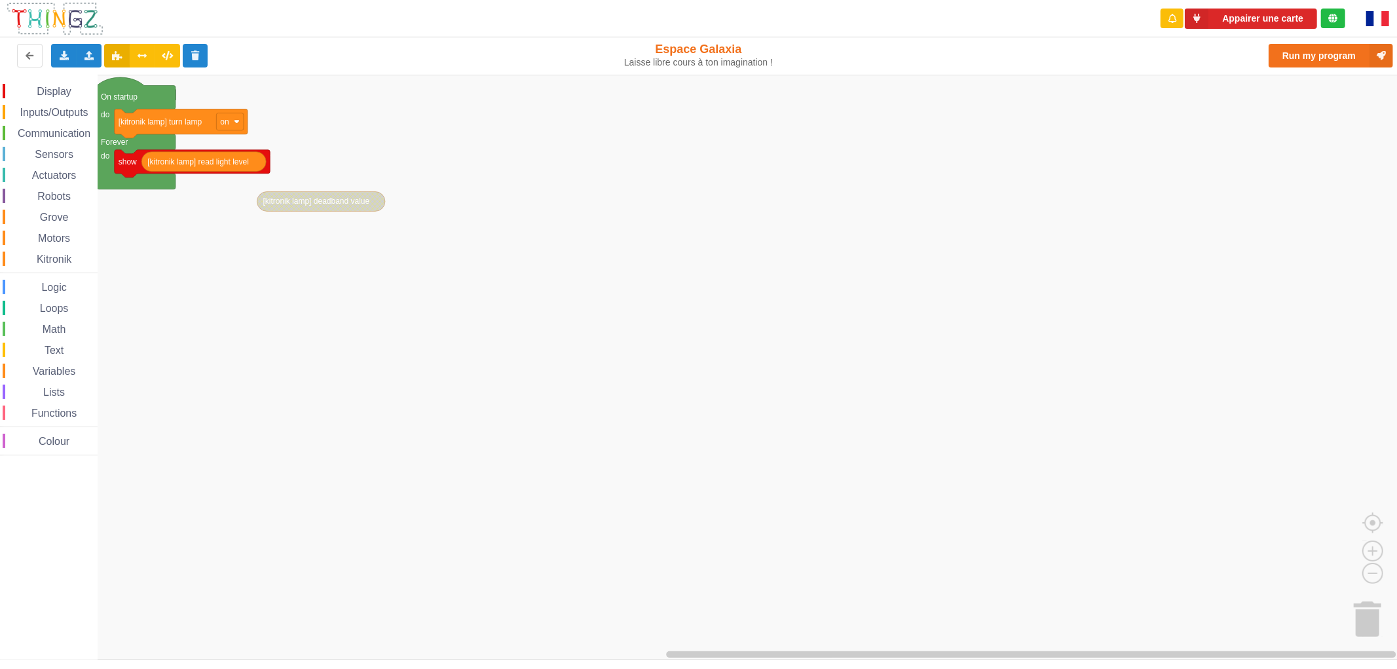
click at [1389, 21] on img at bounding box center [1377, 18] width 23 height 15
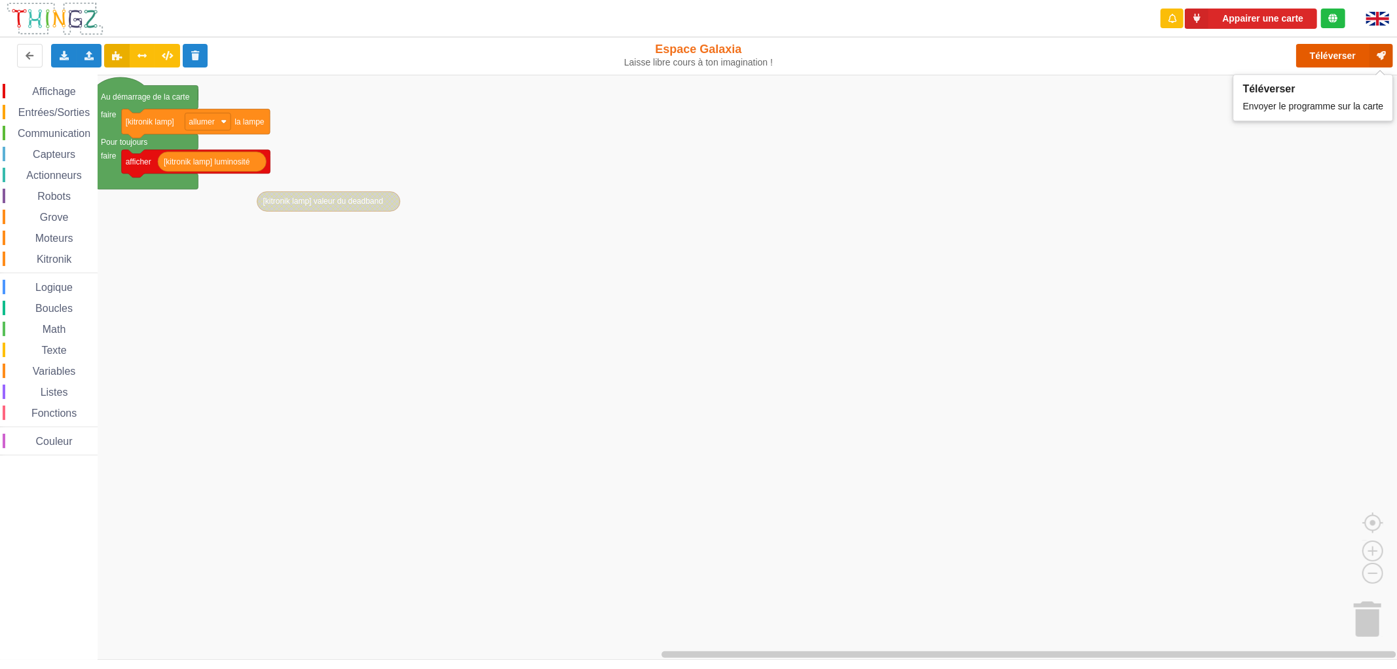
click at [1319, 52] on button "Téléverser" at bounding box center [1344, 56] width 97 height 24
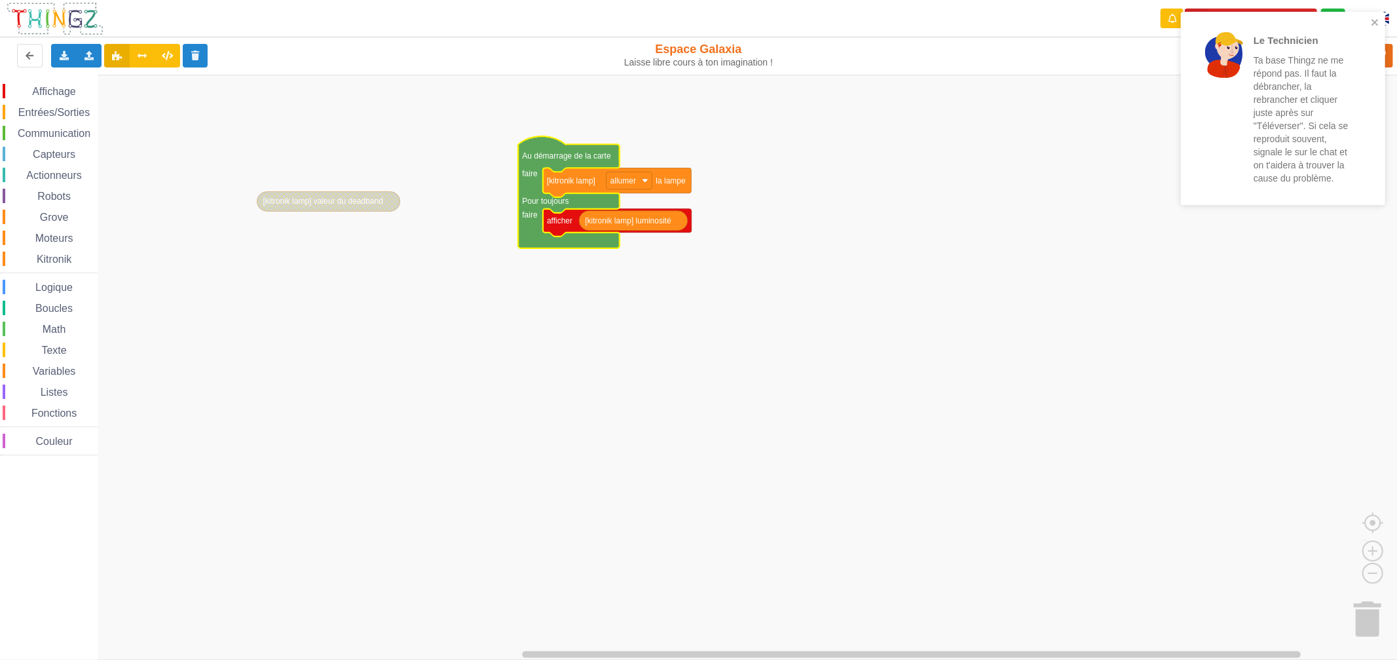
click at [1370, 23] on div "Le Technicien Ta base Thingz ne me répond pas. Il faut la débrancher, la rebran…" at bounding box center [1278, 108] width 185 height 183
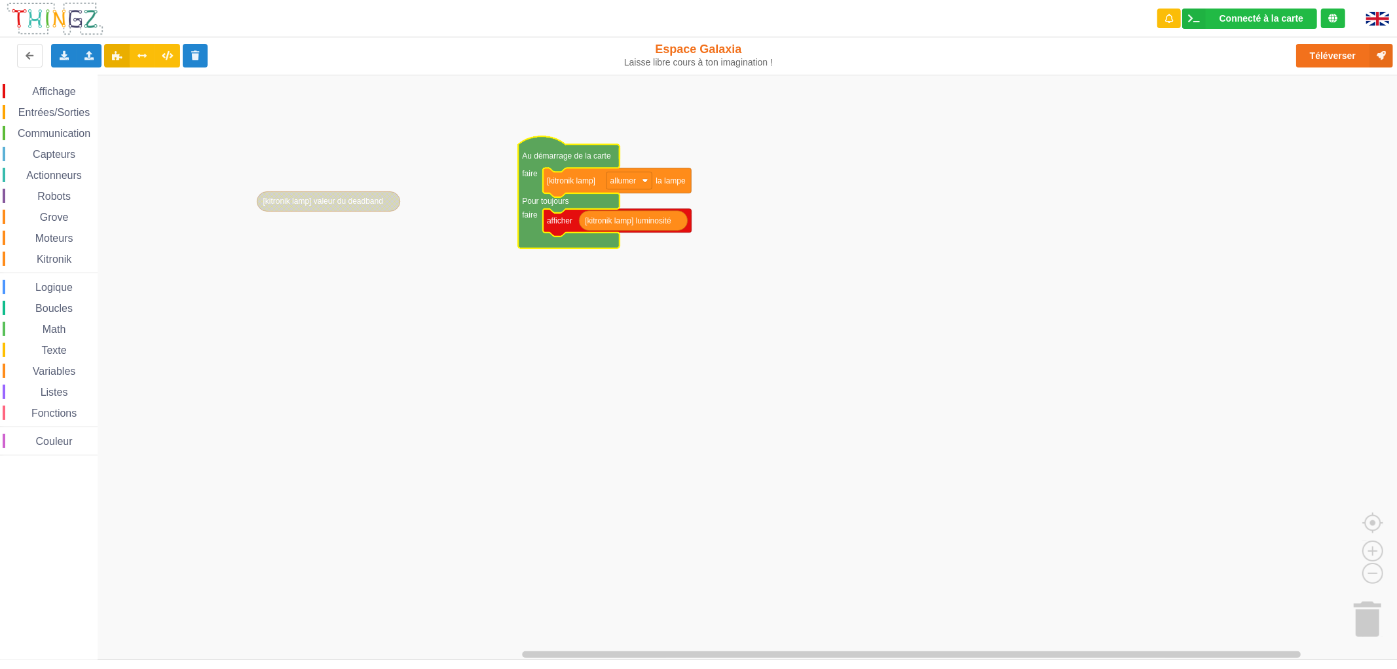
click at [1352, 56] on div "Le Technicien Ta base Thingz ne me répond pas. Il faut la débrancher, la rebran…" at bounding box center [1283, 113] width 210 height 208
click at [1341, 62] on button "Téléverser" at bounding box center [1344, 56] width 97 height 24
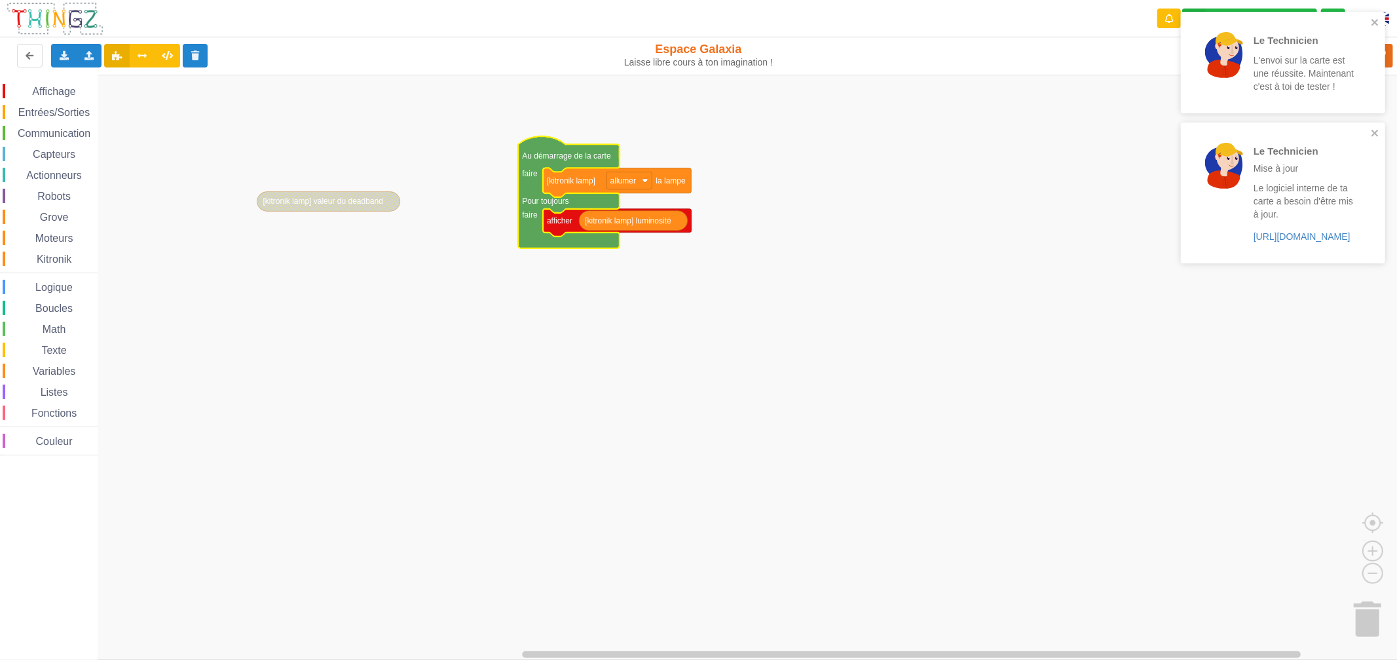
click at [61, 174] on span "Actionneurs" at bounding box center [54, 175] width 60 height 11
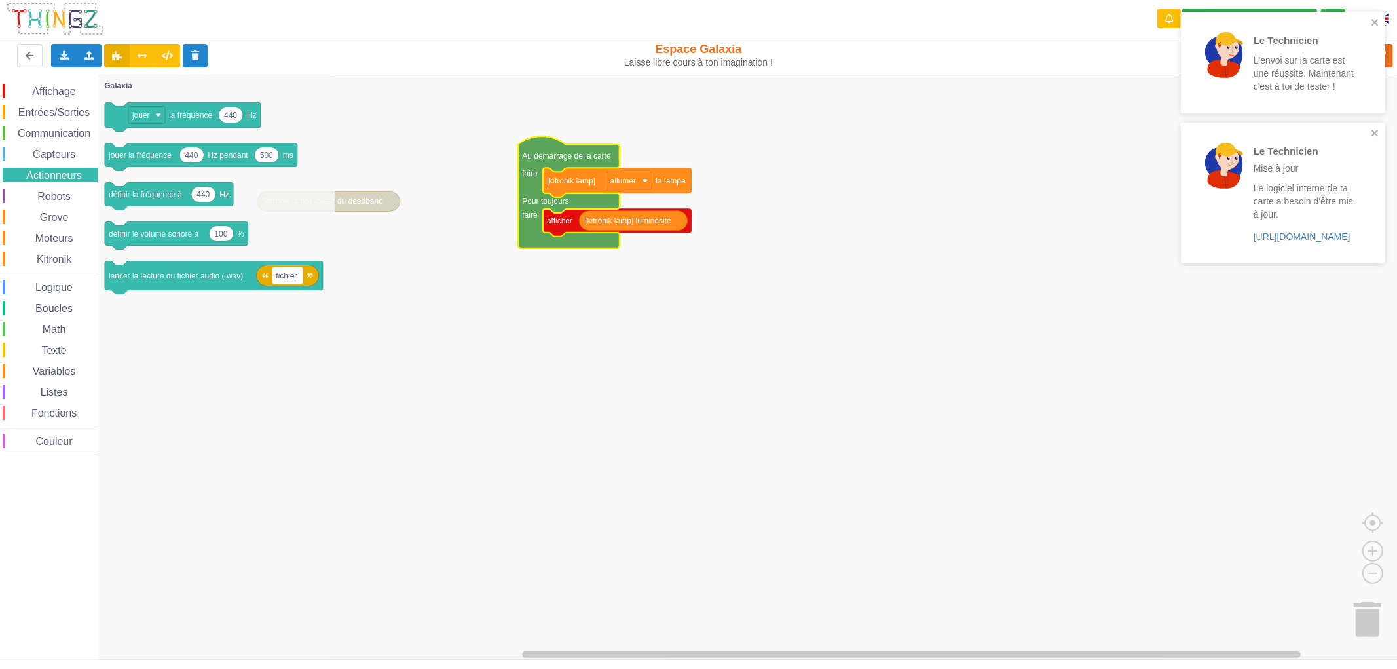
click at [67, 149] on span "Capteurs" at bounding box center [54, 154] width 47 height 11
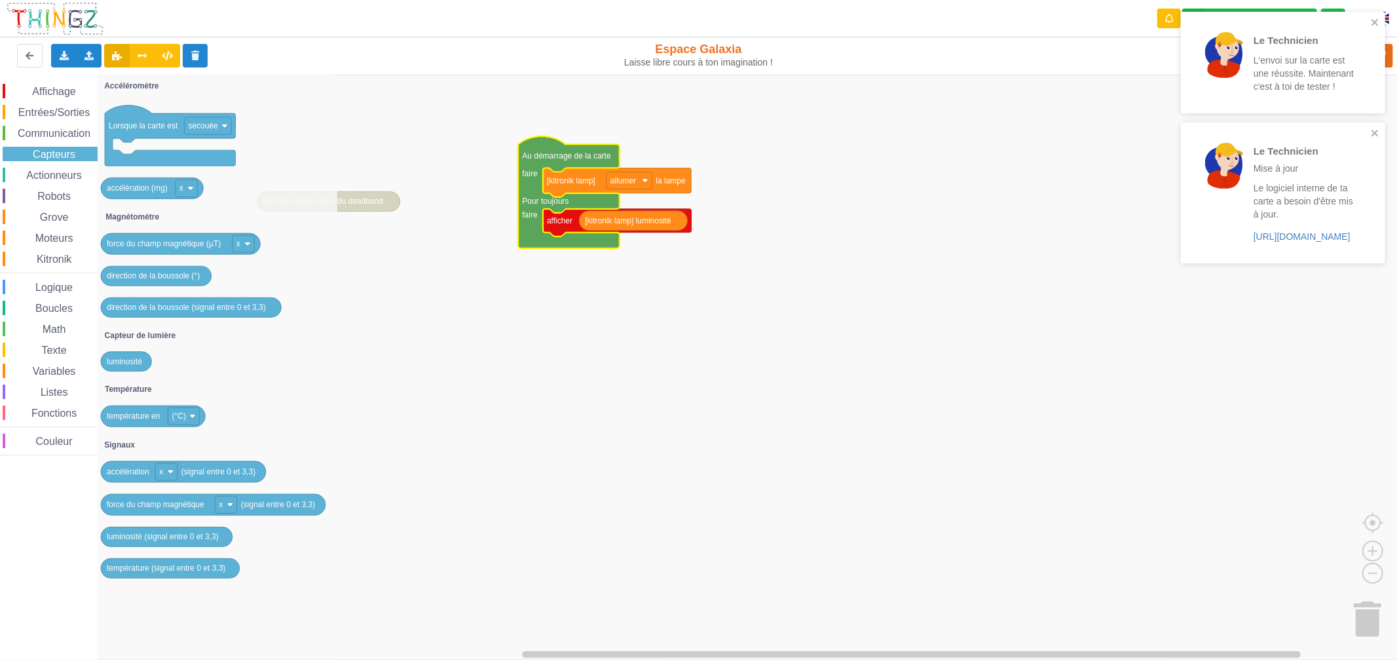
click at [61, 305] on span "Boucles" at bounding box center [53, 308] width 41 height 11
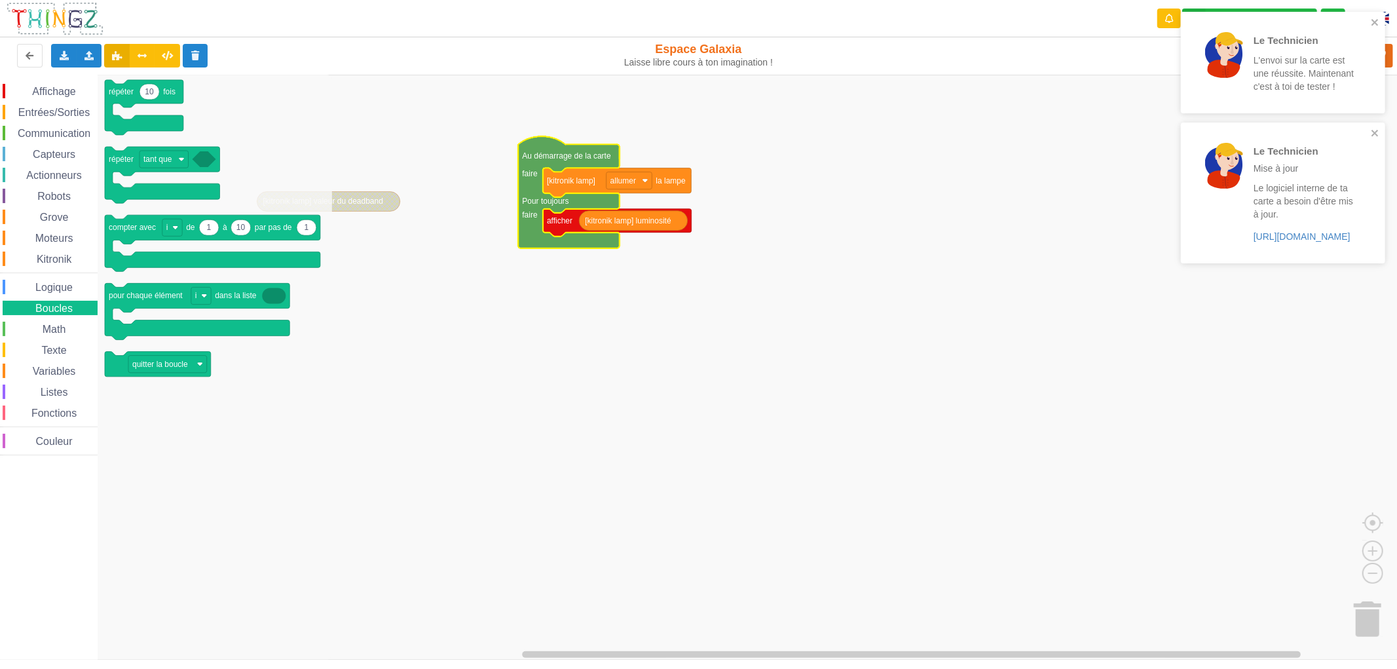
click at [79, 322] on div "Math" at bounding box center [50, 329] width 95 height 14
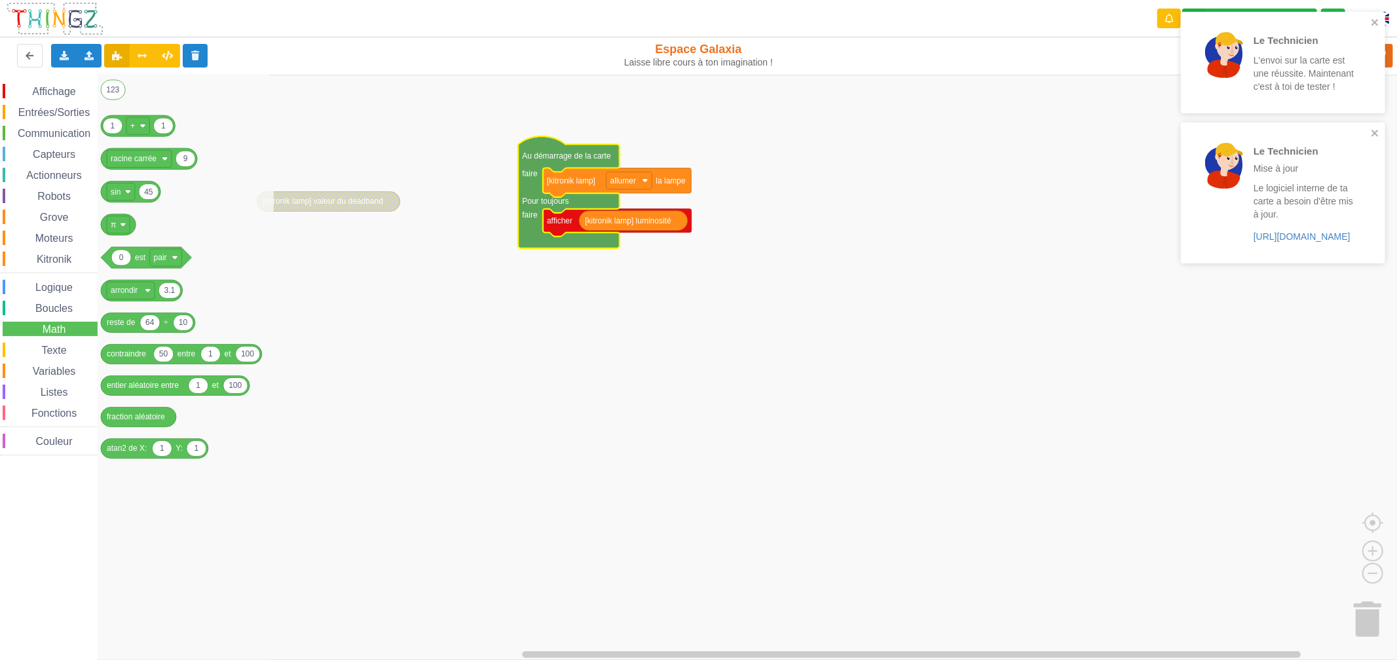
click at [48, 282] on span "Logique" at bounding box center [53, 287] width 41 height 11
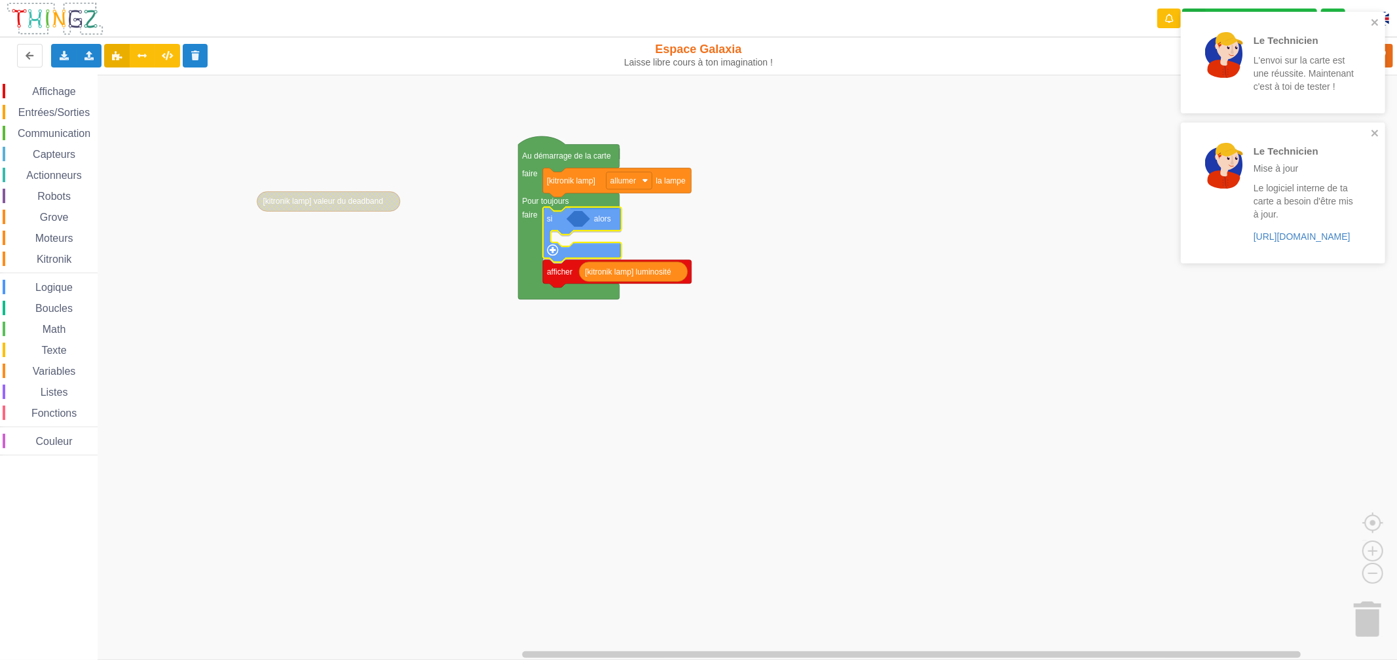
click at [551, 221] on div "Affichage Entrées/Sorties Communication Capteurs Actionneurs Robots Grove Moteu…" at bounding box center [703, 367] width 1406 height 585
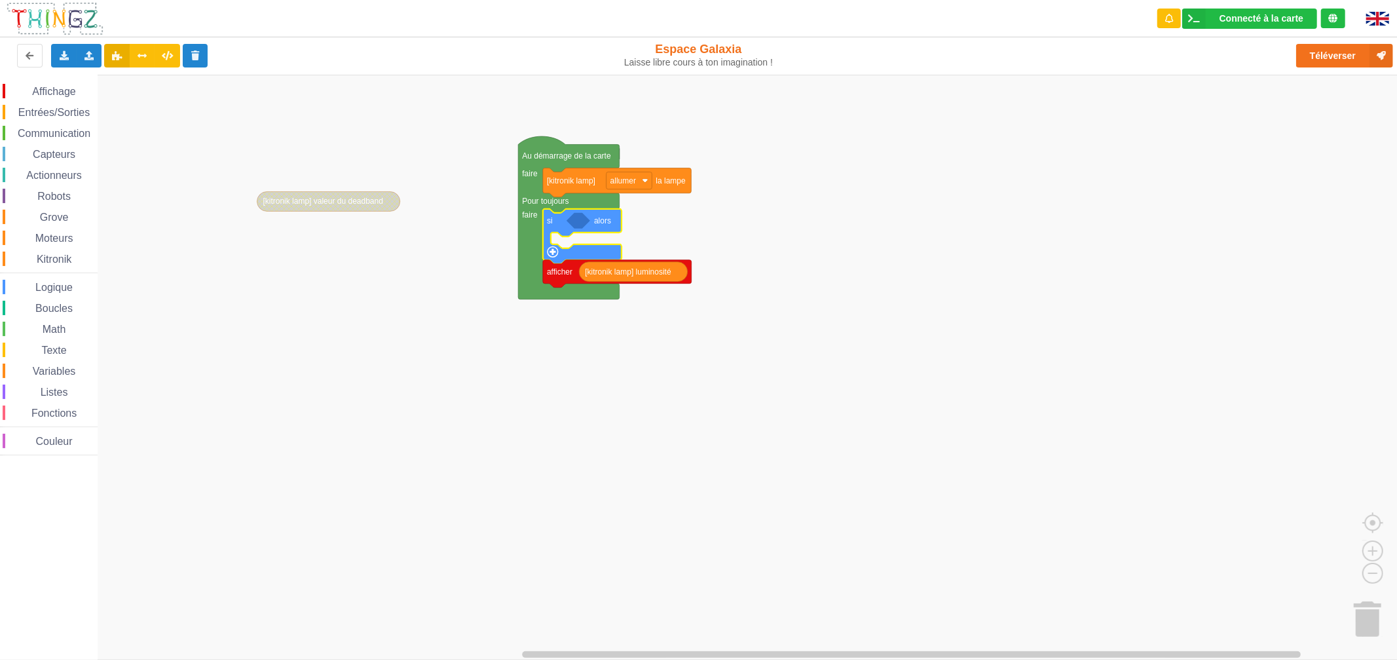
click at [71, 113] on span "Entrées/Sorties" at bounding box center [53, 112] width 75 height 11
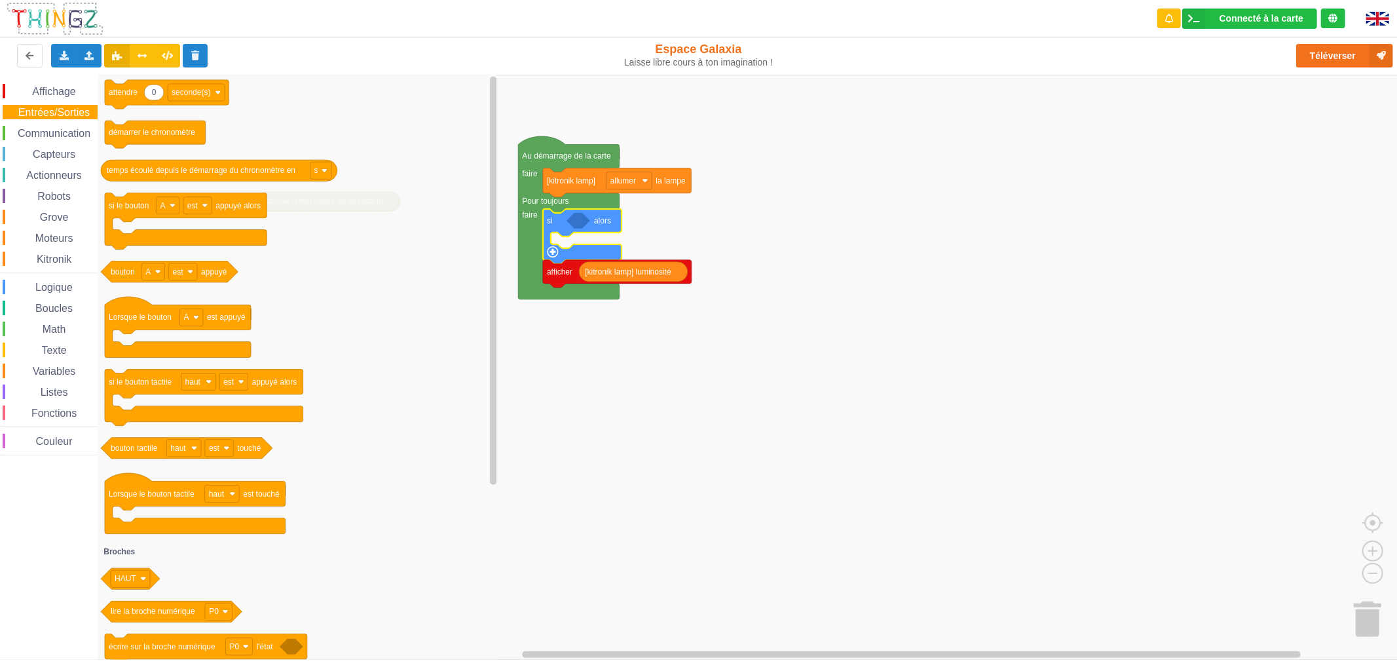
click at [69, 134] on span "Communication" at bounding box center [54, 133] width 77 height 11
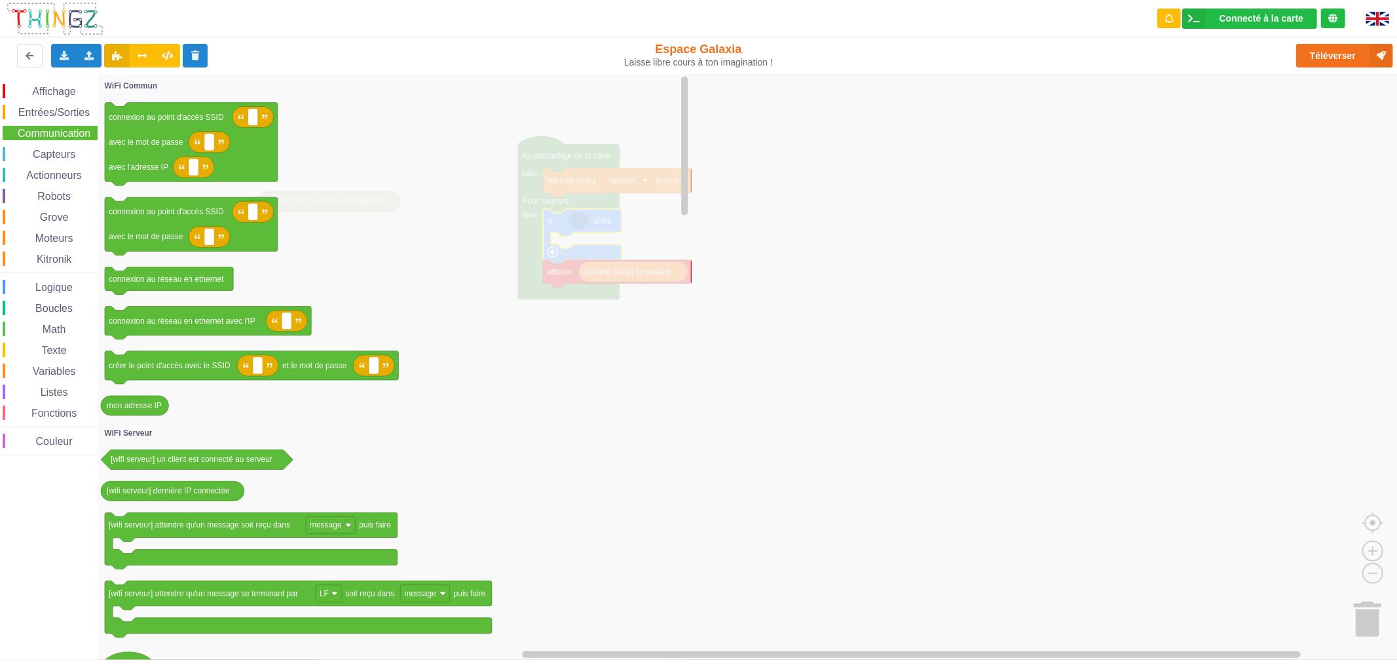
click at [66, 90] on span "Affichage" at bounding box center [53, 91] width 47 height 11
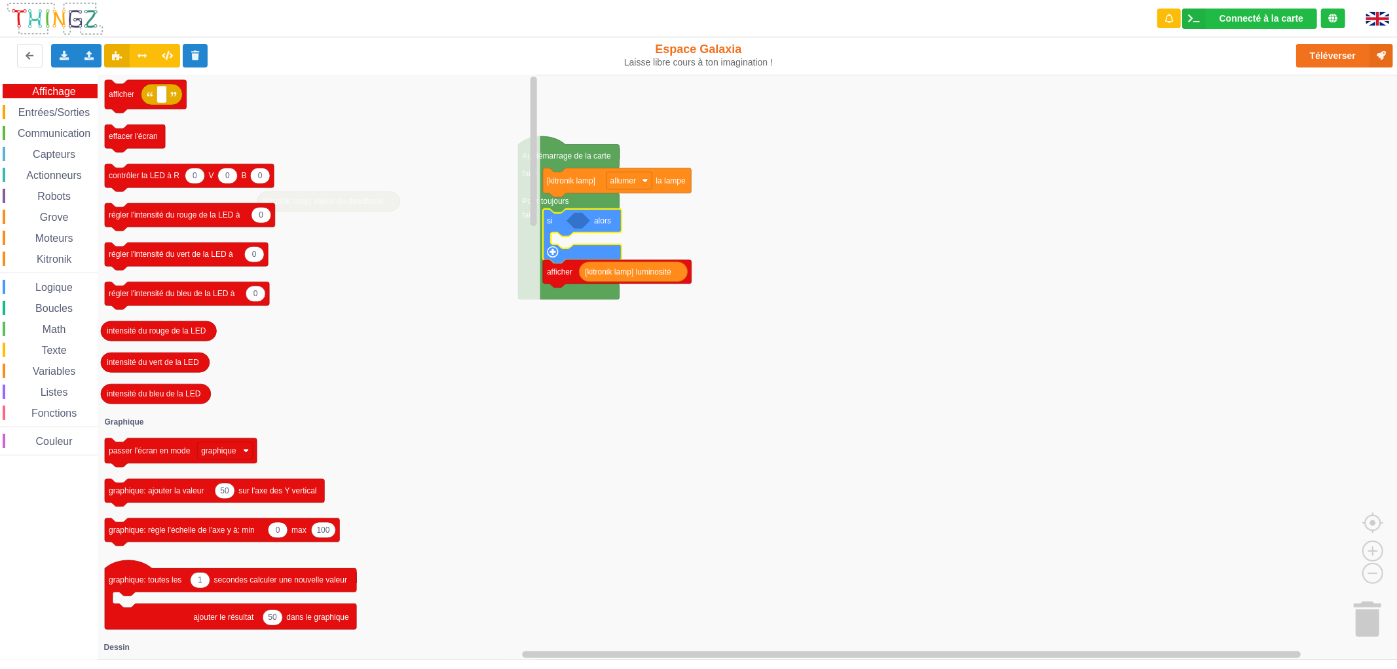
click at [65, 331] on span "Math" at bounding box center [55, 329] width 28 height 11
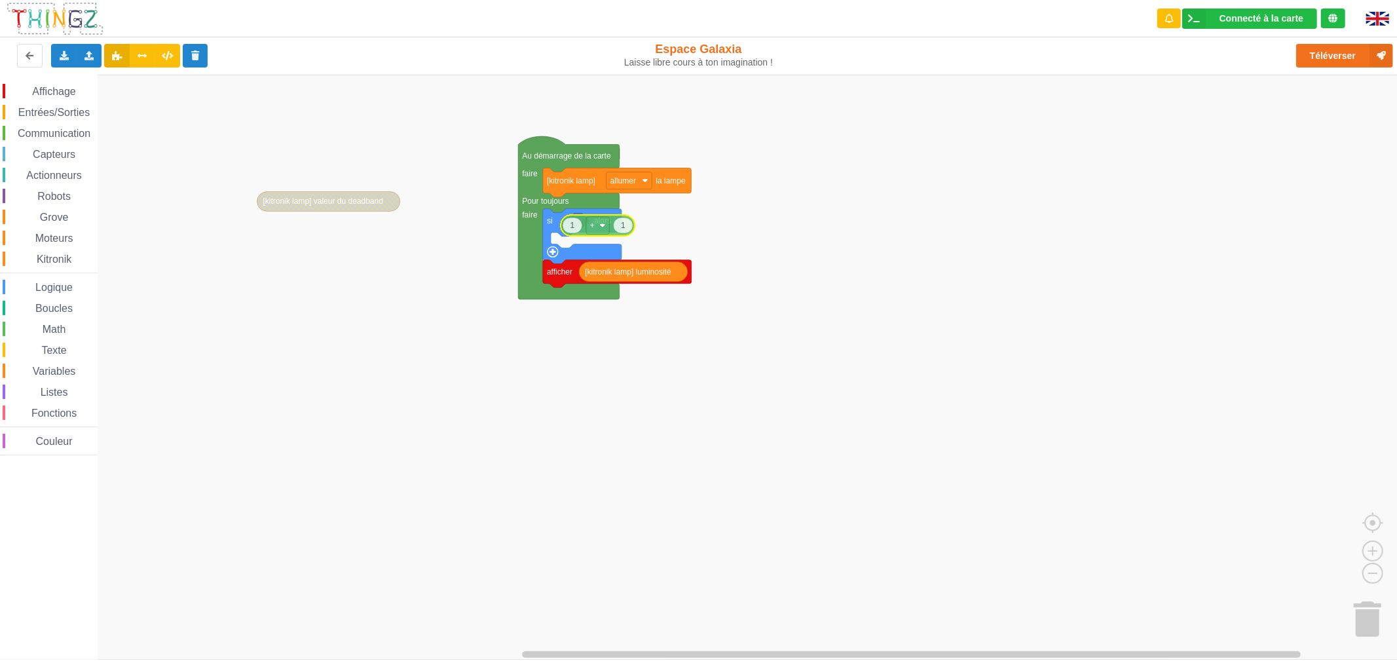
click at [519, 401] on div "Affichage Entrées/Sorties Communication Capteurs Actionneurs Robots Grove Moteu…" at bounding box center [703, 367] width 1406 height 585
click at [59, 330] on span "Math" at bounding box center [55, 329] width 28 height 11
click at [62, 110] on span "Entrées/Sorties" at bounding box center [53, 112] width 75 height 11
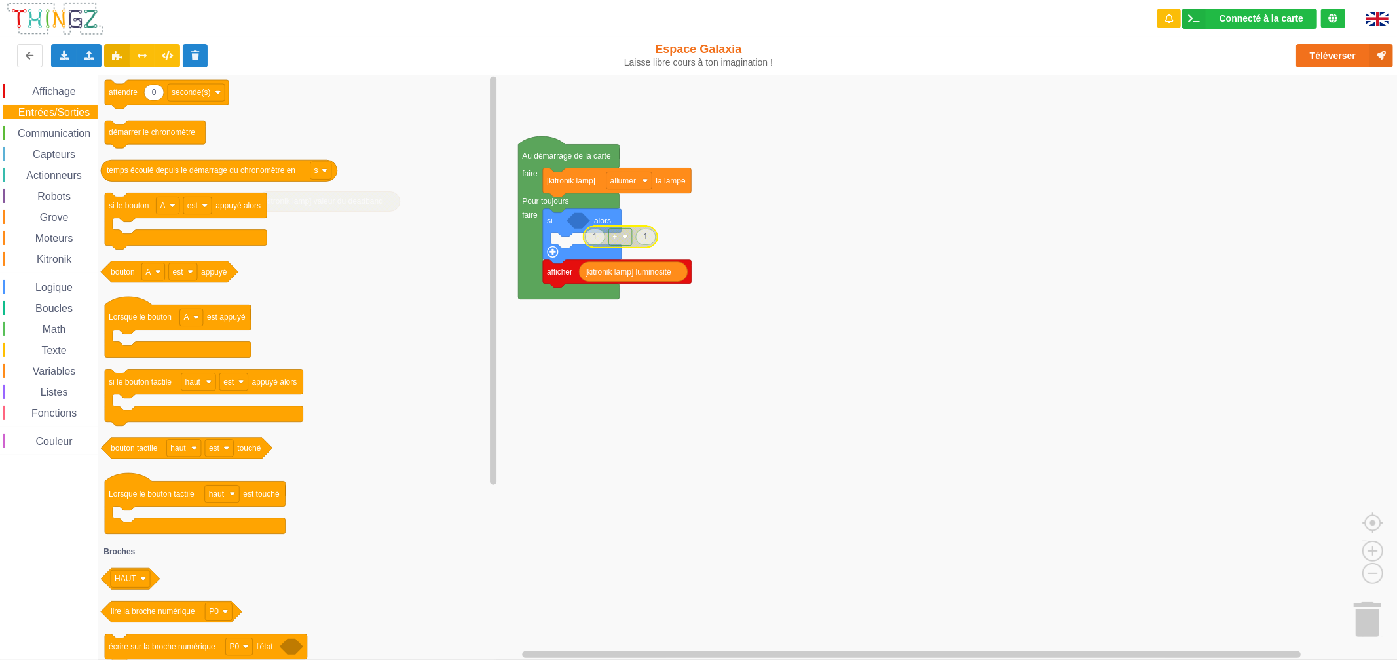
click at [67, 90] on span "Affichage" at bounding box center [53, 91] width 47 height 11
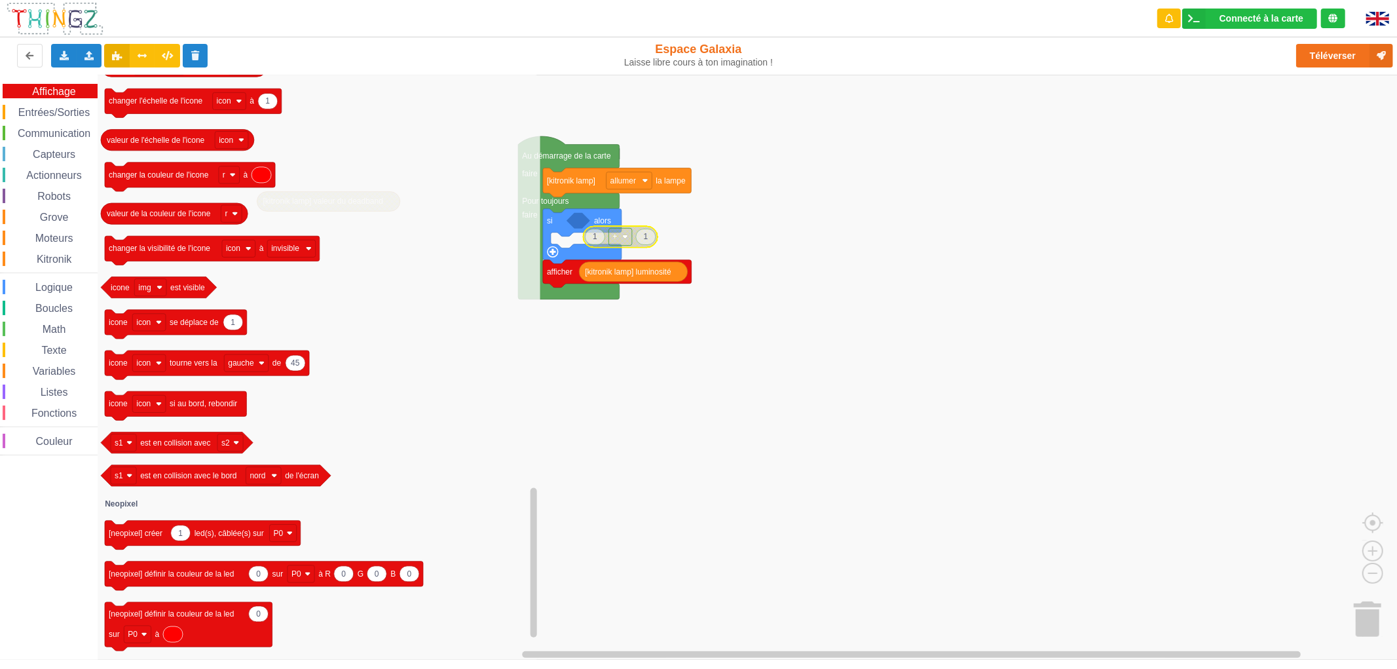
click at [35, 153] on span "Capteurs" at bounding box center [54, 154] width 47 height 11
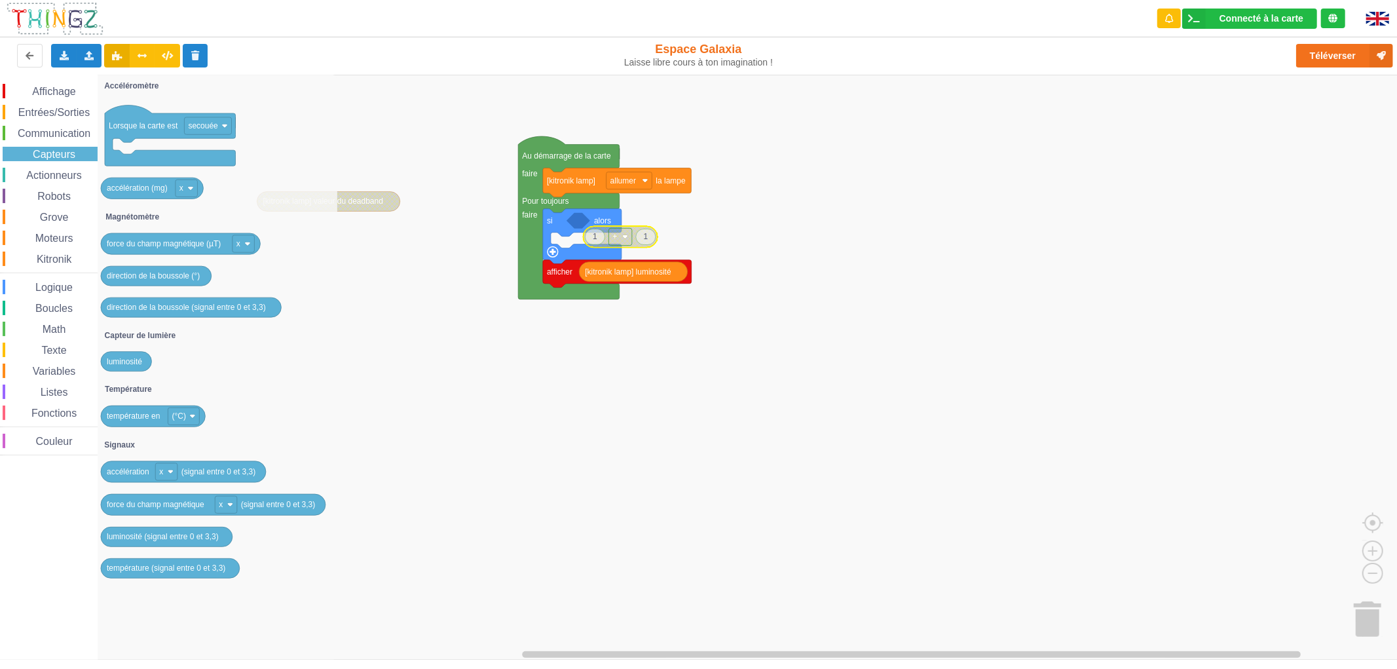
click at [59, 138] on span "Communication" at bounding box center [54, 133] width 77 height 11
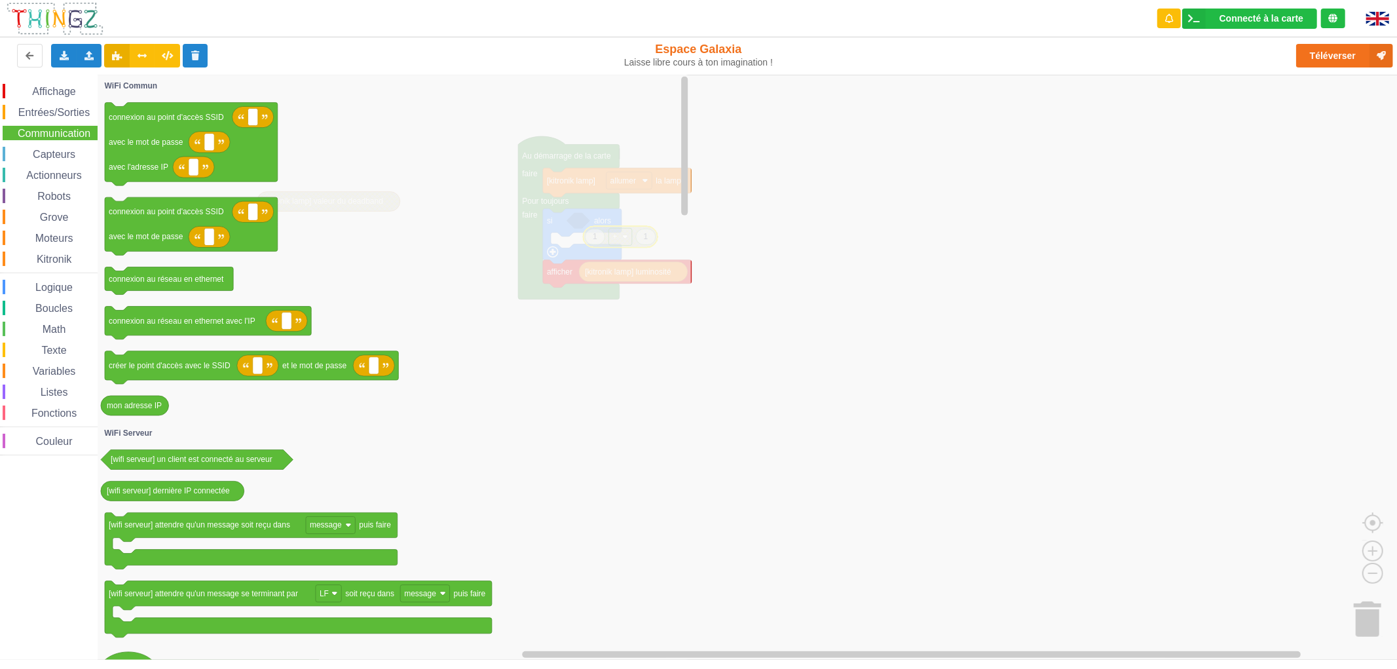
click at [58, 224] on div "Affichage Entrées/Sorties Communication Capteurs Actionneurs Robots Grove Moteu…" at bounding box center [49, 269] width 98 height 371
click at [65, 212] on span "Grove" at bounding box center [54, 217] width 33 height 11
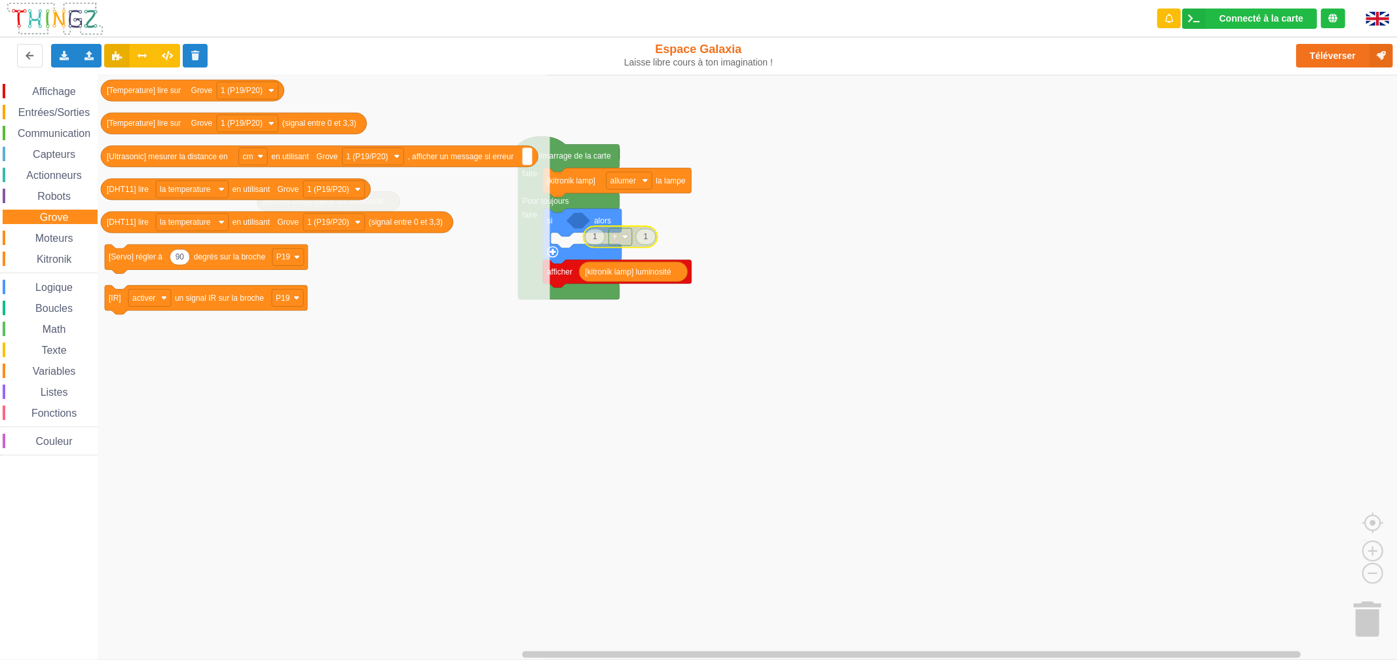
click at [55, 262] on span "Kitronik" at bounding box center [54, 258] width 39 height 11
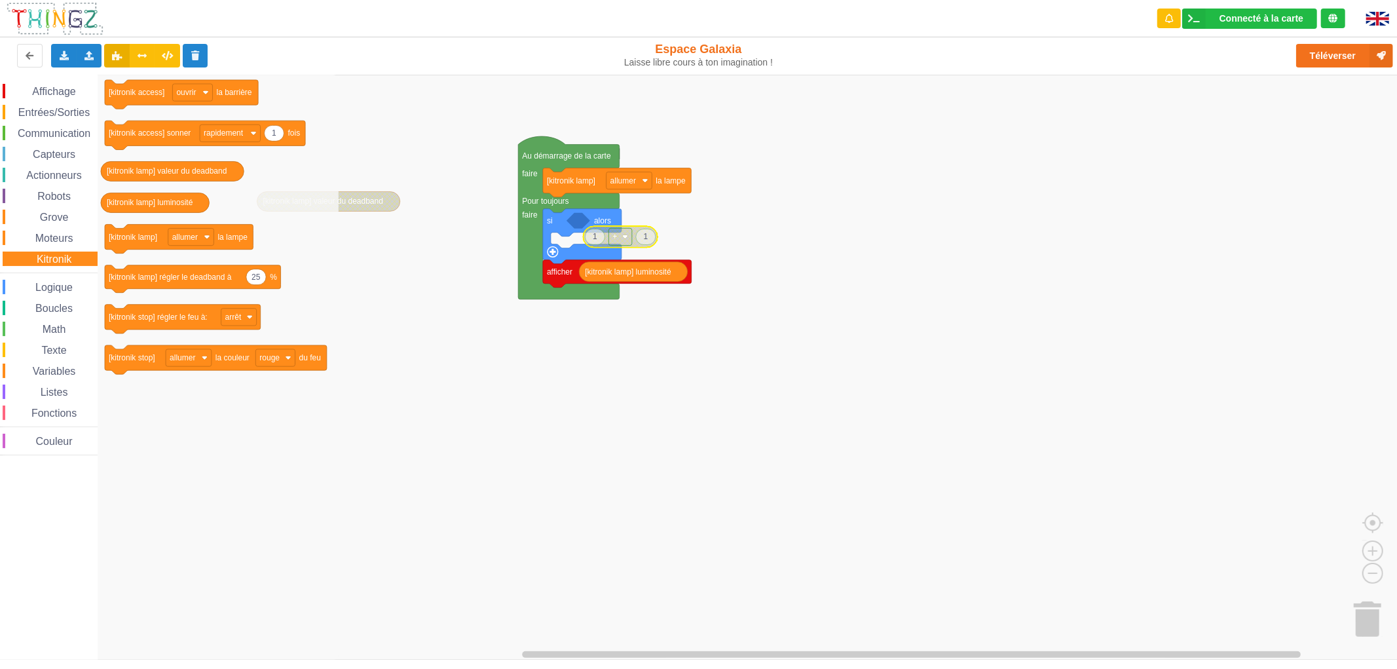
click at [81, 284] on div "Logique" at bounding box center [50, 287] width 95 height 14
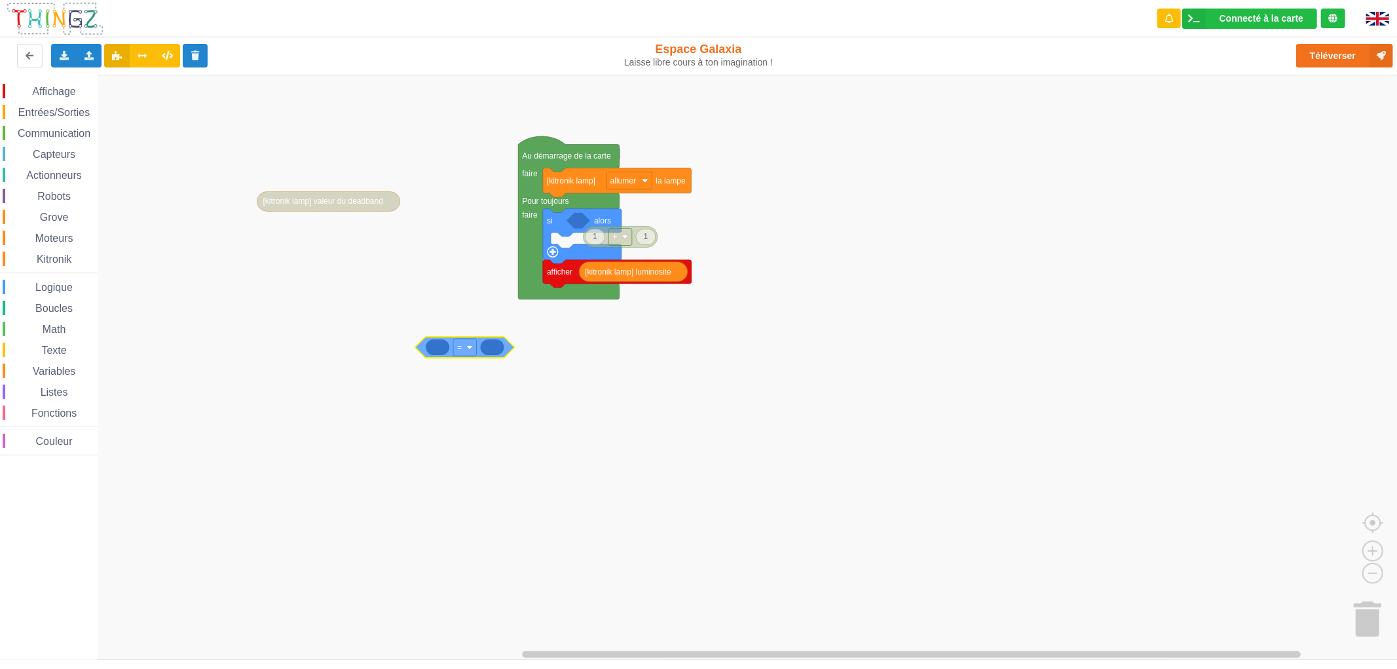
click at [458, 345] on div "Affichage Entrées/Sorties Communication Capteurs Actionneurs Robots Grove Moteu…" at bounding box center [703, 367] width 1406 height 585
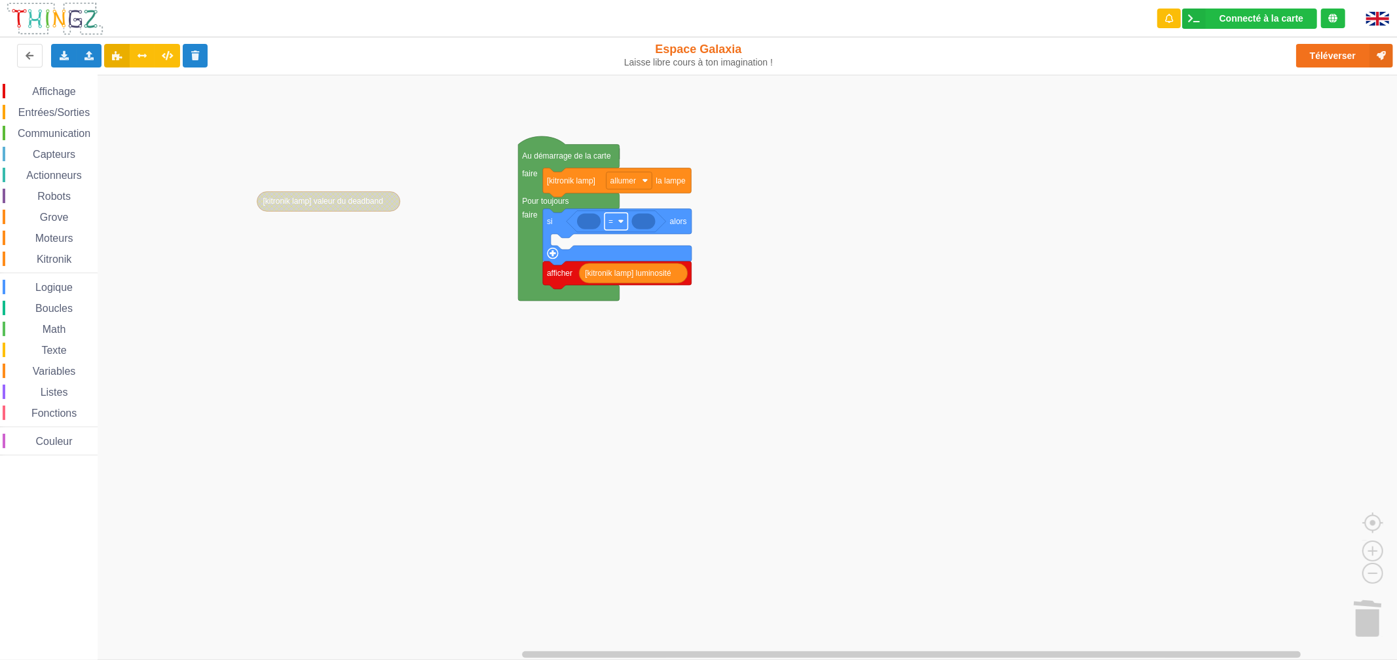
click at [624, 225] on rect "Espace de travail de Blocky" at bounding box center [616, 221] width 23 height 17
click at [609, 337] on div "‏≥" at bounding box center [620, 340] width 31 height 10
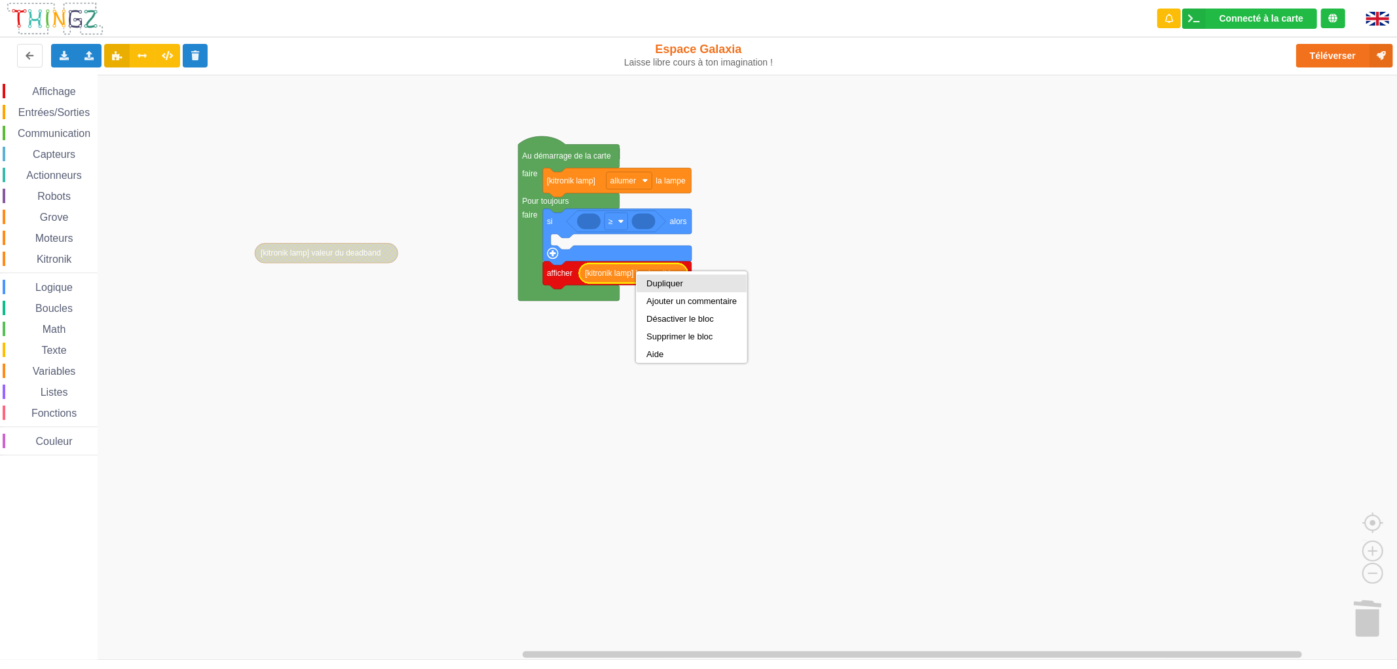
click at [653, 279] on div "Dupliquer" at bounding box center [691, 283] width 90 height 10
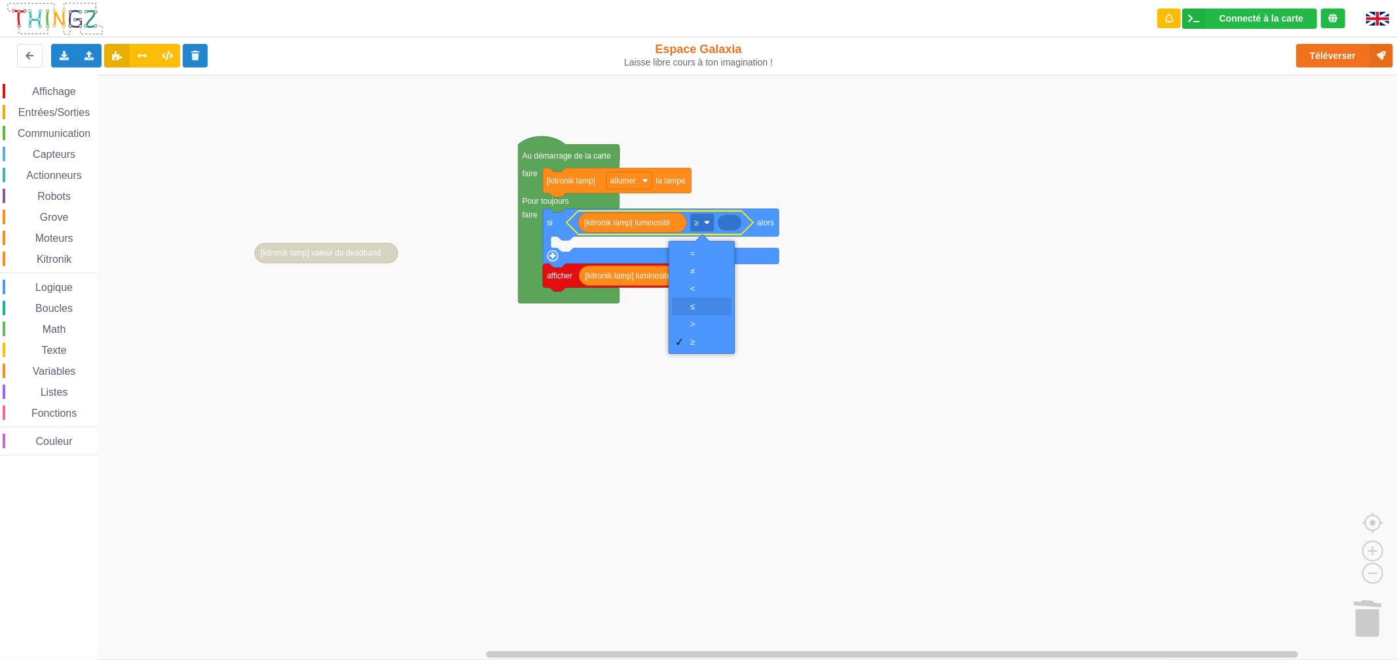
click at [705, 303] on div "‏≤" at bounding box center [705, 306] width 31 height 10
click at [707, 344] on rect "Espace de travail de Blocky" at bounding box center [703, 367] width 1406 height 585
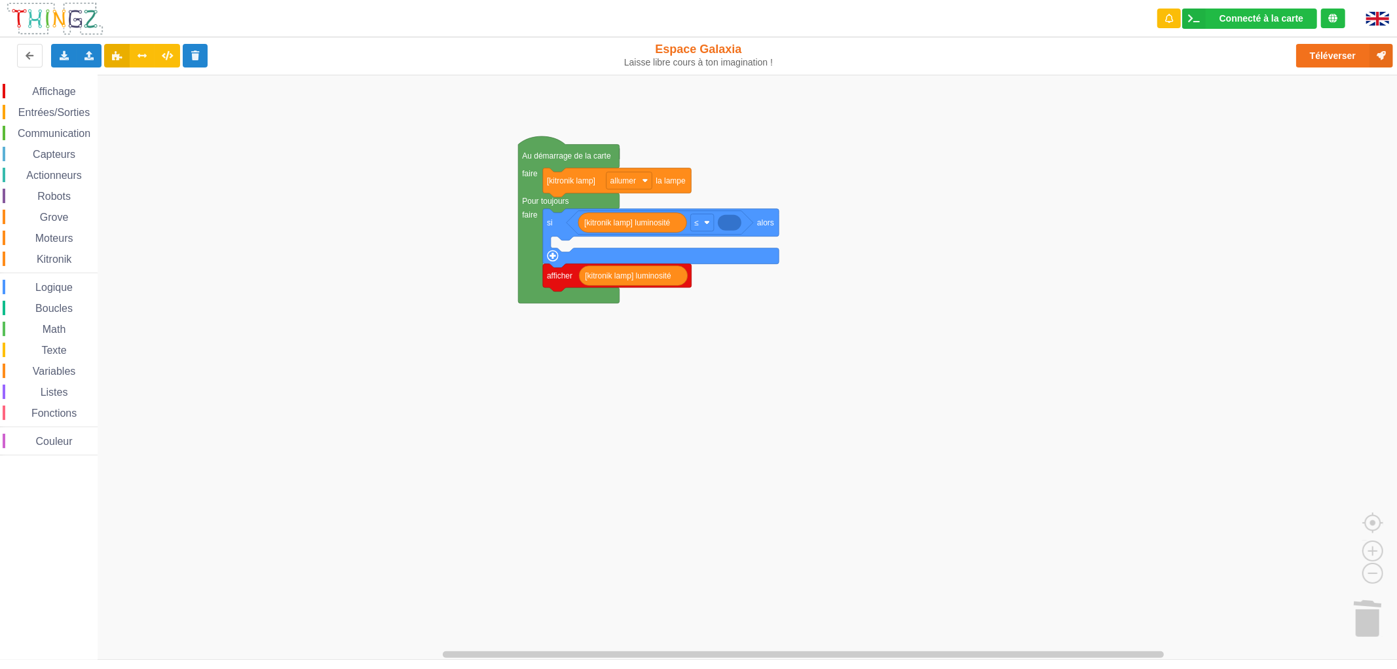
click at [54, 352] on span "Texte" at bounding box center [53, 350] width 29 height 11
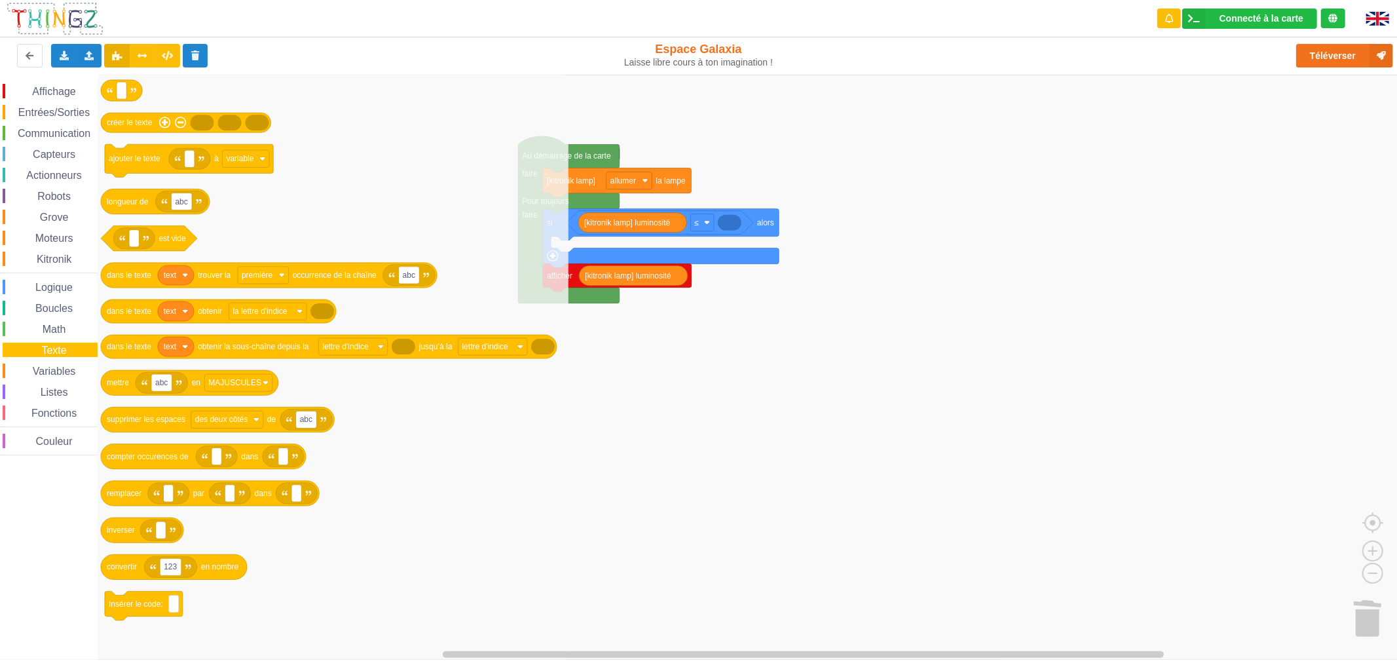
click at [60, 310] on span "Boucles" at bounding box center [53, 308] width 41 height 11
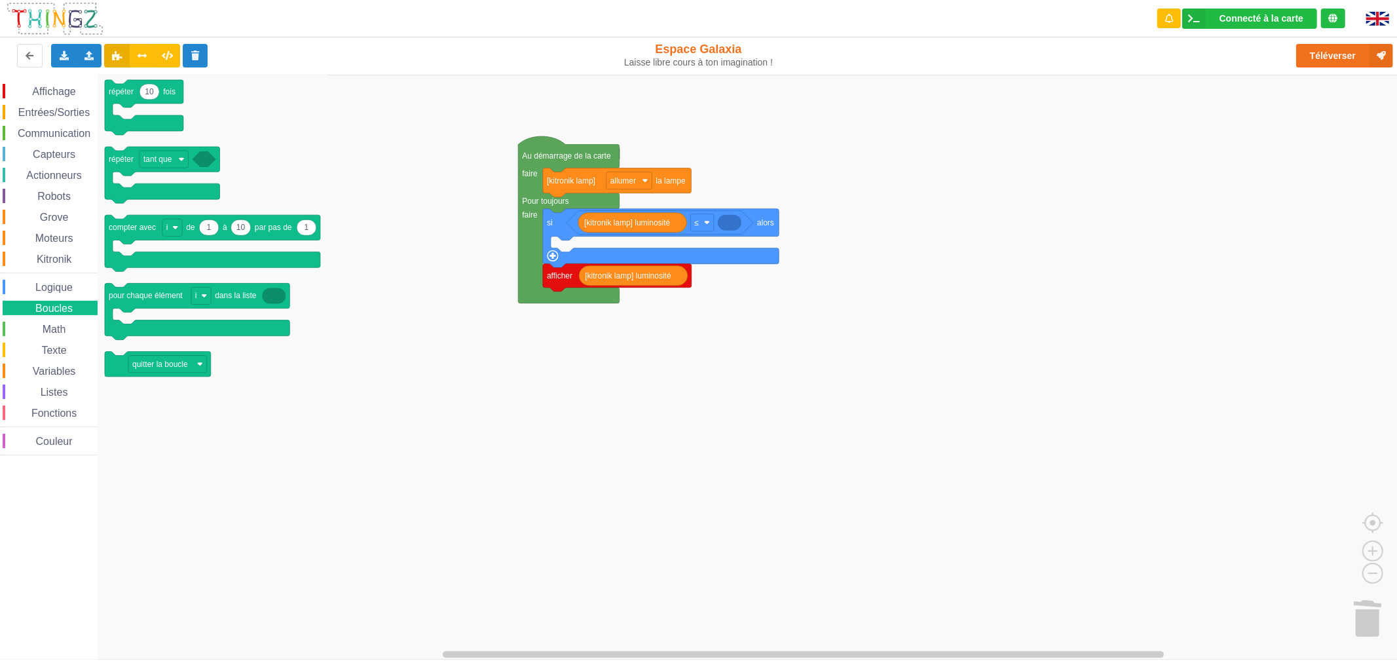
click at [58, 324] on span "Math" at bounding box center [55, 329] width 28 height 11
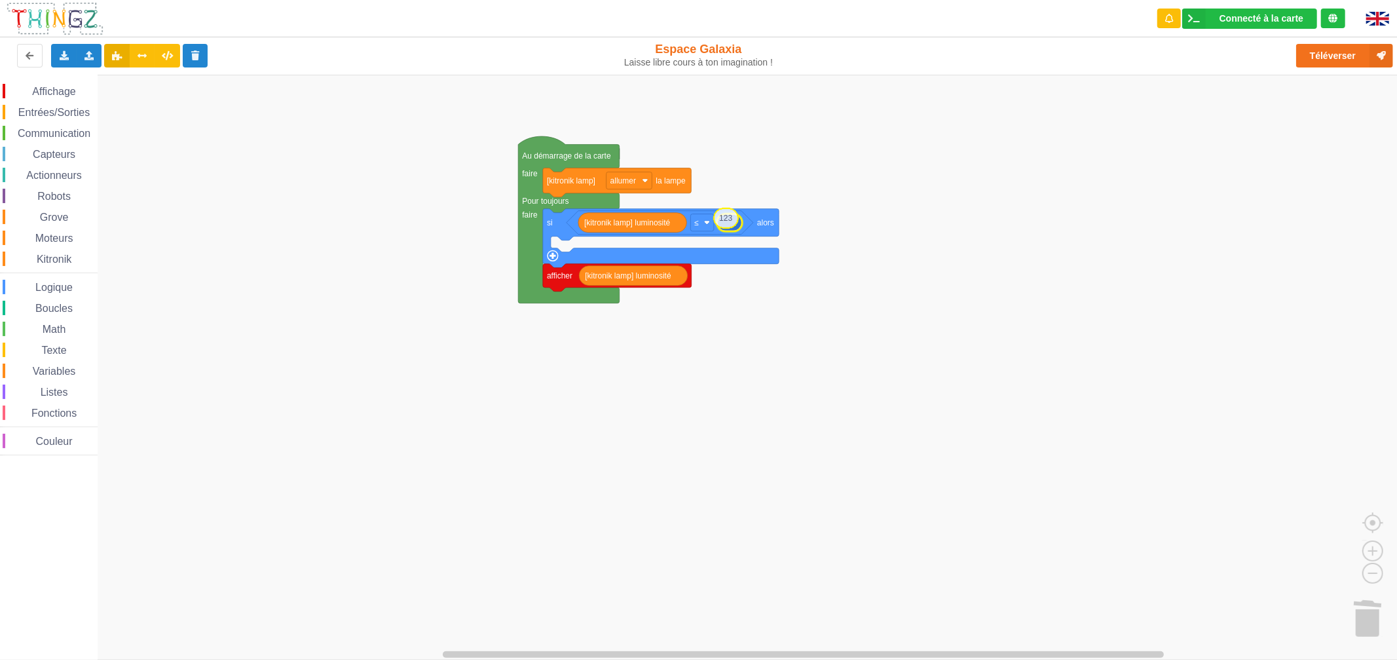
click at [732, 216] on div "Affichage Entrées/Sorties Communication Capteurs Actionneurs Robots Grove Moteu…" at bounding box center [703, 367] width 1406 height 585
click at [735, 219] on text "123" at bounding box center [729, 222] width 13 height 9
type input "25"
click at [789, 331] on rect "Espace de travail de Blocky" at bounding box center [703, 367] width 1406 height 585
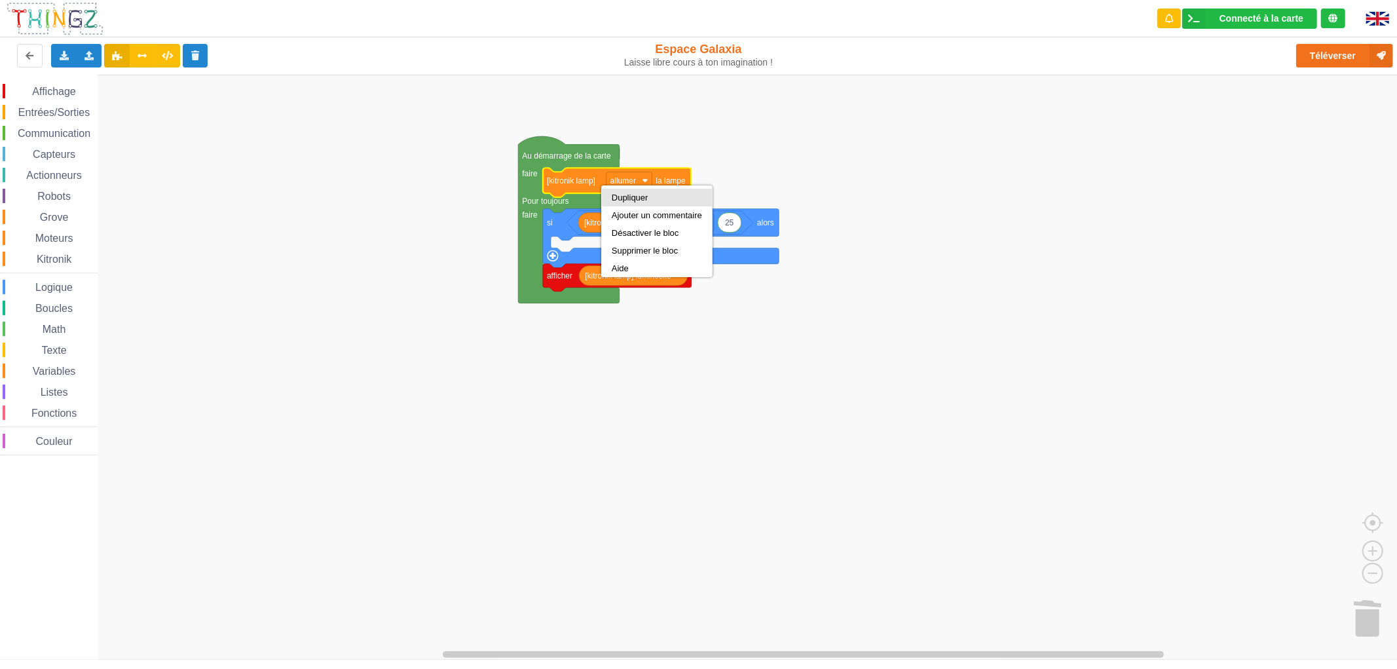
click at [621, 198] on div "Dupliquer" at bounding box center [657, 198] width 90 height 10
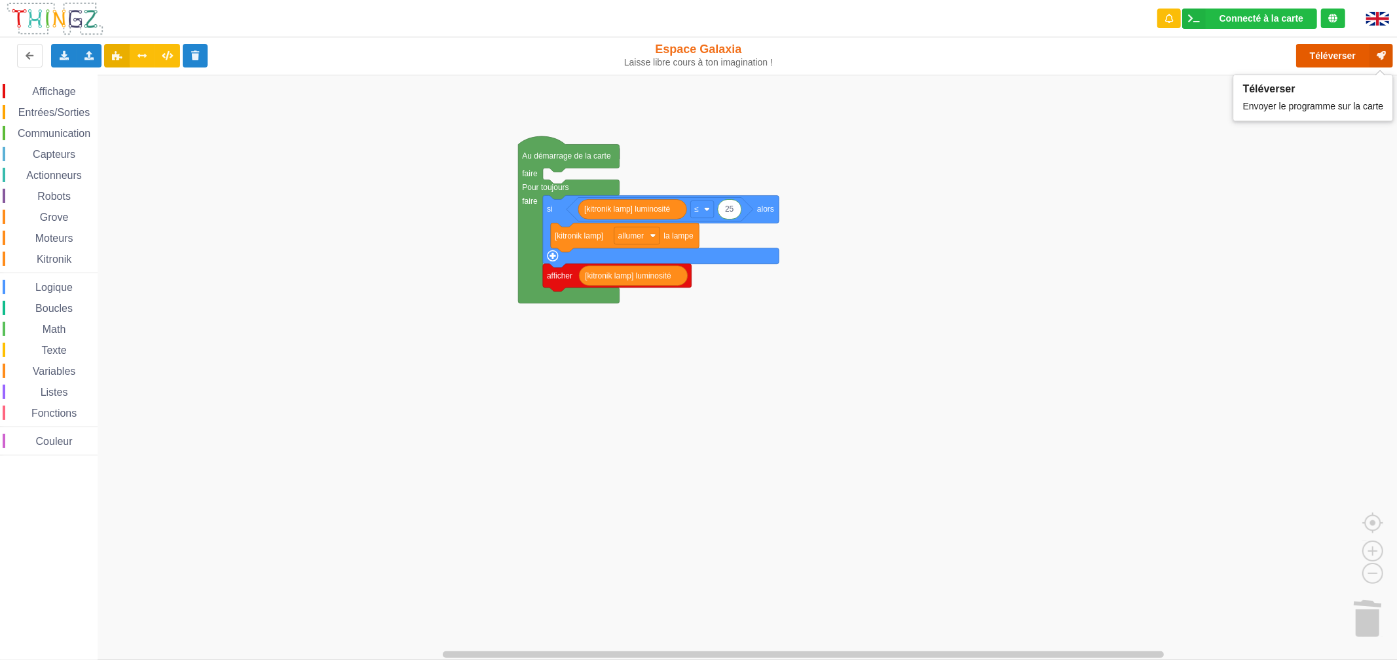
click at [1327, 50] on button "Téléverser" at bounding box center [1344, 56] width 97 height 24
type input "300"
click at [1311, 51] on button "Téléverser" at bounding box center [1344, 56] width 97 height 24
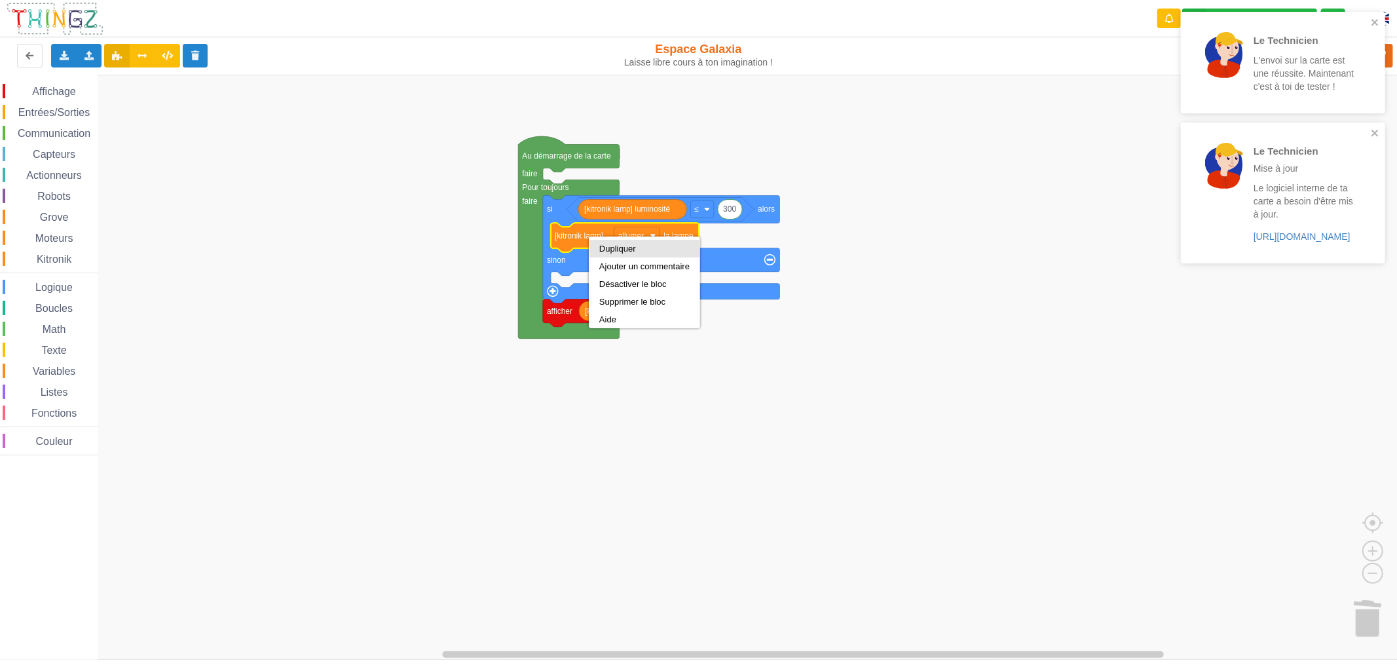
click at [613, 252] on div "Dupliquer" at bounding box center [644, 249] width 90 height 10
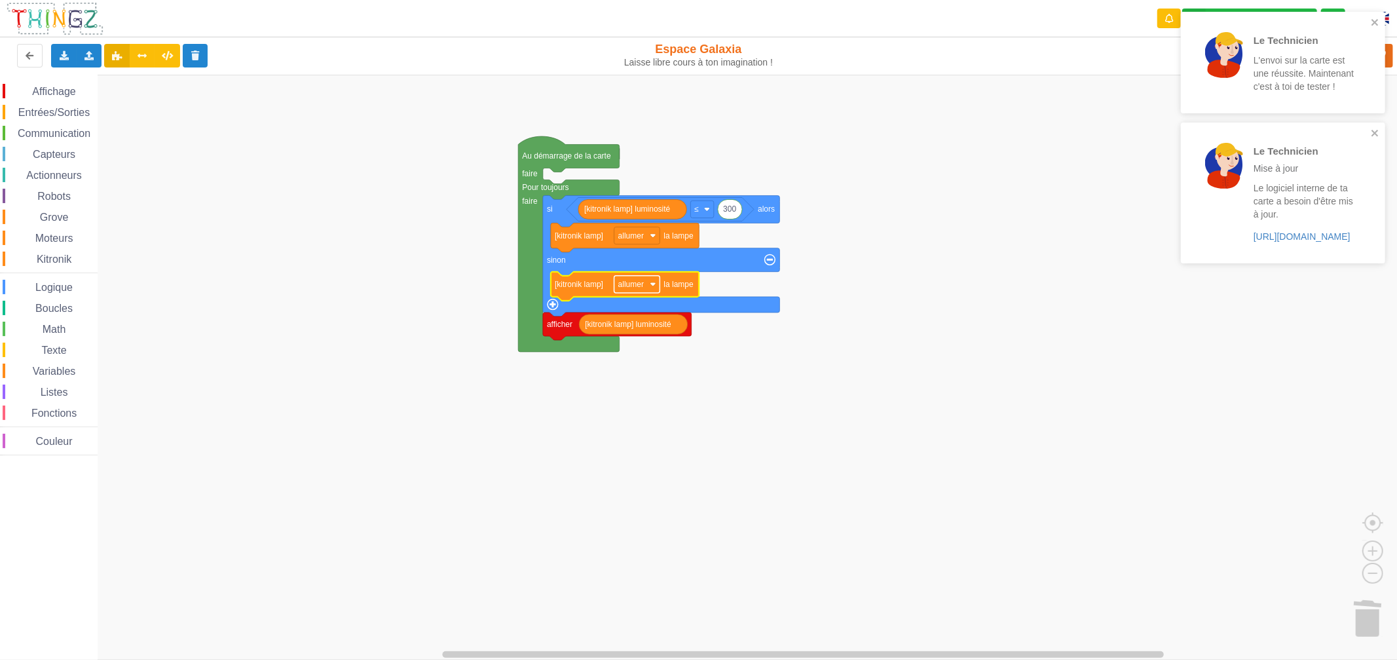
click at [631, 282] on text "allumer" at bounding box center [631, 284] width 26 height 9
click at [631, 327] on div "éteindre" at bounding box center [640, 332] width 31 height 10
click at [1052, 125] on rect "Espace de travail de Blocky" at bounding box center [703, 367] width 1406 height 585
click at [1372, 22] on icon "close" at bounding box center [1375, 22] width 9 height 10
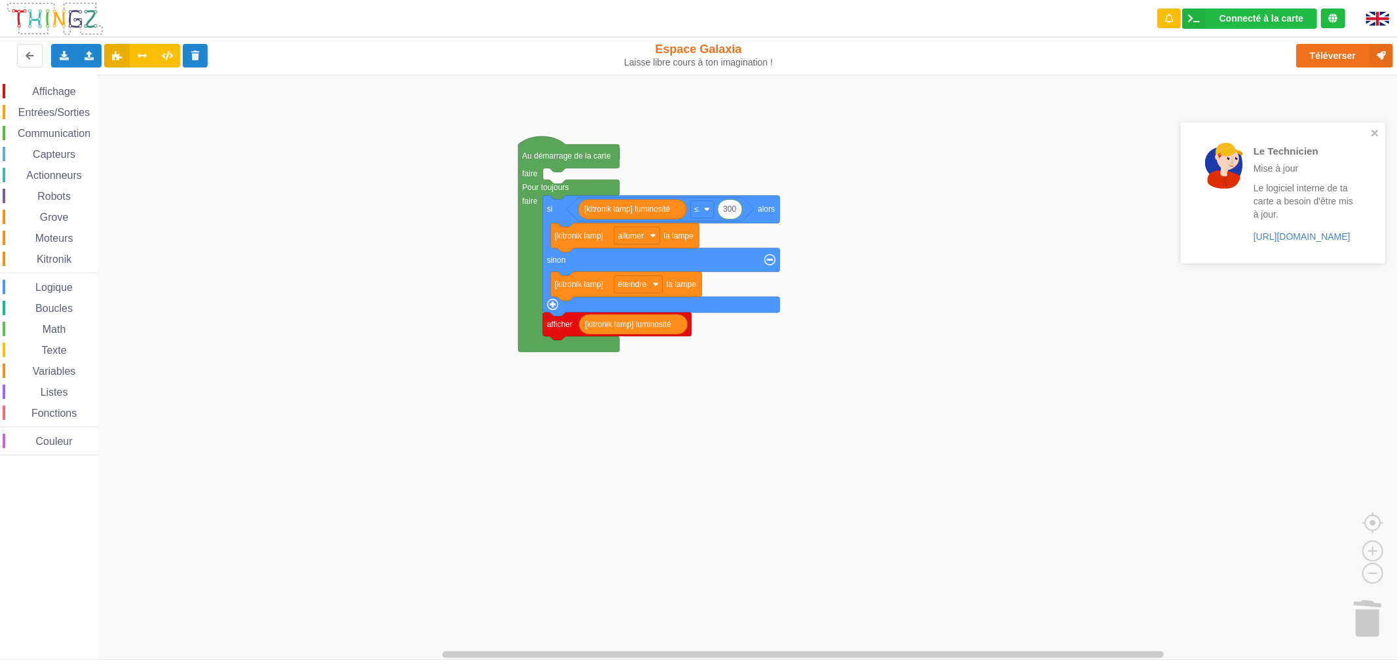
click at [1341, 54] on div "Le Technicien L'envoi sur la carte est une réussite. Maintenant c'est à toi de …" at bounding box center [1283, 142] width 210 height 266
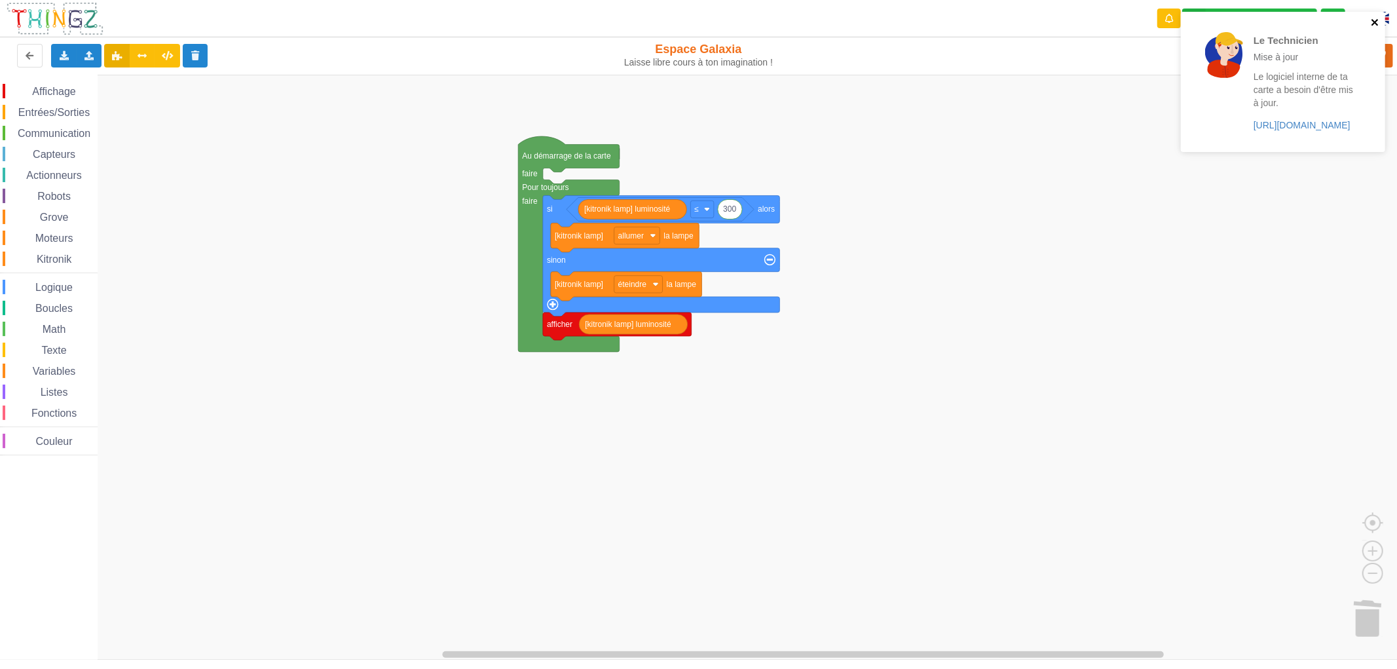
click at [1372, 21] on icon "close" at bounding box center [1375, 22] width 9 height 10
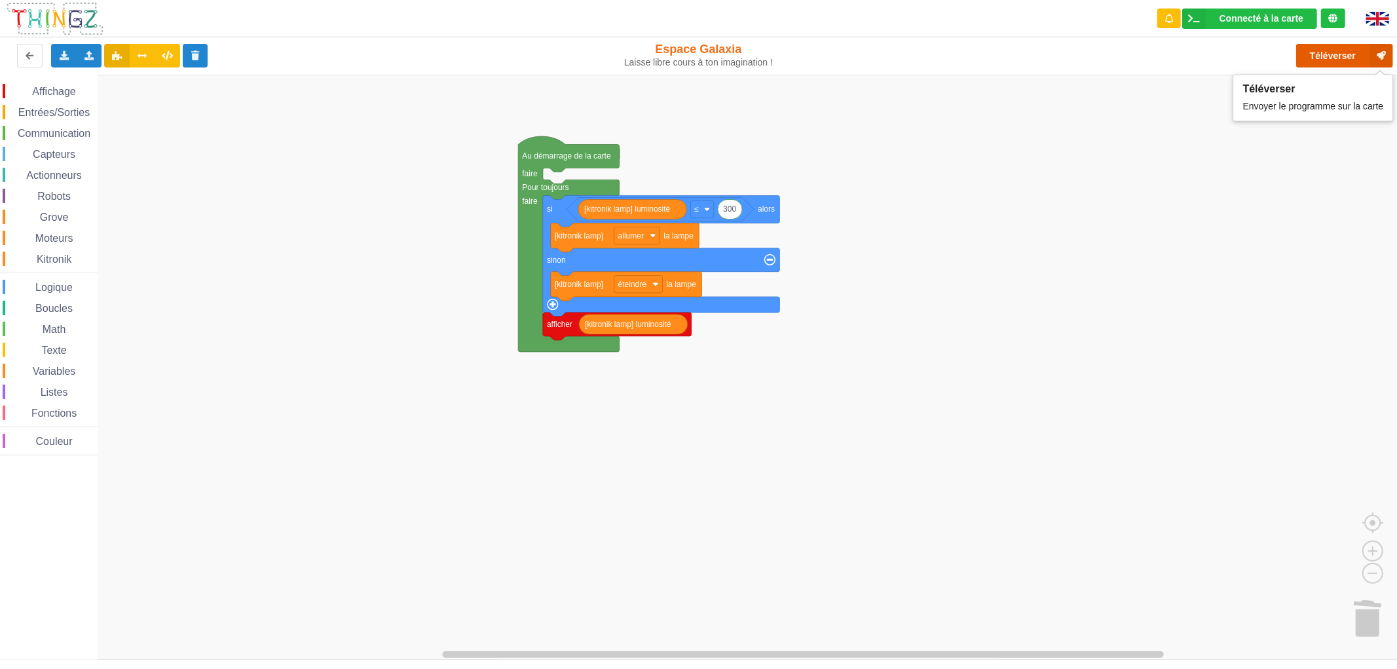
click at [1339, 57] on button "Téléverser" at bounding box center [1344, 56] width 97 height 24
click at [1337, 50] on button "Téléverser" at bounding box center [1344, 56] width 97 height 24
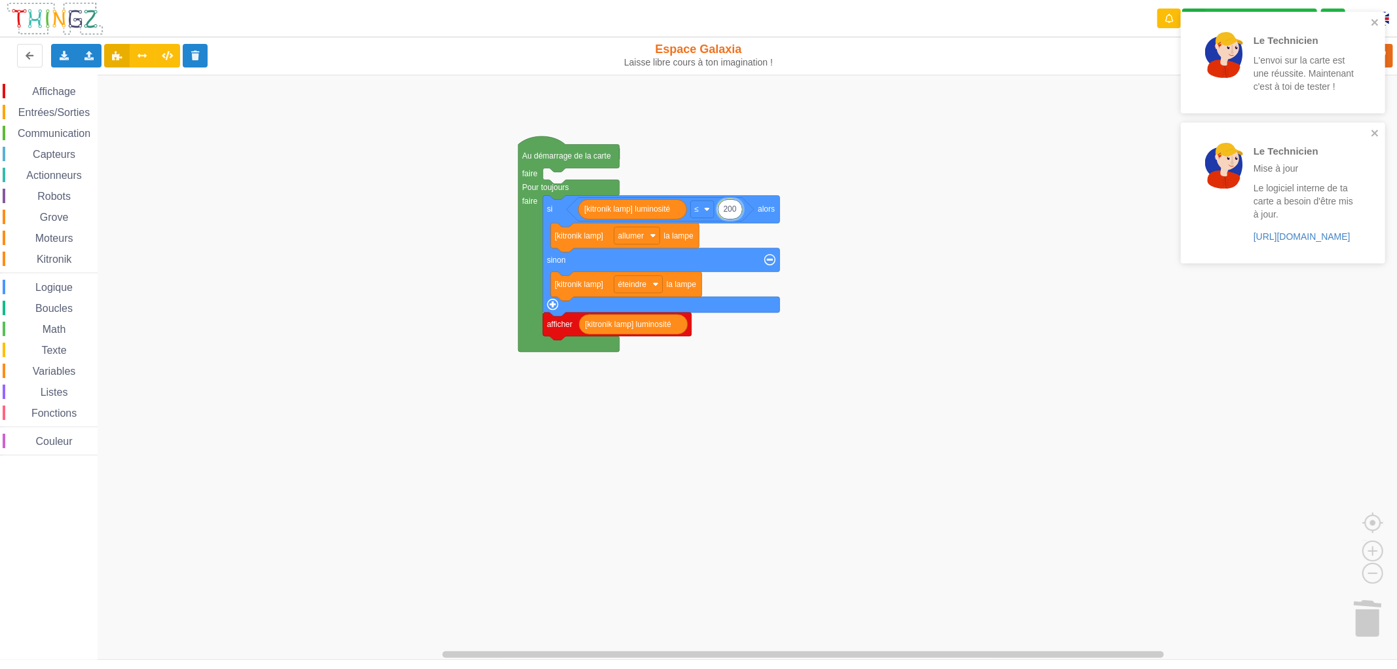
click at [736, 210] on input "200" at bounding box center [730, 209] width 25 height 20
type input "100"
click at [701, 207] on rect "Espace de travail de Blocky" at bounding box center [702, 208] width 23 height 17
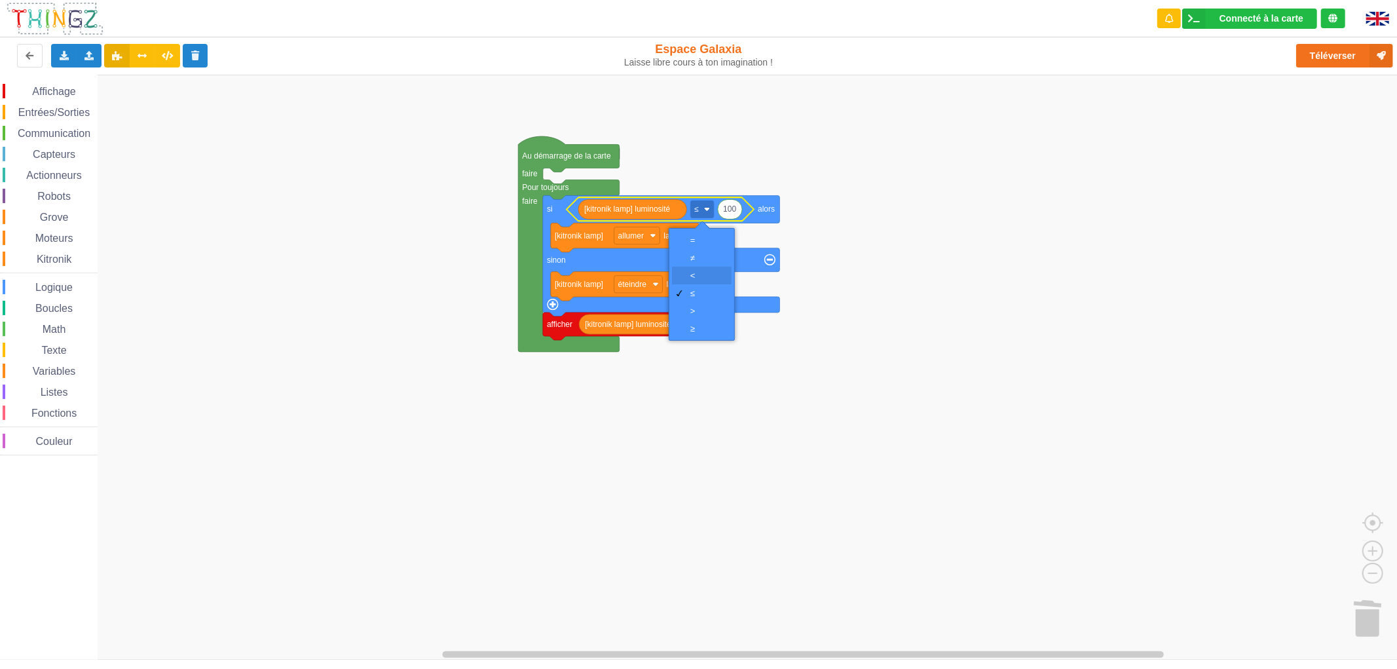
click at [716, 270] on div "‏<" at bounding box center [705, 275] width 31 height 10
click at [34, 192] on span "Espace de travail de Blocky" at bounding box center [30, 196] width 10 height 10
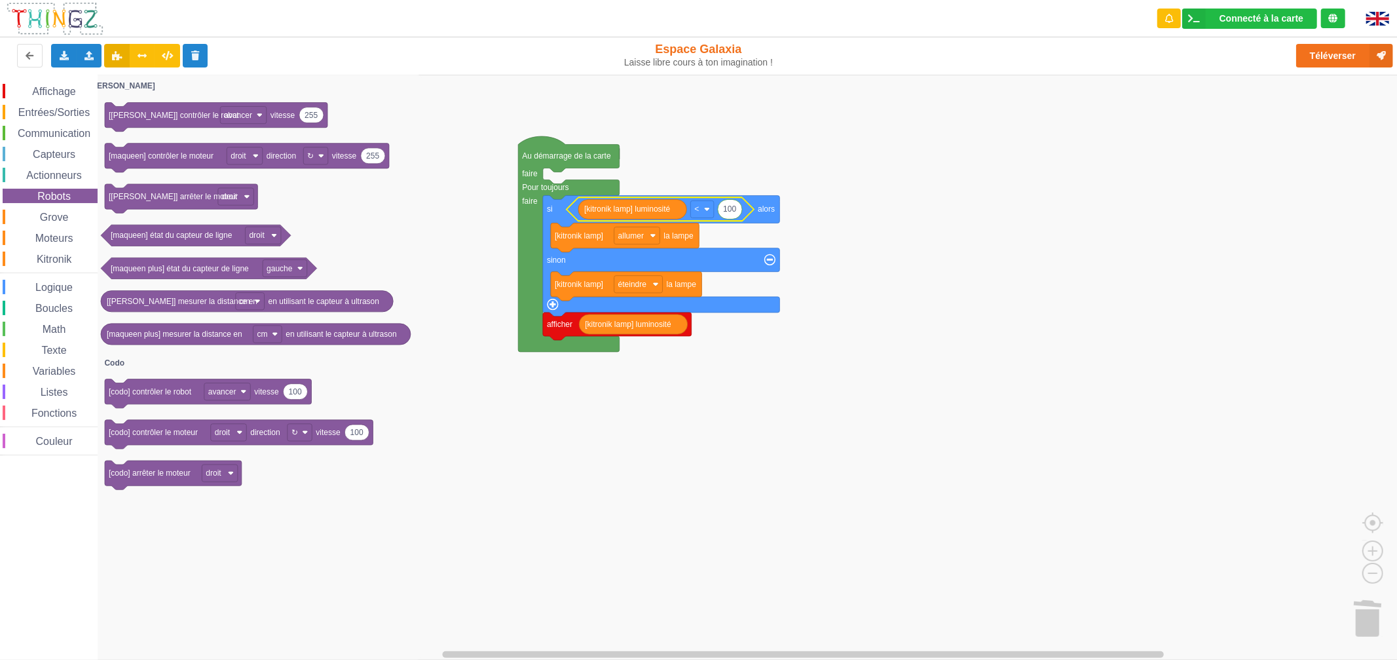
click at [50, 253] on span "Kitronik" at bounding box center [54, 258] width 39 height 11
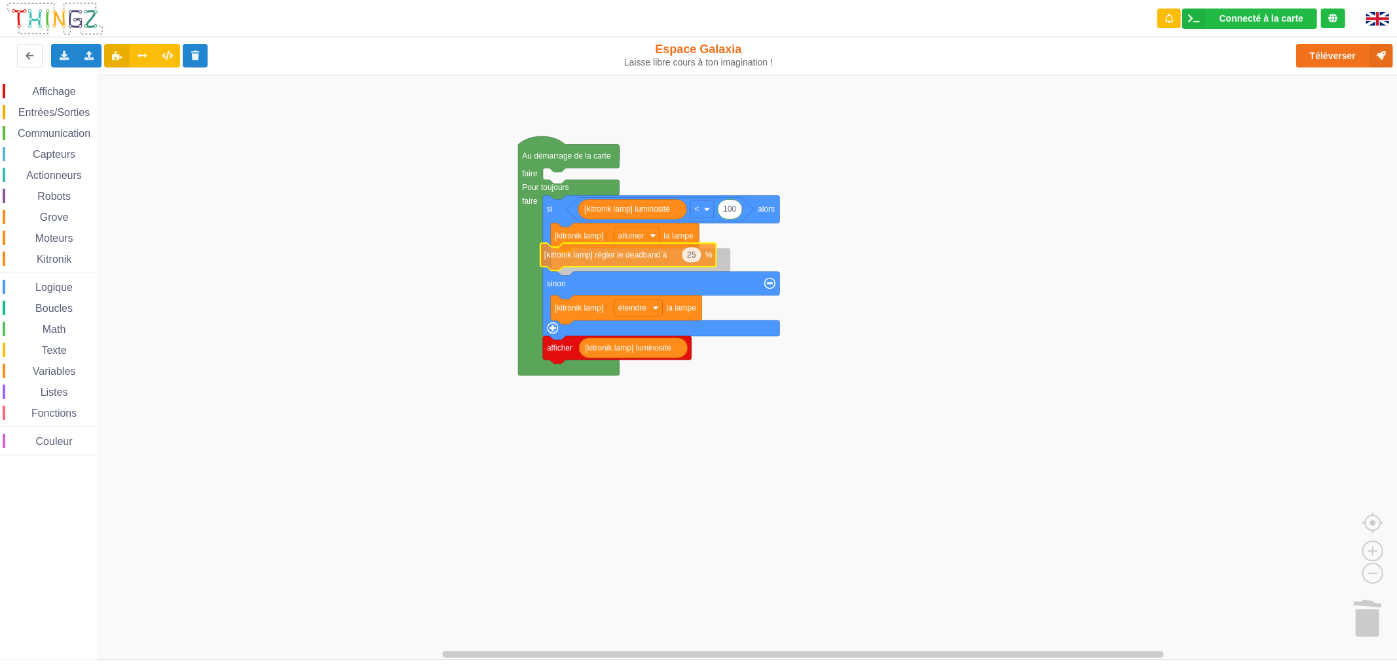
click at [599, 260] on div "Affichage Entrées/Sorties Communication Capteurs Actionneurs Robots Grove Moteu…" at bounding box center [703, 367] width 1406 height 585
click at [1345, 52] on button "Téléverser" at bounding box center [1344, 56] width 97 height 24
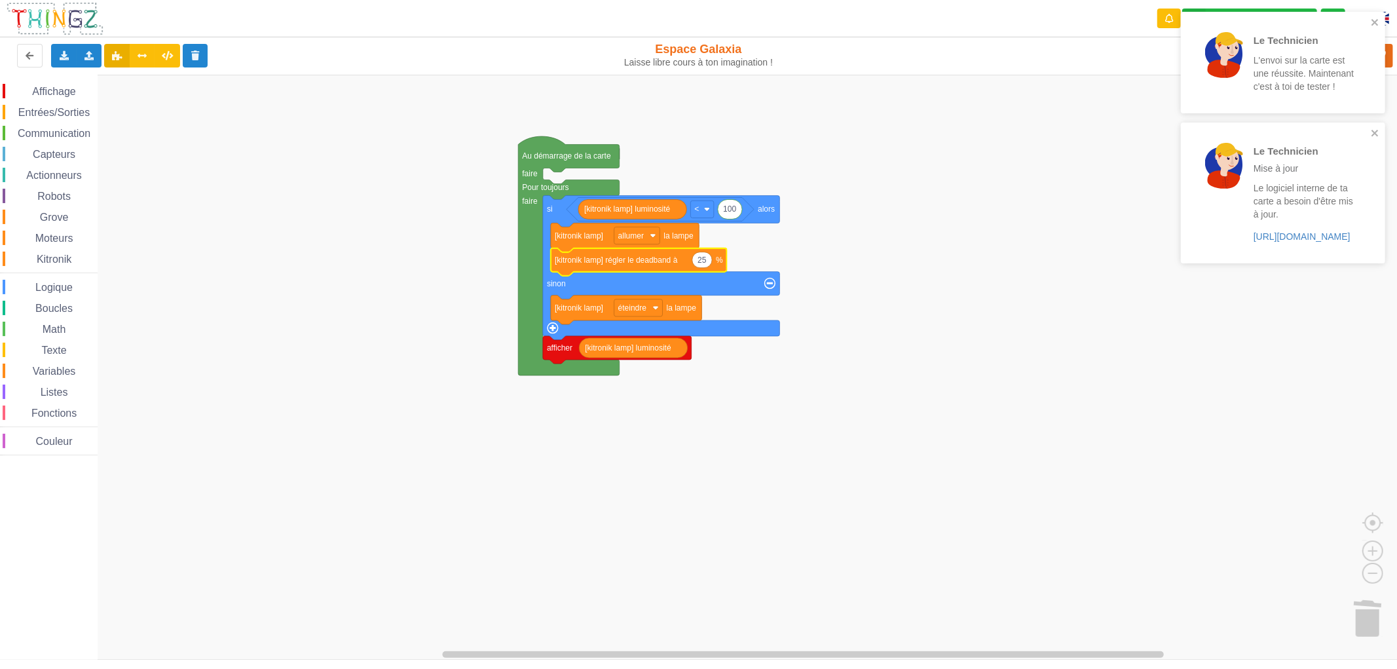
click at [999, 225] on rect "Espace de travail de Blocky" at bounding box center [703, 367] width 1406 height 585
click at [1372, 17] on icon "close" at bounding box center [1375, 22] width 9 height 10
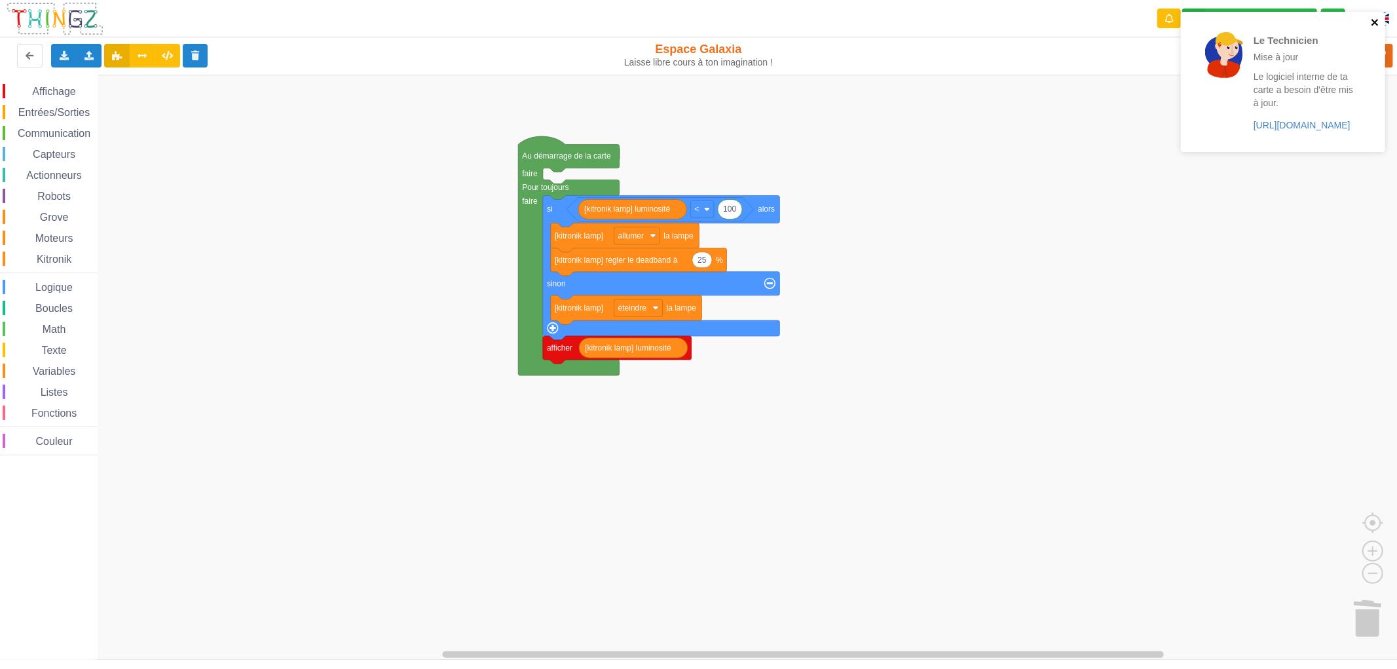
click at [1375, 25] on icon "close" at bounding box center [1375, 22] width 9 height 10
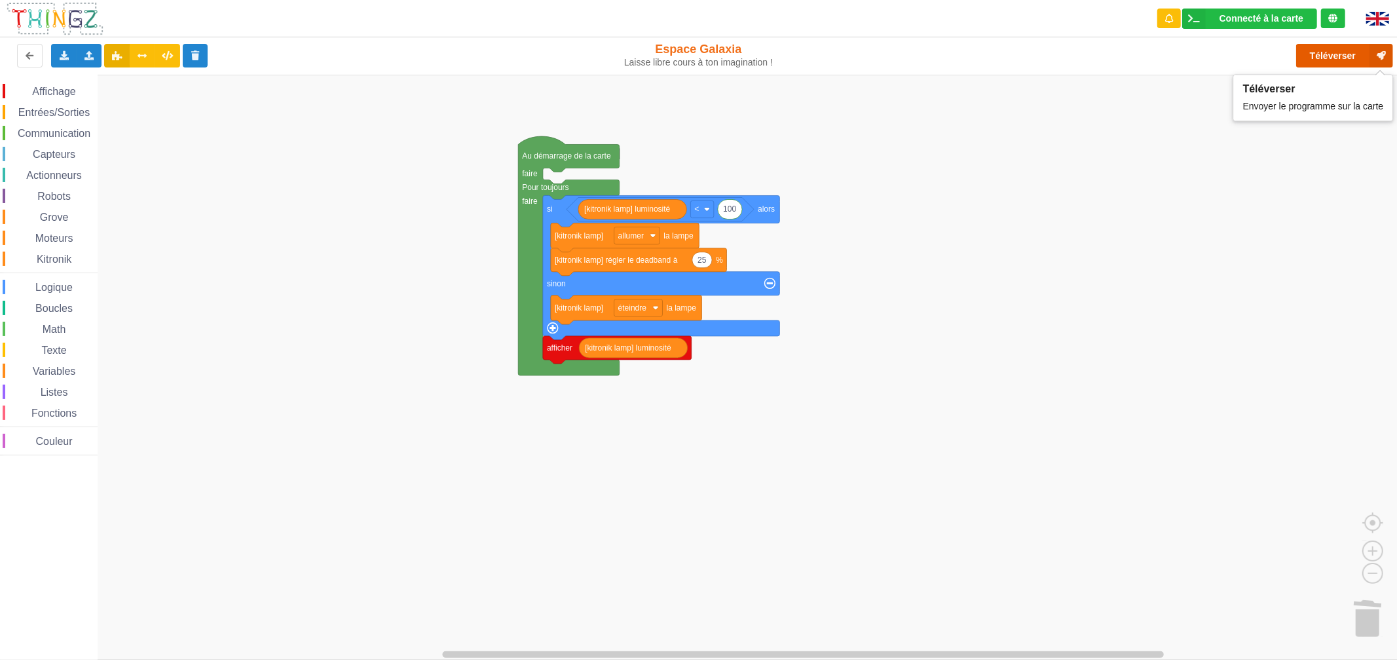
click at [1318, 58] on button "Téléverser" at bounding box center [1344, 56] width 97 height 24
